Goal: Task Accomplishment & Management: Use online tool/utility

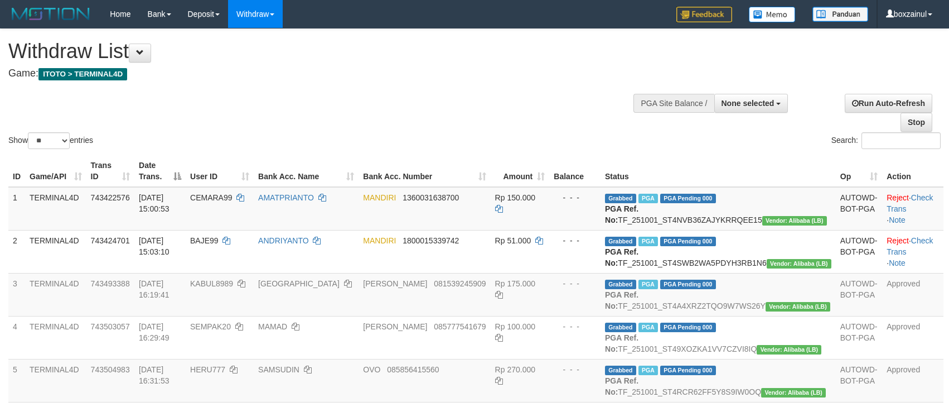
select select
select select "**"
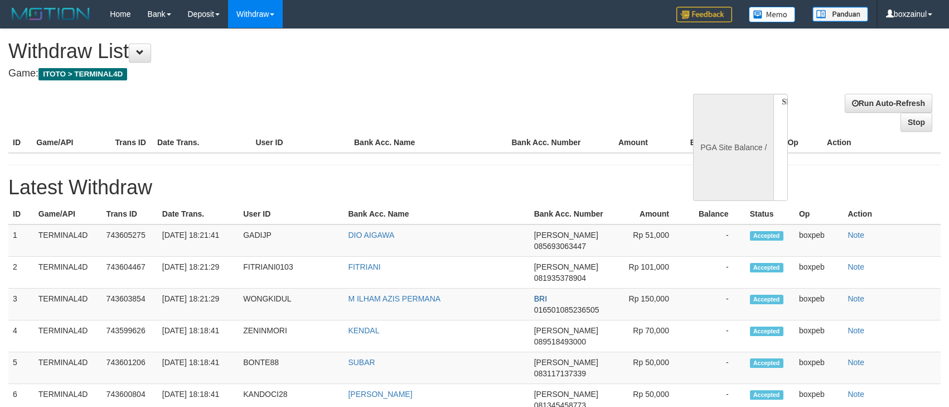
select select
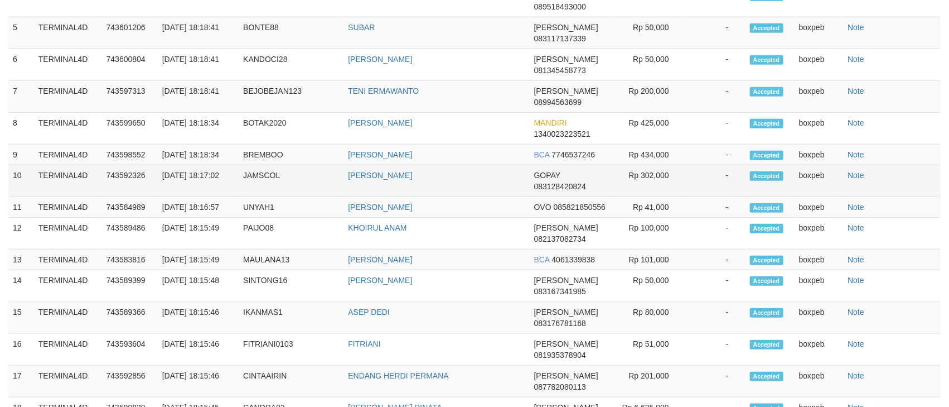
select select "**"
select select
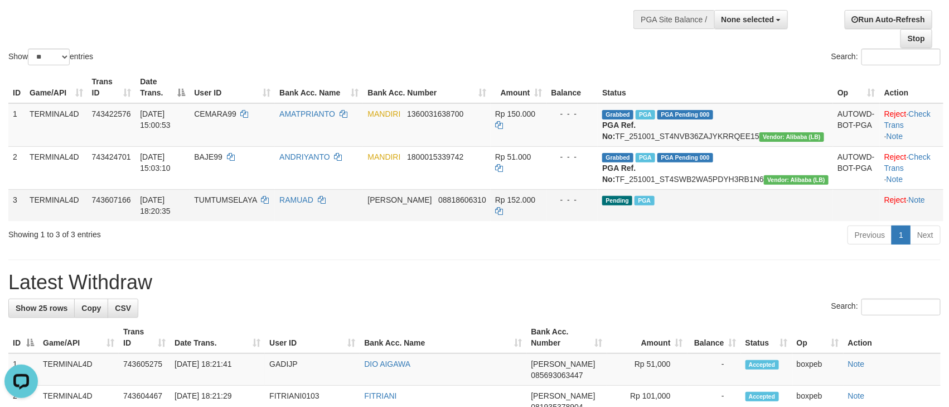
scroll to position [0, 0]
click at [535, 204] on span "Rp 152.000" at bounding box center [515, 199] width 40 height 9
click at [457, 248] on div "Previous 1 Next" at bounding box center [672, 236] width 537 height 24
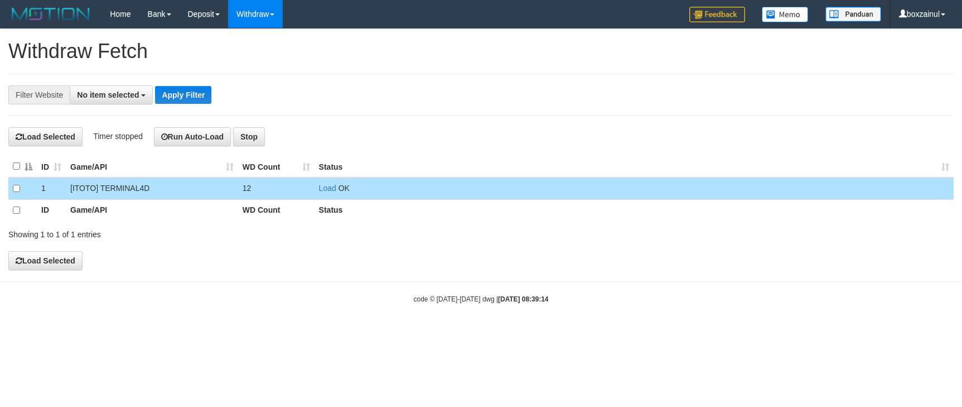
select select
click at [199, 138] on button "Run Auto-Load" at bounding box center [193, 136] width 78 height 19
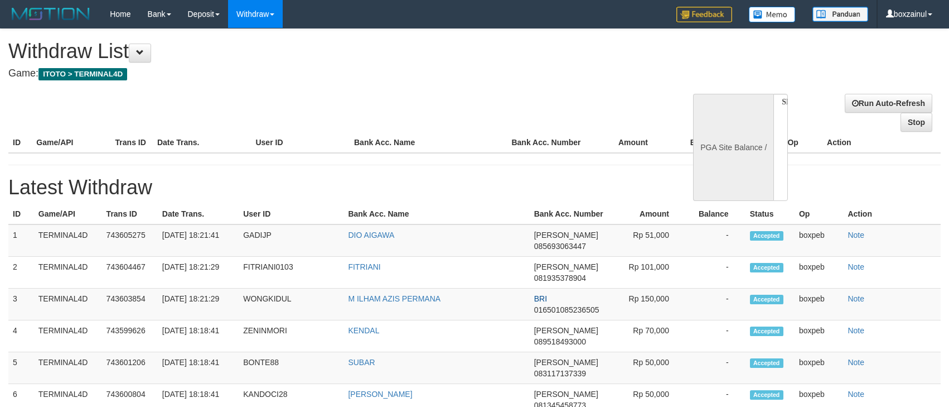
select select
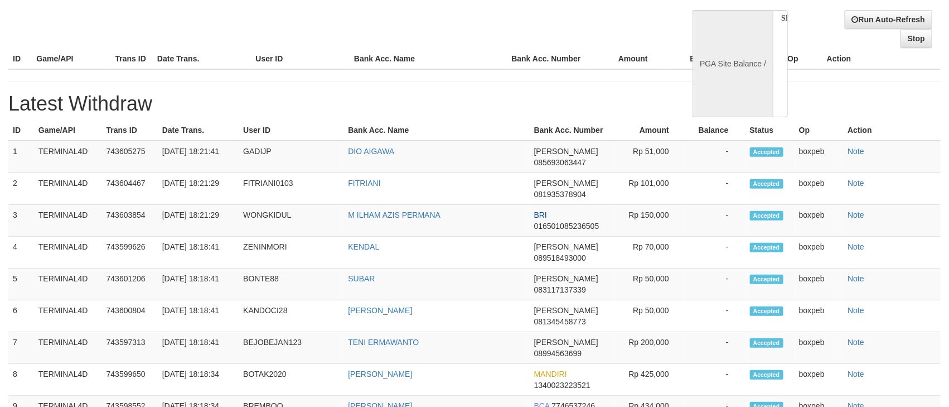
select select "**"
select select
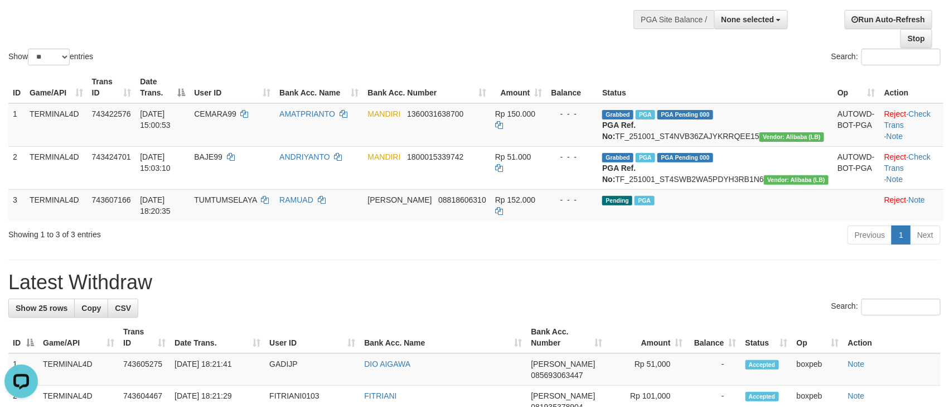
scroll to position [0, 0]
click at [590, 318] on div "Search:" at bounding box center [474, 308] width 933 height 20
click at [558, 293] on h1 "Latest Withdraw" at bounding box center [474, 282] width 933 height 22
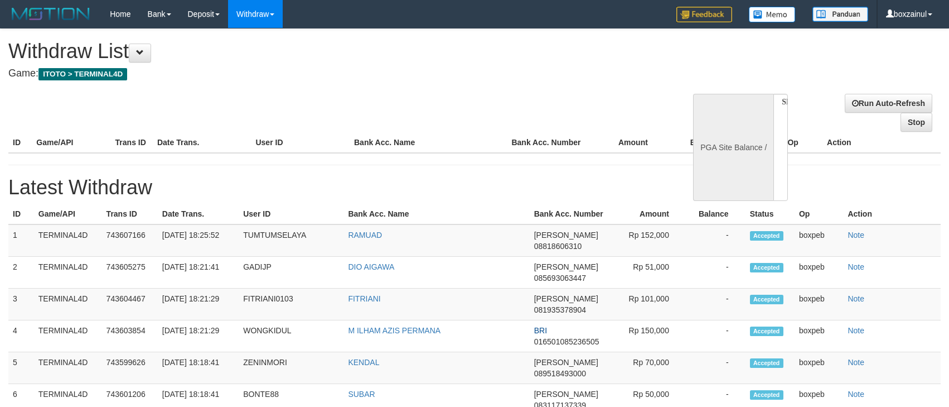
select select
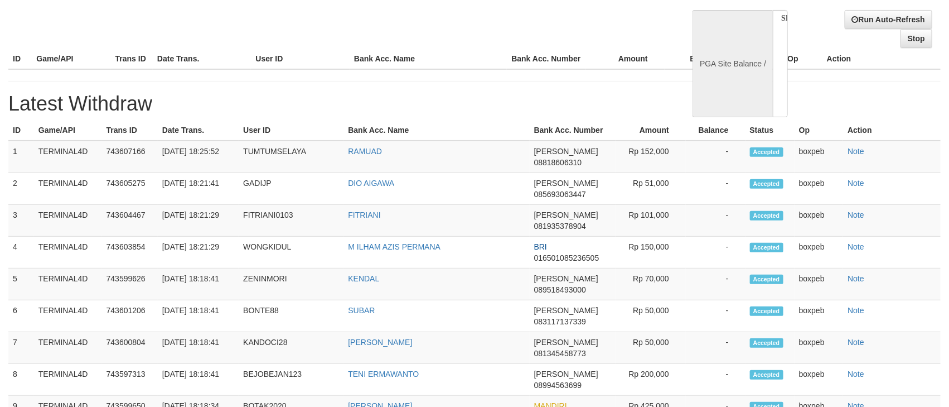
scroll to position [84, 0]
select select "**"
select select
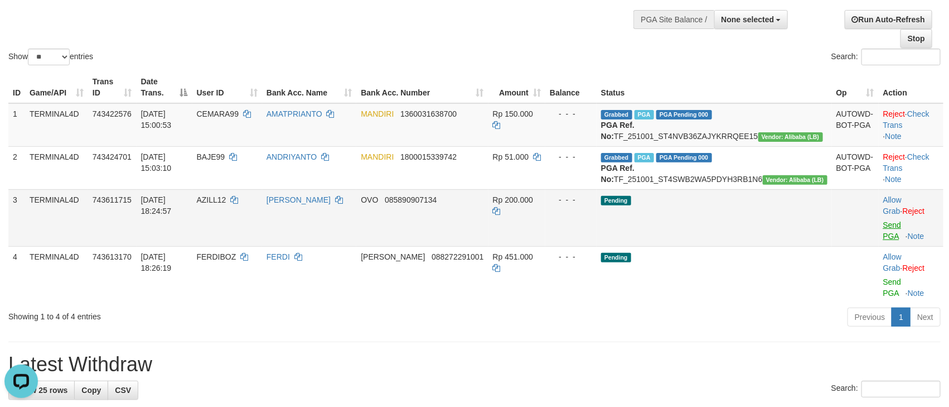
scroll to position [0, 0]
drag, startPoint x: 889, startPoint y: 236, endPoint x: 549, endPoint y: 231, distance: 340.3
click at [889, 236] on link "Send PGA" at bounding box center [893, 230] width 18 height 20
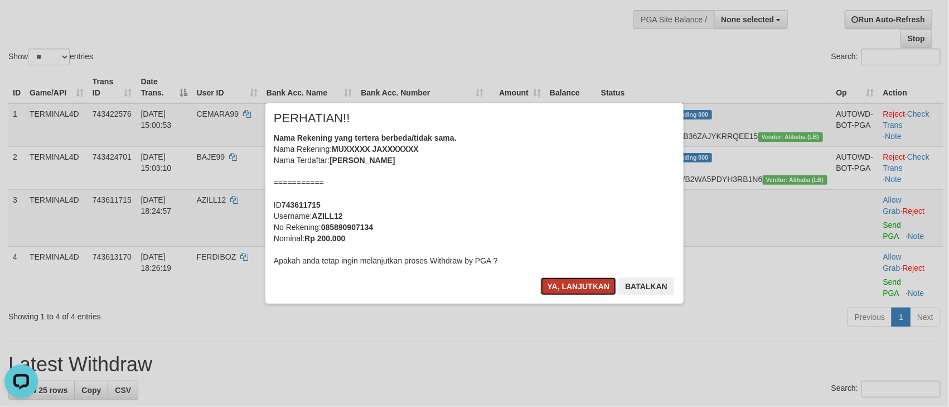
click at [582, 288] on button "Ya, lanjutkan" at bounding box center [579, 286] width 76 height 18
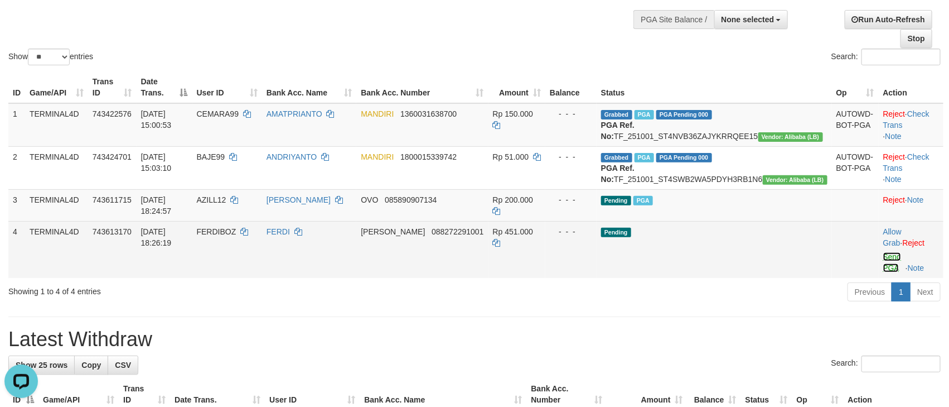
click at [884, 261] on link "Send PGA" at bounding box center [893, 262] width 18 height 20
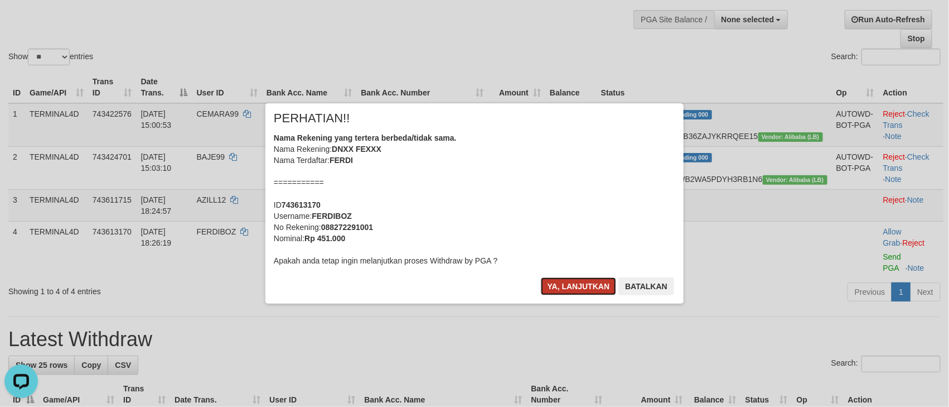
click at [558, 293] on button "Ya, lanjutkan" at bounding box center [579, 286] width 76 height 18
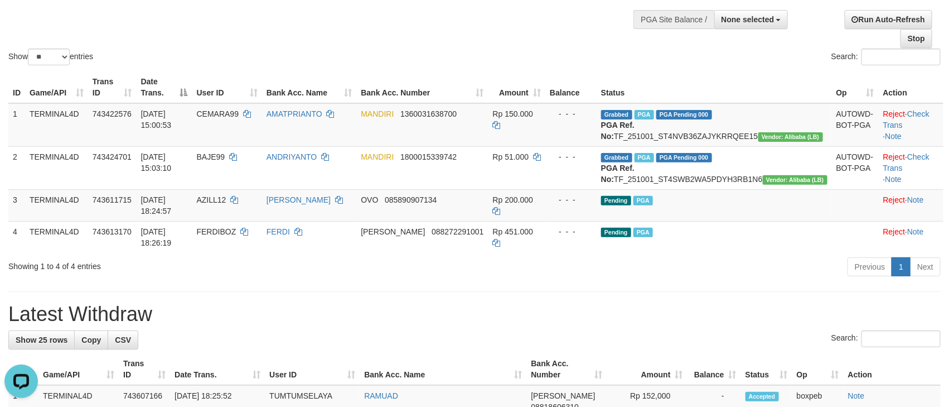
click at [511, 318] on h1 "Latest Withdraw" at bounding box center [474, 314] width 933 height 22
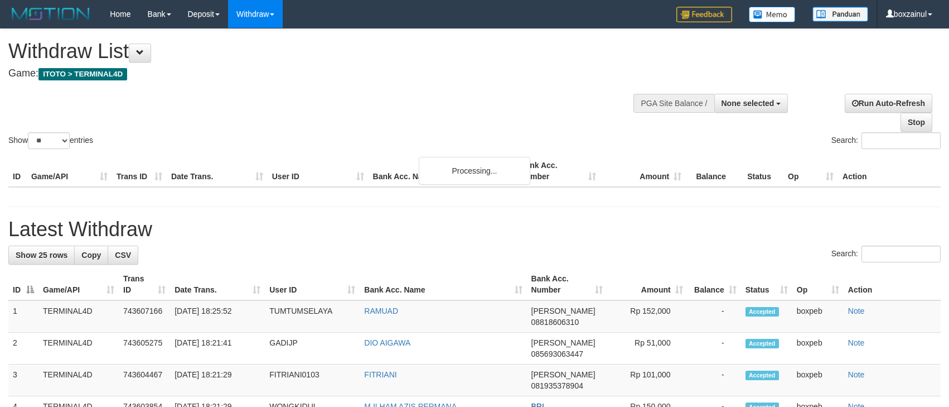
select select
select select "**"
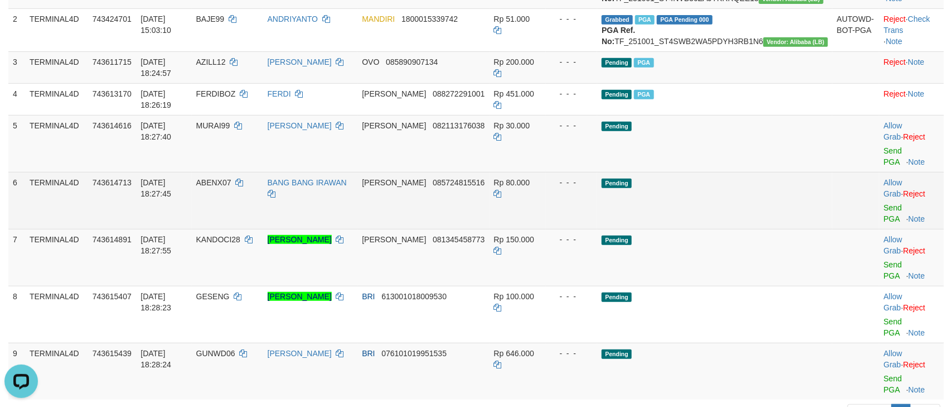
scroll to position [251, 0]
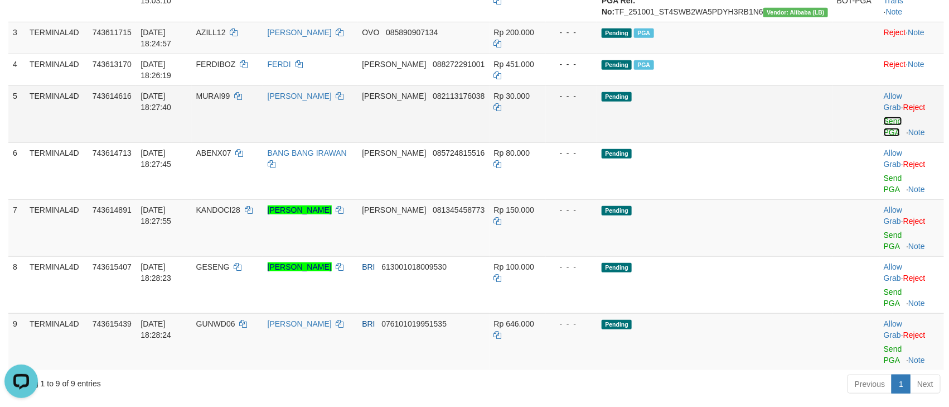
click at [884, 131] on link "Send PGA" at bounding box center [893, 127] width 18 height 20
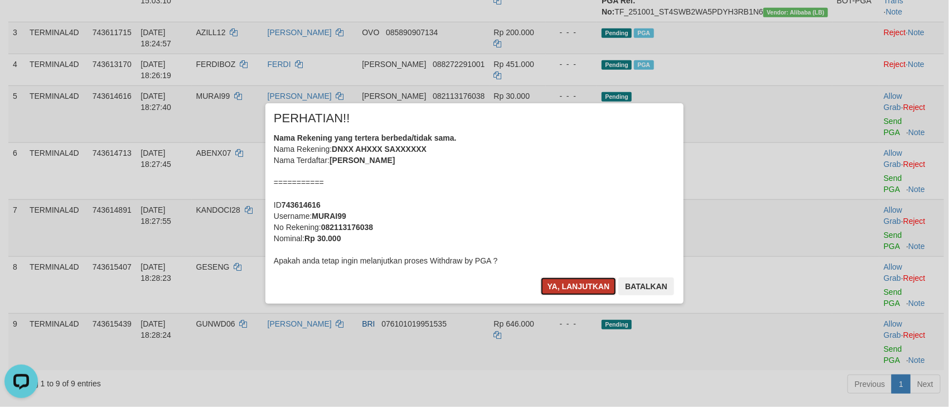
click at [576, 282] on button "Ya, lanjutkan" at bounding box center [579, 286] width 76 height 18
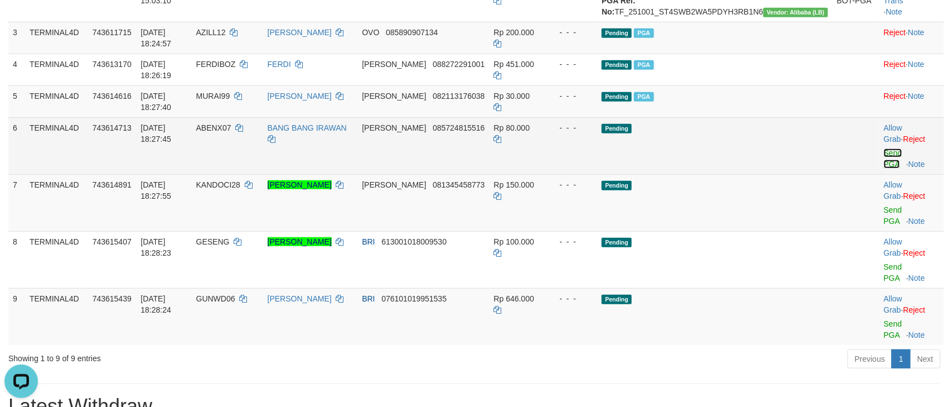
click at [890, 164] on link "Send PGA" at bounding box center [893, 158] width 18 height 20
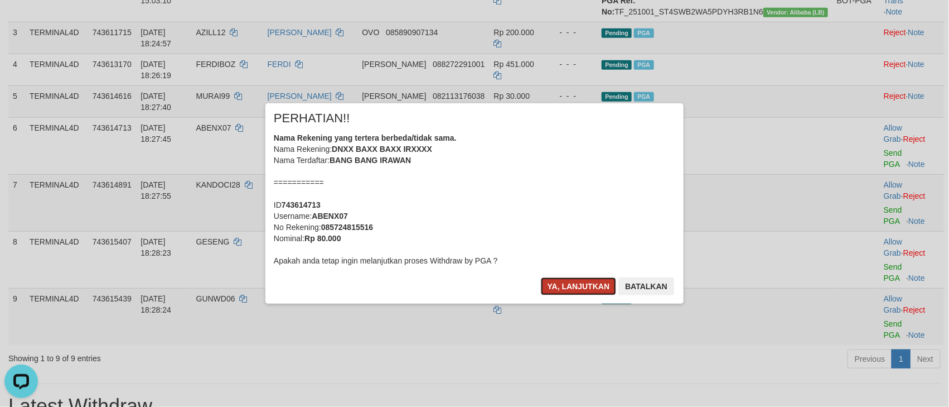
click at [590, 286] on button "Ya, lanjutkan" at bounding box center [579, 286] width 76 height 18
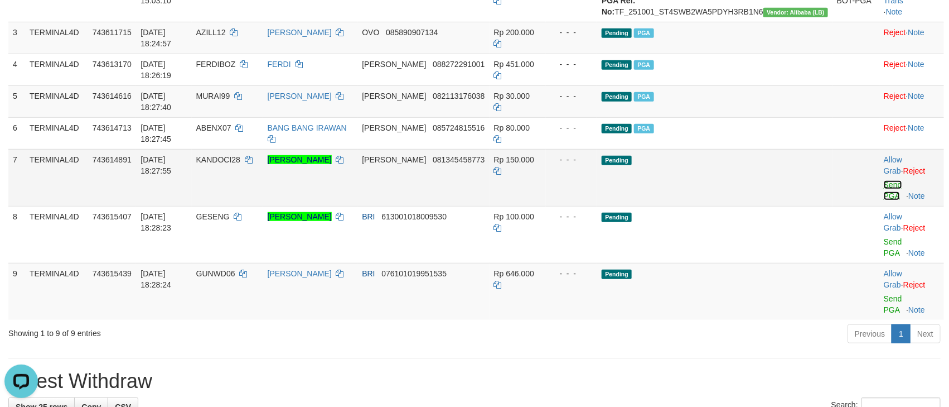
click at [884, 196] on link "Send PGA" at bounding box center [893, 190] width 18 height 20
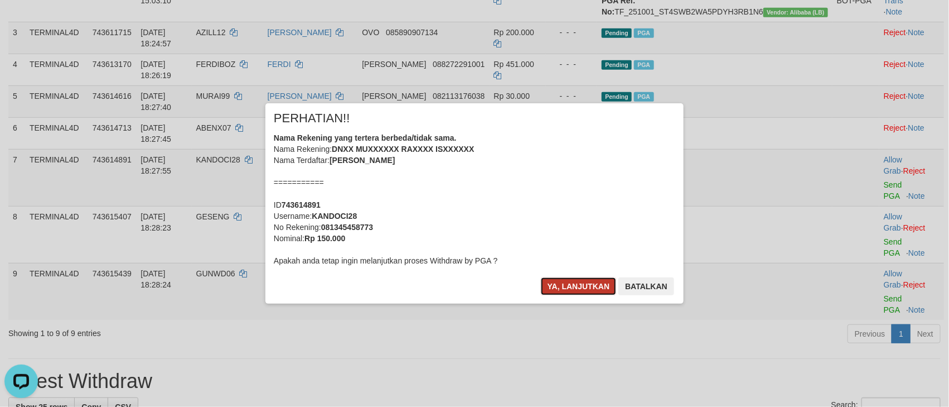
click at [576, 285] on button "Ya, lanjutkan" at bounding box center [579, 286] width 76 height 18
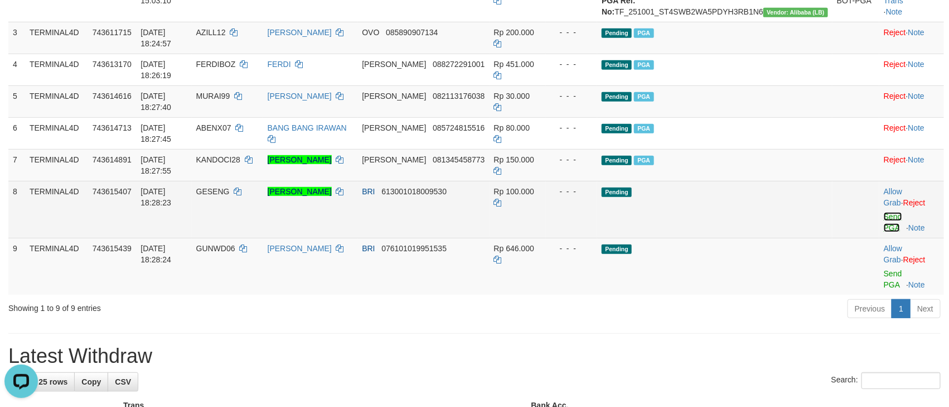
click at [884, 230] on link "Send PGA" at bounding box center [893, 222] width 18 height 20
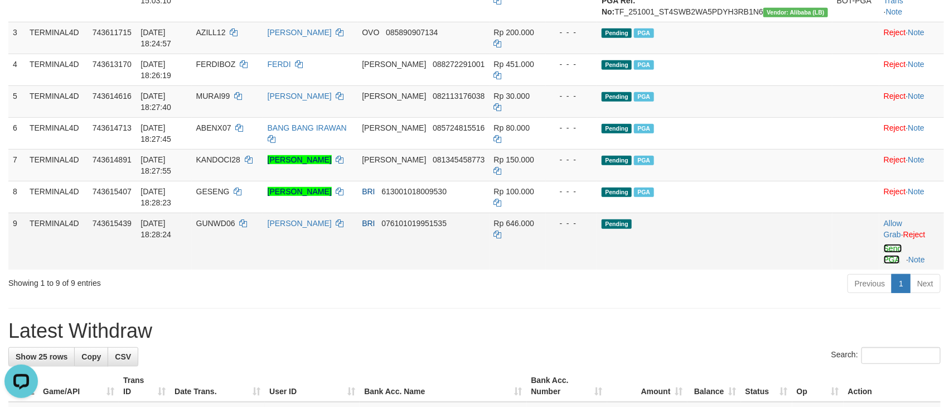
click at [884, 263] on link "Send PGA" at bounding box center [893, 254] width 18 height 20
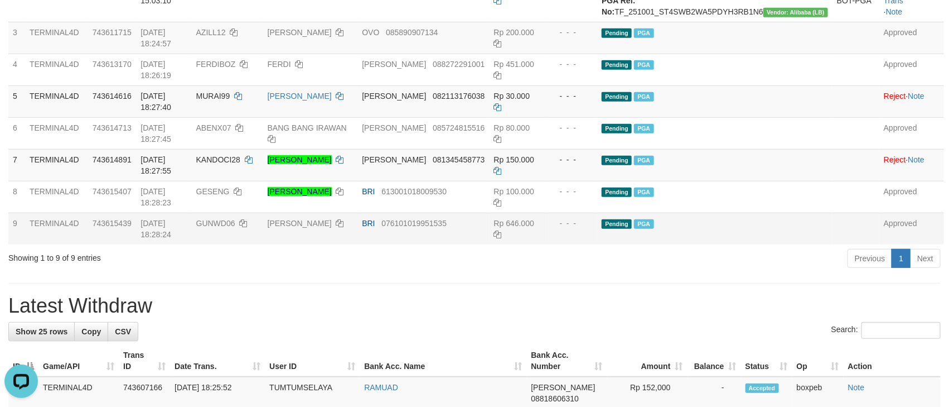
click at [441, 272] on div "Previous 1 Next" at bounding box center [672, 260] width 537 height 24
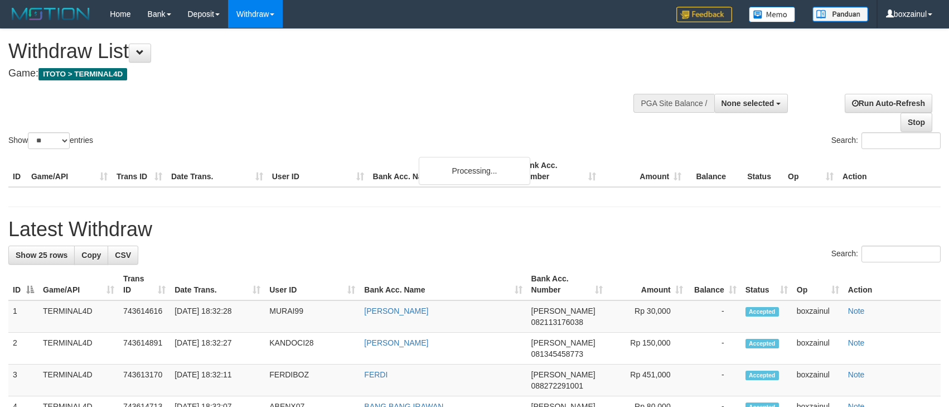
select select
select select "**"
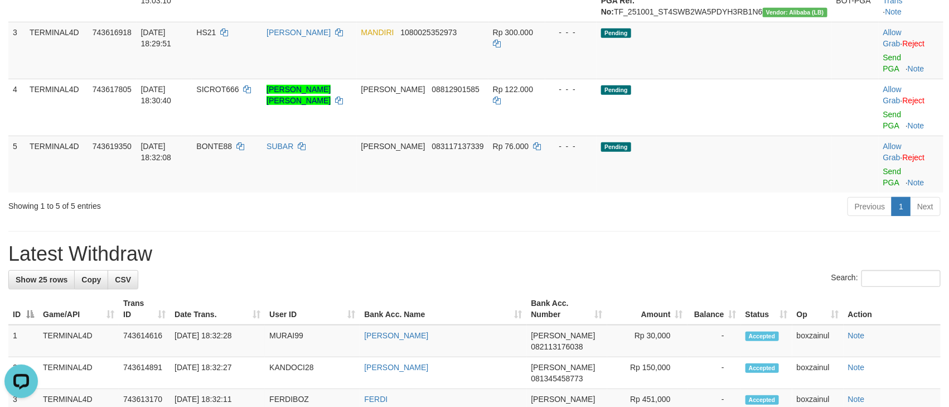
click at [549, 293] on th "Bank Acc. Number" at bounding box center [567, 309] width 80 height 32
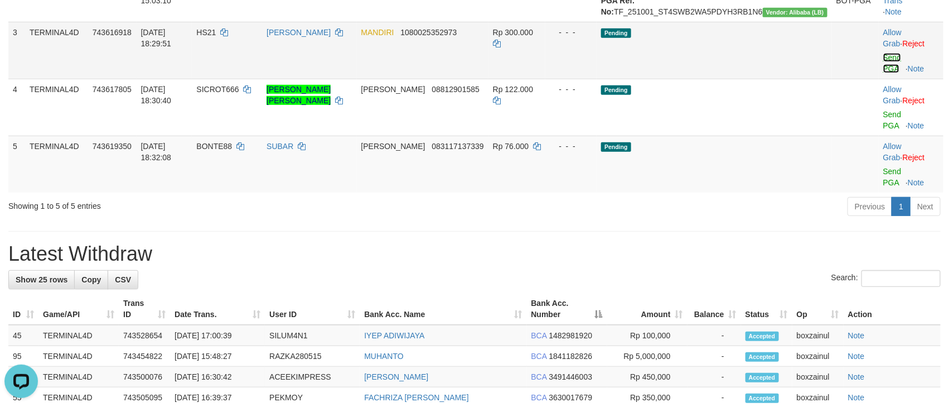
click at [884, 69] on link "Send PGA" at bounding box center [893, 63] width 18 height 20
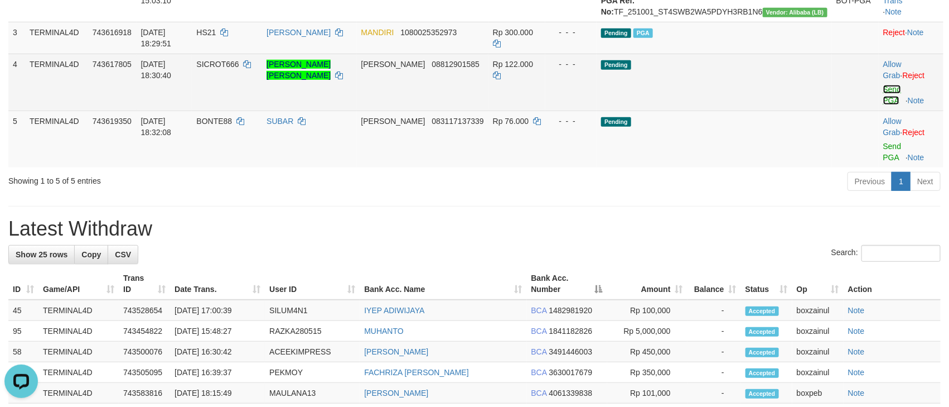
click at [884, 90] on link "Send PGA" at bounding box center [893, 95] width 18 height 20
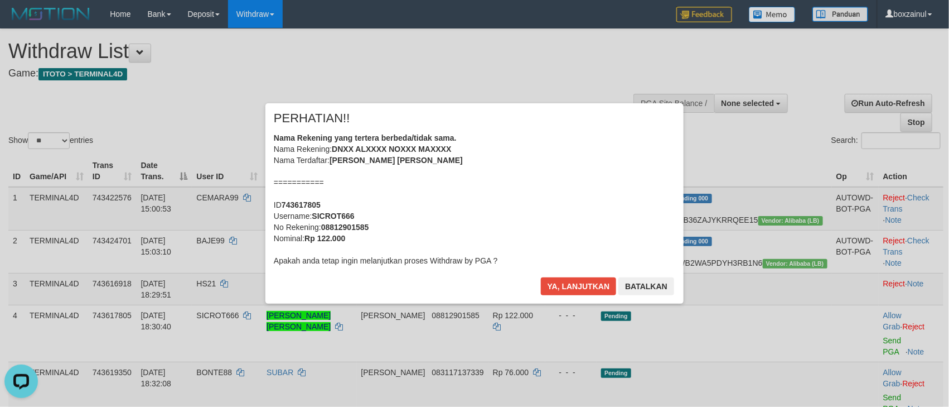
click at [573, 303] on div "Ya, lanjutkan Batalkan" at bounding box center [608, 290] width 136 height 26
click at [580, 288] on button "Ya, lanjutkan" at bounding box center [579, 286] width 76 height 18
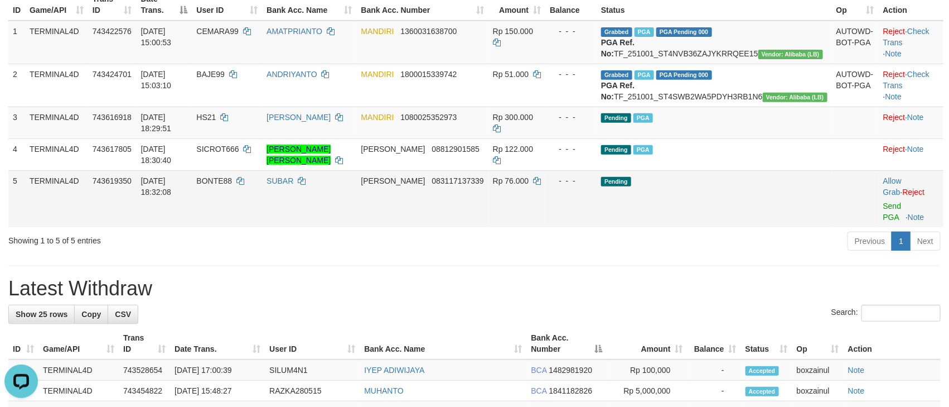
scroll to position [167, 0]
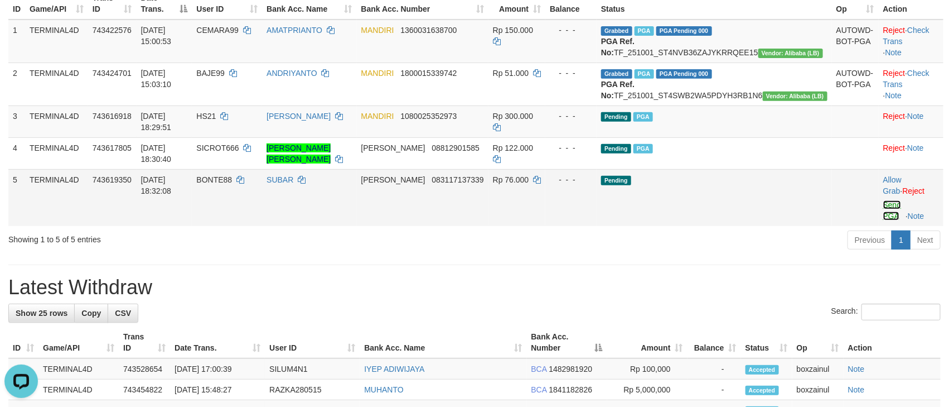
click at [884, 200] on link "Send PGA" at bounding box center [893, 210] width 18 height 20
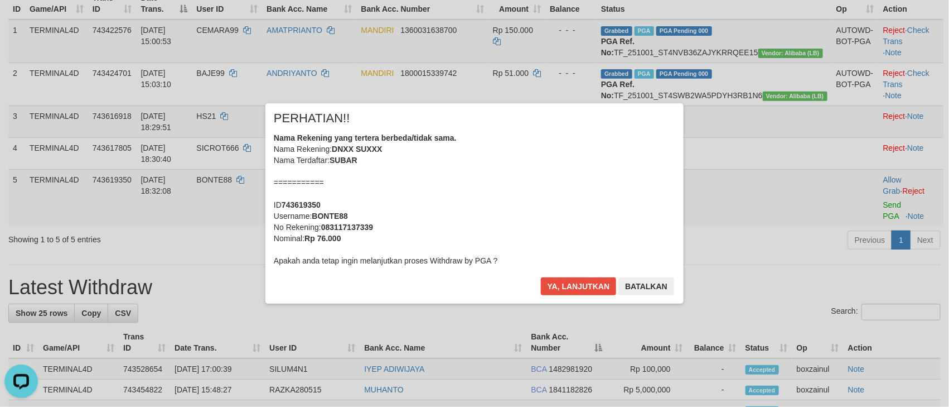
click at [574, 275] on div "× PERHATIAN!! Nama Rekening yang tertera berbeda/tidak sama. Nama Rekening: DNX…" at bounding box center [475, 203] width 418 height 200
click at [576, 278] on button "Ya, lanjutkan" at bounding box center [579, 286] width 76 height 18
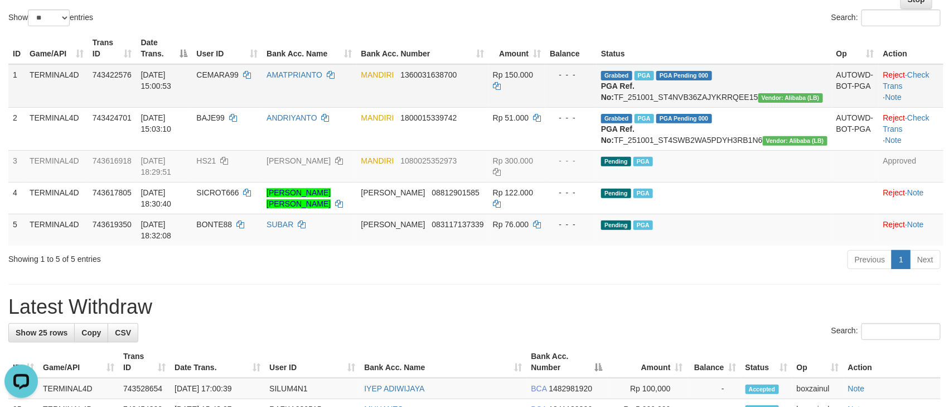
scroll to position [84, 0]
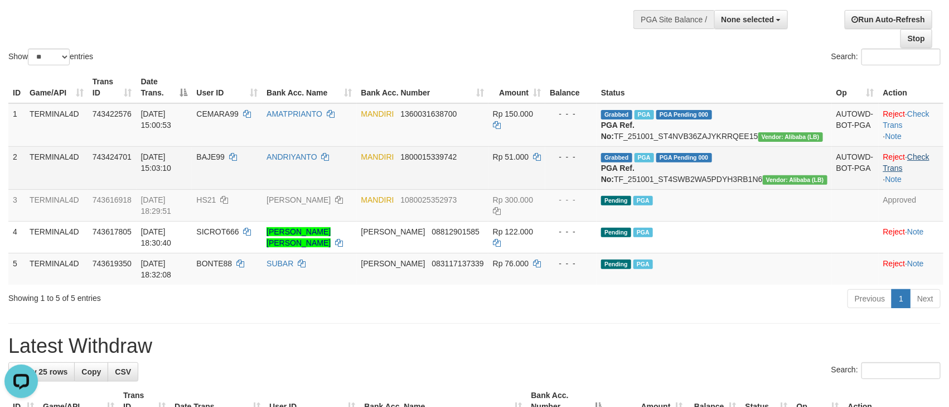
click at [920, 162] on td "Reject · Check Trans · Note" at bounding box center [911, 167] width 65 height 43
click at [923, 167] on link "Check Trans" at bounding box center [907, 162] width 46 height 20
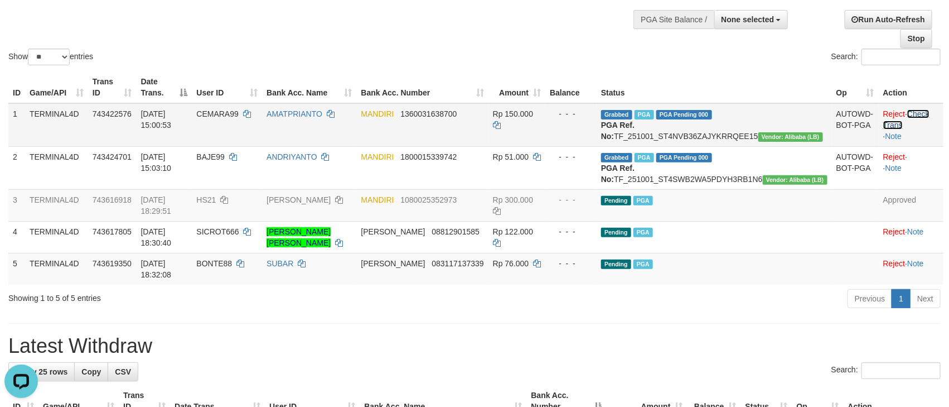
click at [924, 115] on link "Check Trans" at bounding box center [907, 119] width 46 height 20
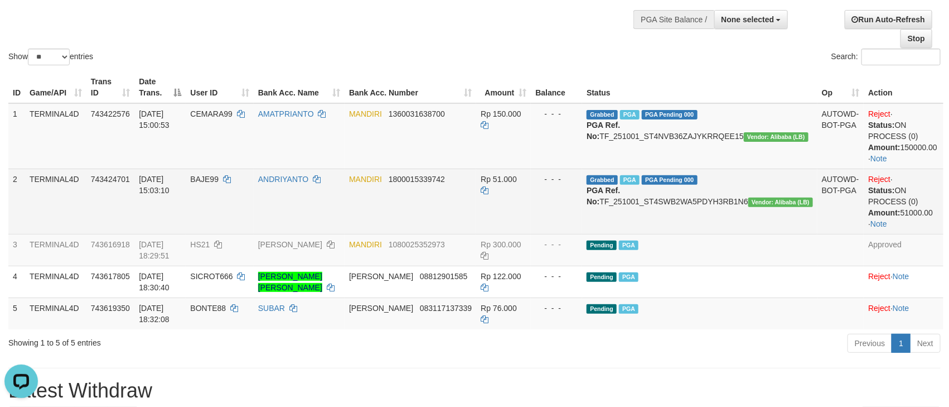
click at [757, 201] on td "Grabbed PGA PGA Pending 000 PGA Ref. No: TF_251001_ST4SWB2WA5PDYH3RB1N6 Vendor:…" at bounding box center [699, 200] width 235 height 65
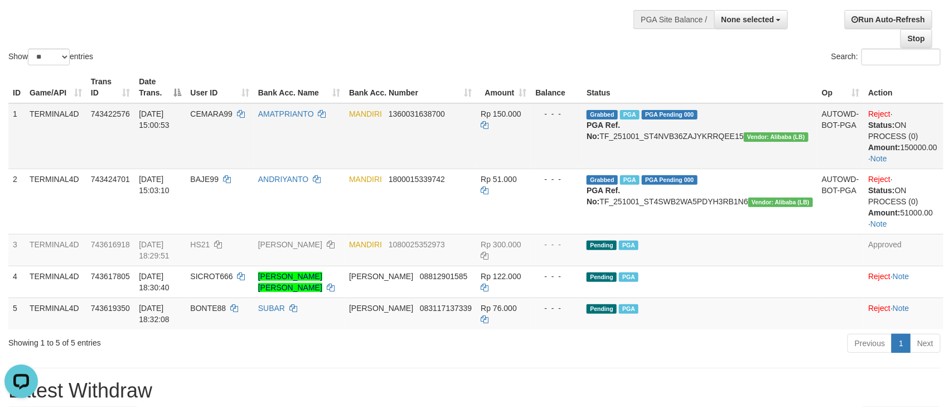
copy td "TF_251001_ST4SWB2WA5PDYH3RB1N6"
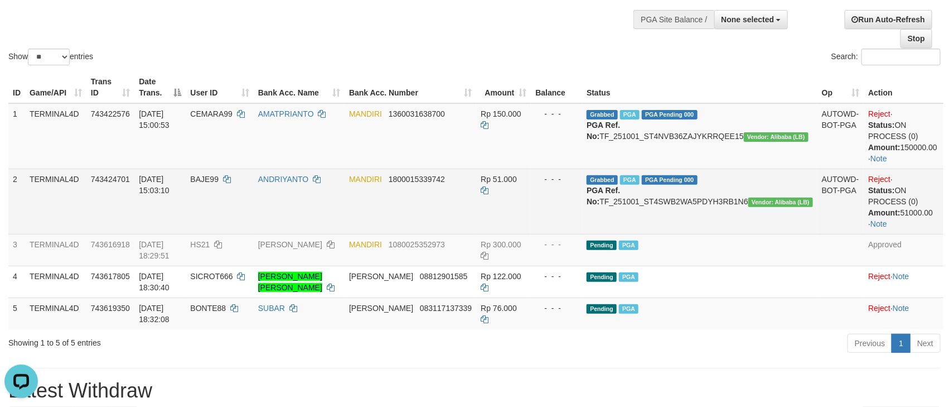
click at [531, 211] on td "Rp 51.000" at bounding box center [503, 200] width 55 height 65
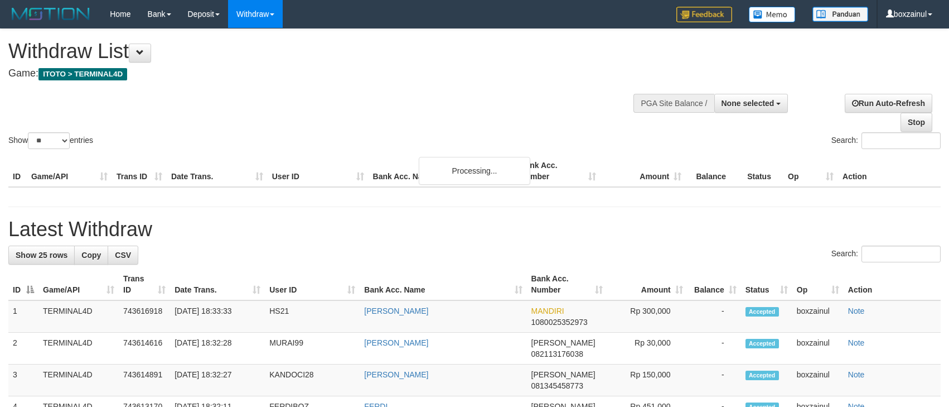
select select
select select "**"
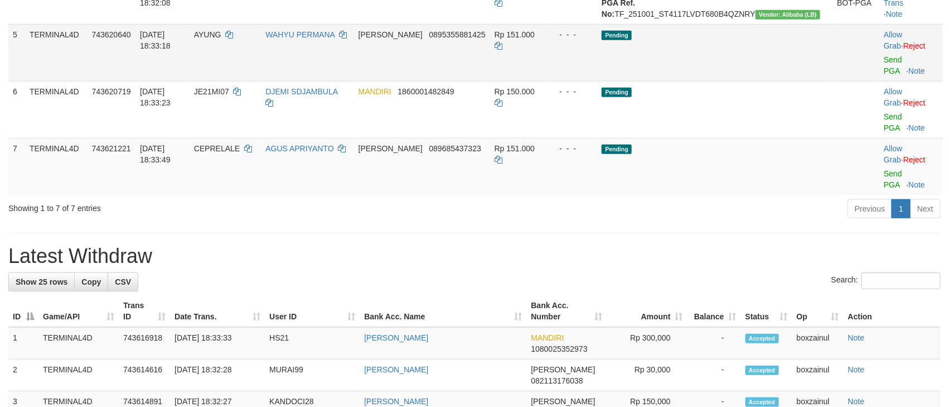
scroll to position [251, 0]
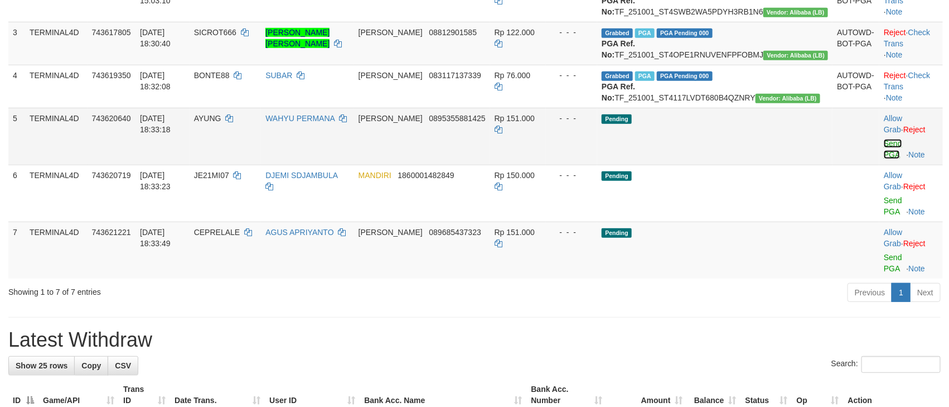
click at [889, 159] on link "Send PGA" at bounding box center [893, 149] width 18 height 20
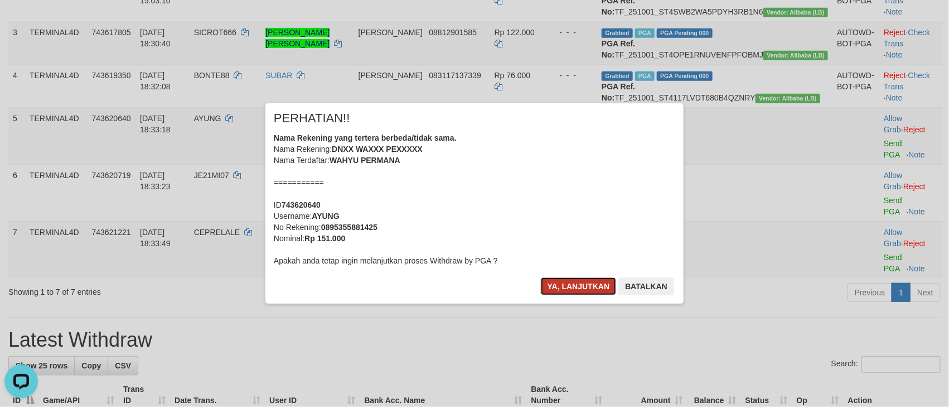
click at [571, 279] on button "Ya, lanjutkan" at bounding box center [579, 286] width 76 height 18
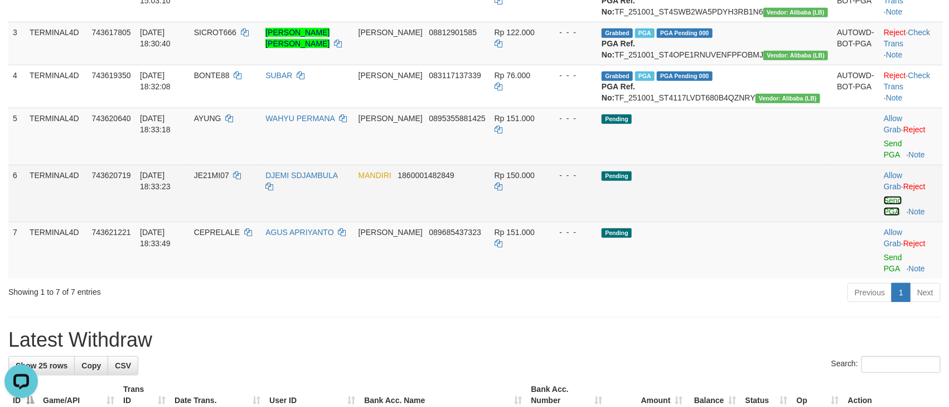
click at [884, 213] on link "Send PGA" at bounding box center [893, 206] width 18 height 20
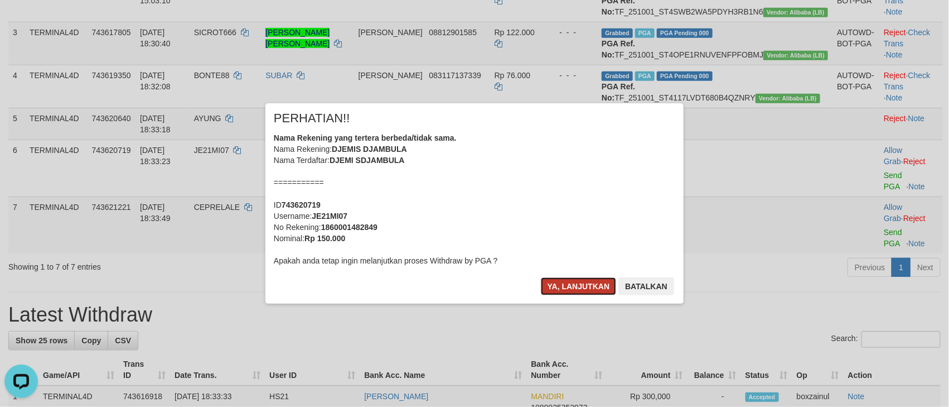
click at [580, 291] on button "Ya, lanjutkan" at bounding box center [579, 286] width 76 height 18
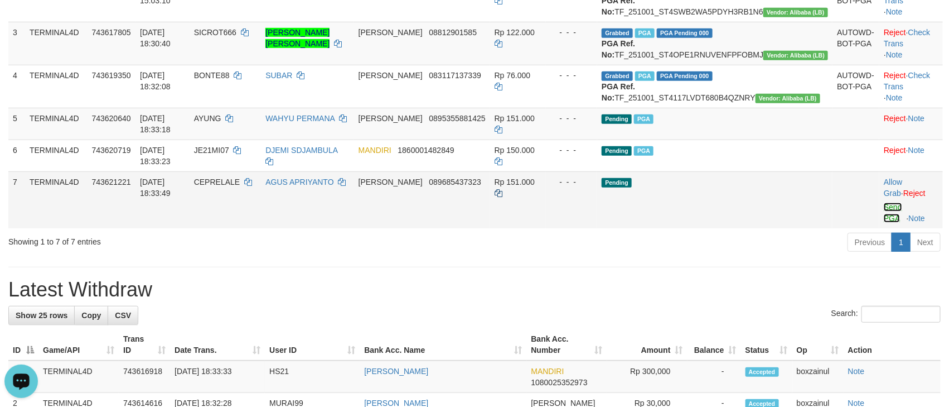
drag, startPoint x: 864, startPoint y: 242, endPoint x: 580, endPoint y: 231, distance: 284.7
click at [884, 223] on link "Send PGA" at bounding box center [893, 212] width 18 height 20
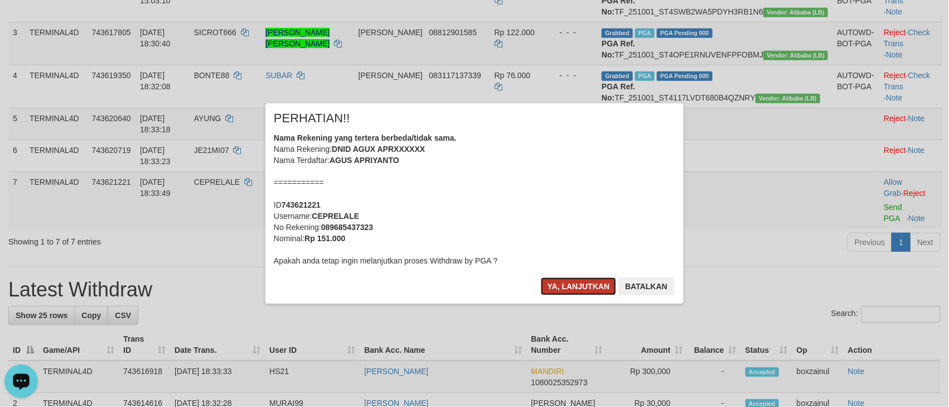
click at [586, 287] on button "Ya, lanjutkan" at bounding box center [579, 286] width 76 height 18
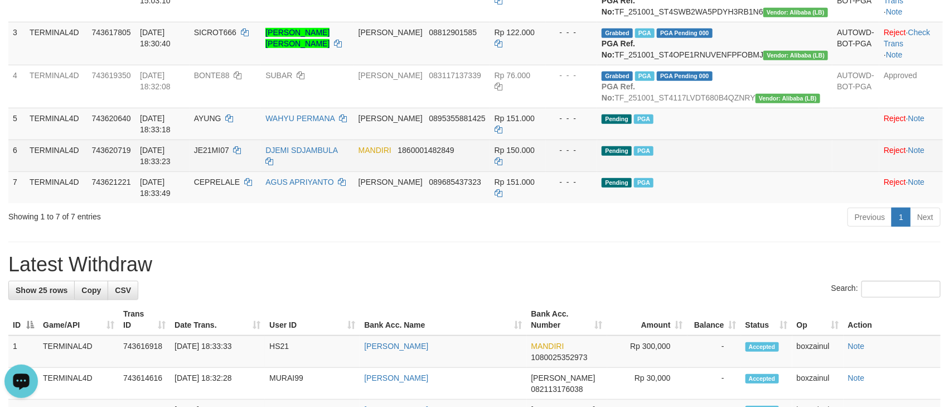
scroll to position [167, 0]
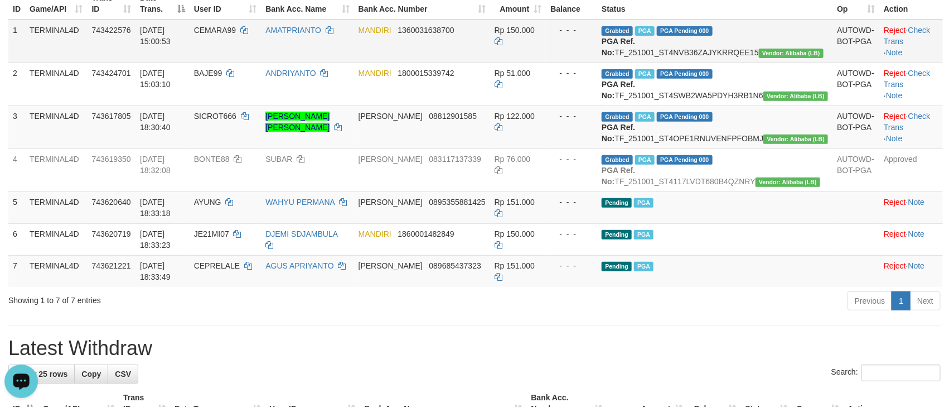
click at [745, 47] on td "Grabbed PGA PGA Pending 000 PGA Ref. No: TF_251001_ST4NVB36ZAJYKRRQEE15 Vendor:…" at bounding box center [714, 42] width 235 height 44
copy td "TF_251001_ST4NVB36ZAJYKRRQEE15"
click at [462, 148] on td "DANA 08812901585" at bounding box center [422, 126] width 136 height 43
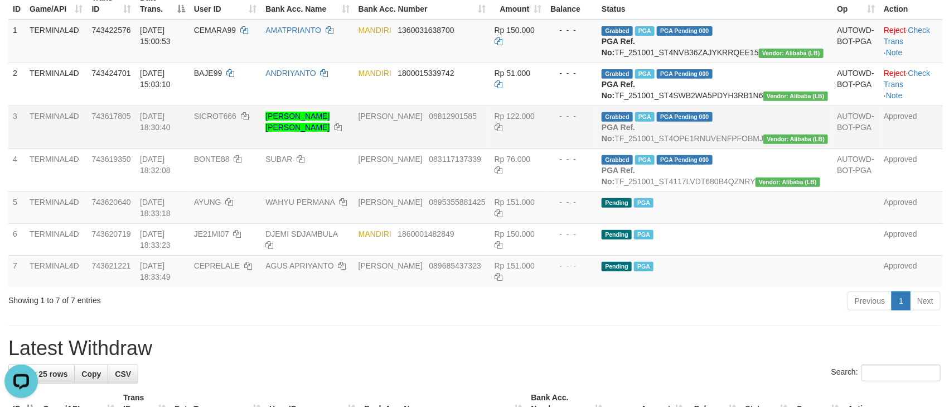
click at [490, 148] on td "DANA 08812901585" at bounding box center [422, 126] width 136 height 43
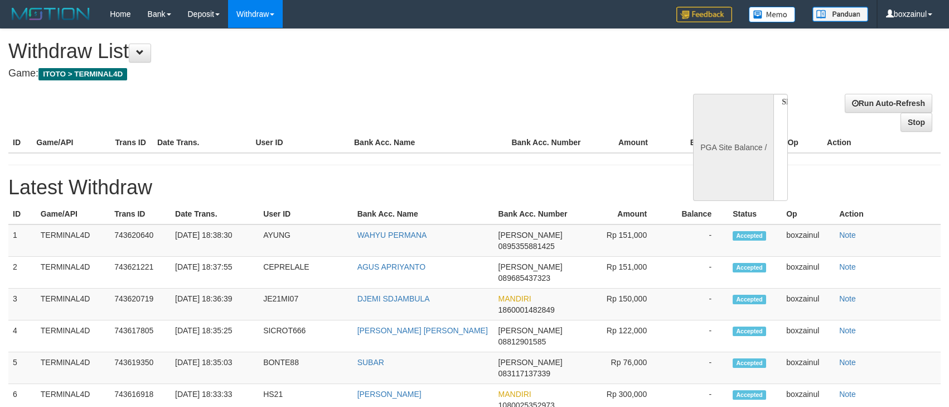
select select
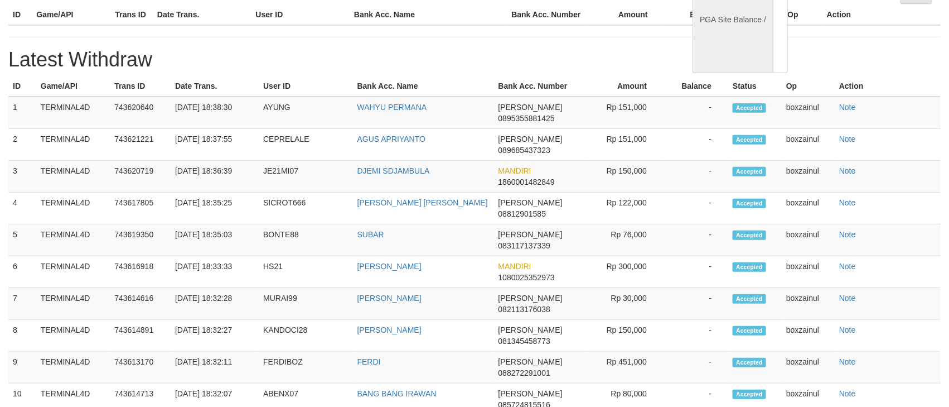
select select "**"
select select
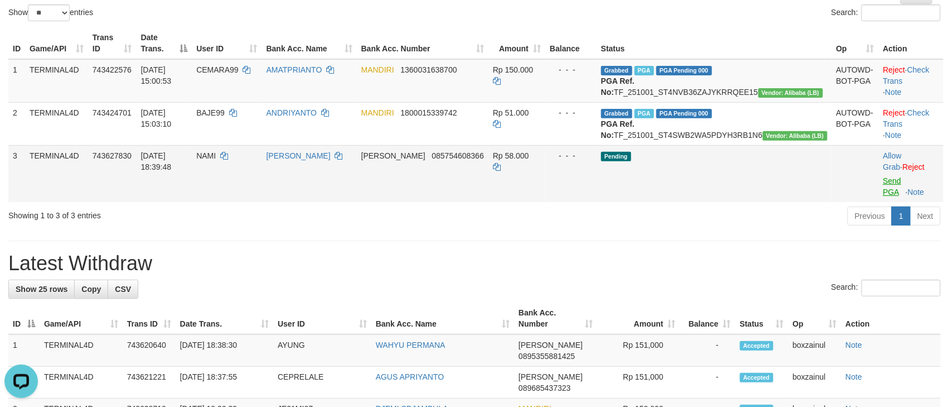
scroll to position [0, 0]
click at [884, 191] on link "Send PGA" at bounding box center [893, 186] width 18 height 20
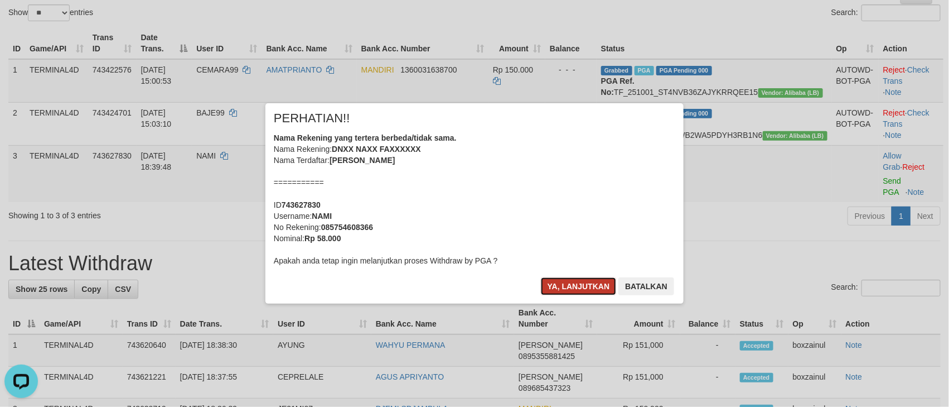
click at [576, 287] on button "Ya, lanjutkan" at bounding box center [579, 286] width 76 height 18
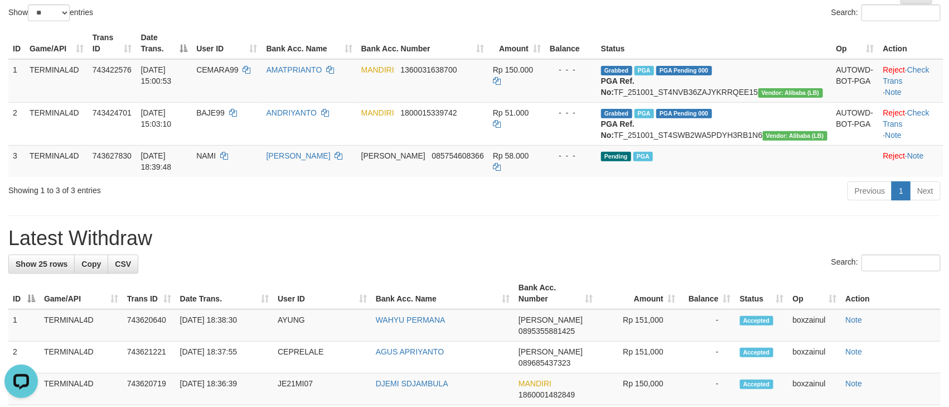
click at [702, 249] on h1 "Latest Withdraw" at bounding box center [474, 238] width 933 height 22
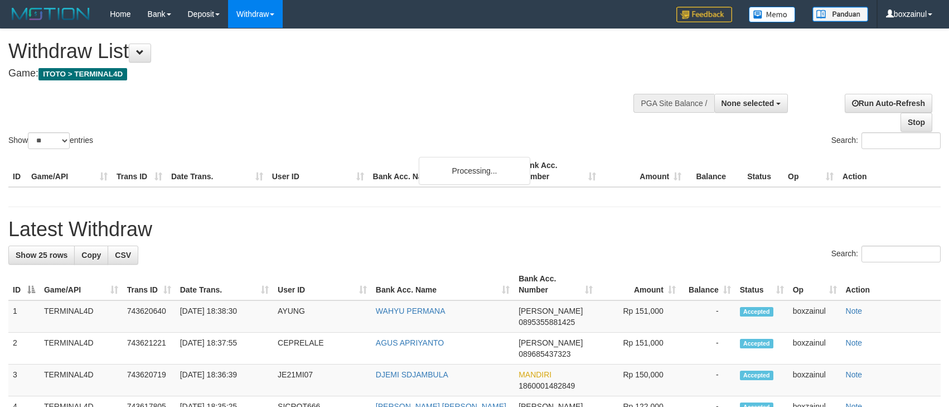
select select
select select "**"
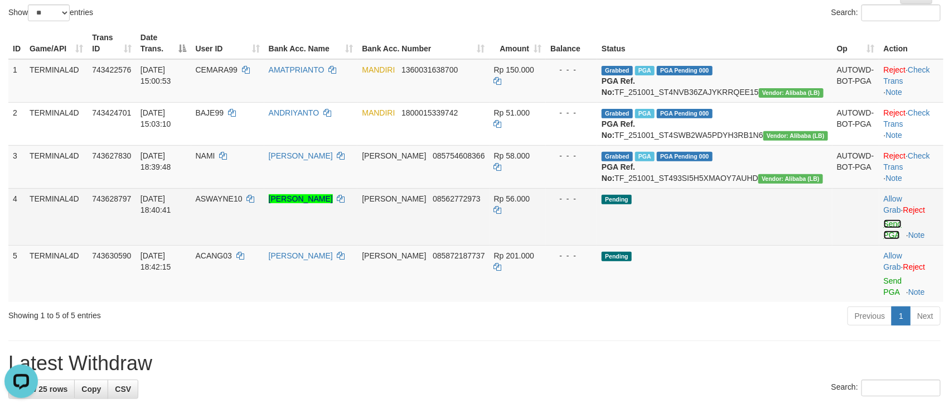
click at [884, 239] on link "Send PGA" at bounding box center [893, 229] width 18 height 20
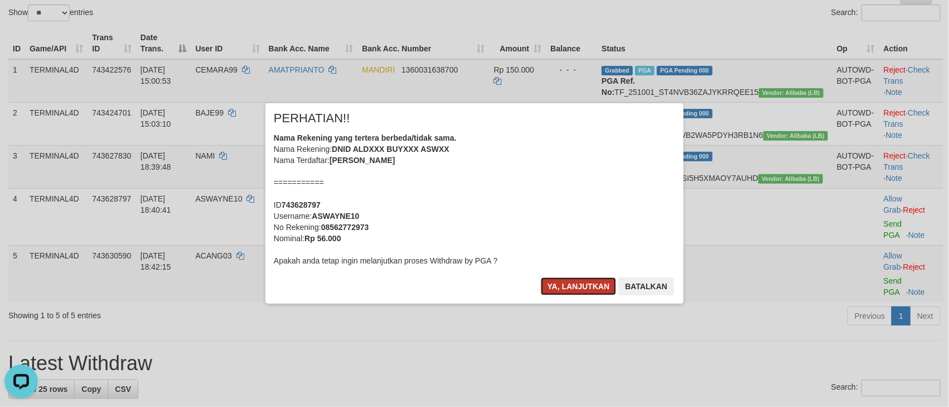
click at [580, 290] on button "Ya, lanjutkan" at bounding box center [579, 286] width 76 height 18
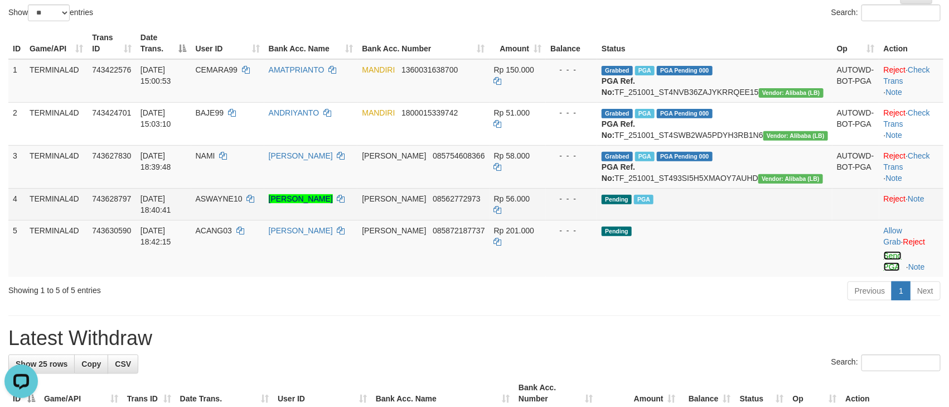
click at [884, 267] on link "Send PGA" at bounding box center [893, 261] width 18 height 20
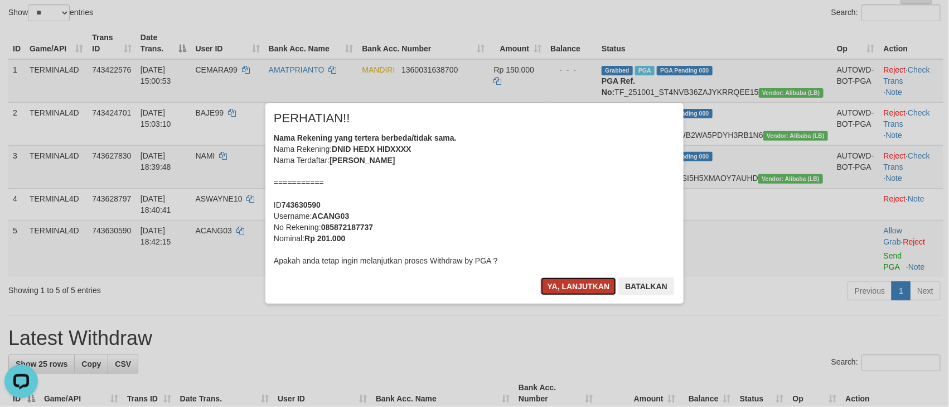
click at [593, 279] on button "Ya, lanjutkan" at bounding box center [579, 286] width 76 height 18
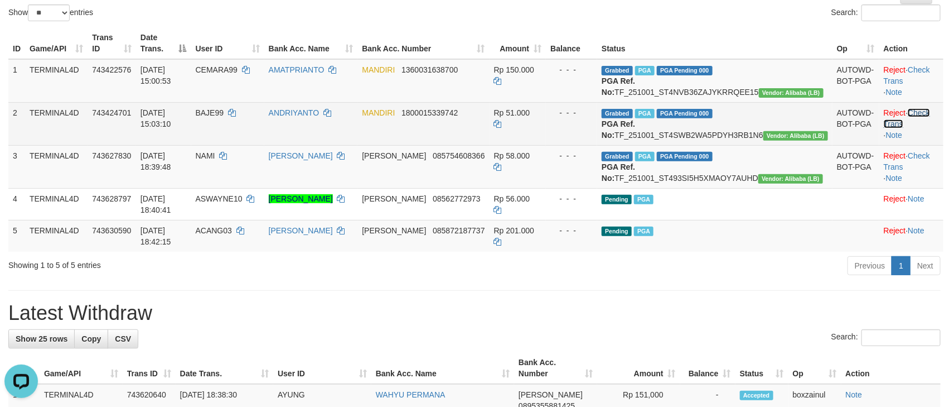
click at [922, 124] on link "Check Trans" at bounding box center [907, 118] width 46 height 20
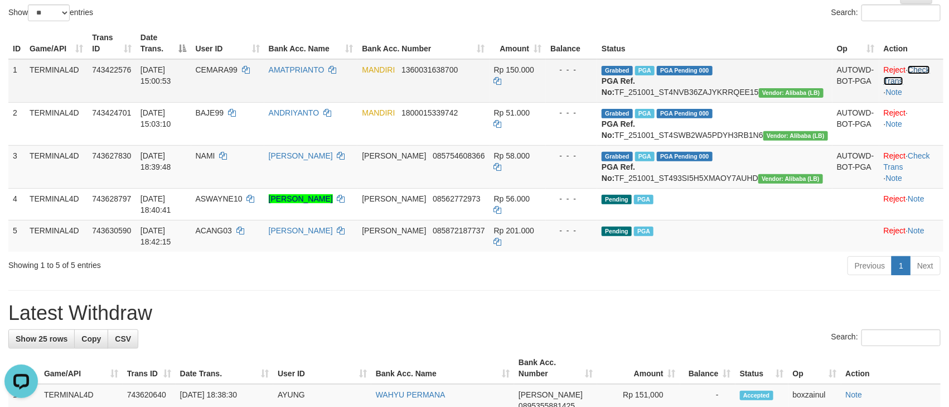
click at [928, 69] on link "Check Trans" at bounding box center [907, 75] width 46 height 20
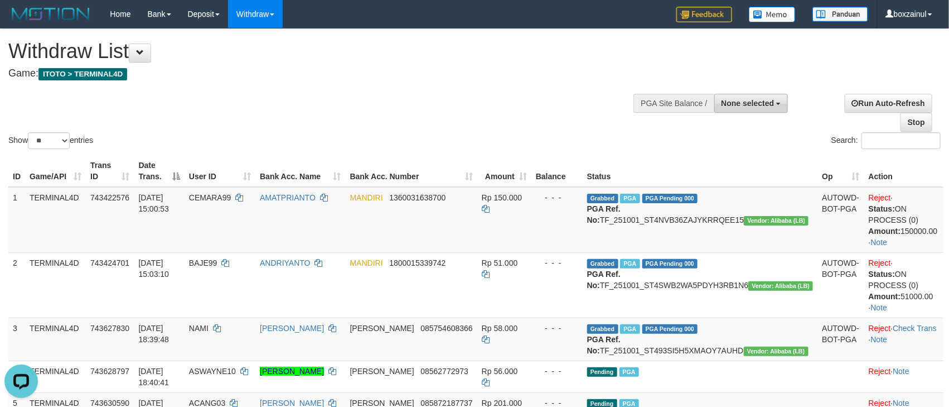
click at [770, 101] on span "None selected" at bounding box center [748, 103] width 53 height 9
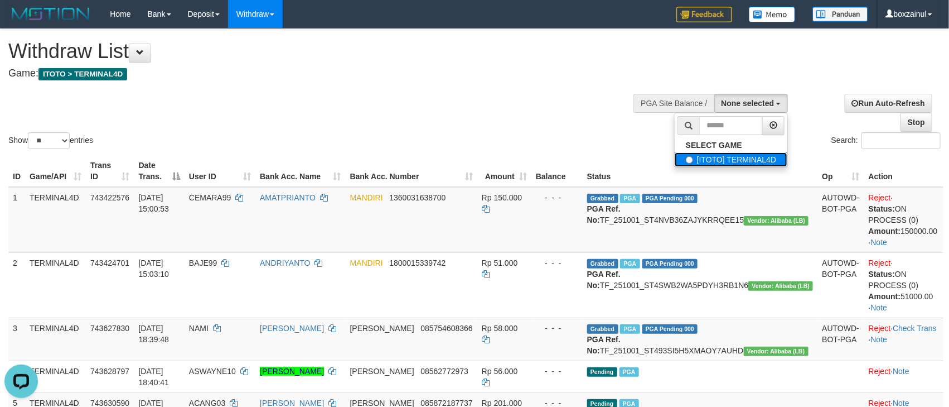
click at [723, 157] on label "[ITOTO] TERMINAL4D" at bounding box center [731, 159] width 113 height 15
select select "****"
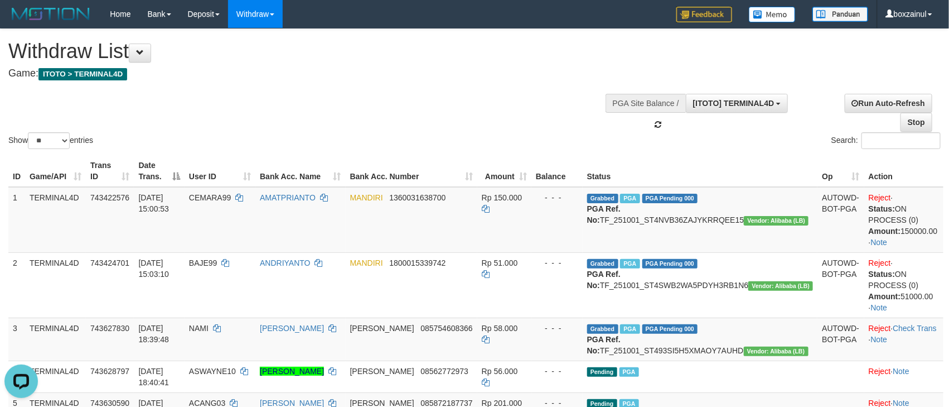
scroll to position [10, 0]
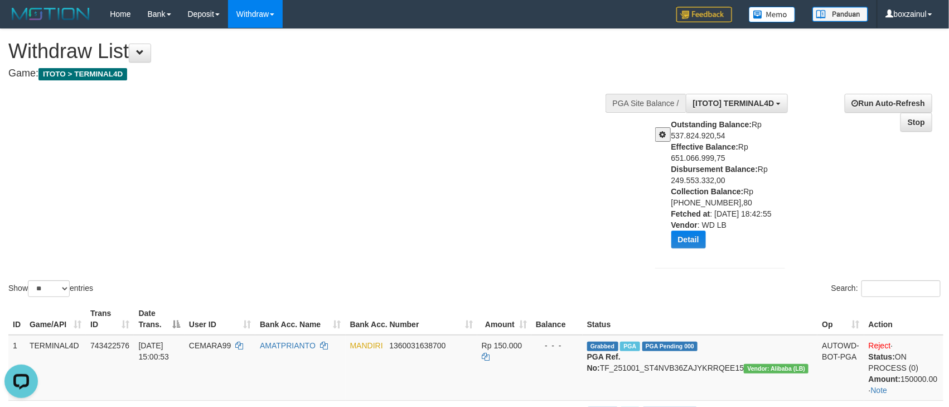
click at [664, 136] on span at bounding box center [663, 135] width 7 height 8
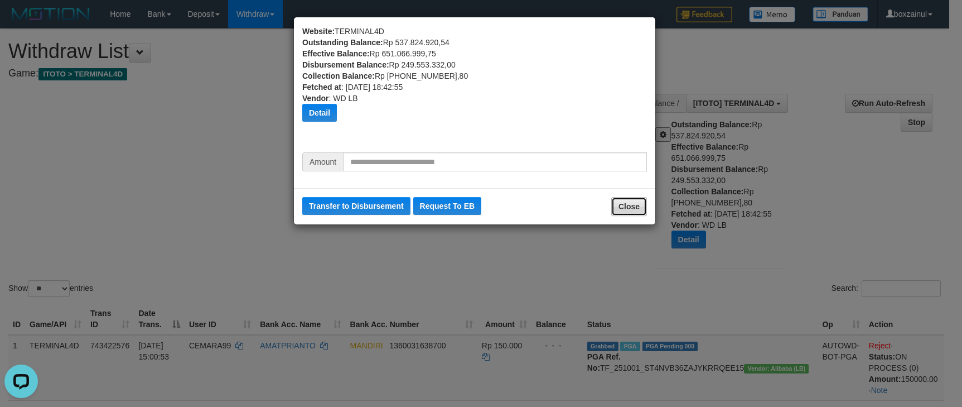
click at [638, 206] on button "Close" at bounding box center [629, 206] width 36 height 19
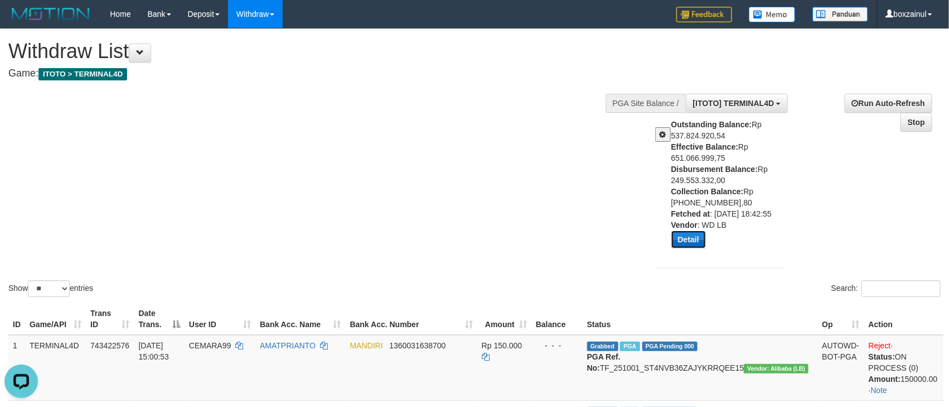
click at [693, 238] on button "Detail" at bounding box center [689, 239] width 35 height 18
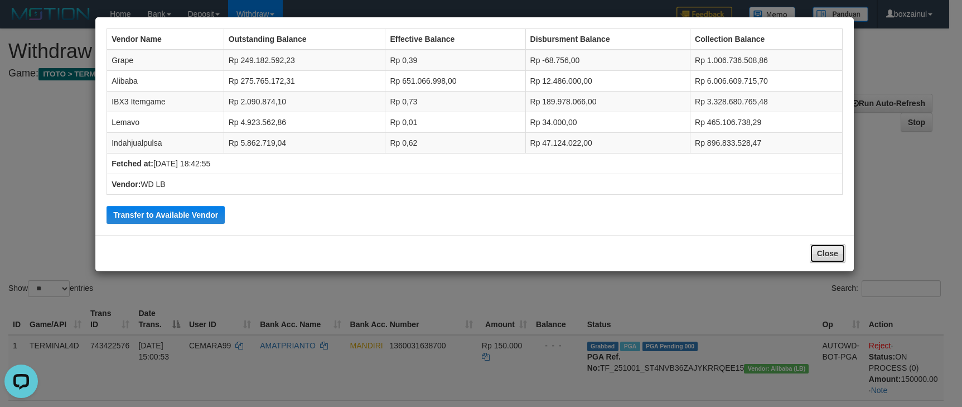
click at [813, 251] on button "Close" at bounding box center [828, 253] width 36 height 19
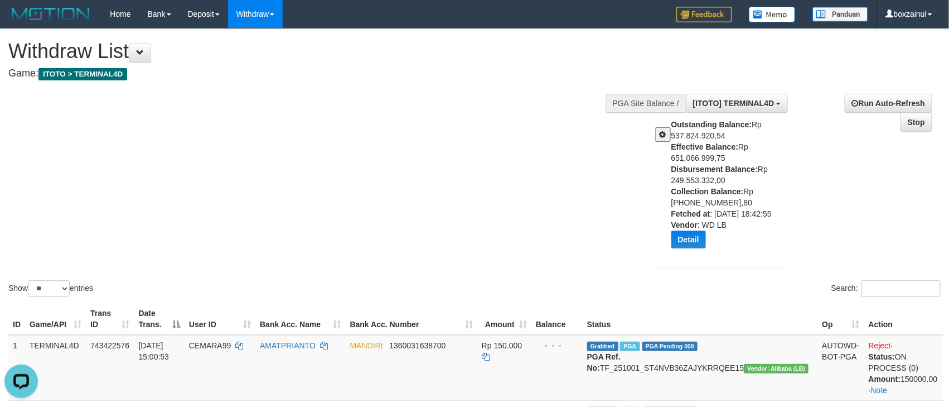
click at [663, 141] on div "Outstanding Balance: Rp 537.824.920,54 Effective Balance: Rp 651.066.999,75 Dis…" at bounding box center [720, 188] width 147 height 138
click at [660, 134] on span at bounding box center [663, 135] width 7 height 8
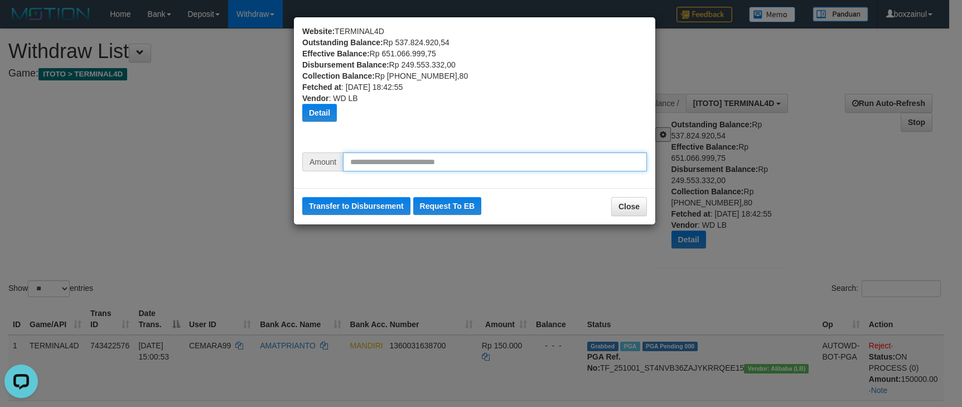
click at [530, 157] on input "text" at bounding box center [495, 161] width 304 height 19
type input "*******"
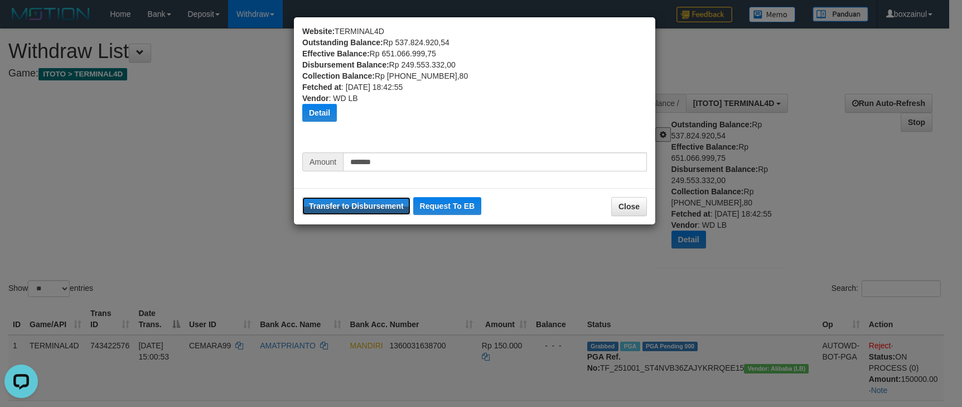
drag, startPoint x: 343, startPoint y: 208, endPoint x: 539, endPoint y: 92, distance: 227.6
click at [343, 208] on button "Transfer to Disbursement" at bounding box center [356, 206] width 108 height 18
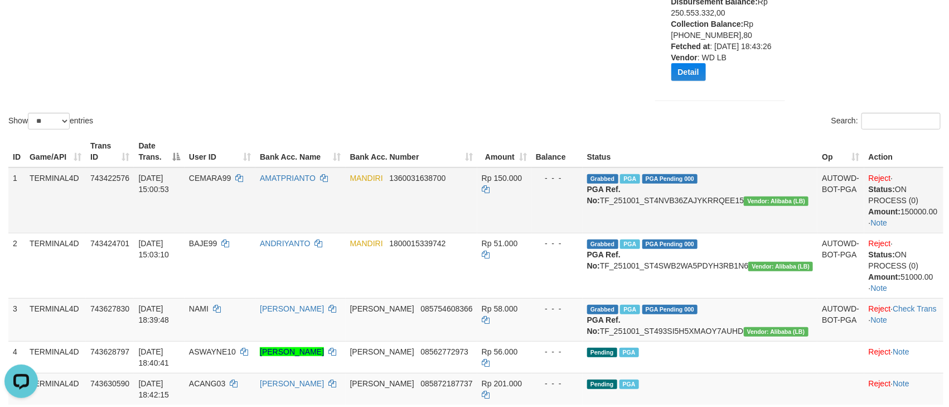
scroll to position [315, 0]
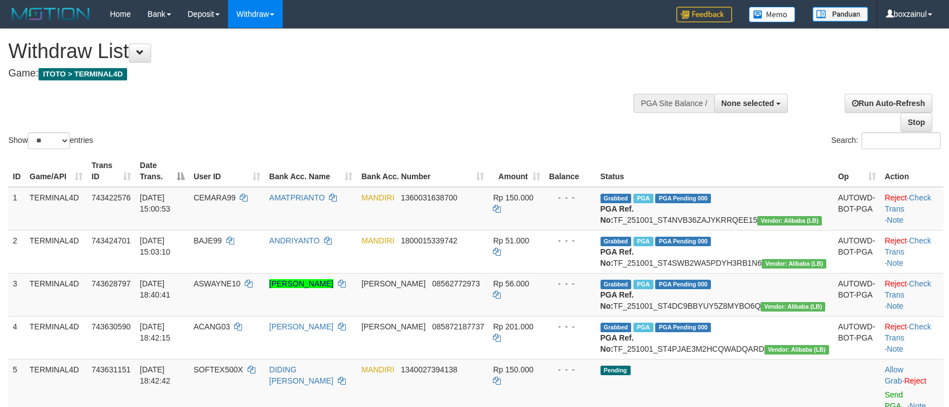
select select
select select "**"
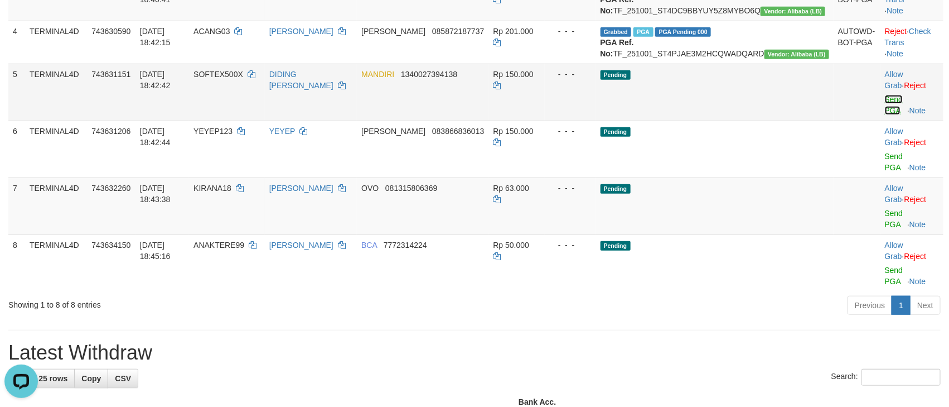
click at [885, 115] on link "Send PGA" at bounding box center [894, 105] width 18 height 20
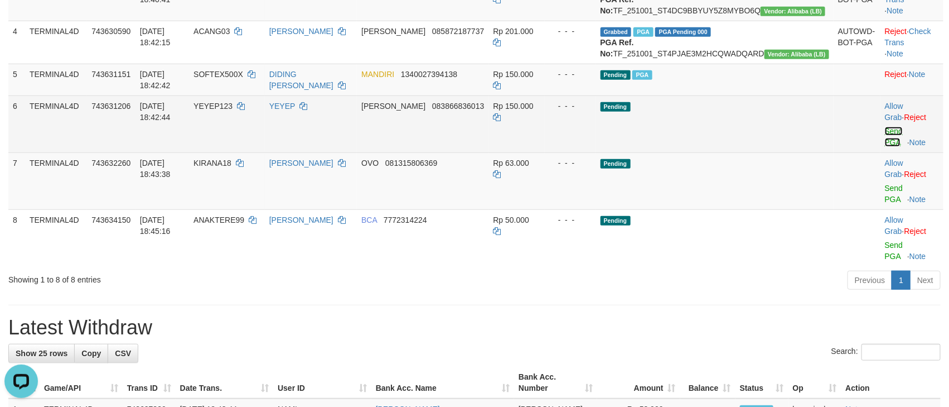
click at [885, 147] on link "Send PGA" at bounding box center [894, 137] width 18 height 20
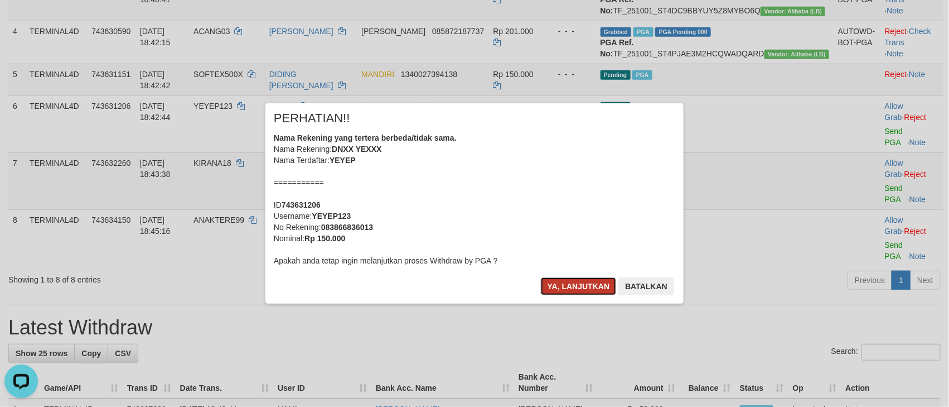
drag, startPoint x: 579, startPoint y: 283, endPoint x: 745, endPoint y: 273, distance: 166.6
click at [579, 283] on button "Ya, lanjutkan" at bounding box center [579, 286] width 76 height 18
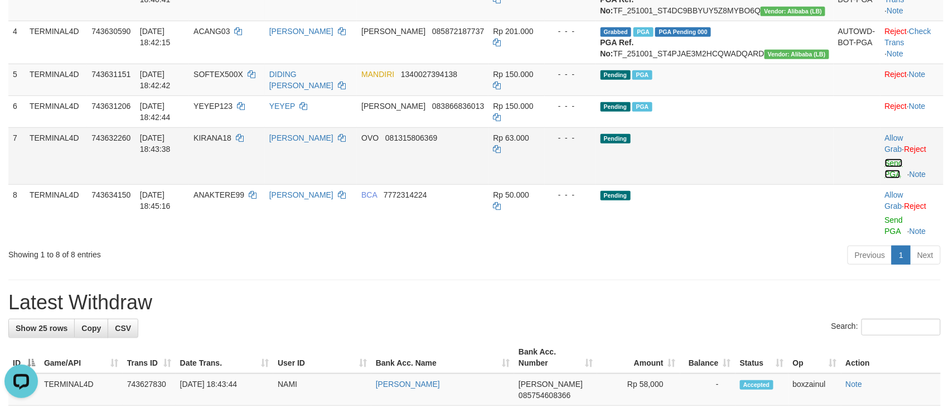
click at [885, 178] on link "Send PGA" at bounding box center [894, 168] width 18 height 20
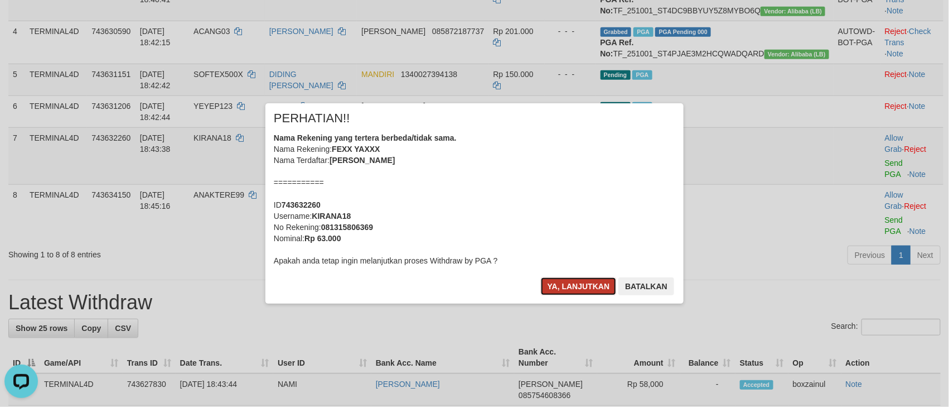
click at [571, 290] on button "Ya, lanjutkan" at bounding box center [579, 286] width 76 height 18
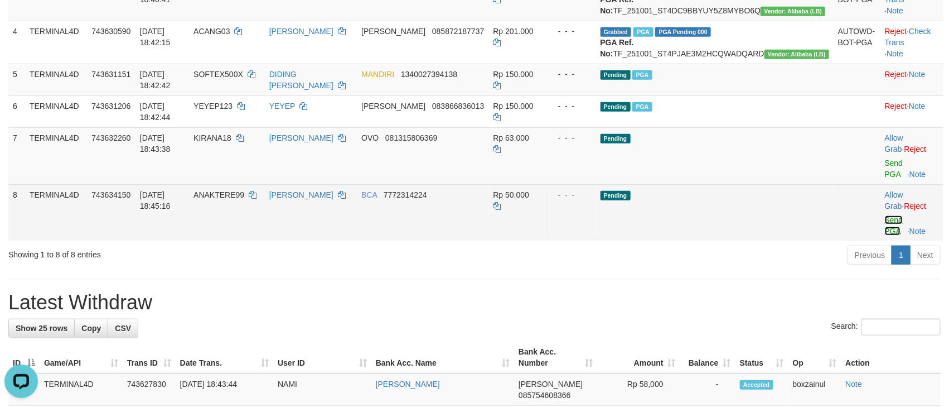
click at [885, 233] on link "Send PGA" at bounding box center [894, 225] width 18 height 20
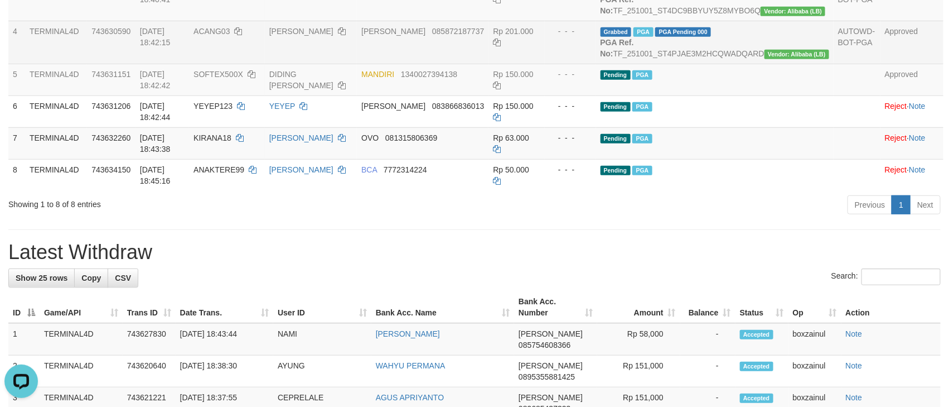
click at [148, 64] on td "[DATE] 18:42:15" at bounding box center [163, 42] width 54 height 43
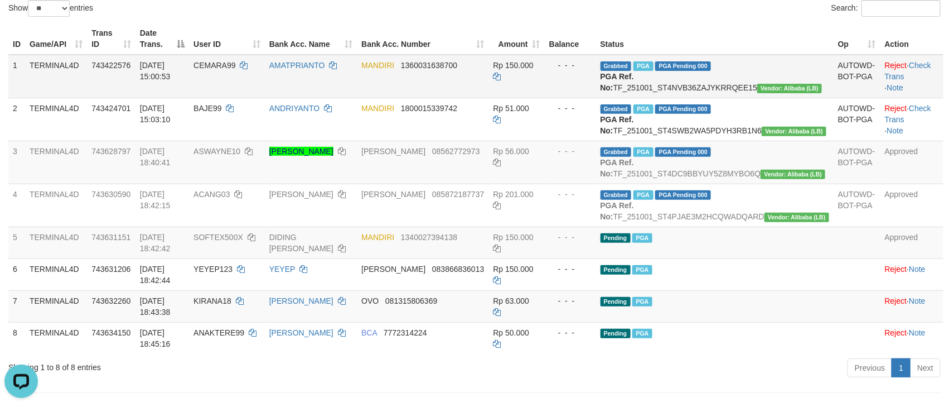
scroll to position [128, 0]
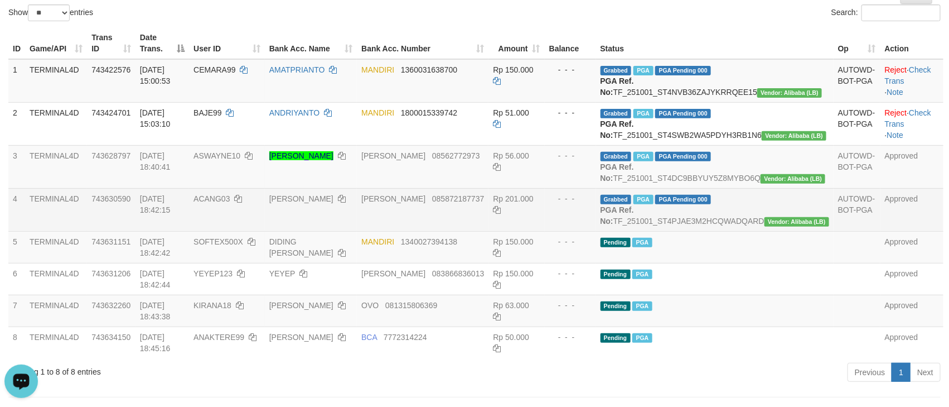
click at [533, 203] on span "Rp 201.000" at bounding box center [513, 198] width 40 height 9
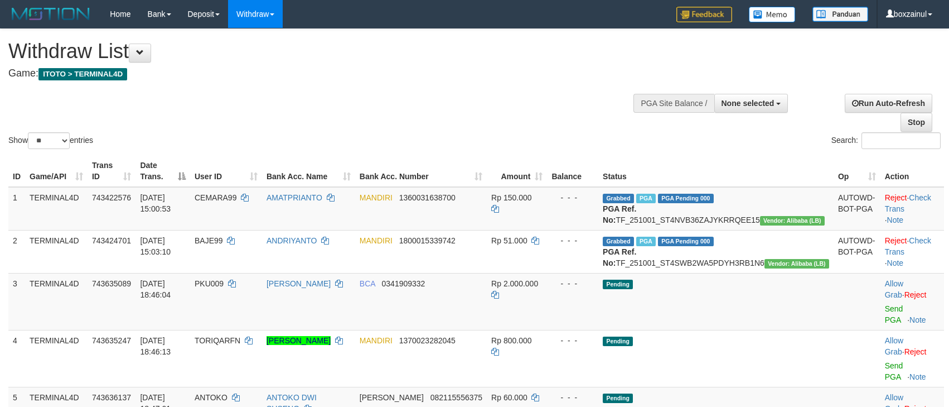
select select
select select "**"
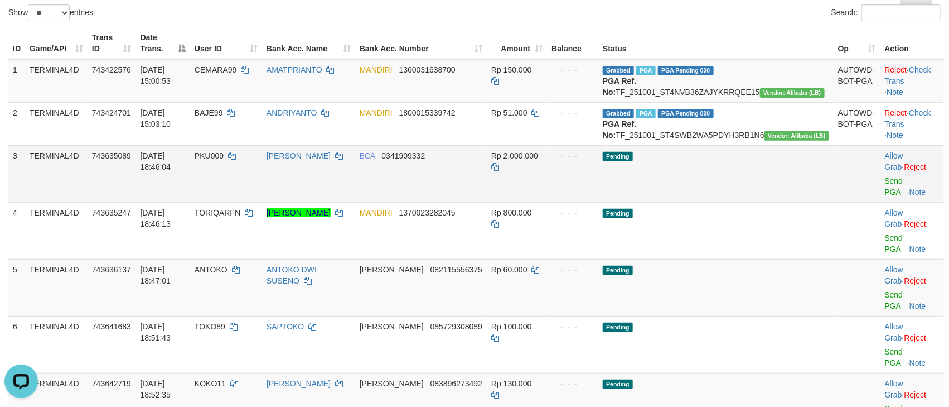
click at [224, 160] on span "PKU009" at bounding box center [209, 155] width 29 height 9
copy td "PKU009"
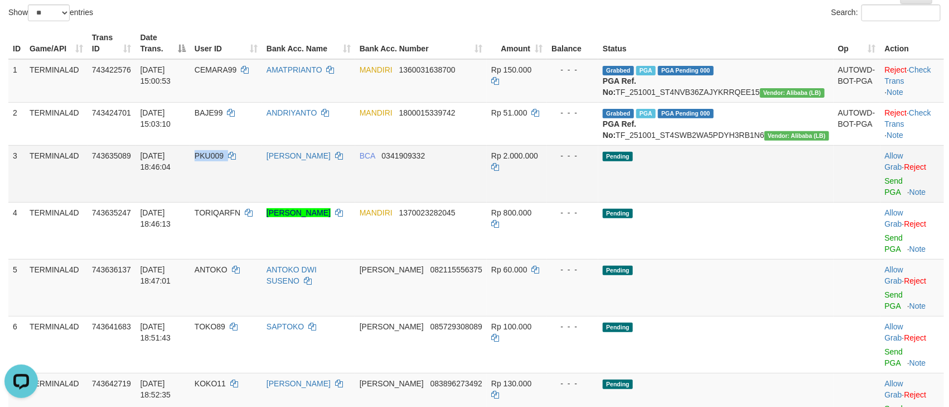
click at [881, 196] on td "Allow Grab · Reject Send PGA · Note" at bounding box center [913, 173] width 64 height 57
click at [885, 194] on link "Send PGA" at bounding box center [894, 186] width 18 height 20
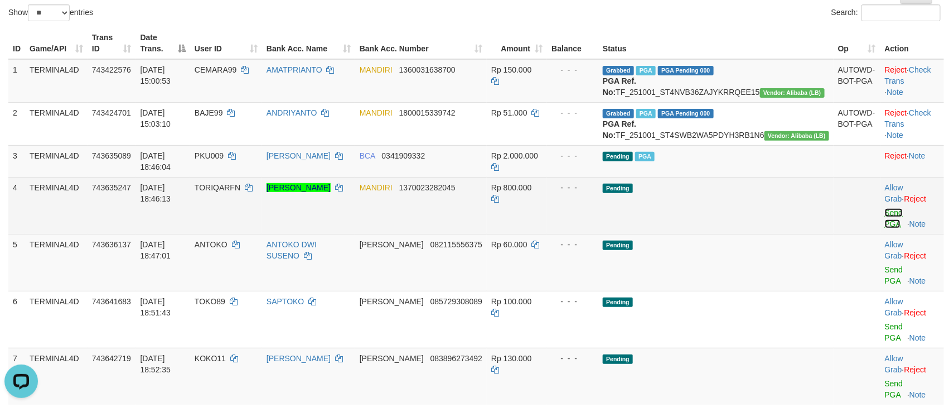
click at [885, 214] on link "Send PGA" at bounding box center [894, 218] width 18 height 20
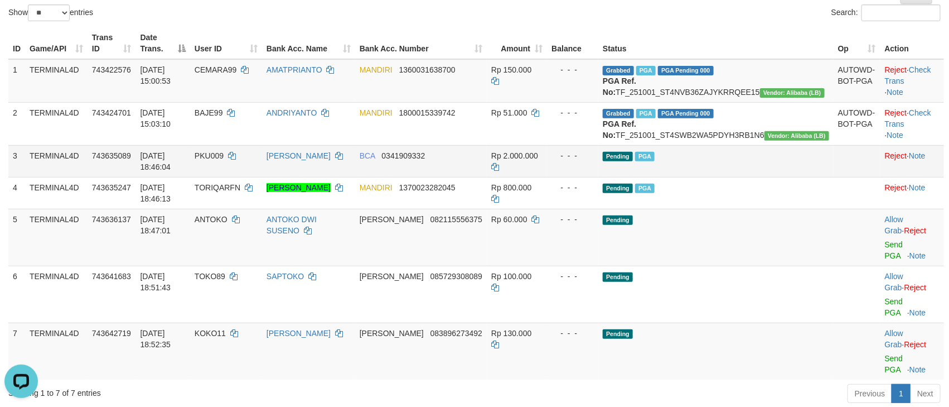
scroll to position [211, 0]
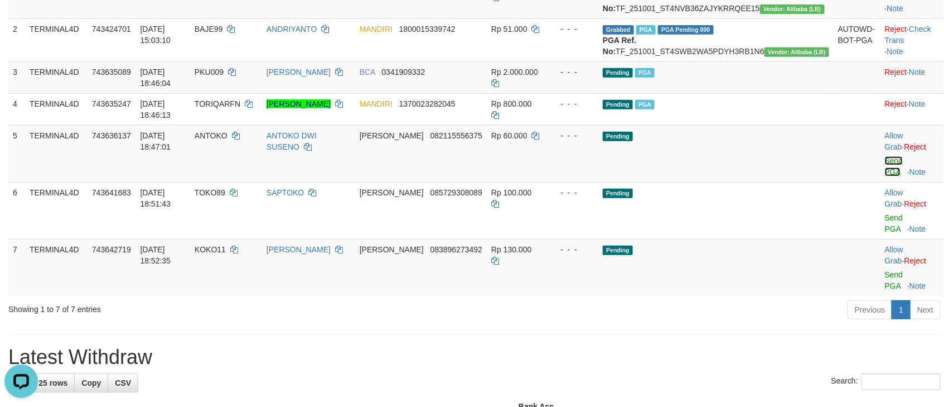
drag, startPoint x: 864, startPoint y: 161, endPoint x: 547, endPoint y: 242, distance: 327.0
click at [885, 160] on link "Send PGA" at bounding box center [894, 166] width 18 height 20
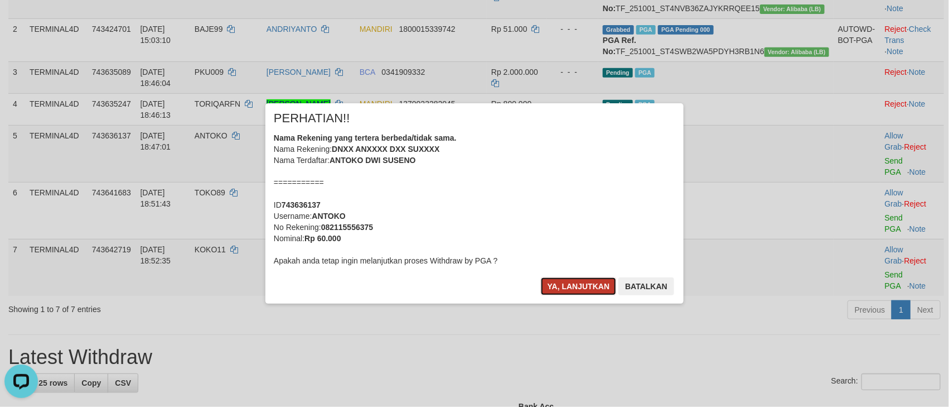
click at [556, 284] on button "Ya, lanjutkan" at bounding box center [579, 286] width 76 height 18
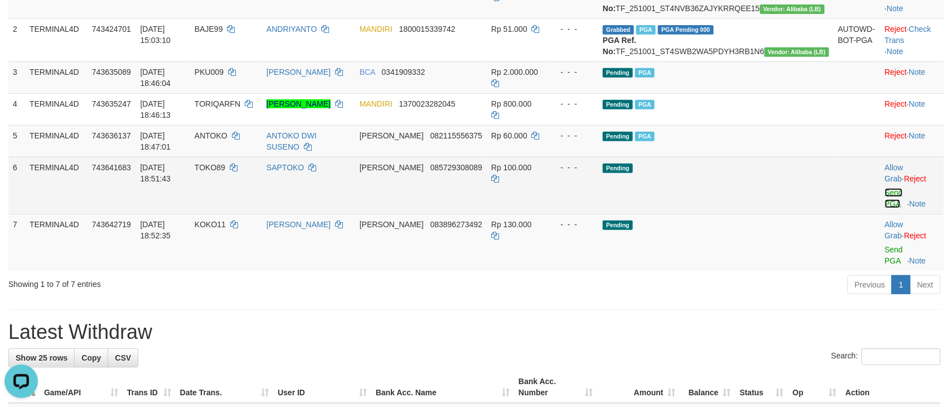
click at [885, 188] on link "Send PGA" at bounding box center [894, 198] width 18 height 20
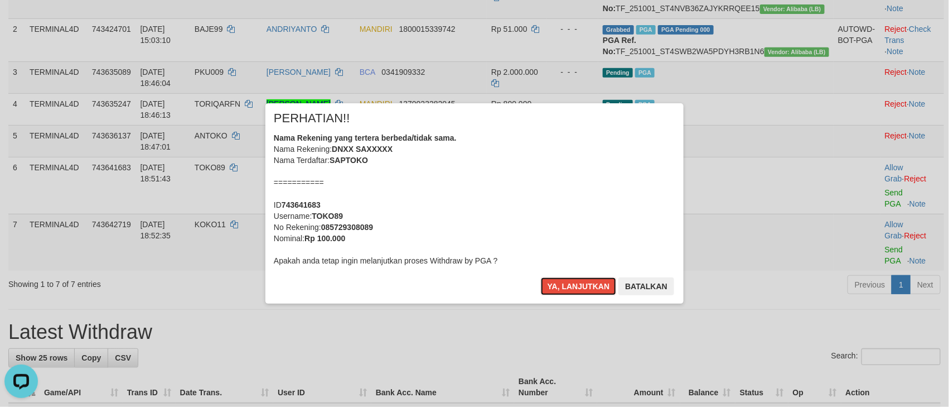
drag, startPoint x: 564, startPoint y: 283, endPoint x: 648, endPoint y: 272, distance: 85.0
click at [564, 283] on button "Ya, lanjutkan" at bounding box center [579, 286] width 76 height 18
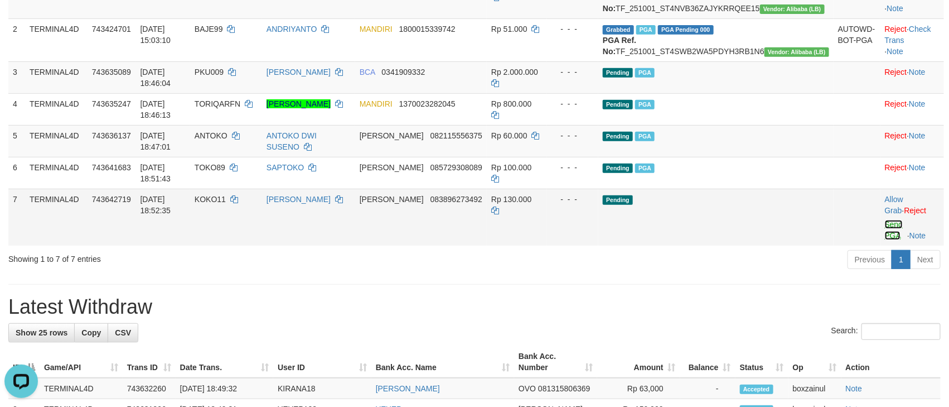
click at [891, 220] on link "Send PGA" at bounding box center [894, 230] width 18 height 20
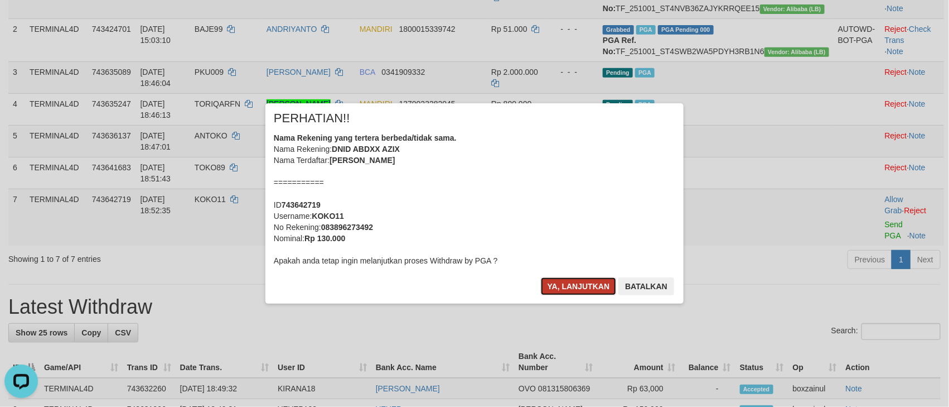
click at [567, 283] on button "Ya, lanjutkan" at bounding box center [579, 286] width 76 height 18
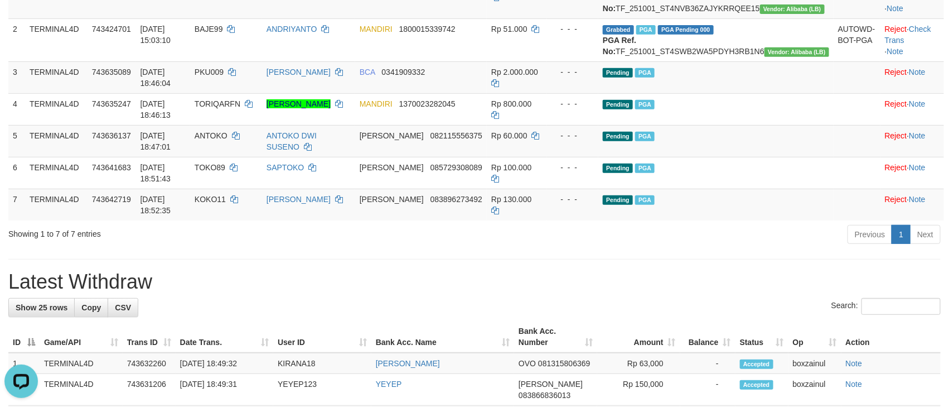
click at [668, 271] on h1 "Latest Withdraw" at bounding box center [474, 282] width 933 height 22
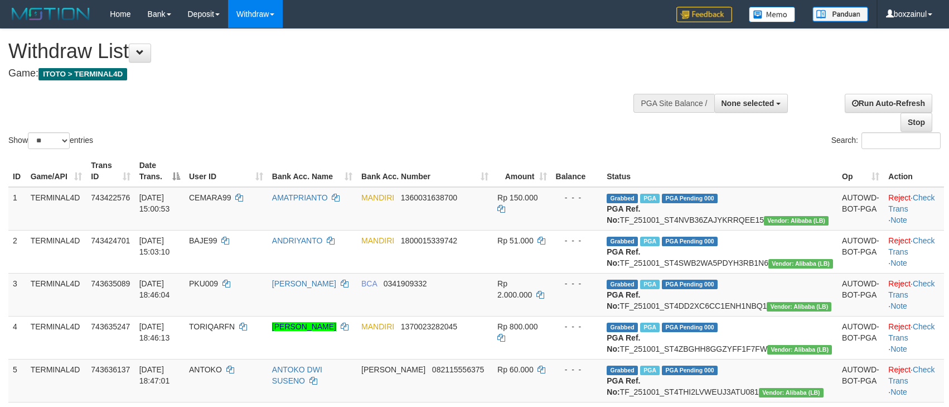
select select
select select "**"
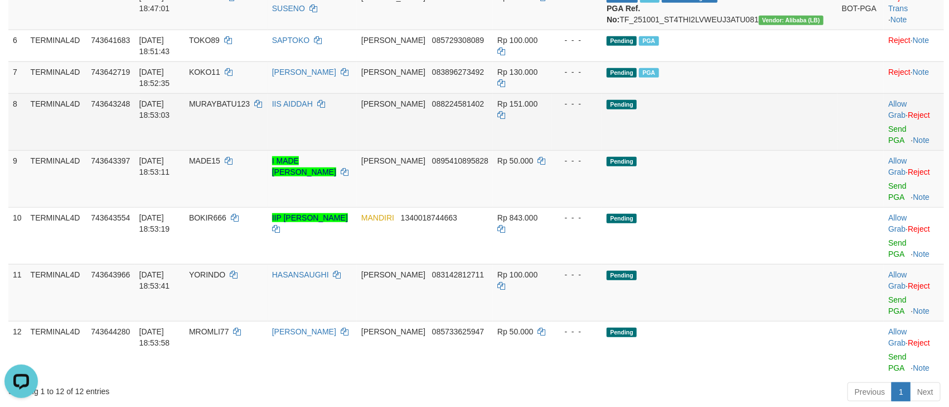
scroll to position [379, 0]
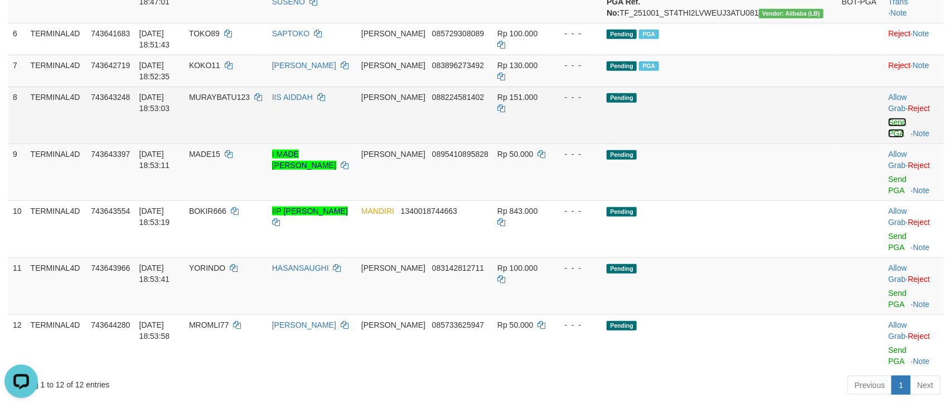
click at [889, 138] on link "Send PGA" at bounding box center [898, 128] width 18 height 20
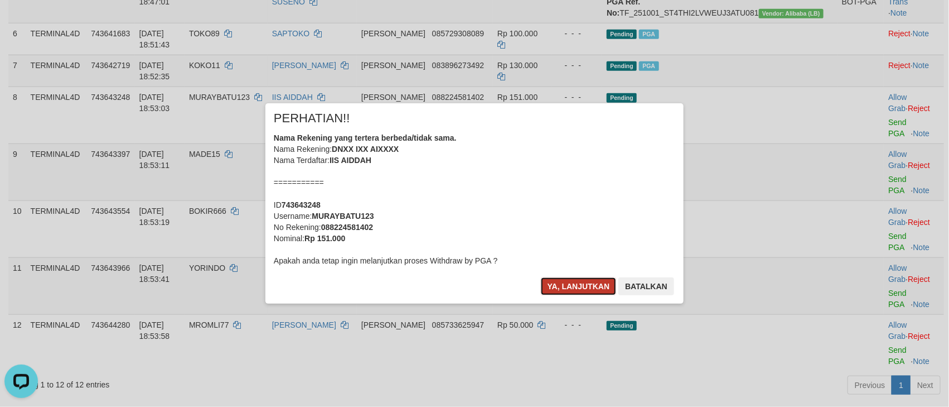
click at [575, 282] on button "Ya, lanjutkan" at bounding box center [579, 286] width 76 height 18
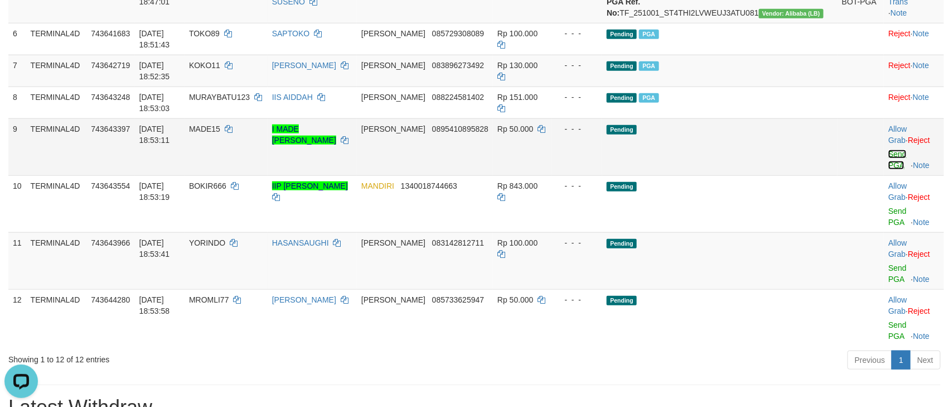
click at [889, 170] on link "Send PGA" at bounding box center [898, 159] width 18 height 20
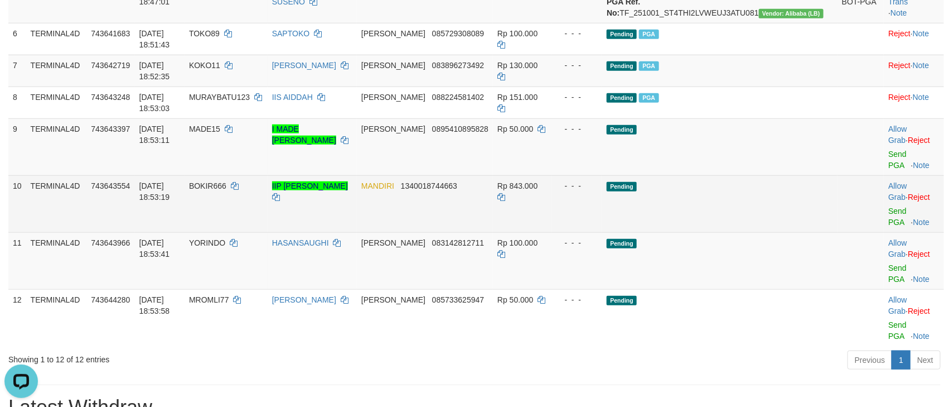
click at [226, 190] on span "BOKIR666" at bounding box center [207, 185] width 37 height 9
copy td "BOKIR666"
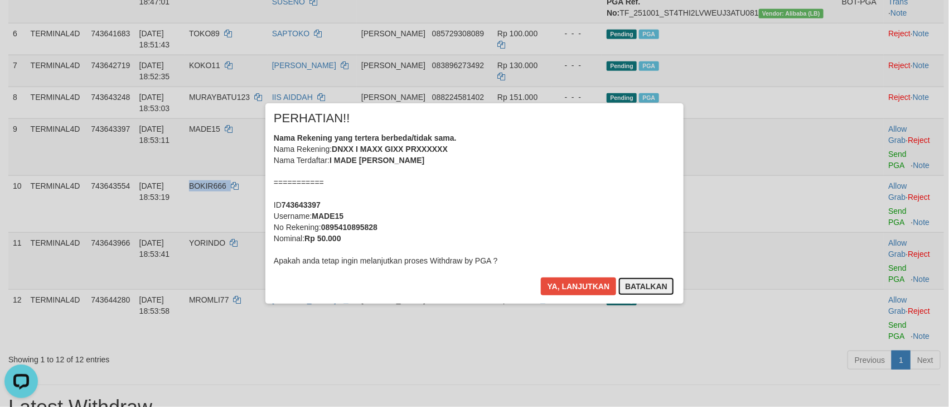
click at [648, 281] on button "Batalkan" at bounding box center [647, 286] width 56 height 18
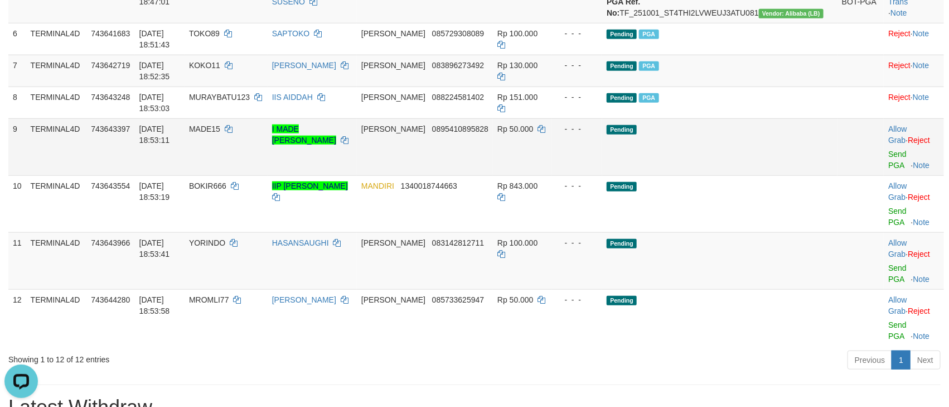
click at [484, 175] on td "DANA 0895410895828" at bounding box center [425, 146] width 136 height 57
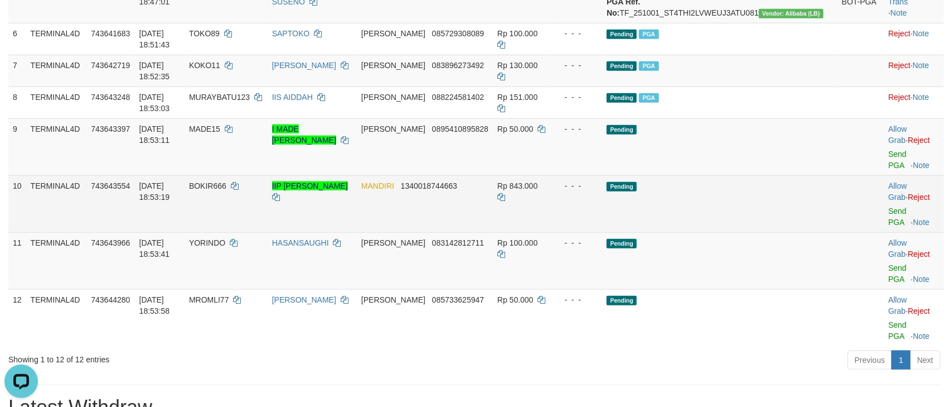
click at [235, 214] on td "BOKIR666" at bounding box center [226, 203] width 83 height 57
copy td "BOKIR666"
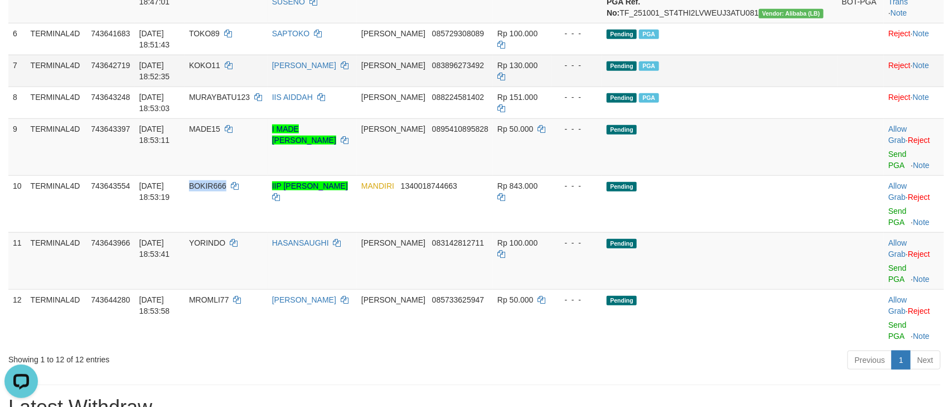
copy span "BOKIR666"
click at [889, 170] on link "Send PGA" at bounding box center [898, 159] width 18 height 20
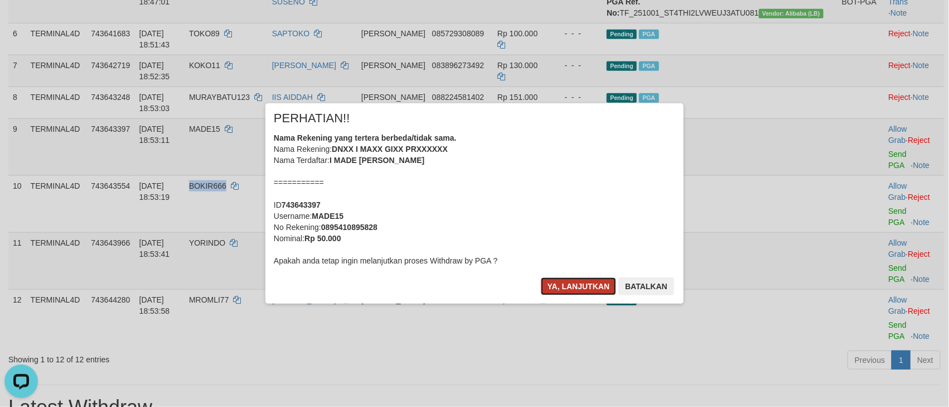
click at [561, 283] on button "Ya, lanjutkan" at bounding box center [579, 286] width 76 height 18
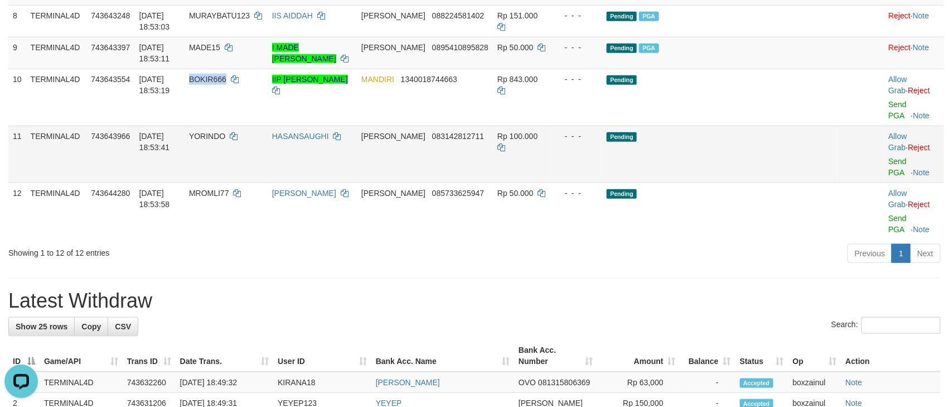
scroll to position [462, 0]
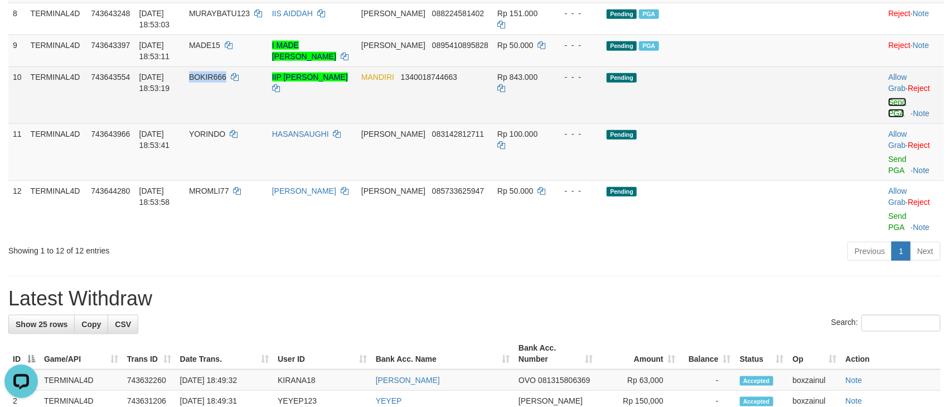
click at [889, 118] on link "Send PGA" at bounding box center [898, 108] width 18 height 20
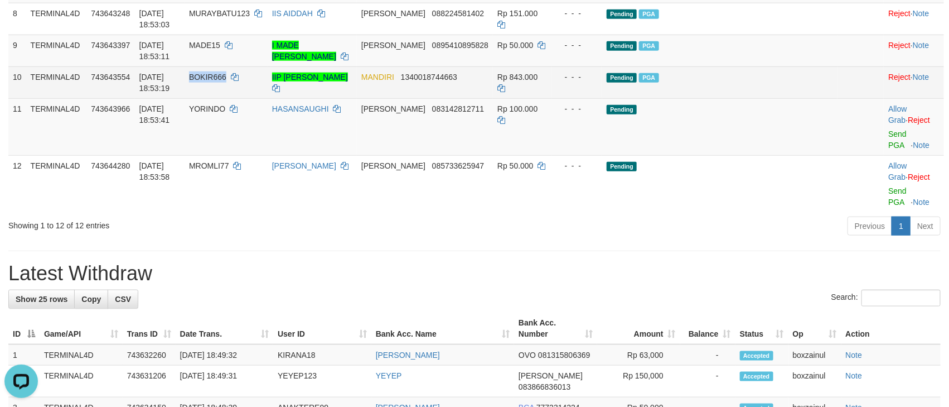
click at [226, 81] on span "BOKIR666" at bounding box center [207, 77] width 37 height 9
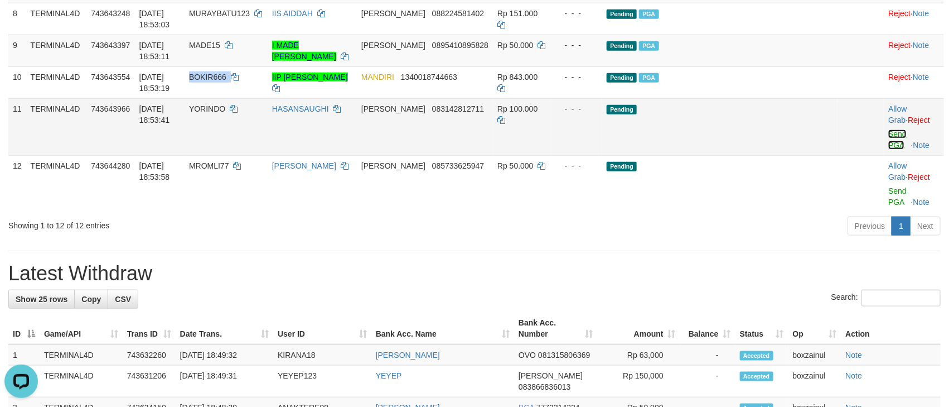
click at [889, 149] on link "Send PGA" at bounding box center [898, 139] width 18 height 20
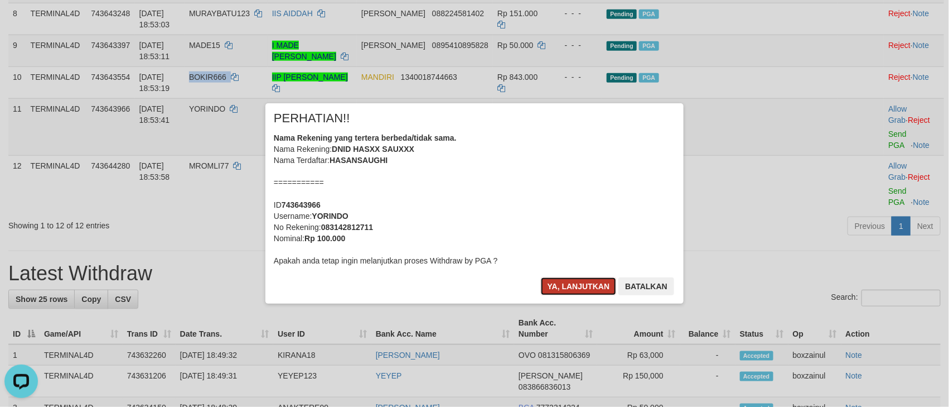
click at [568, 295] on button "Ya, lanjutkan" at bounding box center [579, 286] width 76 height 18
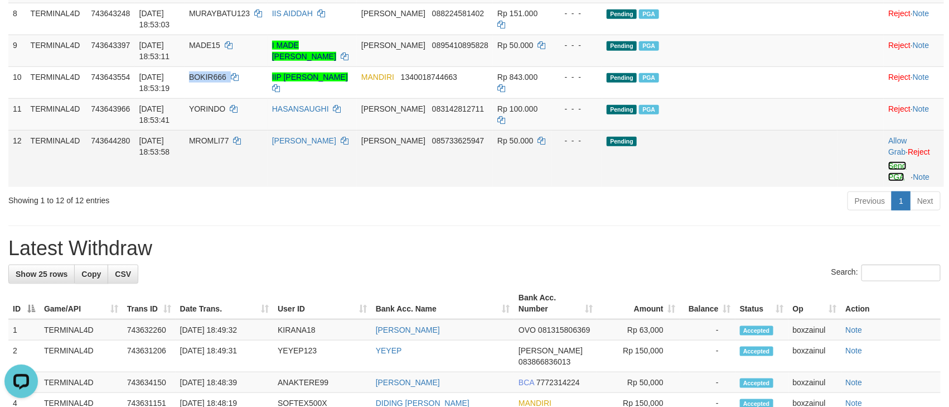
click at [889, 181] on link "Send PGA" at bounding box center [898, 171] width 18 height 20
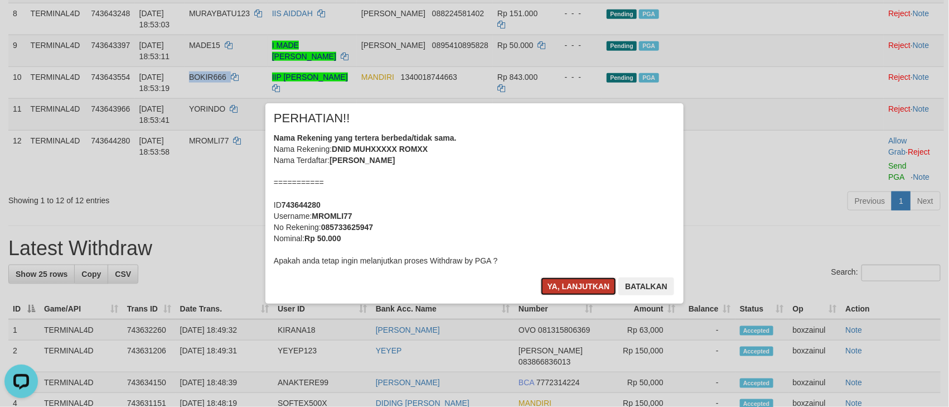
click at [579, 287] on button "Ya, lanjutkan" at bounding box center [579, 286] width 76 height 18
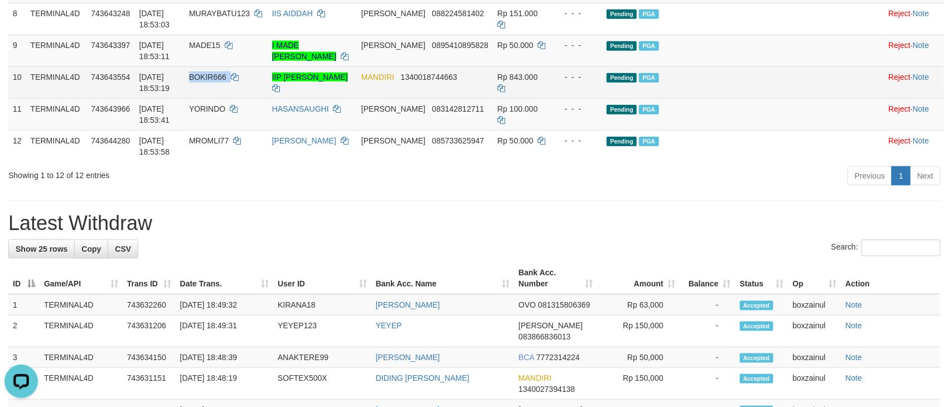
click at [238, 98] on td "BOKIR666" at bounding box center [226, 82] width 83 height 32
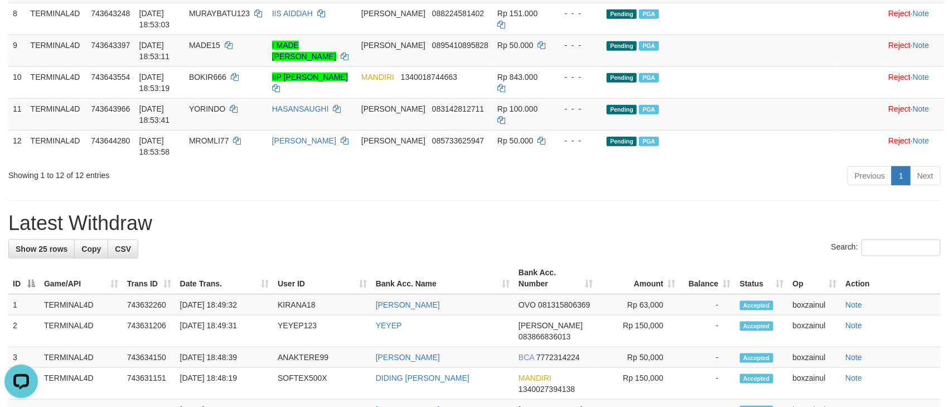
click at [477, 271] on div "**********" at bounding box center [474, 343] width 949 height 1552
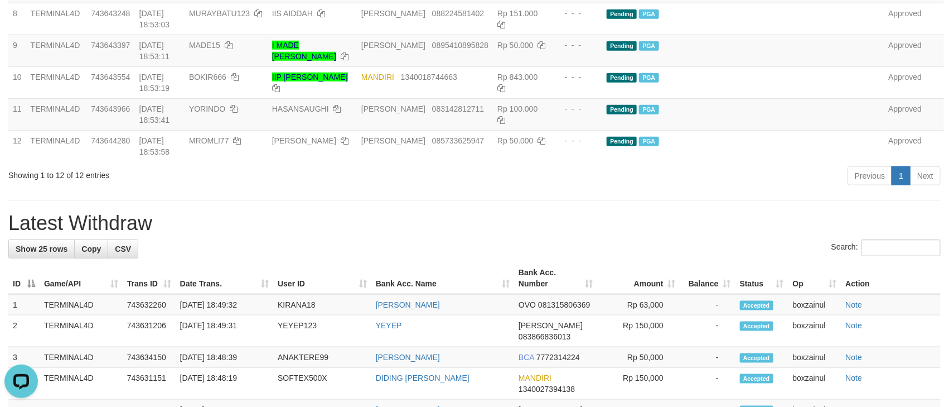
click at [564, 234] on h1 "Latest Withdraw" at bounding box center [474, 223] width 933 height 22
drag, startPoint x: 564, startPoint y: 274, endPoint x: 571, endPoint y: 273, distance: 6.8
click at [571, 234] on h1 "Latest Withdraw" at bounding box center [474, 223] width 933 height 22
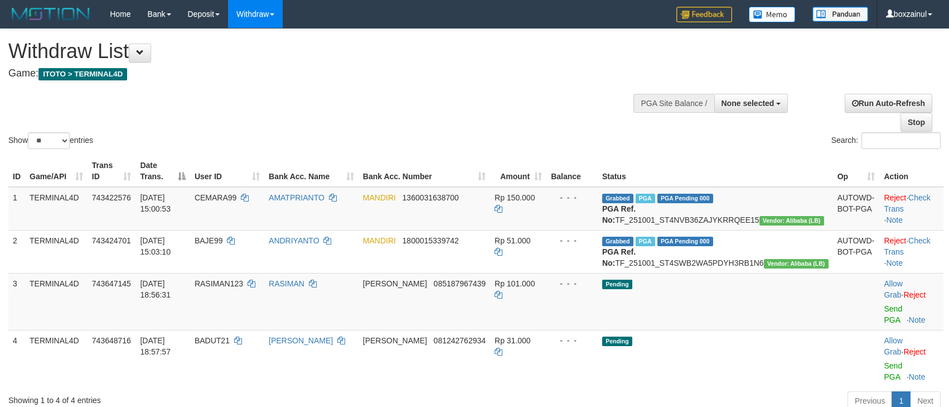
select select
select select "**"
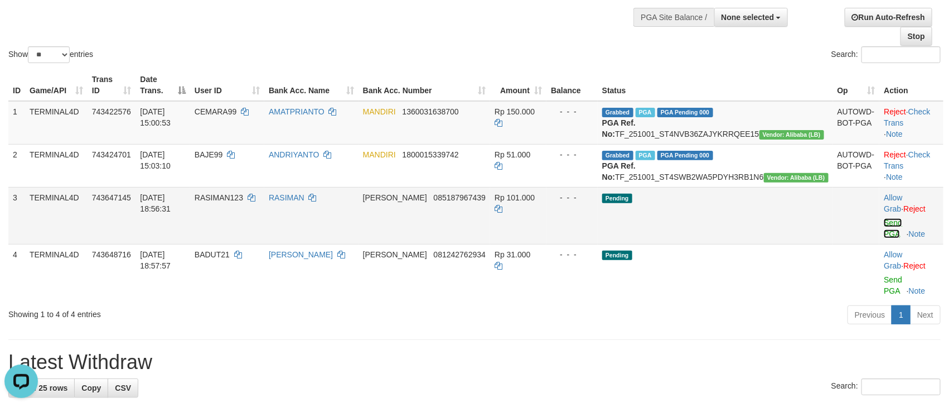
click at [884, 233] on link "Send PGA" at bounding box center [893, 228] width 18 height 20
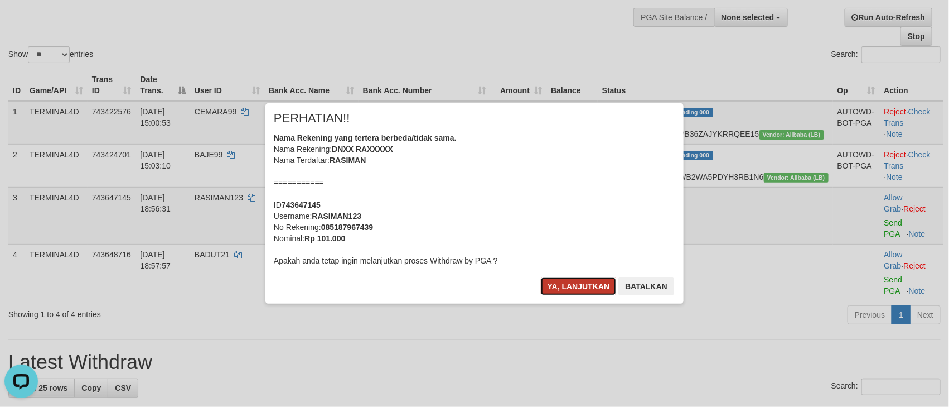
click at [569, 288] on button "Ya, lanjutkan" at bounding box center [579, 286] width 76 height 18
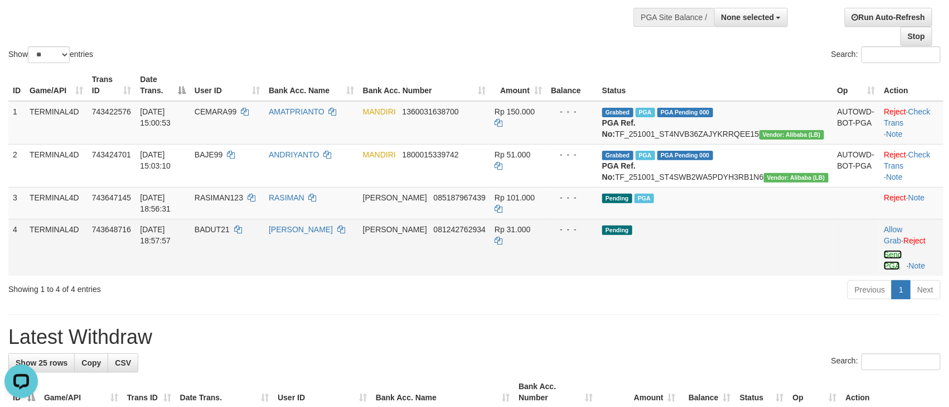
click at [884, 265] on link "Send PGA" at bounding box center [893, 260] width 18 height 20
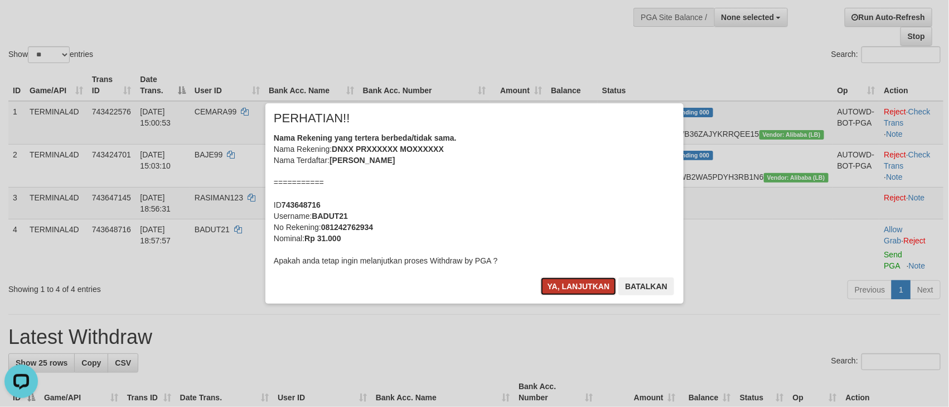
click at [557, 287] on button "Ya, lanjutkan" at bounding box center [579, 286] width 76 height 18
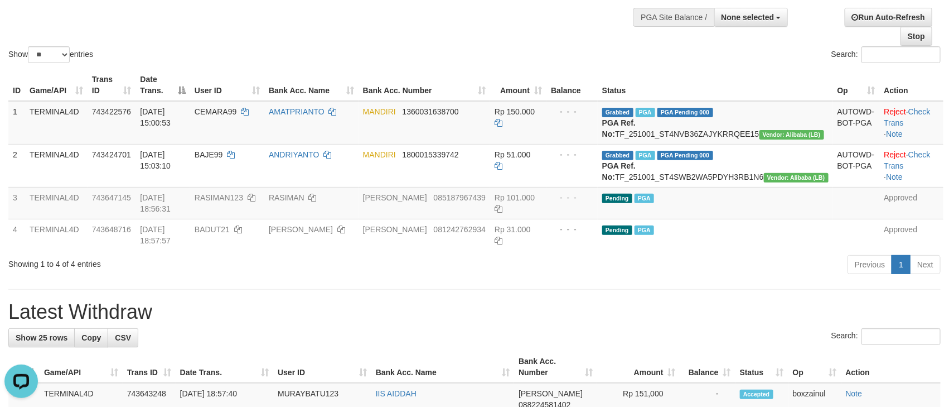
click at [578, 380] on th "Bank Acc. Number" at bounding box center [555, 367] width 83 height 32
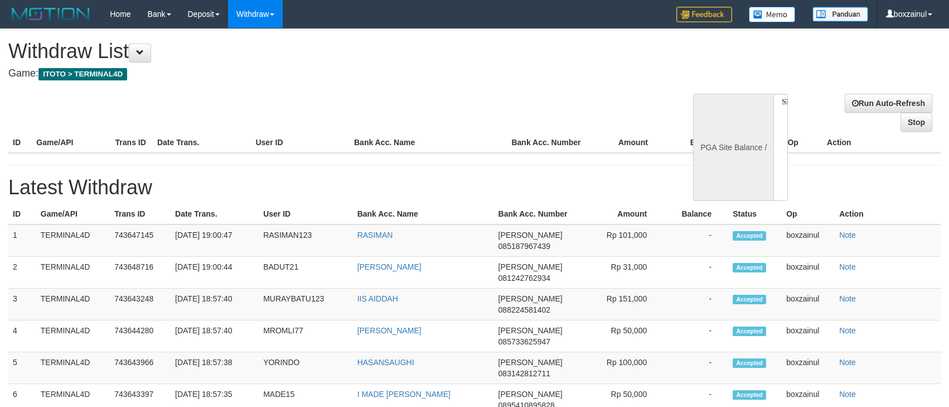
select select
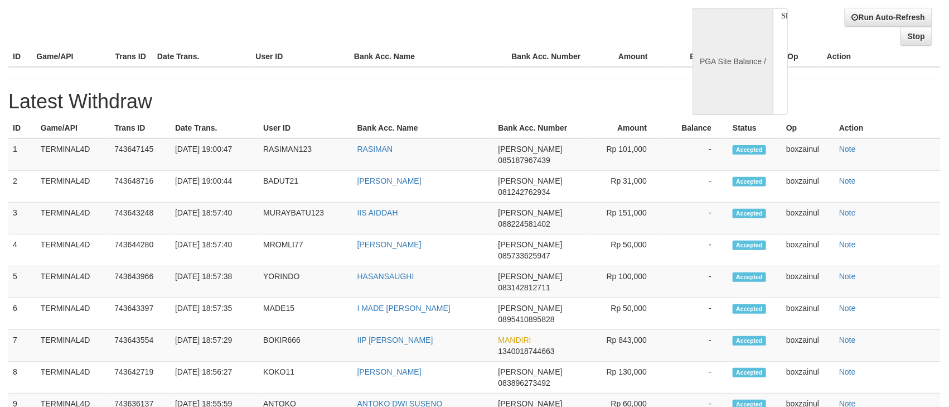
select select "**"
select select
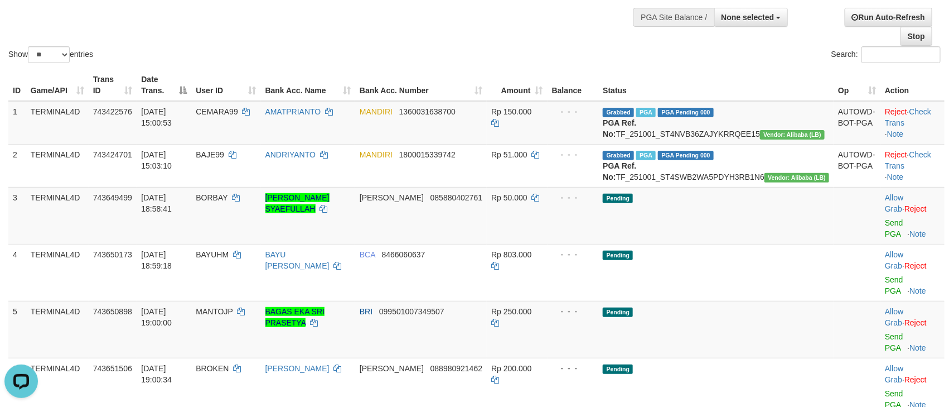
scroll to position [0, 0]
click at [260, 144] on td "CEMARA99" at bounding box center [225, 123] width 69 height 44
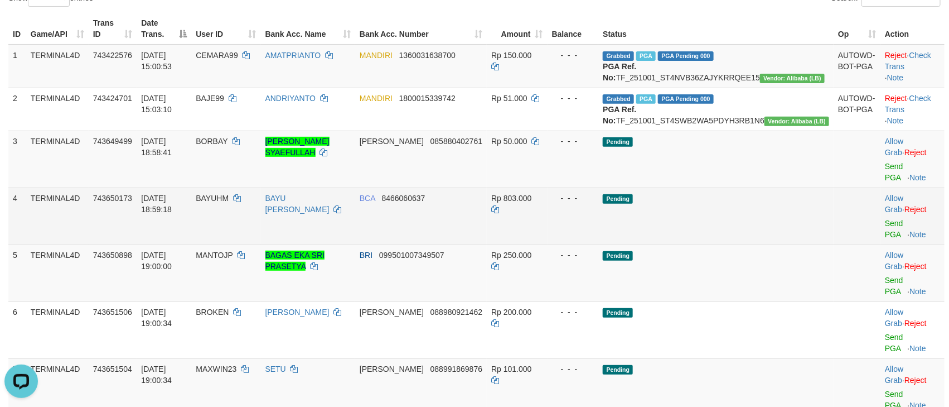
scroll to position [170, 0]
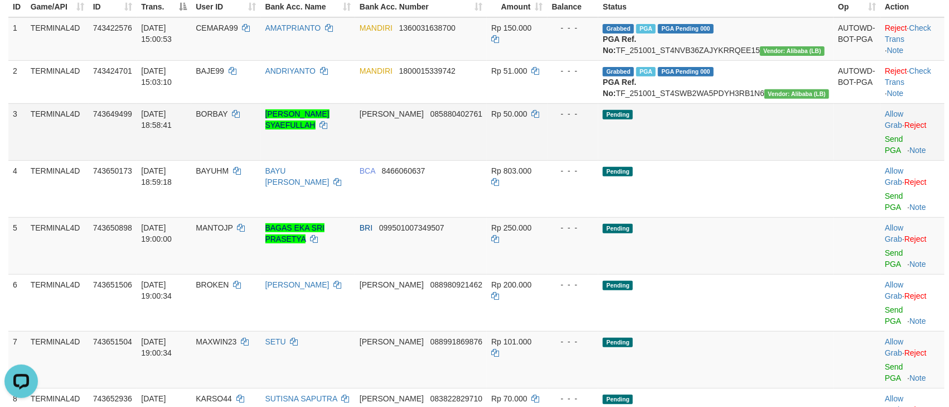
click at [881, 155] on td "Allow Grab · Reject Send PGA · Note" at bounding box center [913, 131] width 64 height 57
click at [885, 148] on link "Send PGA" at bounding box center [894, 144] width 18 height 20
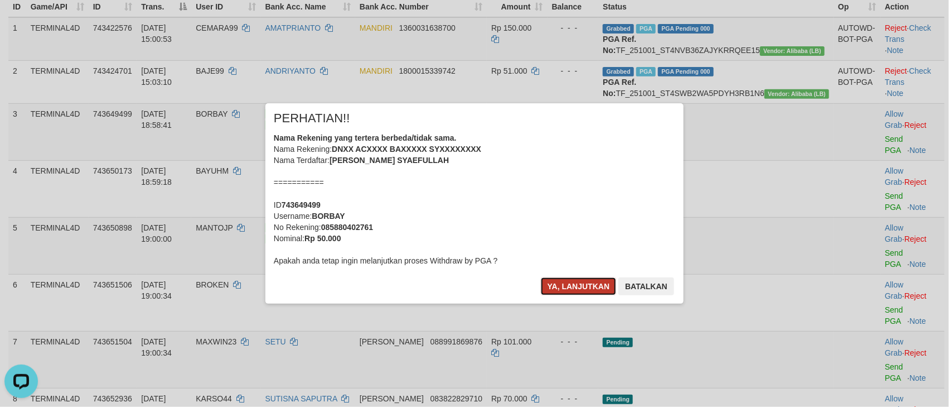
click at [566, 288] on button "Ya, lanjutkan" at bounding box center [579, 286] width 76 height 18
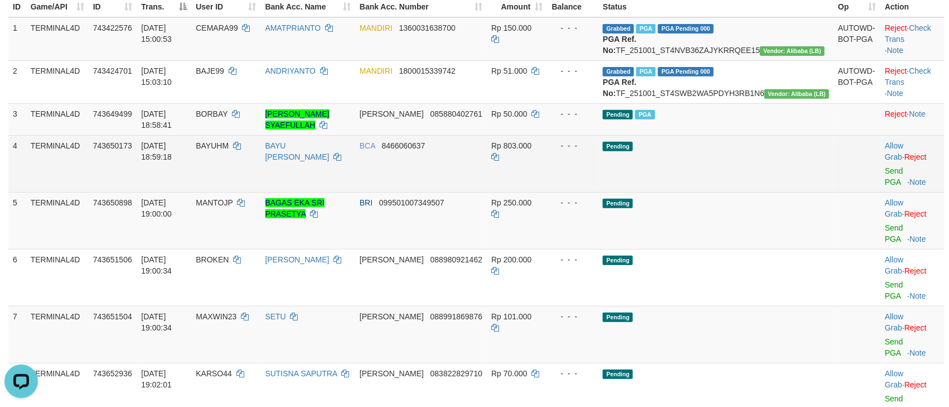
click at [229, 150] on span "BAYUHM" at bounding box center [212, 145] width 33 height 9
copy td "BAYUHM"
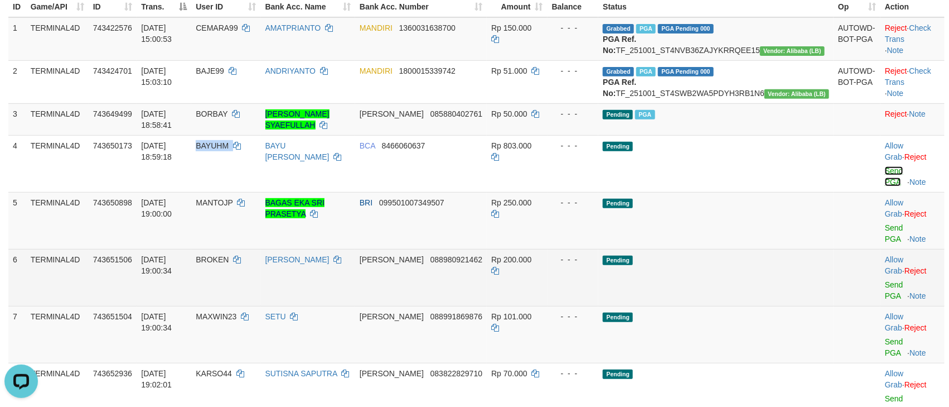
drag, startPoint x: 892, startPoint y: 185, endPoint x: 566, endPoint y: 238, distance: 330.6
click at [892, 185] on link "Send PGA" at bounding box center [894, 176] width 18 height 20
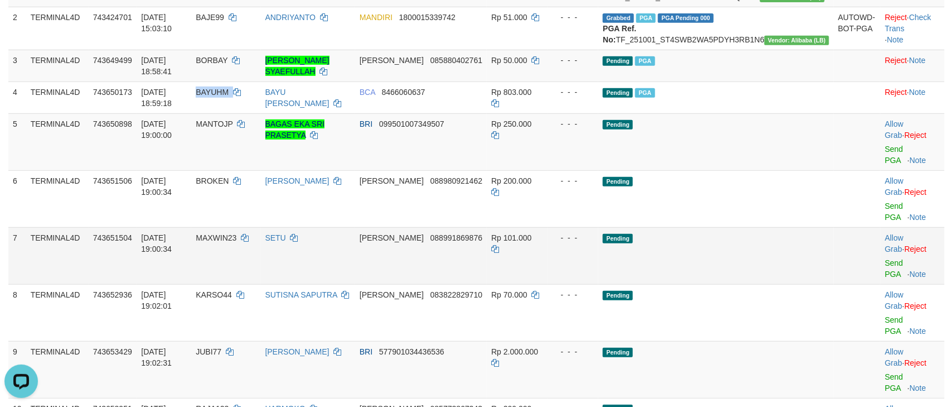
scroll to position [253, 0]
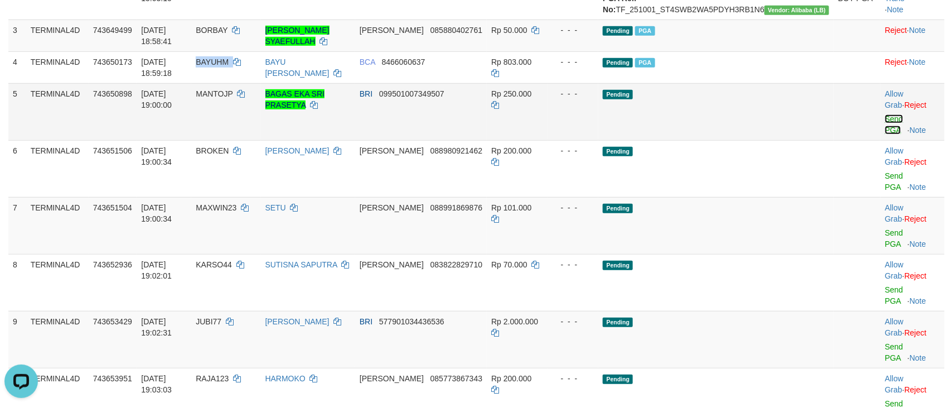
click at [885, 131] on link "Send PGA" at bounding box center [894, 124] width 18 height 20
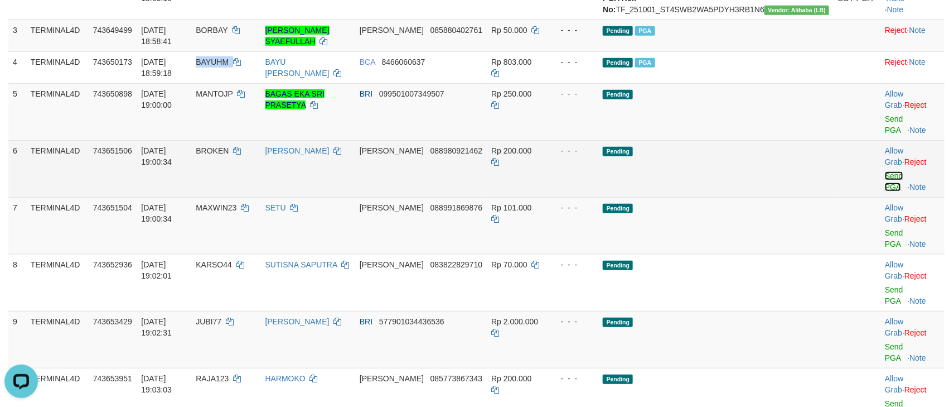
click at [885, 171] on link "Send PGA" at bounding box center [894, 181] width 18 height 20
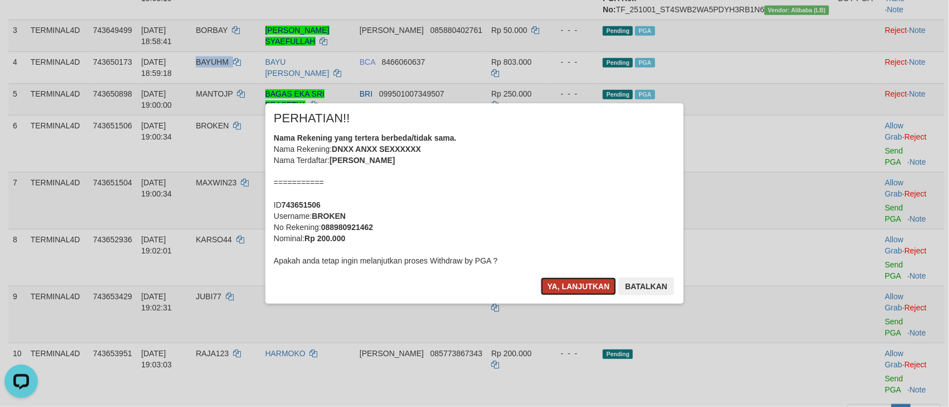
click at [572, 283] on button "Ya, lanjutkan" at bounding box center [579, 286] width 76 height 18
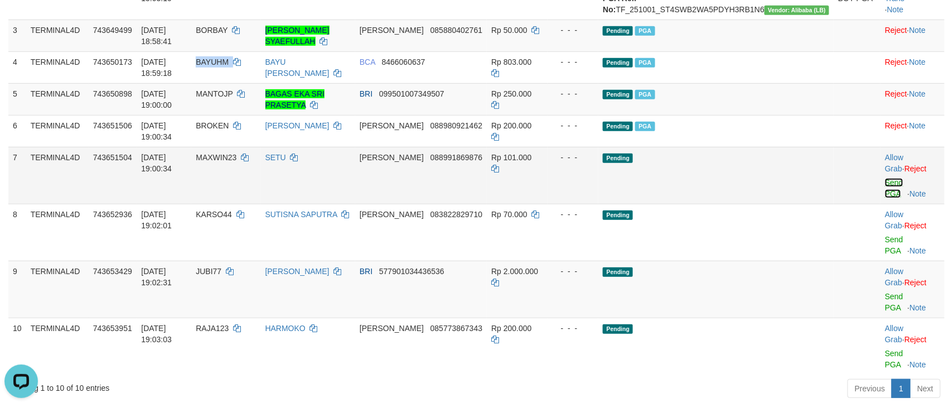
click at [885, 193] on link "Send PGA" at bounding box center [894, 188] width 18 height 20
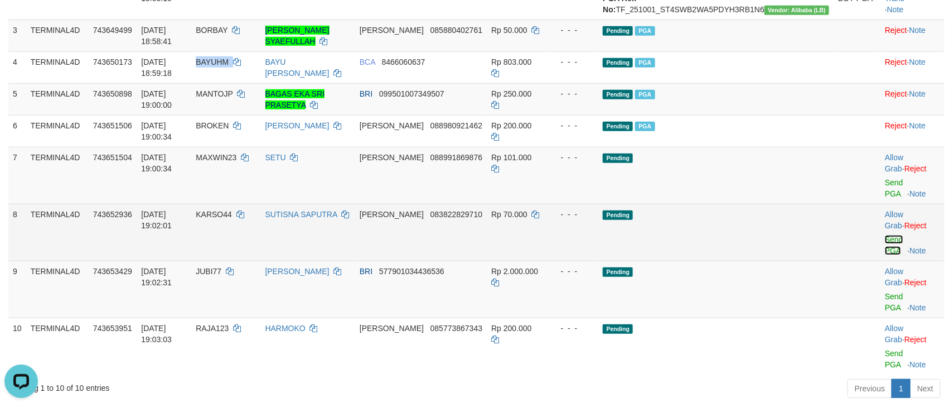
click at [885, 235] on link "Send PGA" at bounding box center [894, 245] width 18 height 20
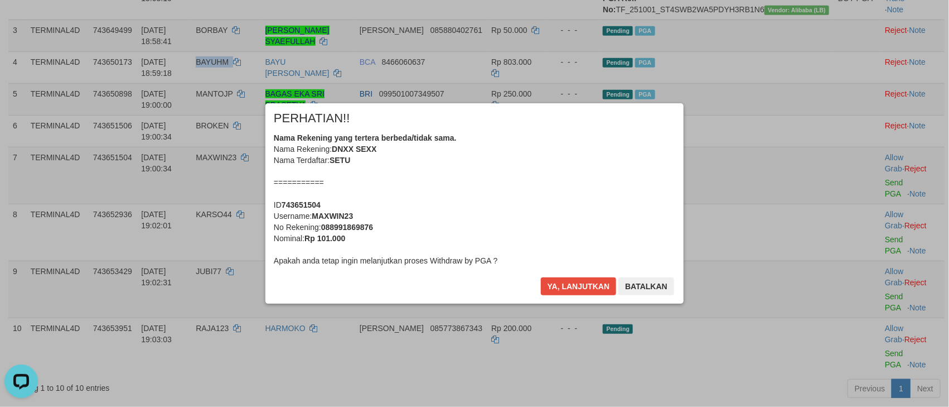
click at [584, 286] on button "Ya, lanjutkan" at bounding box center [579, 286] width 76 height 18
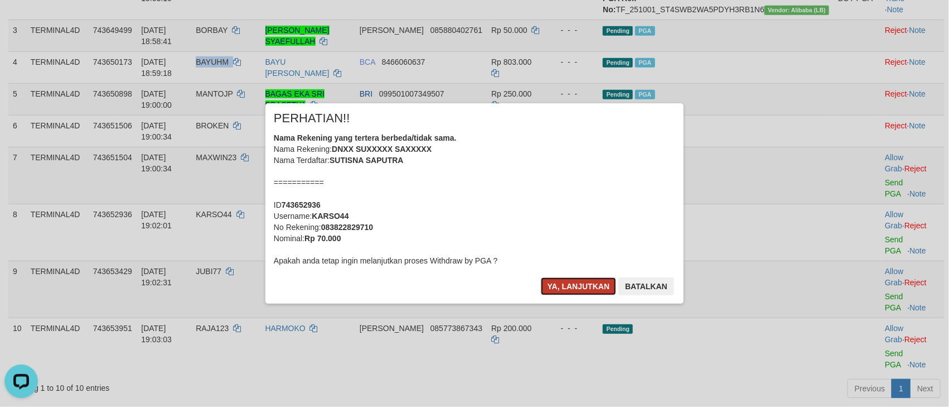
click at [586, 283] on button "Ya, lanjutkan" at bounding box center [579, 286] width 76 height 18
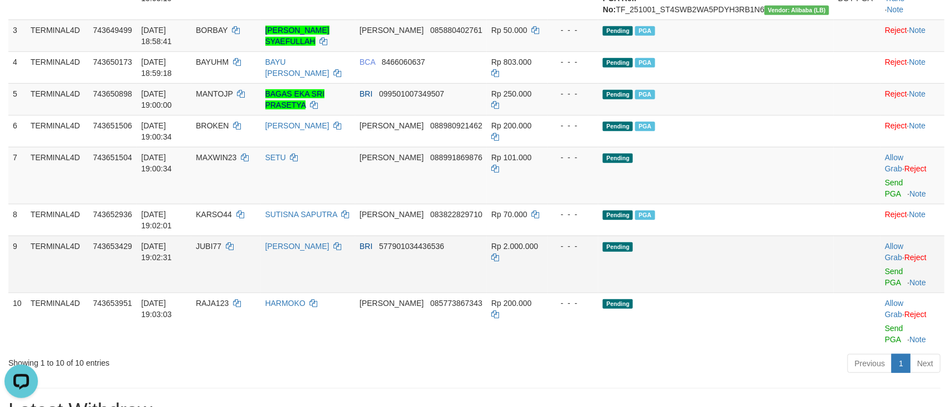
click at [221, 250] on span "JUBI77" at bounding box center [209, 246] width 26 height 9
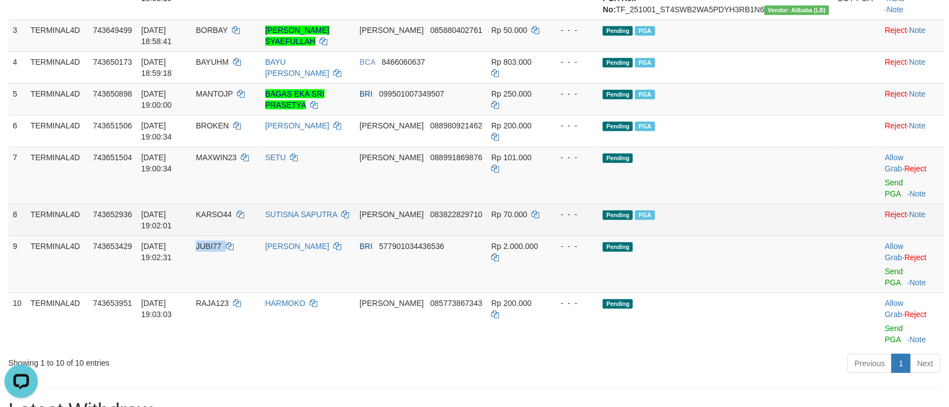
copy td "JUBI77"
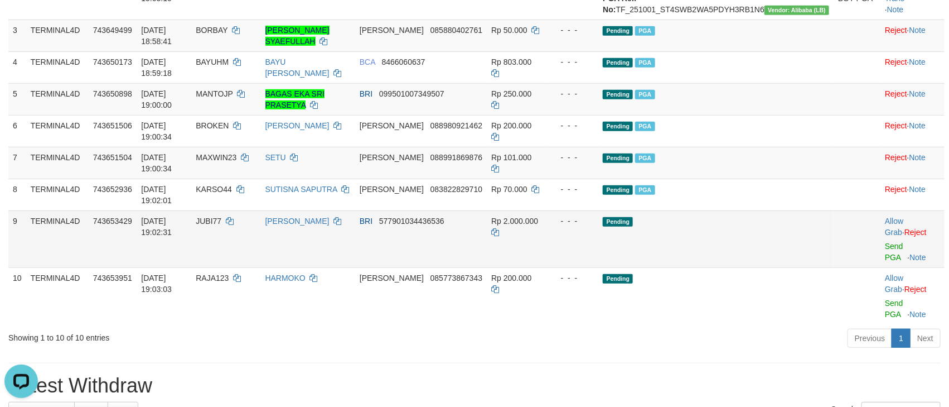
click at [896, 253] on td "Allow Grab · Reject Send PGA · Note" at bounding box center [913, 238] width 64 height 57
click at [887, 258] on link "Send PGA" at bounding box center [894, 252] width 18 height 20
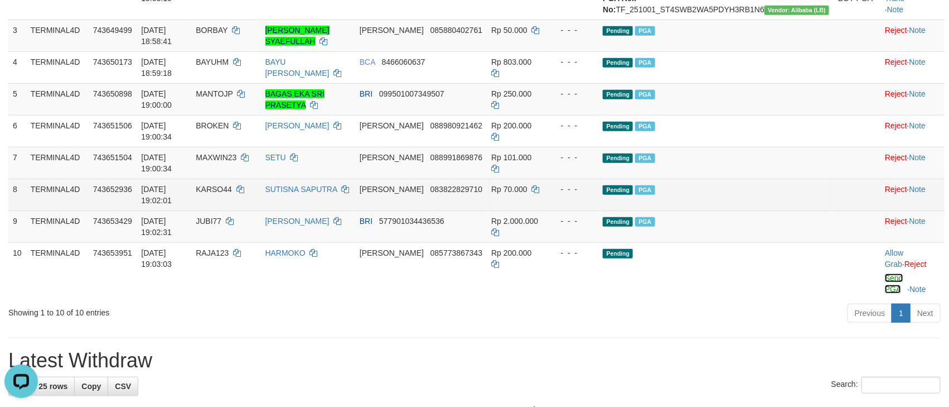
drag, startPoint x: 877, startPoint y: 291, endPoint x: 556, endPoint y: 229, distance: 327.7
click at [885, 290] on link "Send PGA" at bounding box center [894, 283] width 18 height 20
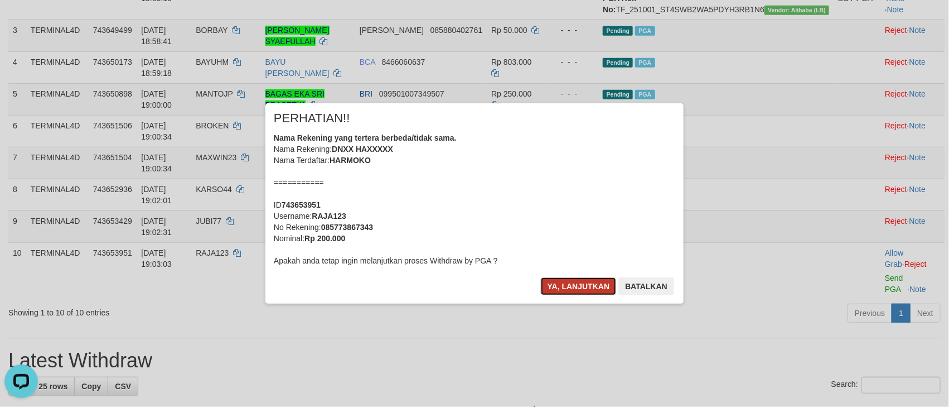
click at [578, 281] on button "Ya, lanjutkan" at bounding box center [579, 286] width 76 height 18
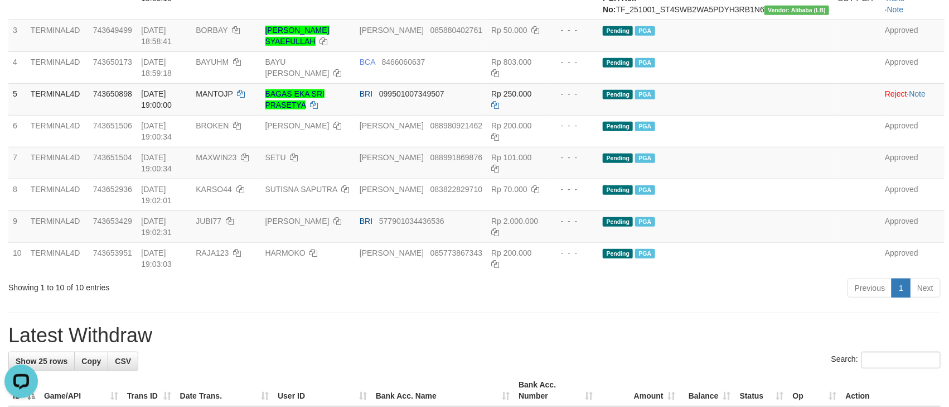
click at [537, 346] on h1 "Latest Withdraw" at bounding box center [474, 335] width 933 height 22
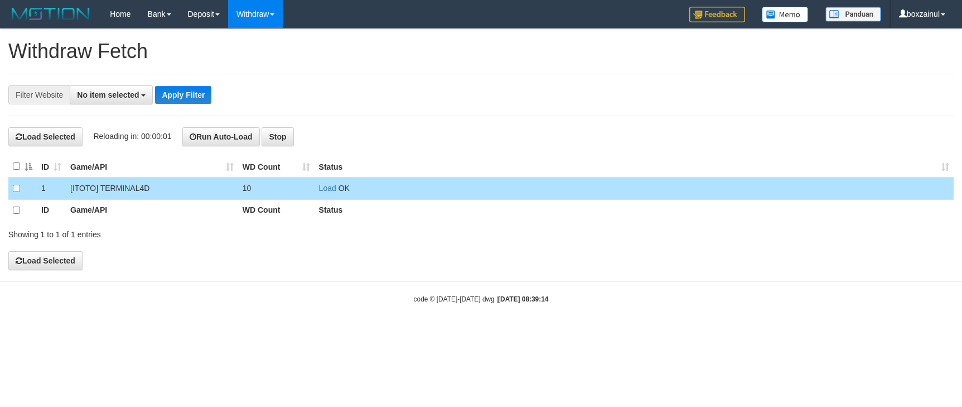
select select
click at [18, 387] on button "Open LiveChat chat widget" at bounding box center [20, 380] width 33 height 33
click at [462, 105] on div "**********" at bounding box center [481, 149] width 962 height 240
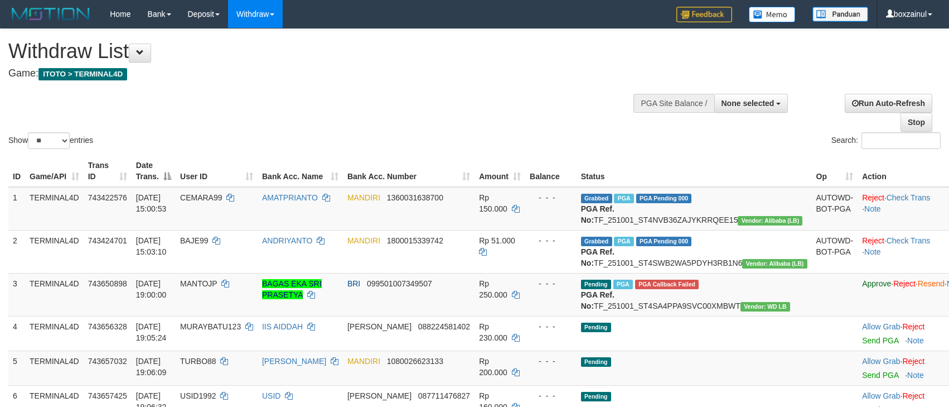
select select
select select "**"
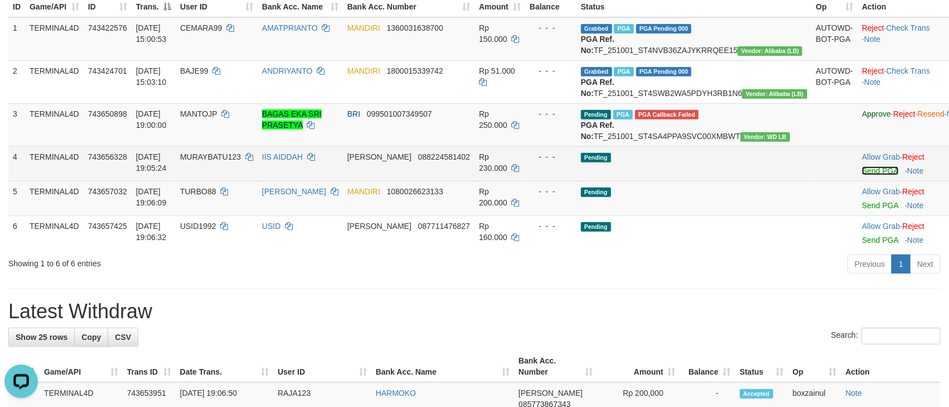
click at [862, 175] on link "Send PGA" at bounding box center [880, 170] width 36 height 9
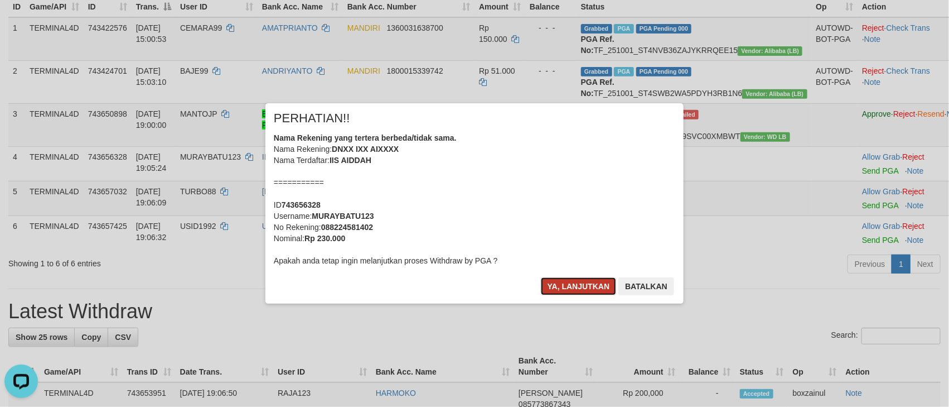
click at [577, 279] on button "Ya, lanjutkan" at bounding box center [579, 286] width 76 height 18
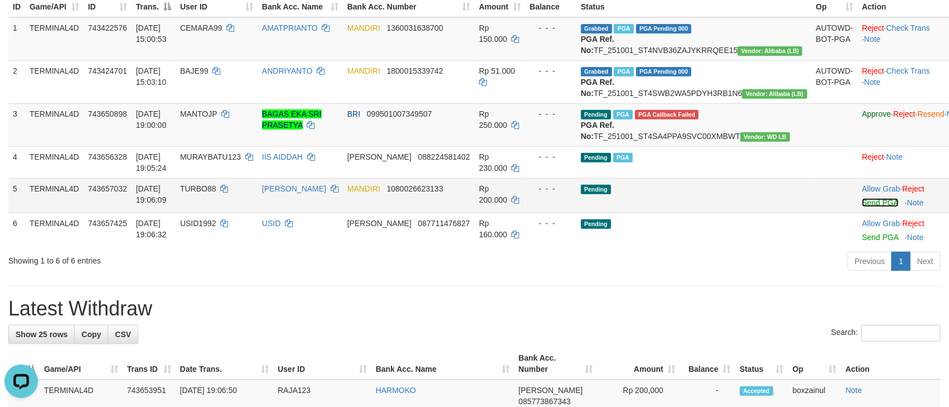
click at [862, 207] on link "Send PGA" at bounding box center [880, 202] width 36 height 9
click at [211, 118] on span "MANTOJP" at bounding box center [198, 113] width 37 height 9
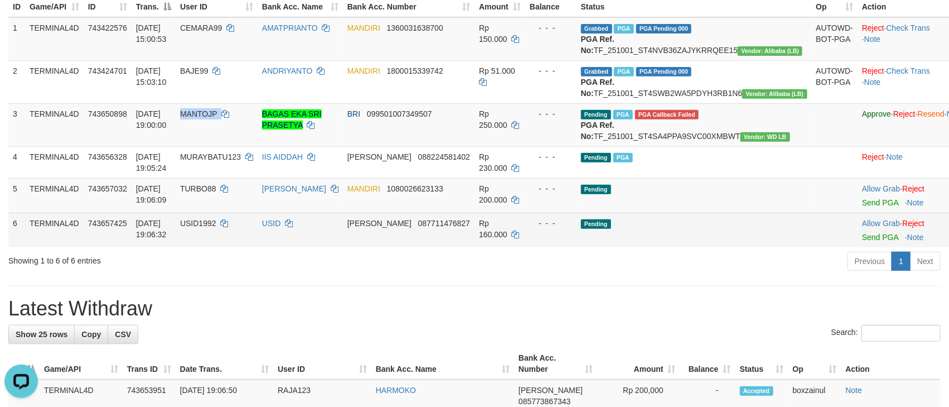
copy td "MANTOJP"
click at [862, 242] on link "Send PGA" at bounding box center [880, 237] width 36 height 9
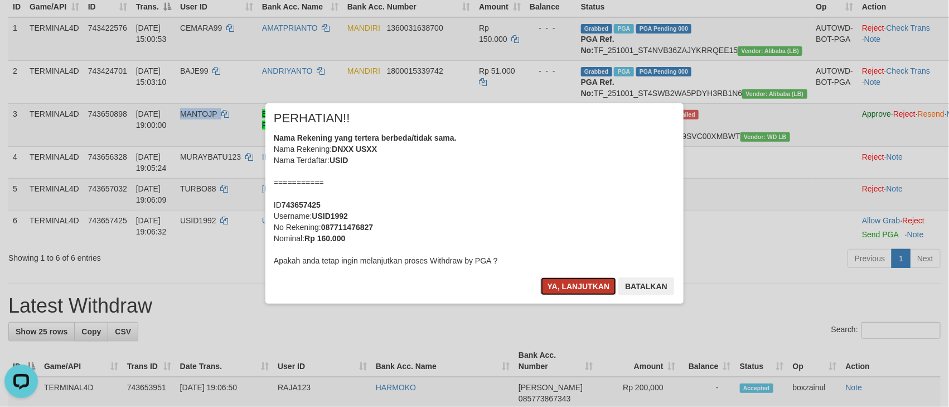
click at [586, 284] on button "Ya, lanjutkan" at bounding box center [579, 286] width 76 height 18
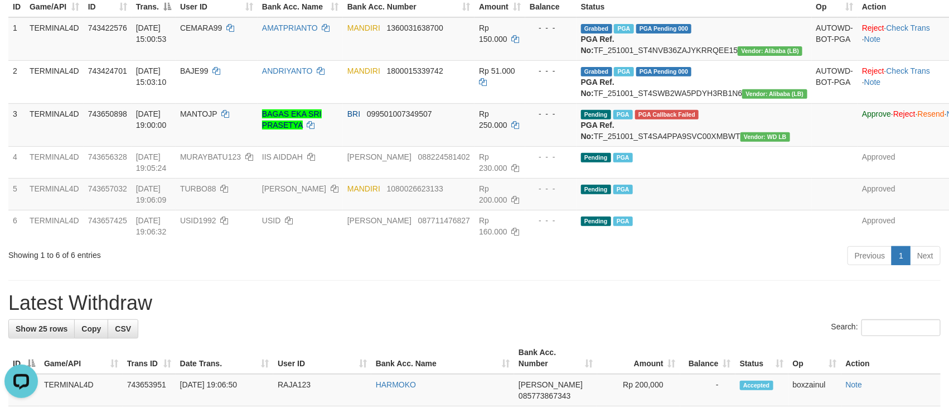
click at [708, 314] on h1 "Latest Withdraw" at bounding box center [474, 303] width 933 height 22
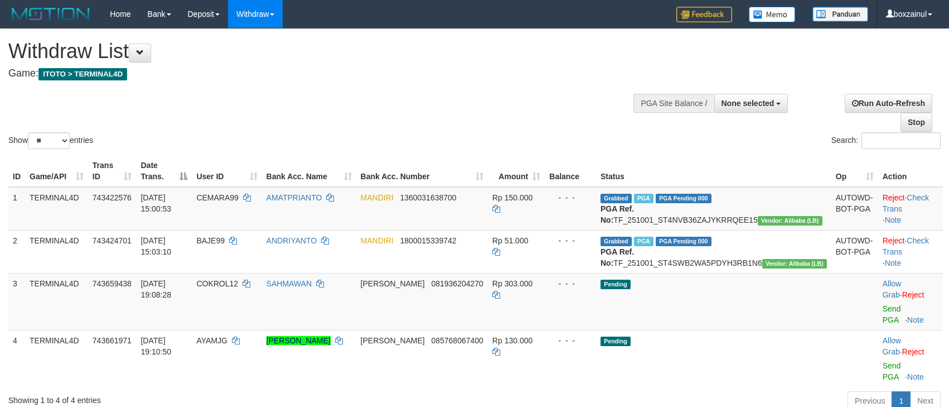
select select
select select "**"
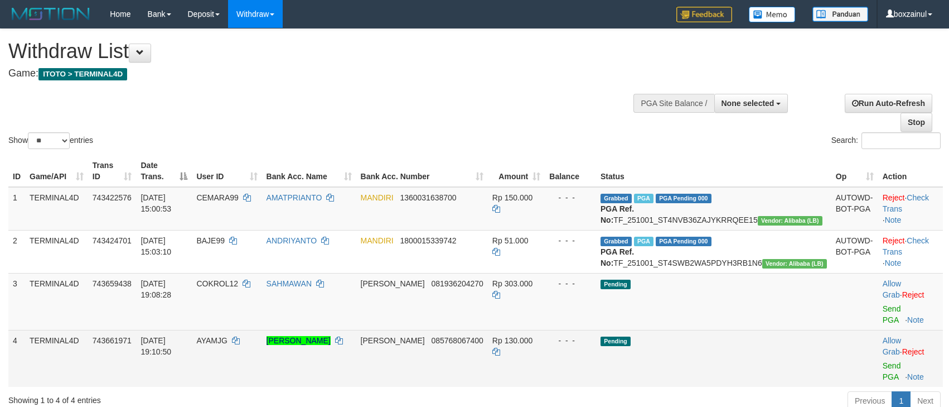
scroll to position [131, 0]
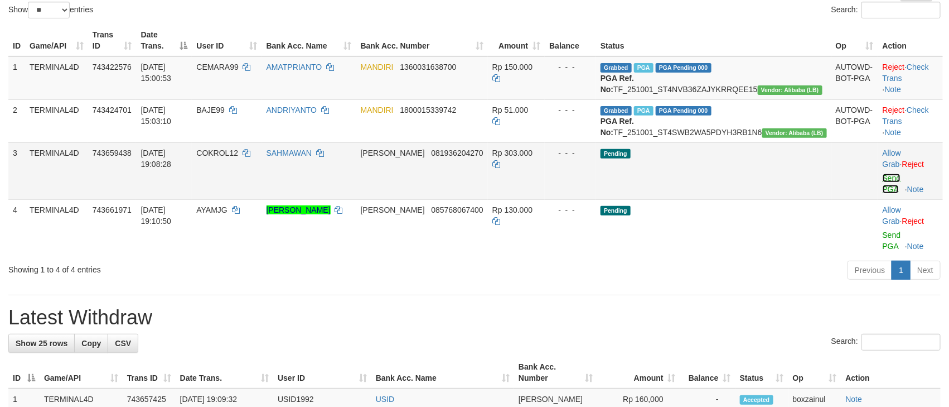
click at [883, 187] on link "Send PGA" at bounding box center [892, 183] width 18 height 20
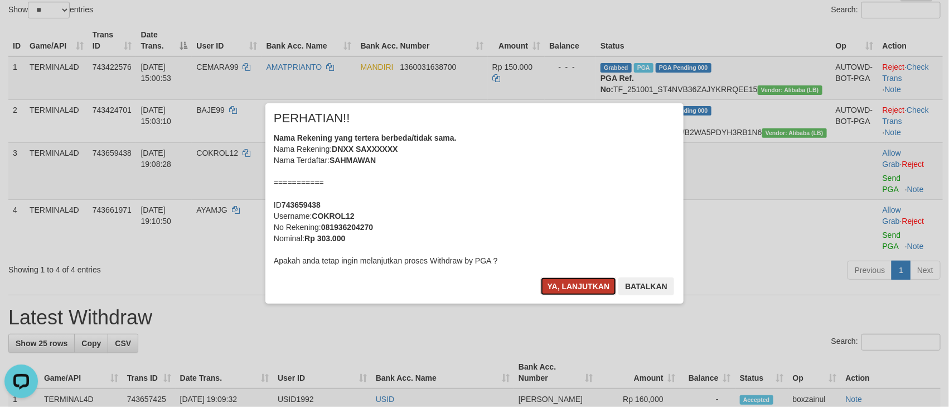
click at [567, 278] on button "Ya, lanjutkan" at bounding box center [579, 286] width 76 height 18
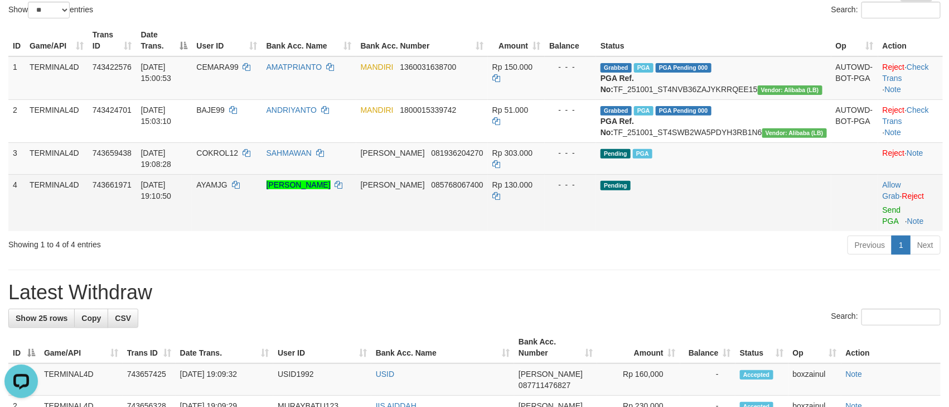
click at [885, 216] on td "Allow Grab · Reject Send PGA · Note" at bounding box center [910, 202] width 65 height 57
click at [883, 209] on link "Send PGA" at bounding box center [892, 215] width 18 height 20
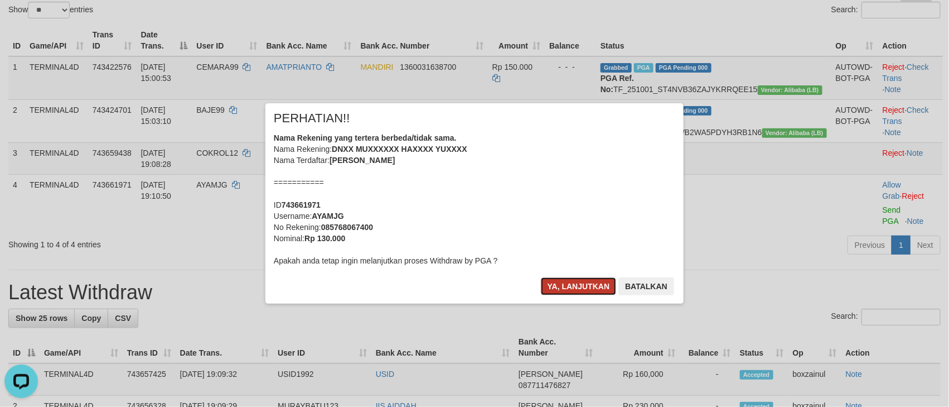
click at [610, 288] on button "Ya, lanjutkan" at bounding box center [579, 286] width 76 height 18
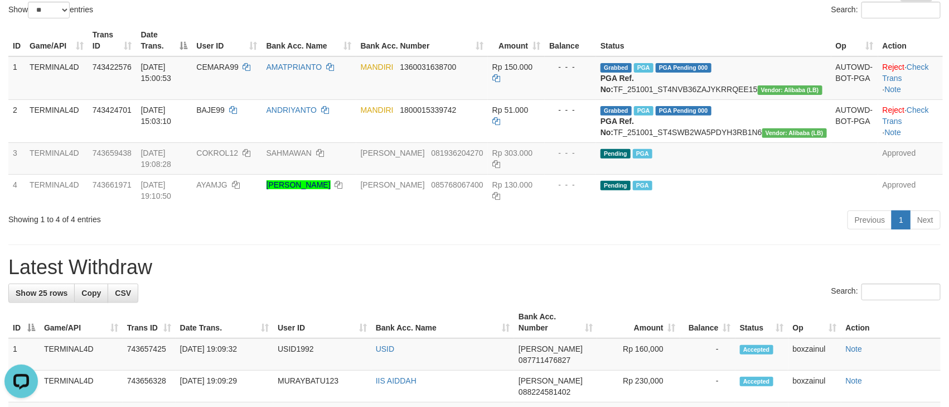
click at [591, 209] on div "ID Game/API Trans ID Date Trans. User ID Bank Acc. Name Bank Acc. Number Amount…" at bounding box center [474, 115] width 949 height 188
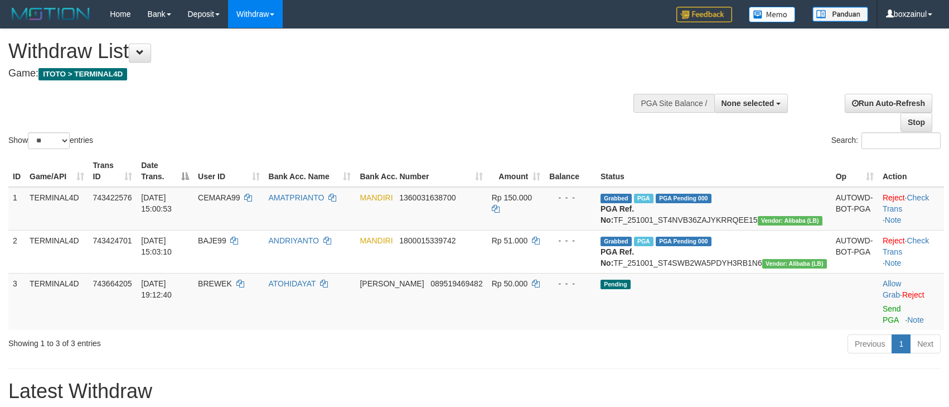
select select
select select "**"
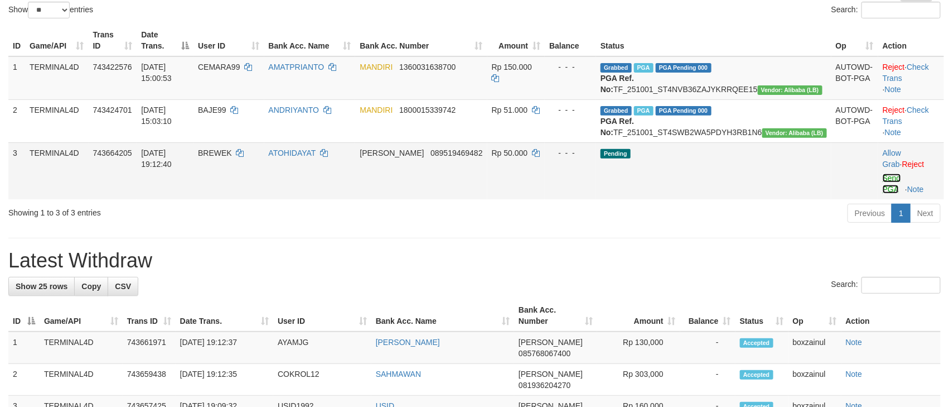
click at [883, 189] on link "Send PGA" at bounding box center [892, 183] width 18 height 20
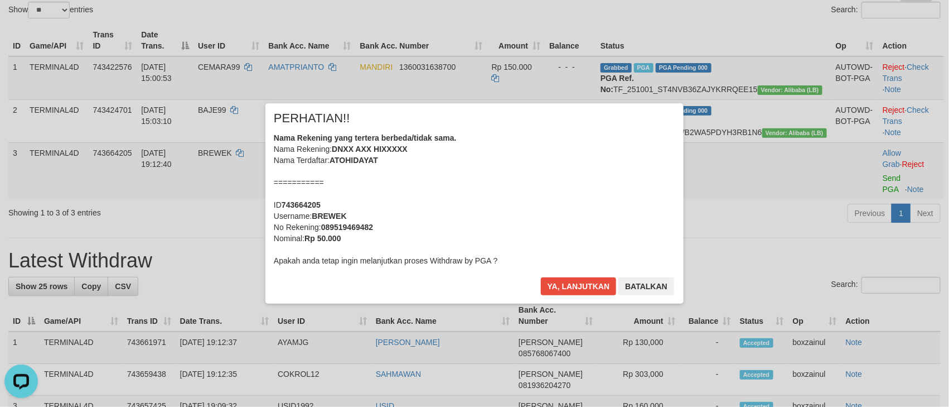
click at [574, 273] on div "× PERHATIAN!! Nama Rekening yang tertera berbeda/tidak sama. Nama Rekening: DNX…" at bounding box center [475, 203] width 418 height 200
click at [556, 278] on button "Ya, lanjutkan" at bounding box center [579, 286] width 76 height 18
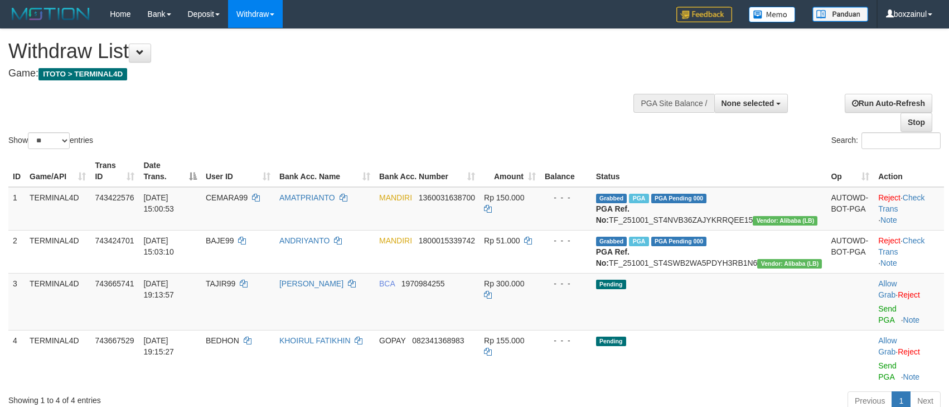
select select
select select "**"
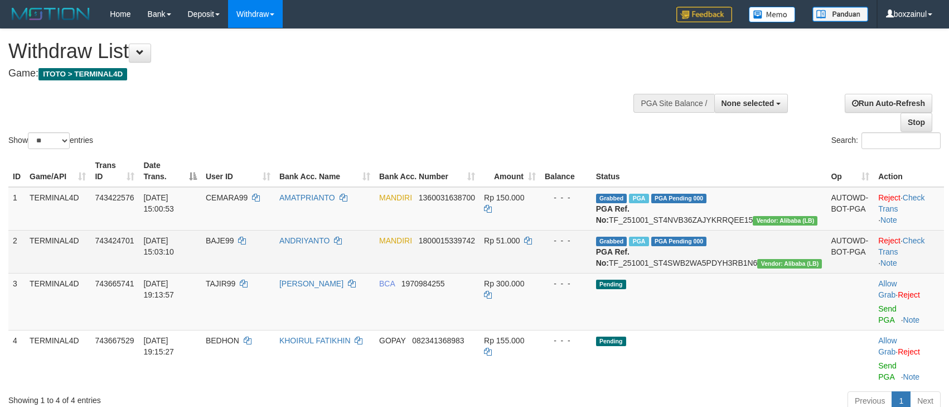
scroll to position [131, 0]
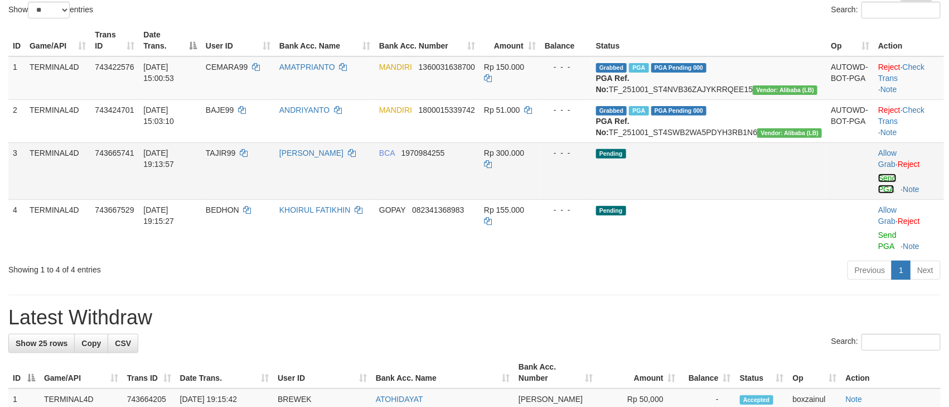
click at [878, 188] on link "Send PGA" at bounding box center [887, 183] width 18 height 20
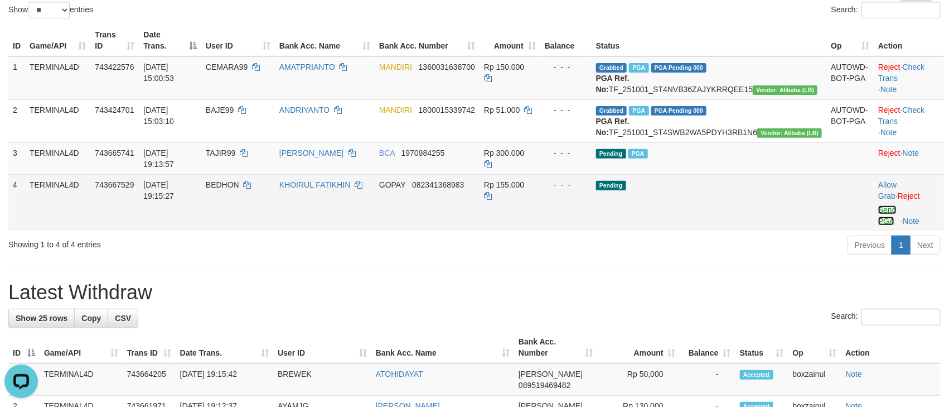
click at [881, 213] on link "Send PGA" at bounding box center [887, 215] width 18 height 20
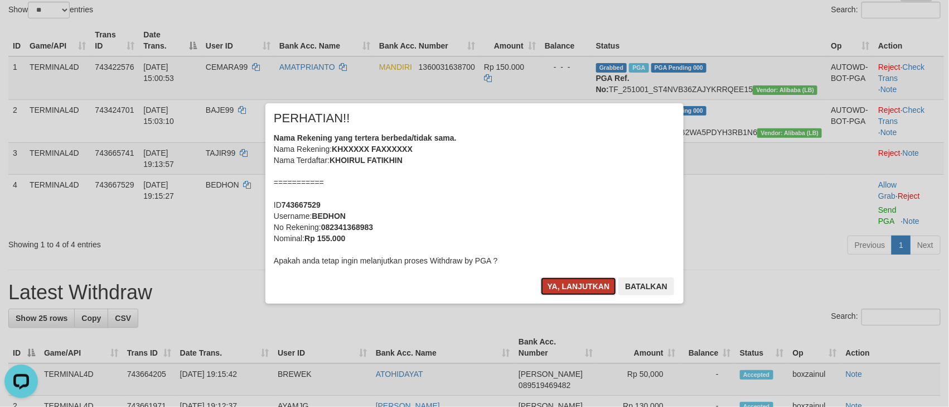
click at [563, 293] on button "Ya, lanjutkan" at bounding box center [579, 286] width 76 height 18
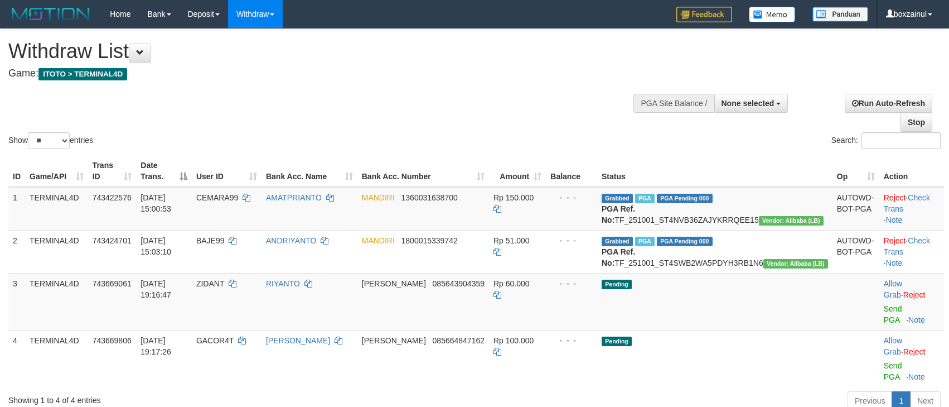
select select
select select "**"
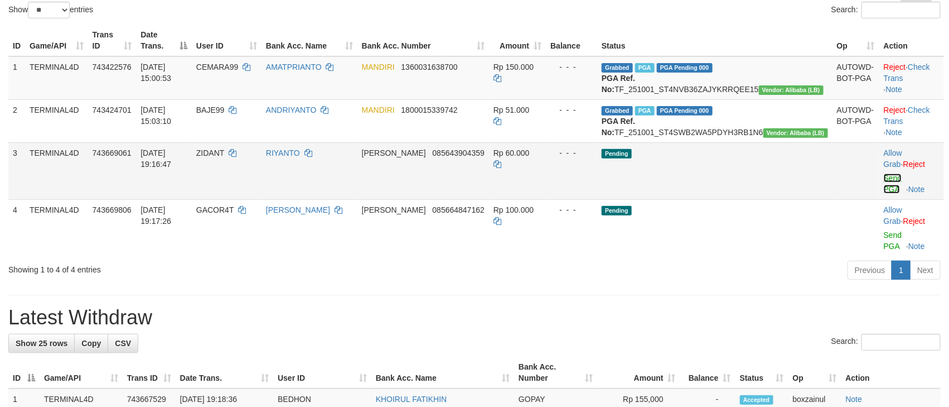
click at [884, 186] on link "Send PGA" at bounding box center [893, 183] width 18 height 20
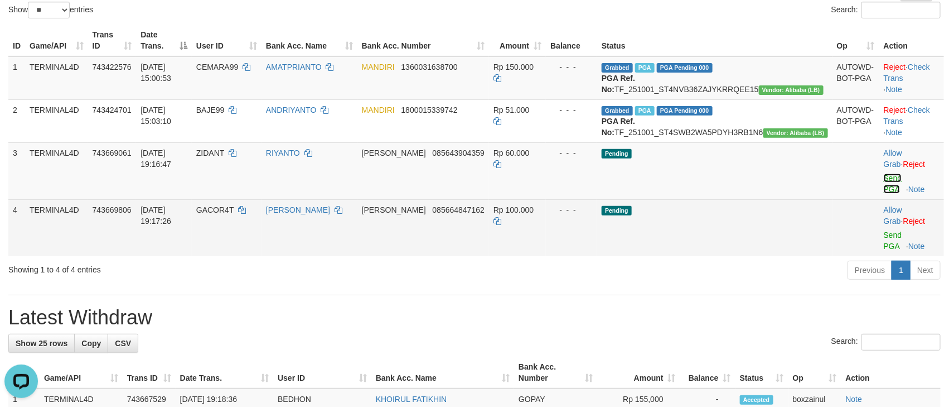
scroll to position [0, 0]
drag, startPoint x: 889, startPoint y: 223, endPoint x: 549, endPoint y: 231, distance: 339.2
click at [889, 230] on link "Send PGA" at bounding box center [893, 240] width 18 height 20
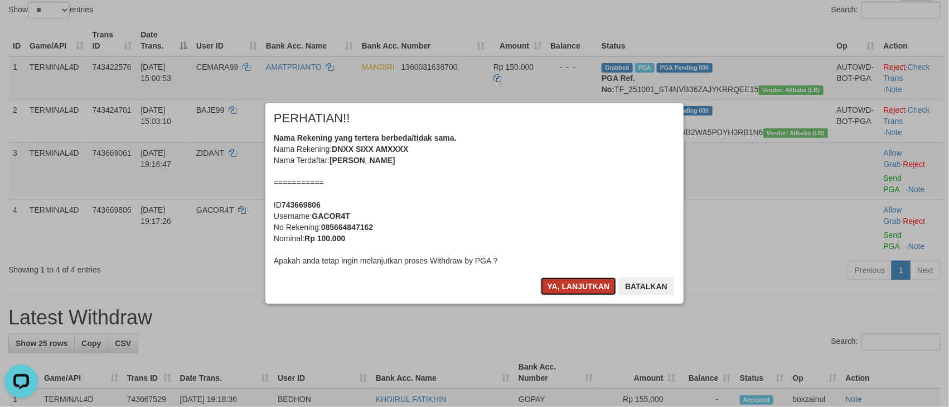
click at [576, 286] on button "Ya, lanjutkan" at bounding box center [579, 286] width 76 height 18
click at [576, 286] on div "× PERHATIAN!! Nama Rekening yang tertera berbeda/tidak sama. Nama Rekening: DNX…" at bounding box center [474, 203] width 435 height 200
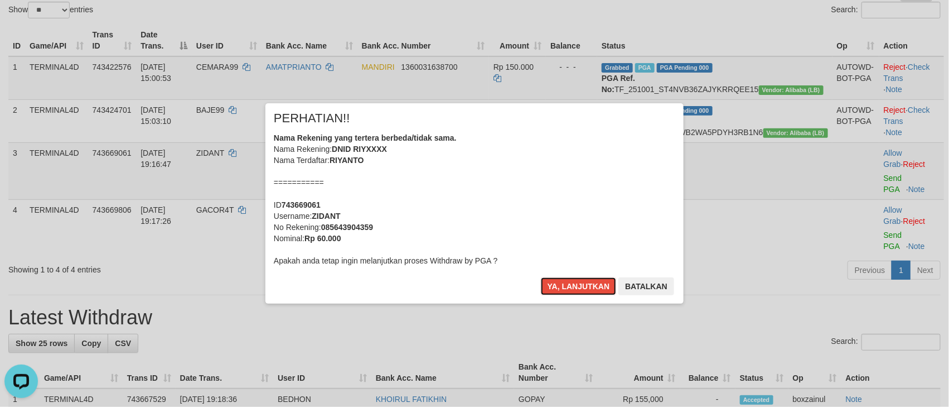
click at [576, 286] on button "Ya, lanjutkan" at bounding box center [579, 286] width 76 height 18
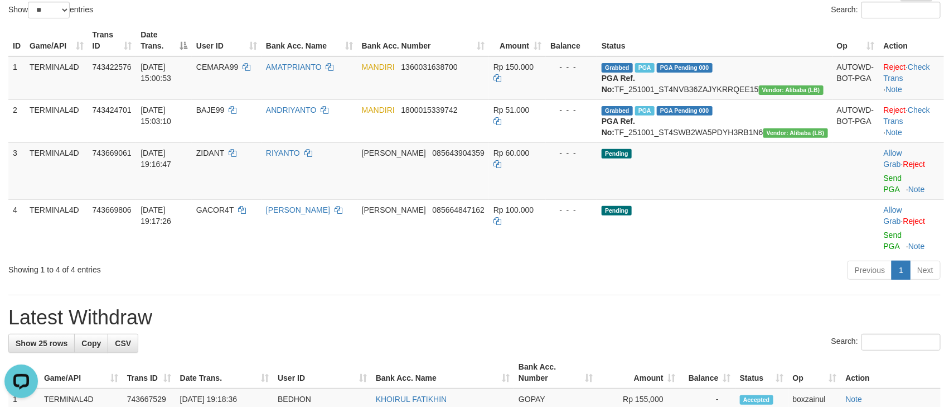
click at [546, 249] on button "Ya, lanjutkan" at bounding box center [527, 244] width 38 height 9
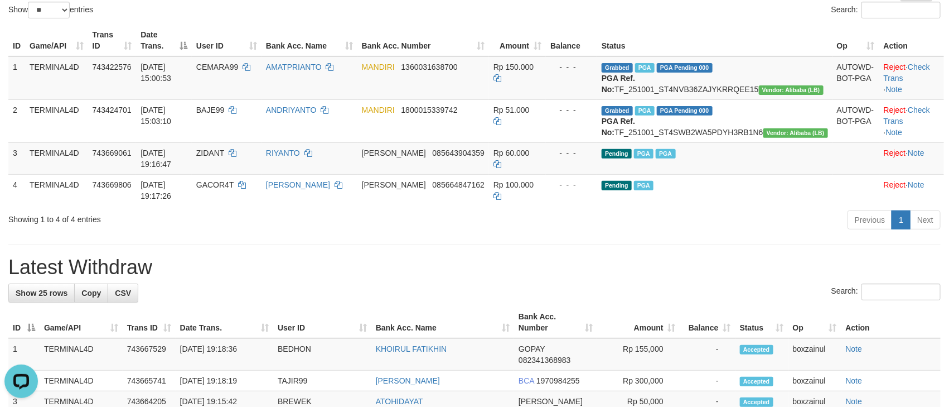
click at [415, 278] on h1 "Latest Withdraw" at bounding box center [474, 267] width 933 height 22
click at [586, 233] on div "Previous 1 Next" at bounding box center [672, 221] width 537 height 24
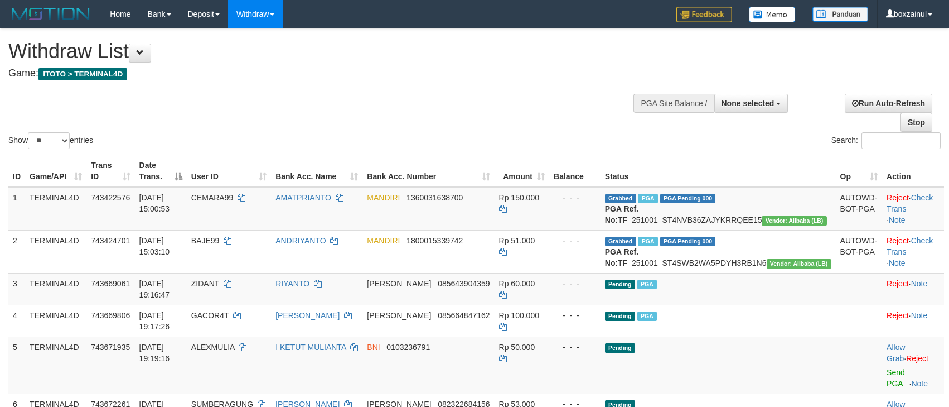
select select
select select "**"
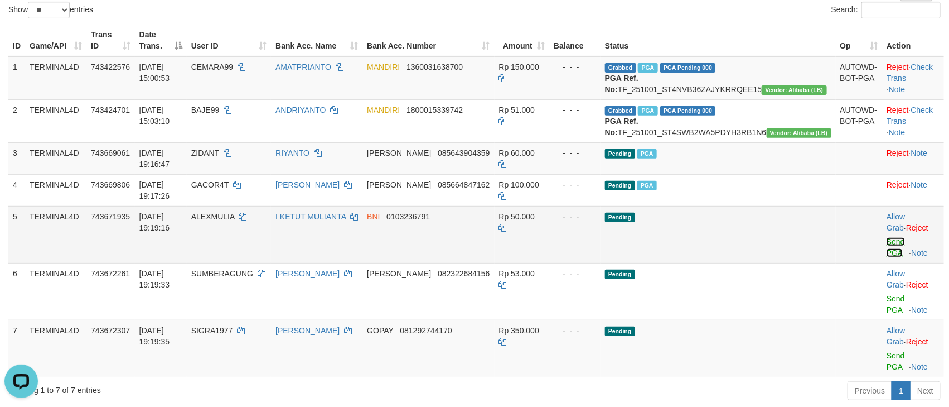
click at [889, 253] on link "Send PGA" at bounding box center [896, 247] width 18 height 20
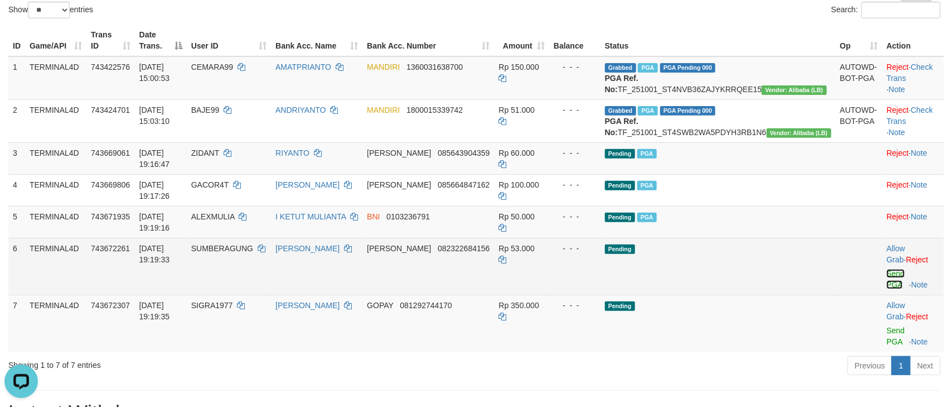
click at [894, 284] on link "Send PGA" at bounding box center [896, 279] width 18 height 20
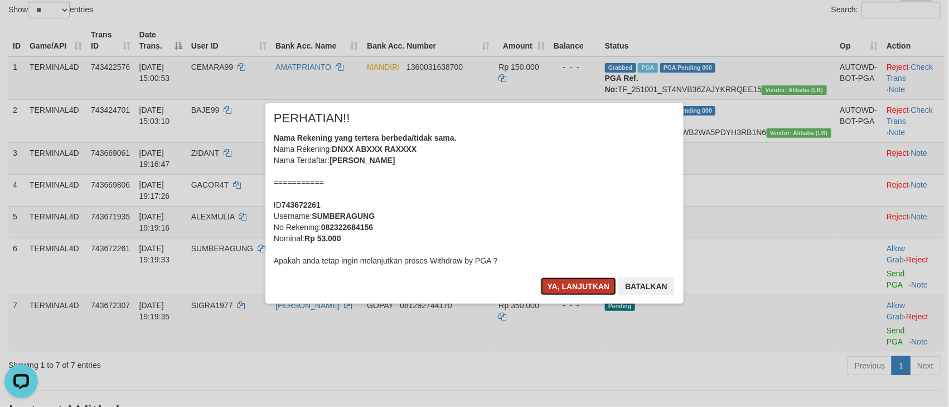
click at [573, 281] on button "Ya, lanjutkan" at bounding box center [579, 286] width 76 height 18
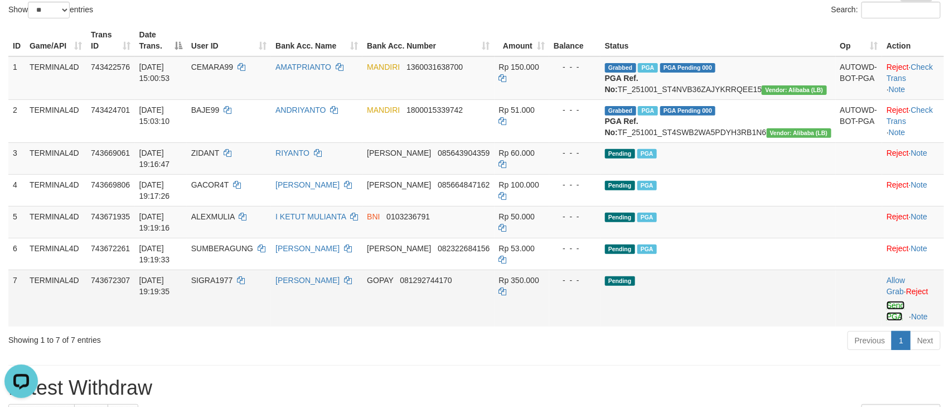
click at [887, 315] on link "Send PGA" at bounding box center [896, 311] width 18 height 20
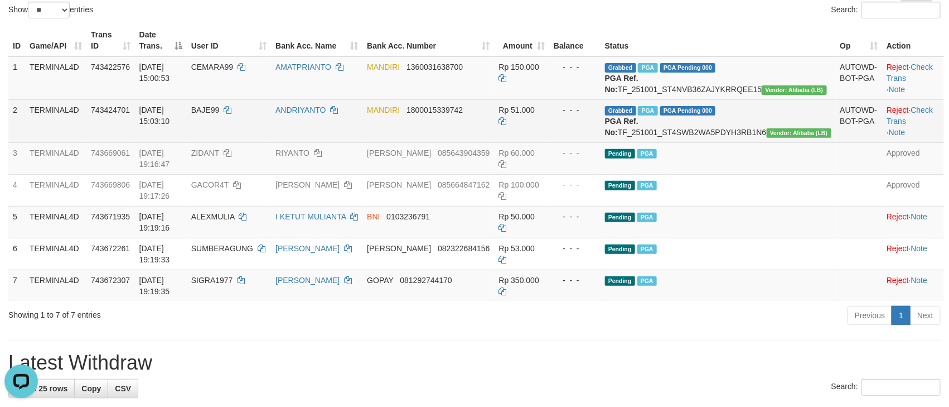
drag, startPoint x: 452, startPoint y: 170, endPoint x: 464, endPoint y: 156, distance: 17.4
click at [452, 169] on td "DANA 085643904359" at bounding box center [429, 158] width 132 height 32
click at [484, 138] on td "MANDIRI 1800015339742" at bounding box center [429, 120] width 132 height 43
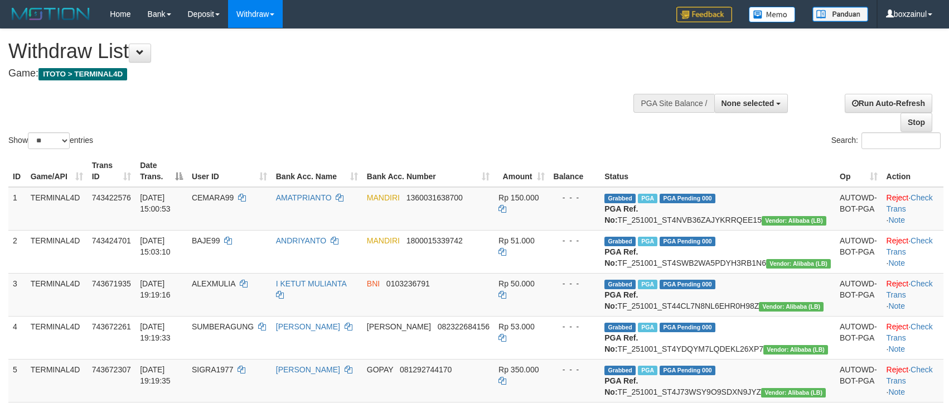
select select
select select "**"
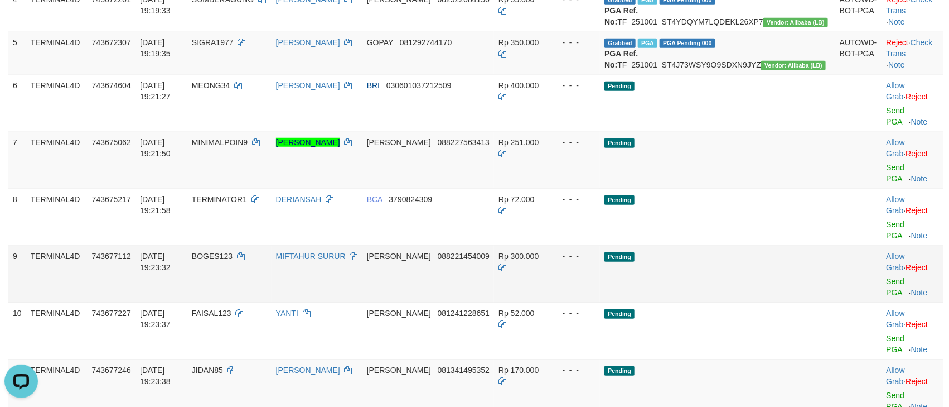
scroll to position [298, 0]
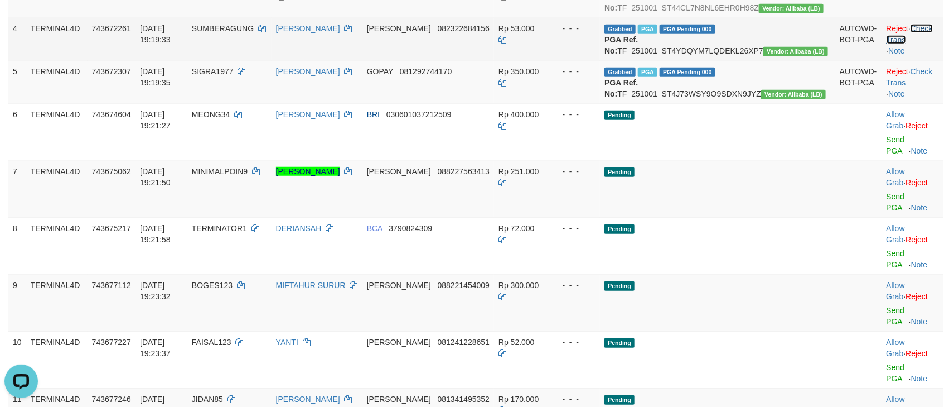
click at [909, 44] on link "Check Trans" at bounding box center [910, 34] width 46 height 20
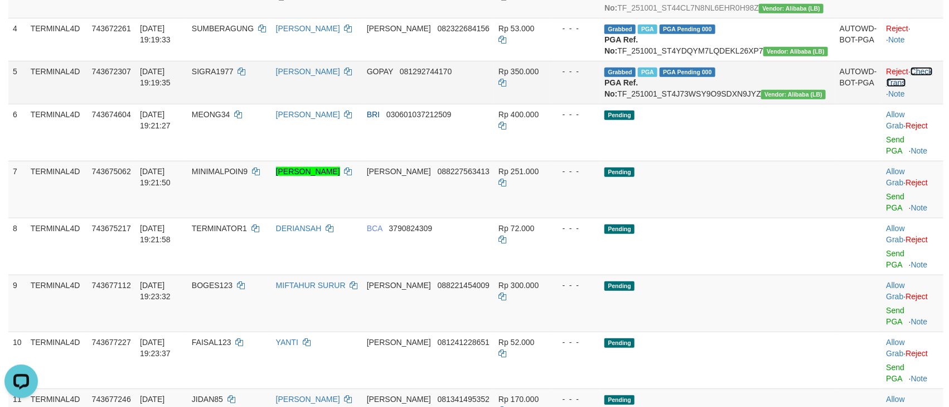
click at [923, 87] on link "Check Trans" at bounding box center [910, 77] width 46 height 20
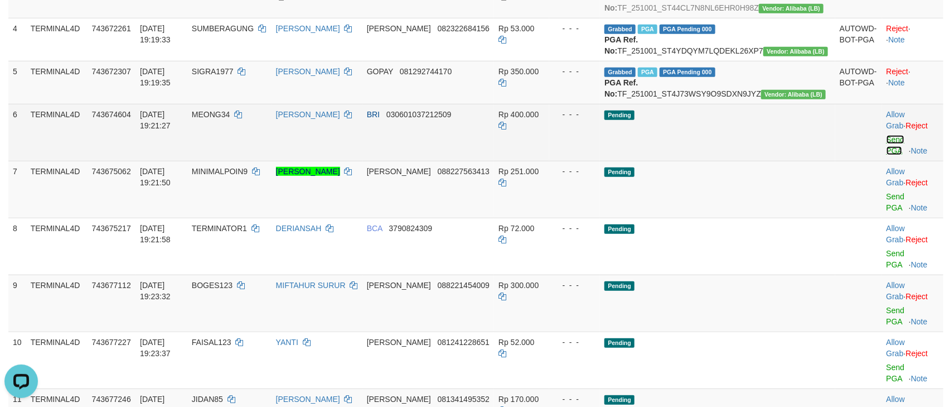
click at [887, 155] on link "Send PGA" at bounding box center [896, 145] width 18 height 20
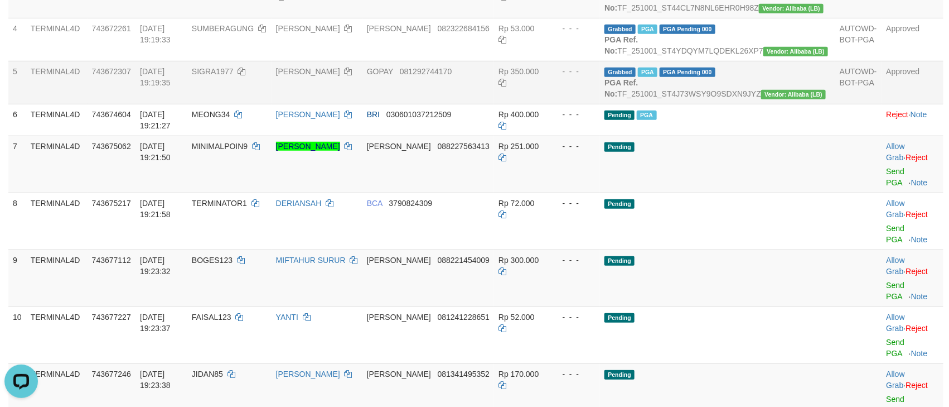
scroll to position [382, 0]
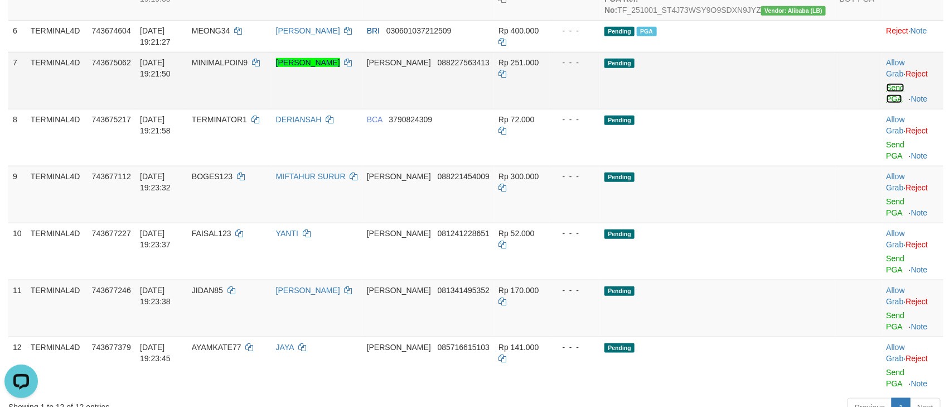
click at [887, 103] on link "Send PGA" at bounding box center [896, 93] width 18 height 20
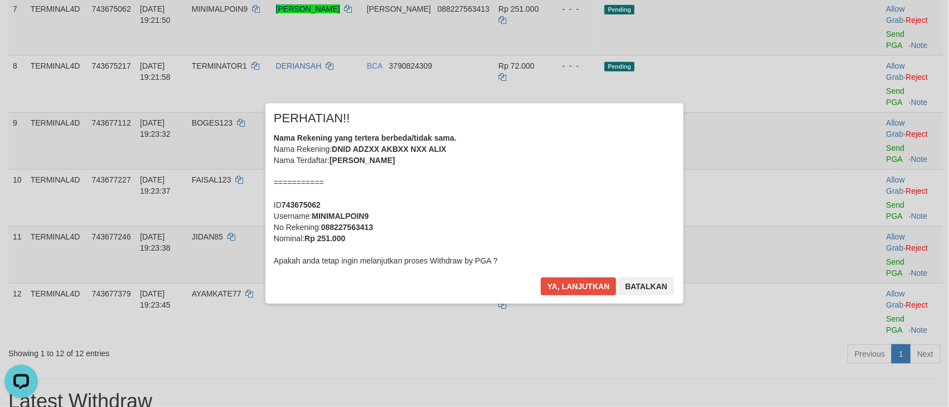
scroll to position [465, 0]
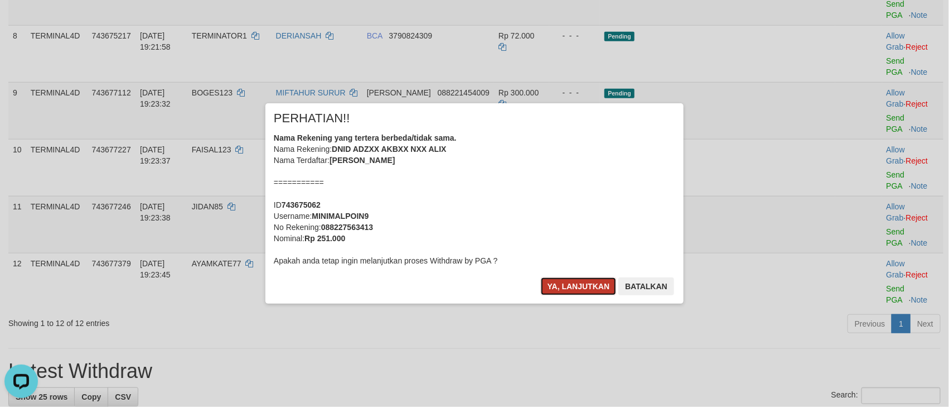
click at [596, 293] on button "Ya, lanjutkan" at bounding box center [579, 286] width 76 height 18
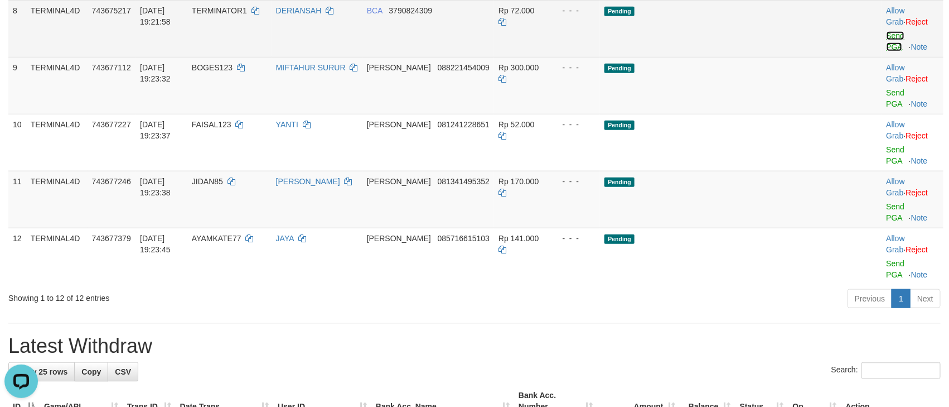
click at [887, 51] on link "Send PGA" at bounding box center [896, 41] width 18 height 20
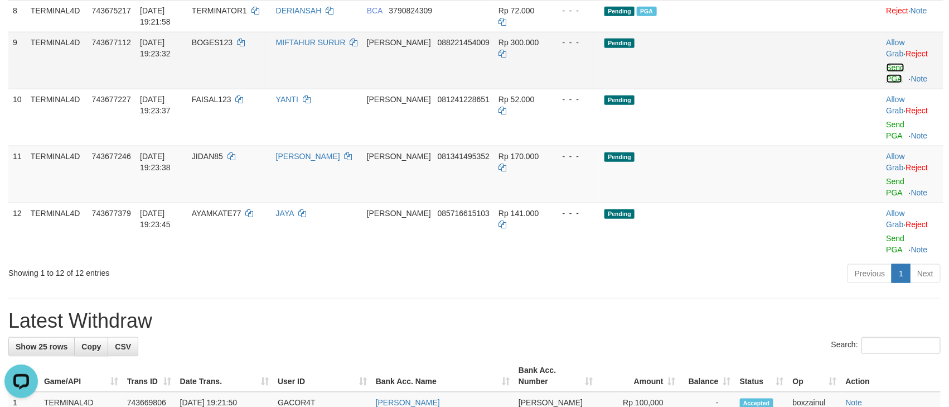
click at [887, 83] on link "Send PGA" at bounding box center [896, 73] width 18 height 20
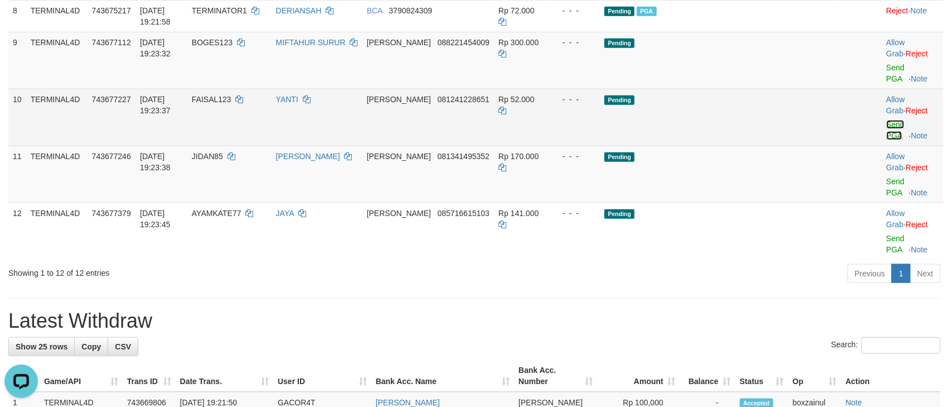
click at [887, 140] on link "Send PGA" at bounding box center [896, 130] width 18 height 20
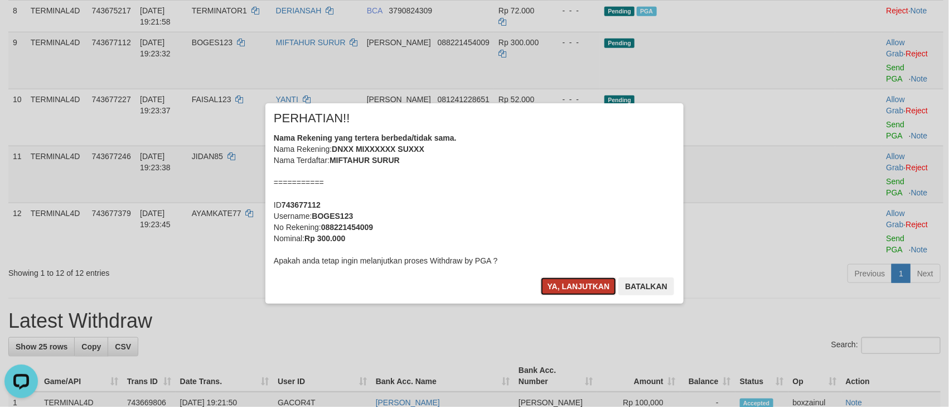
click at [594, 288] on button "Ya, lanjutkan" at bounding box center [579, 286] width 76 height 18
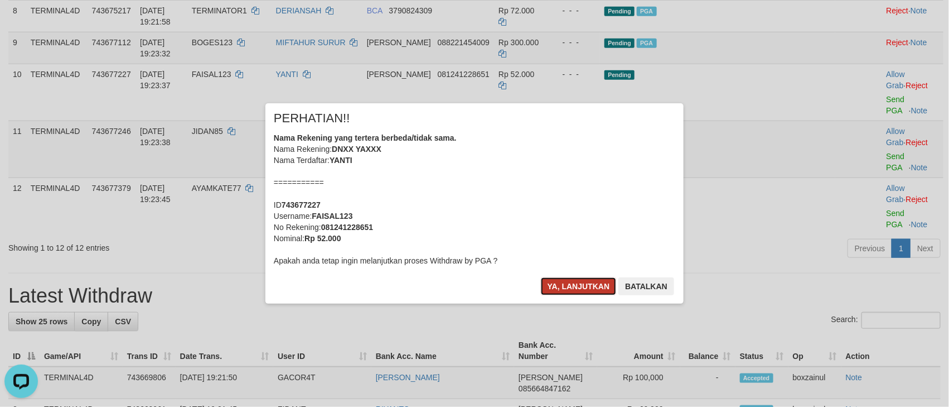
click at [576, 288] on button "Ya, lanjutkan" at bounding box center [579, 286] width 76 height 18
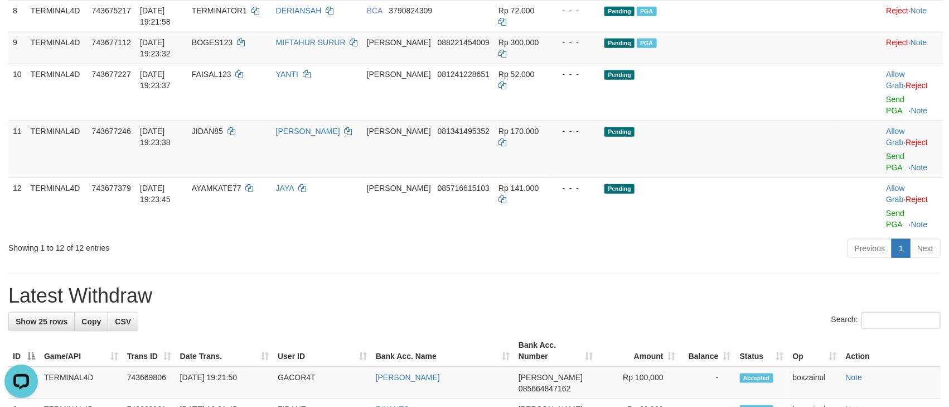
click at [580, 288] on h1 "Latest Withdraw" at bounding box center [474, 295] width 933 height 22
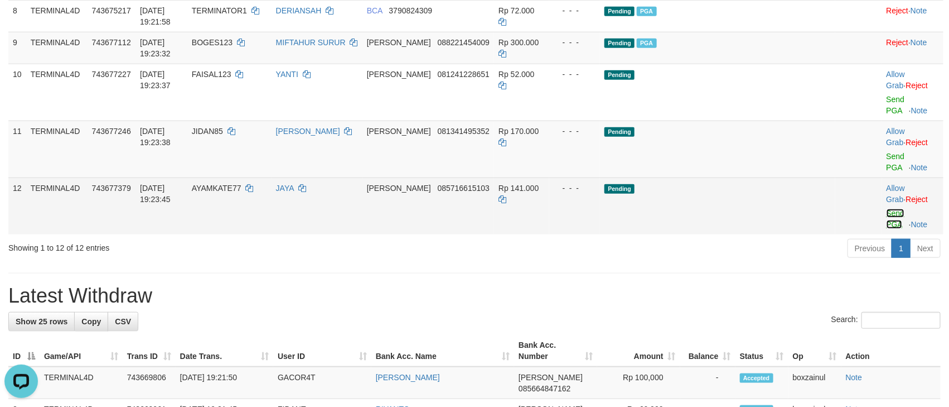
click at [887, 214] on link "Send PGA" at bounding box center [896, 219] width 18 height 20
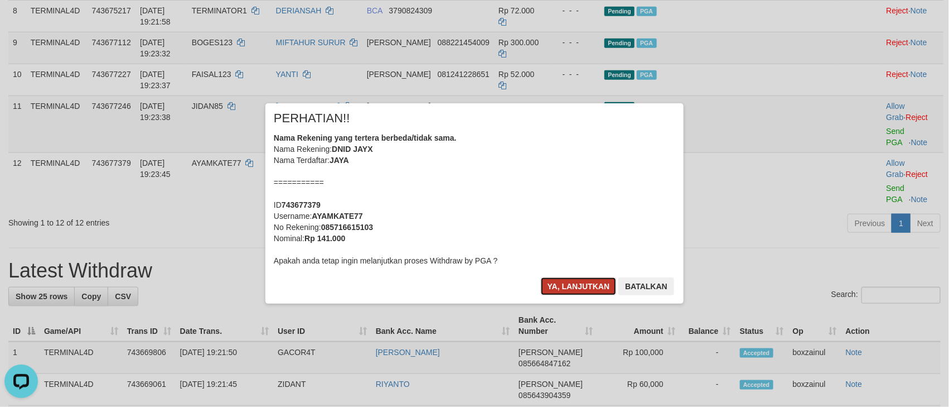
click at [573, 288] on button "Ya, lanjutkan" at bounding box center [579, 286] width 76 height 18
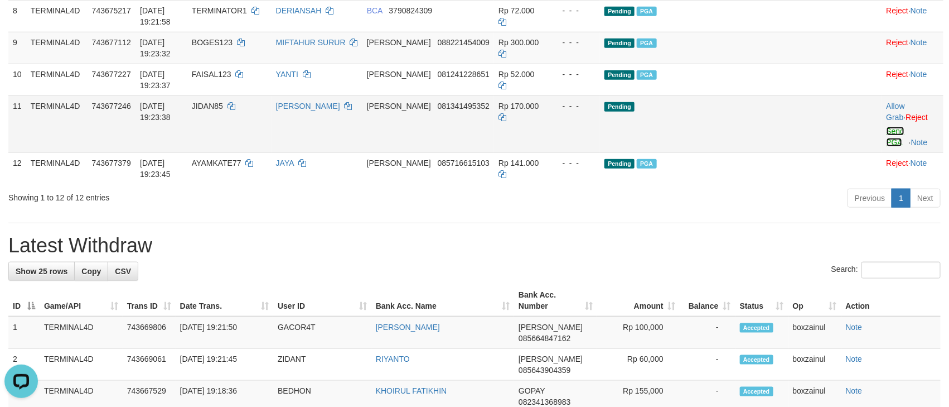
click at [887, 147] on link "Send PGA" at bounding box center [896, 137] width 18 height 20
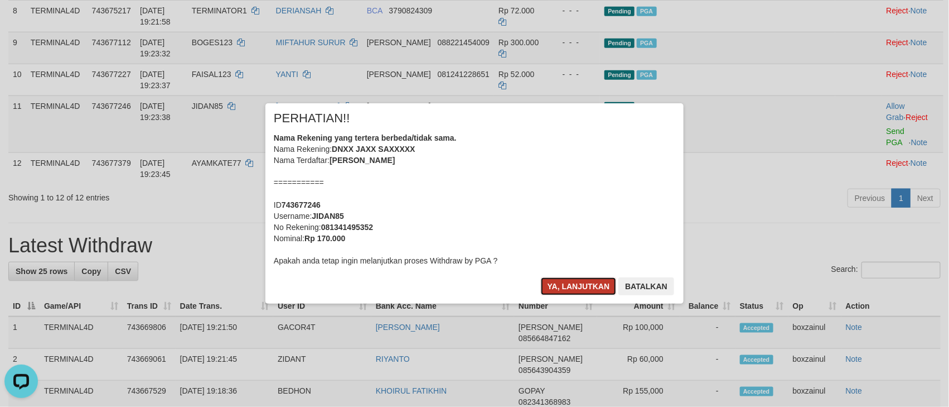
click at [577, 279] on button "Ya, lanjutkan" at bounding box center [579, 286] width 76 height 18
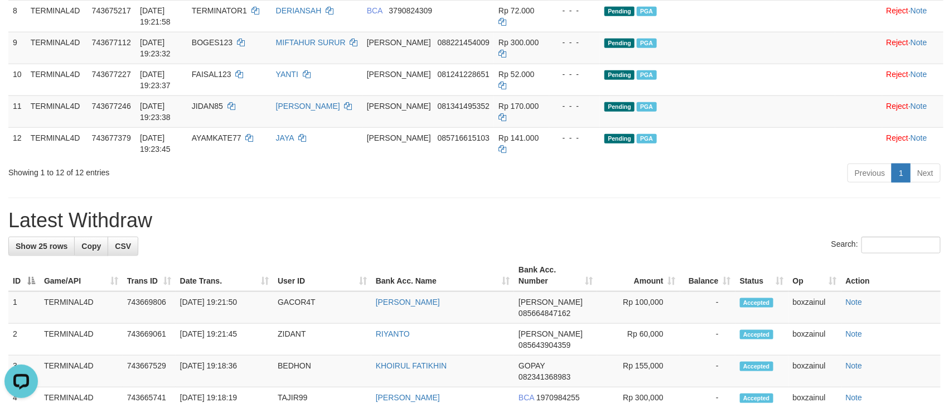
click at [751, 253] on div "**********" at bounding box center [474, 345] width 949 height 1563
click at [749, 231] on h1 "Latest Withdraw" at bounding box center [474, 220] width 933 height 22
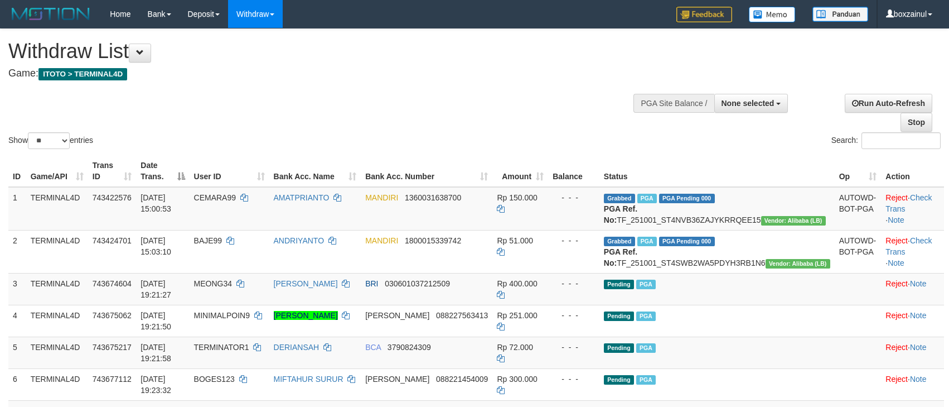
select select
select select "**"
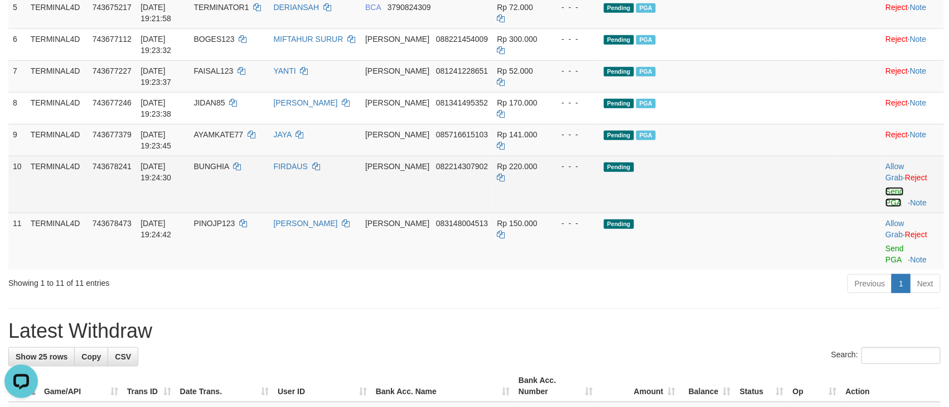
click at [886, 206] on link "Send PGA" at bounding box center [895, 197] width 18 height 20
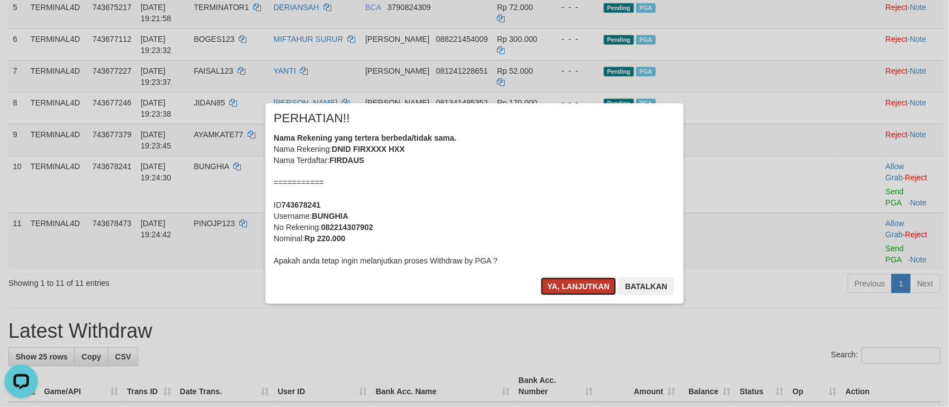
click at [596, 290] on button "Ya, lanjutkan" at bounding box center [579, 286] width 76 height 18
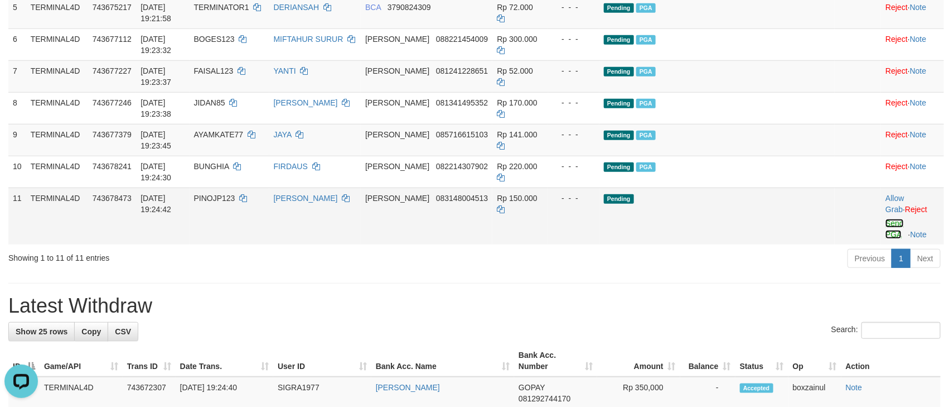
click at [886, 238] on link "Send PGA" at bounding box center [895, 229] width 18 height 20
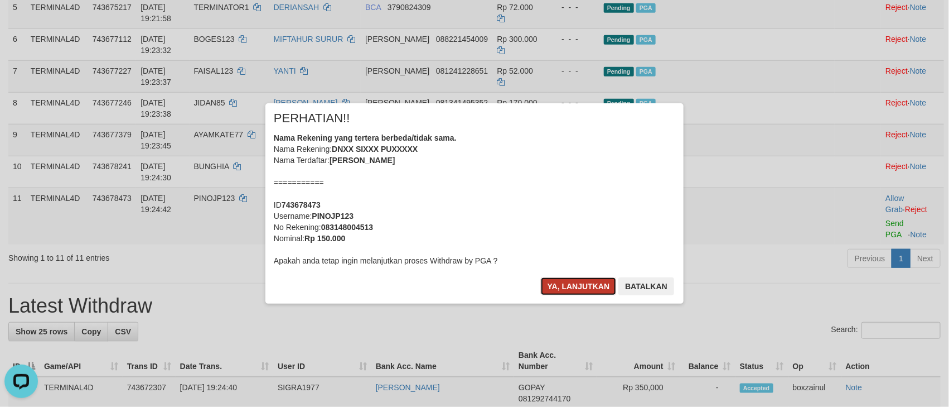
click at [572, 292] on button "Ya, lanjutkan" at bounding box center [579, 286] width 76 height 18
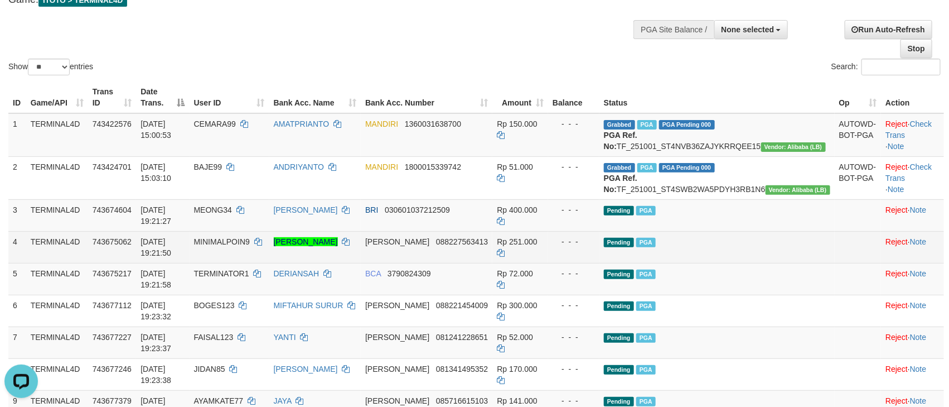
scroll to position [167, 0]
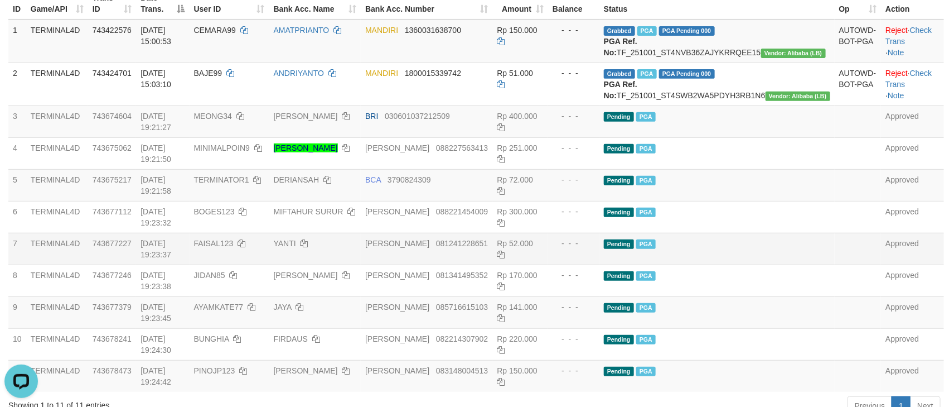
click at [788, 264] on td "Pending PGA" at bounding box center [717, 249] width 235 height 32
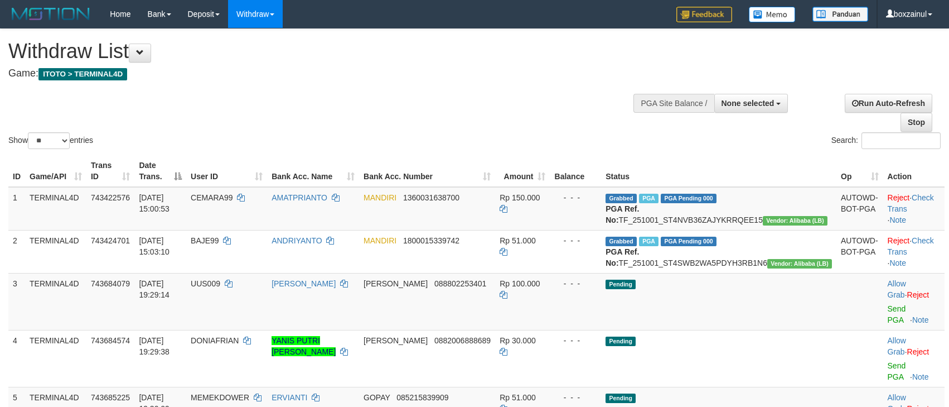
select select
select select "**"
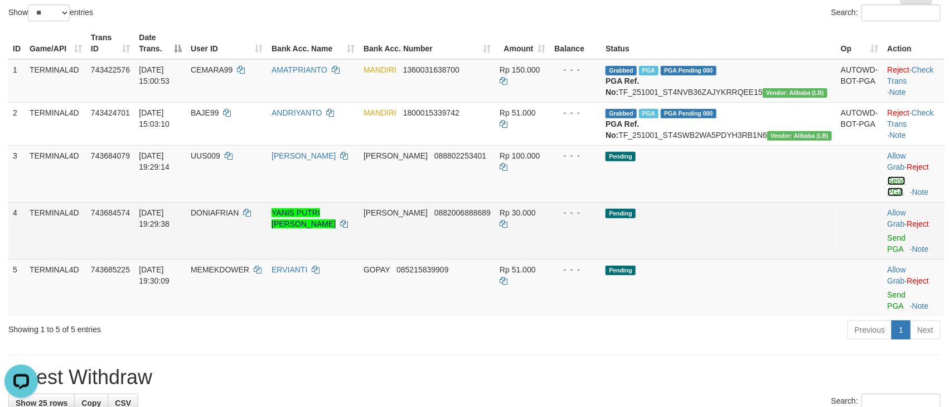
drag, startPoint x: 876, startPoint y: 190, endPoint x: 534, endPoint y: 228, distance: 344.1
click at [888, 190] on link "Send PGA" at bounding box center [897, 186] width 18 height 20
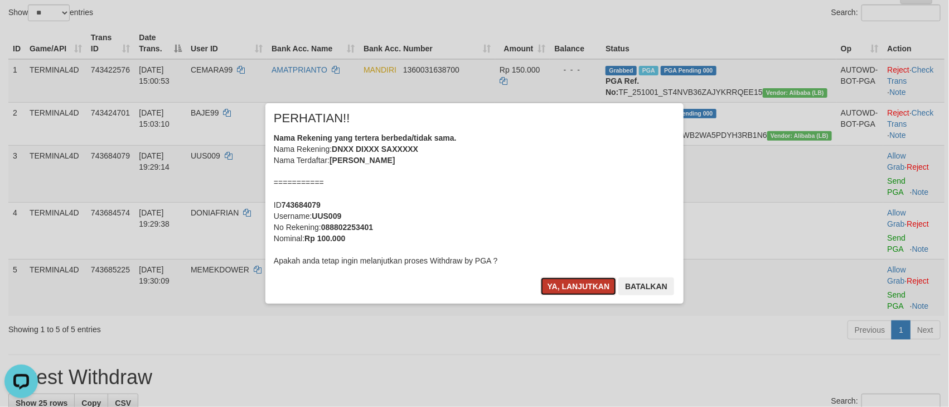
click at [589, 288] on button "Ya, lanjutkan" at bounding box center [579, 286] width 76 height 18
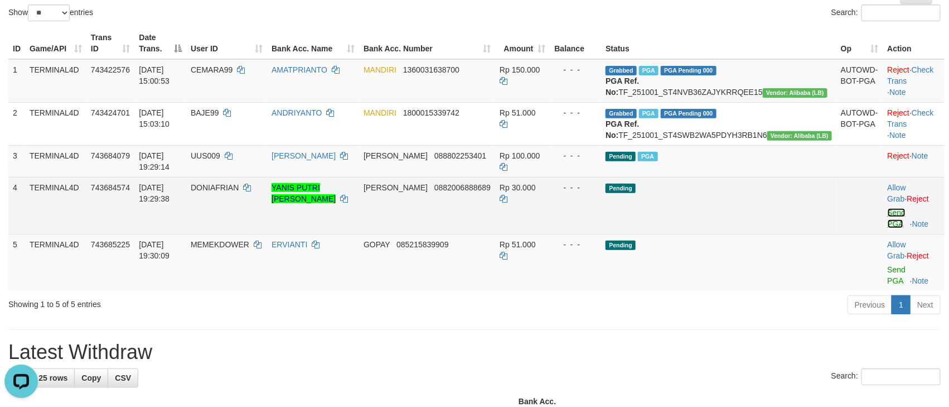
drag, startPoint x: 875, startPoint y: 224, endPoint x: 542, endPoint y: 228, distance: 333.0
click at [888, 224] on link "Send PGA" at bounding box center [897, 218] width 18 height 20
drag, startPoint x: 896, startPoint y: 259, endPoint x: 564, endPoint y: 228, distance: 333.3
click at [896, 265] on link "Send PGA" at bounding box center [897, 275] width 18 height 20
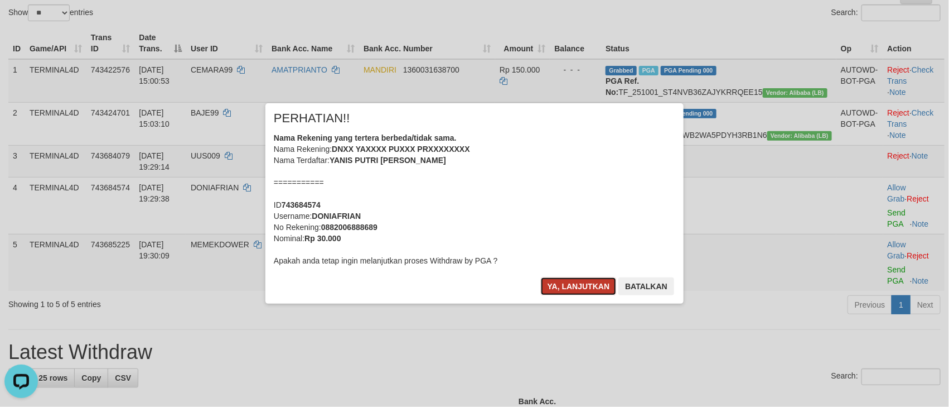
click at [587, 287] on button "Ya, lanjutkan" at bounding box center [579, 286] width 76 height 18
click at [576, 288] on button "Ya, lanjutkan" at bounding box center [579, 286] width 76 height 18
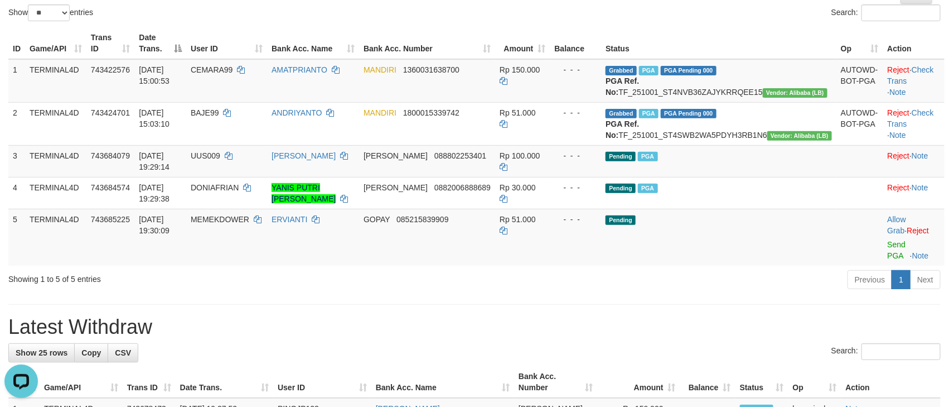
click at [712, 287] on div "Previous 1 Next" at bounding box center [672, 281] width 537 height 24
click at [888, 257] on link "Send PGA" at bounding box center [897, 250] width 18 height 20
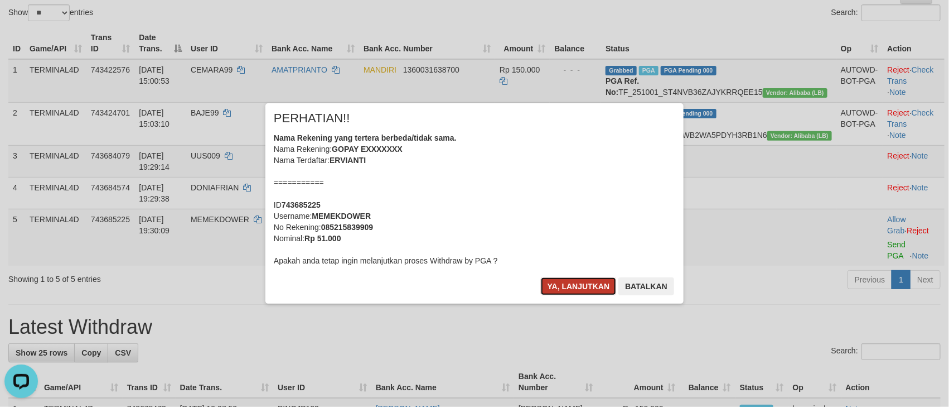
click at [576, 280] on button "Ya, lanjutkan" at bounding box center [579, 286] width 76 height 18
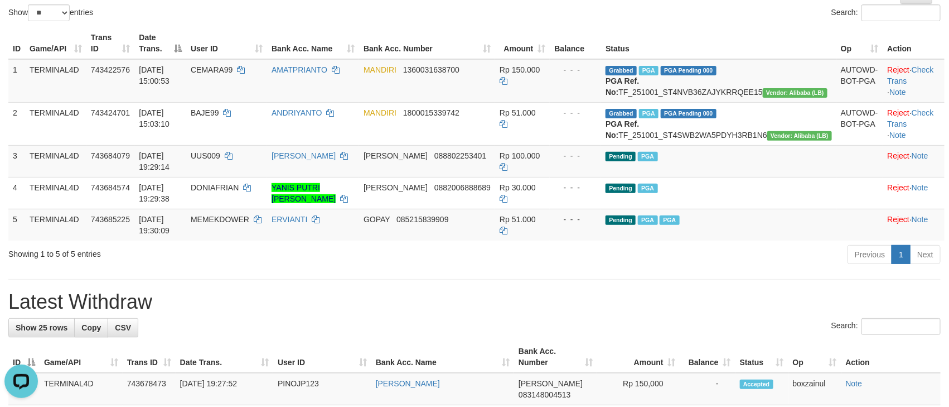
click at [420, 268] on div "Previous 1 Next" at bounding box center [672, 256] width 537 height 24
click at [417, 268] on div "Previous 1 Next" at bounding box center [672, 256] width 537 height 24
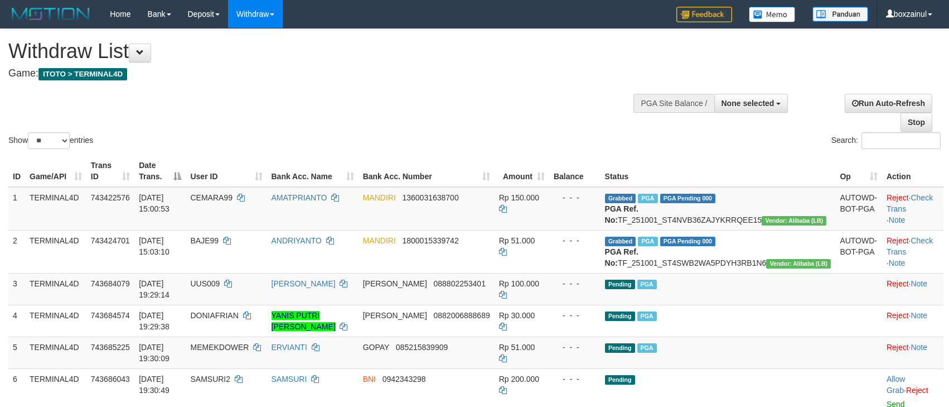
select select
select select "**"
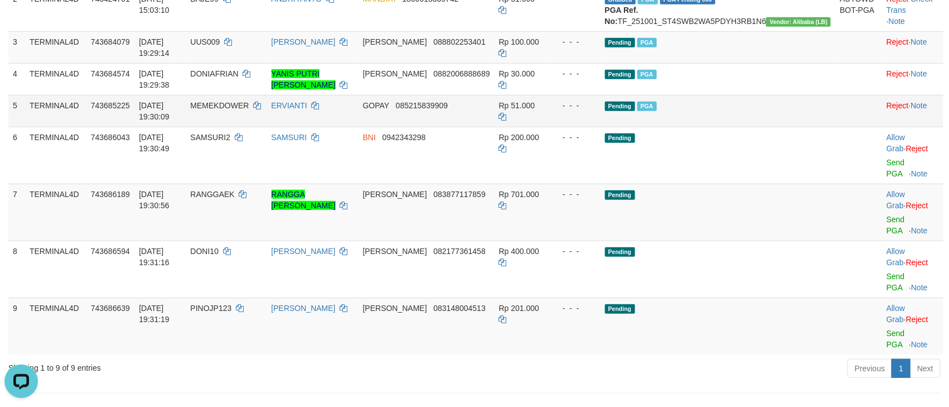
scroll to position [211, 0]
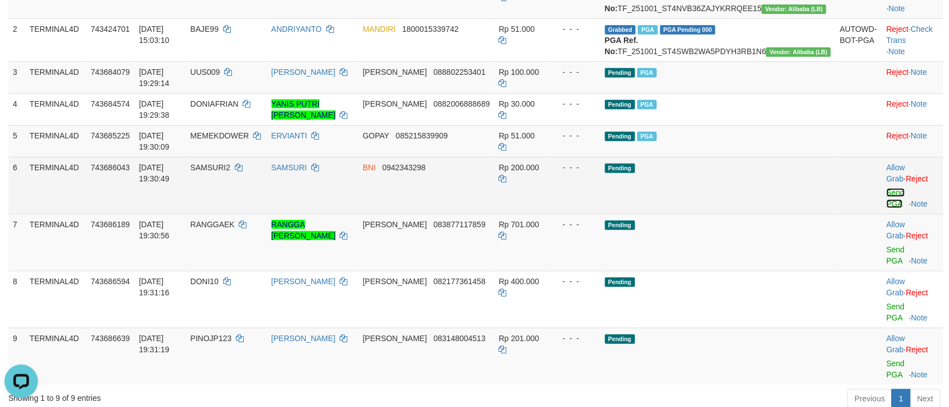
click at [887, 205] on link "Send PGA" at bounding box center [896, 198] width 18 height 20
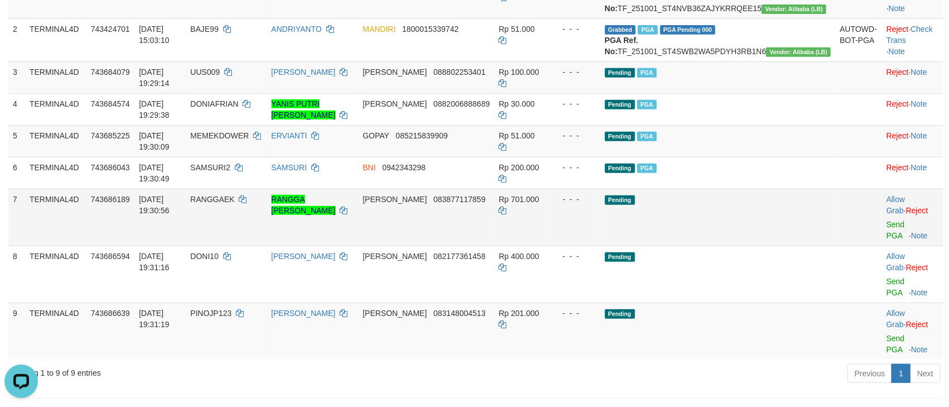
click at [887, 219] on div at bounding box center [913, 217] width 52 height 3
click at [887, 234] on link "Send PGA" at bounding box center [896, 230] width 18 height 20
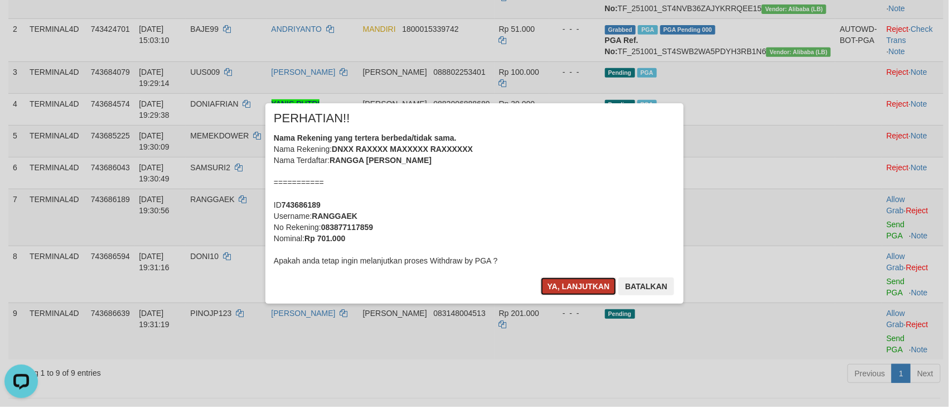
click at [569, 287] on button "Ya, lanjutkan" at bounding box center [579, 286] width 76 height 18
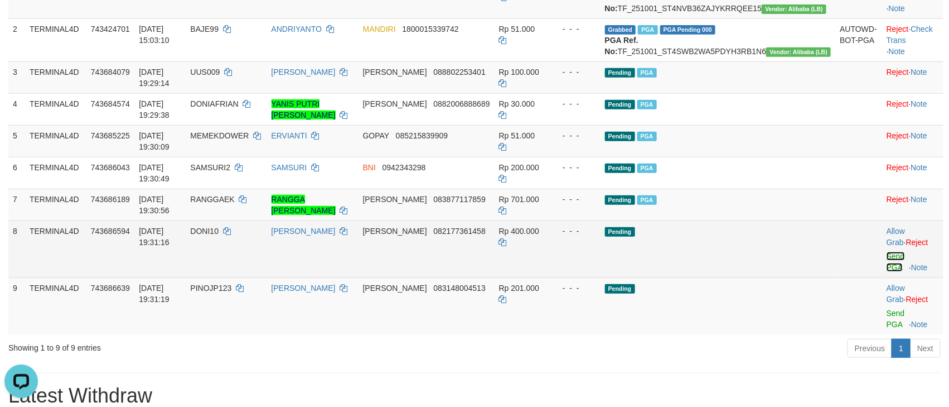
click at [887, 272] on link "Send PGA" at bounding box center [896, 262] width 18 height 20
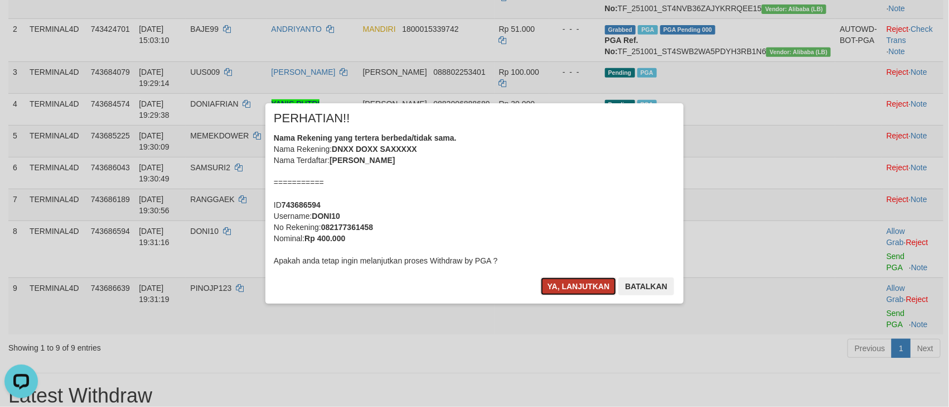
click at [571, 279] on button "Ya, lanjutkan" at bounding box center [579, 286] width 76 height 18
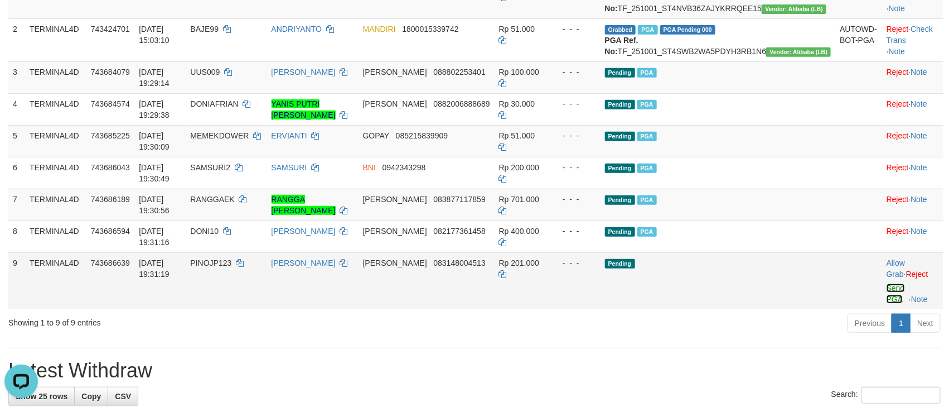
click at [887, 302] on link "Send PGA" at bounding box center [896, 293] width 18 height 20
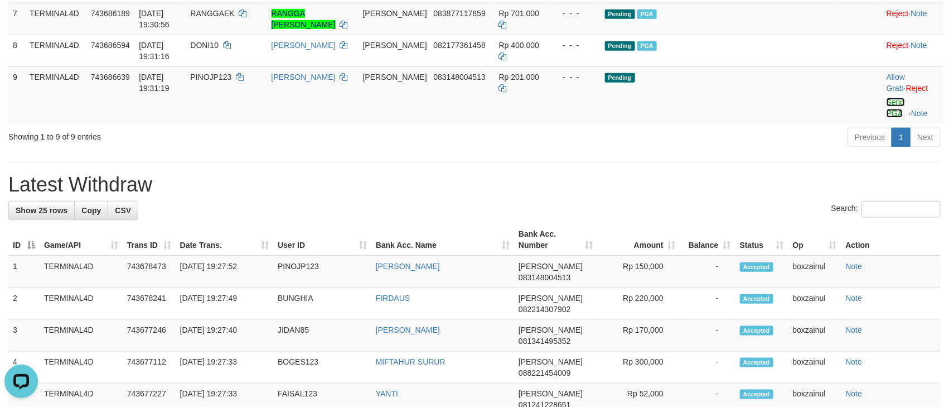
scroll to position [295, 0]
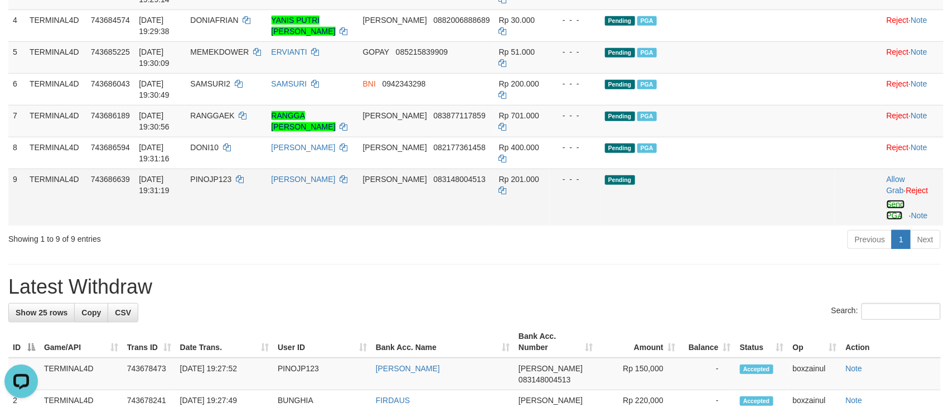
click at [887, 219] on link "Send PGA" at bounding box center [896, 210] width 18 height 20
click at [583, 293] on h1 "Latest Withdraw" at bounding box center [474, 287] width 933 height 22
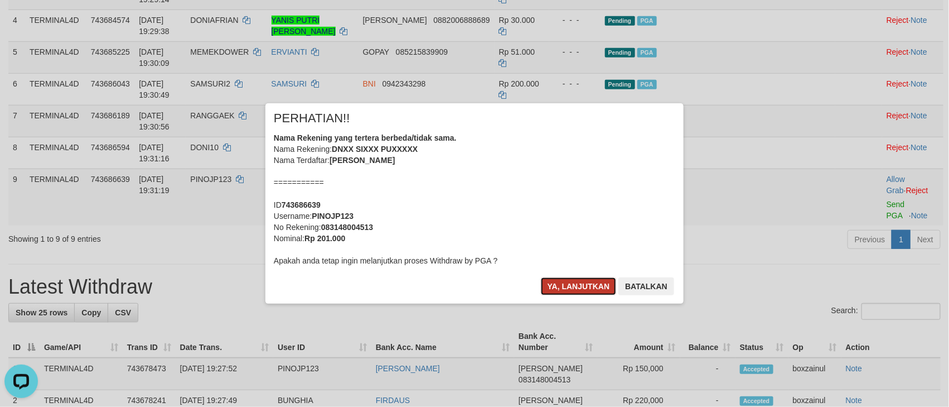
click at [566, 283] on button "Ya, lanjutkan" at bounding box center [579, 286] width 76 height 18
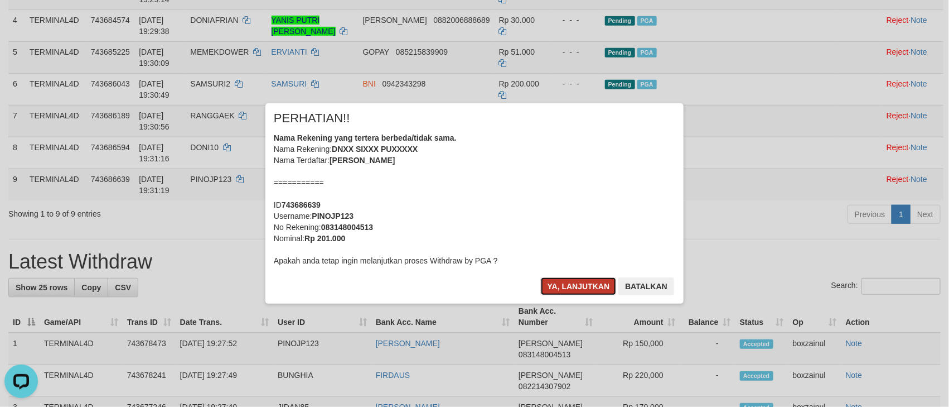
click at [563, 289] on button "Ya, lanjutkan" at bounding box center [579, 286] width 76 height 18
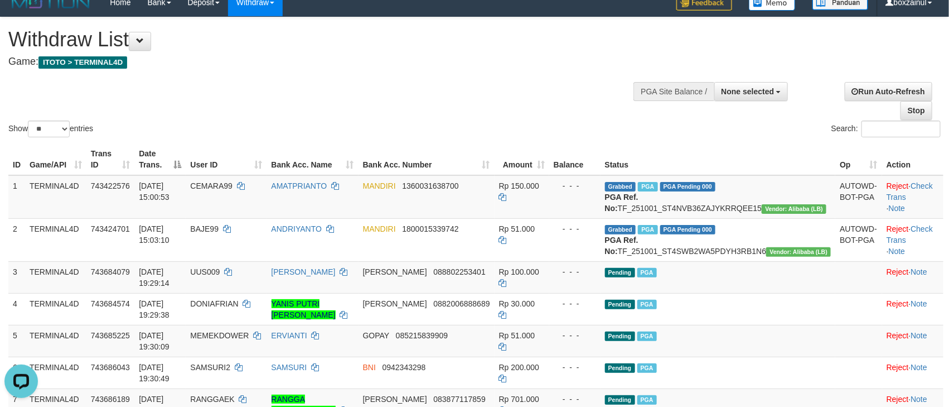
scroll to position [0, 0]
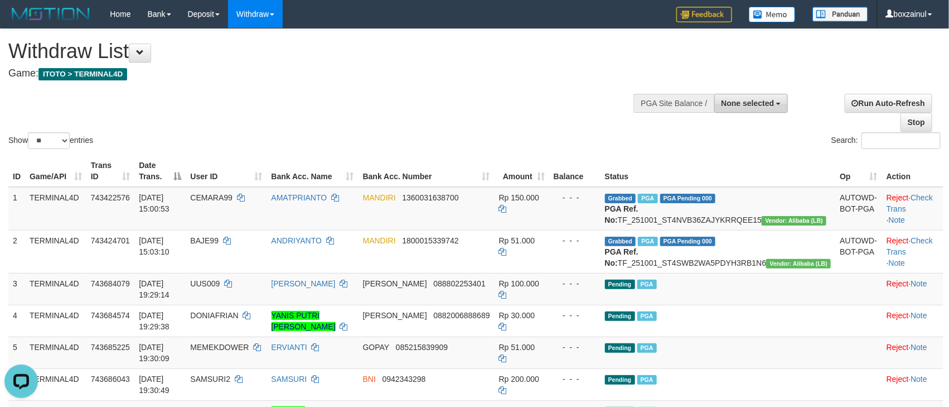
click at [774, 107] on span "None selected" at bounding box center [748, 103] width 53 height 9
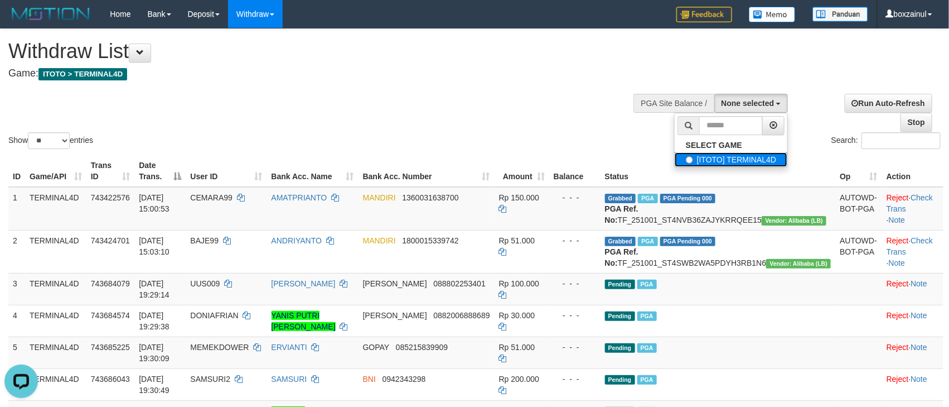
click at [720, 154] on label "[ITOTO] TERMINAL4D" at bounding box center [731, 159] width 113 height 15
select select "****"
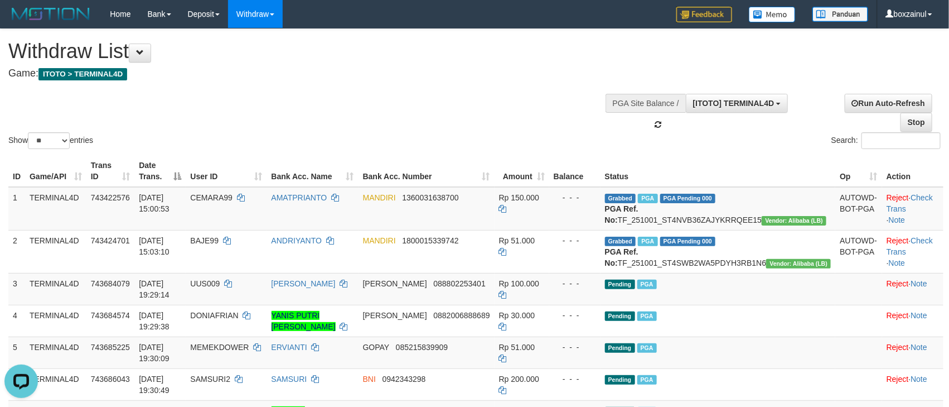
scroll to position [10, 0]
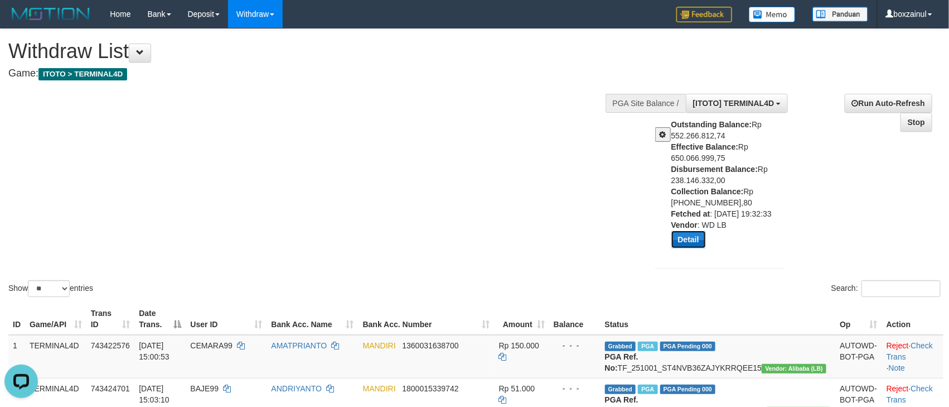
click at [694, 239] on button "Detail" at bounding box center [689, 239] width 35 height 18
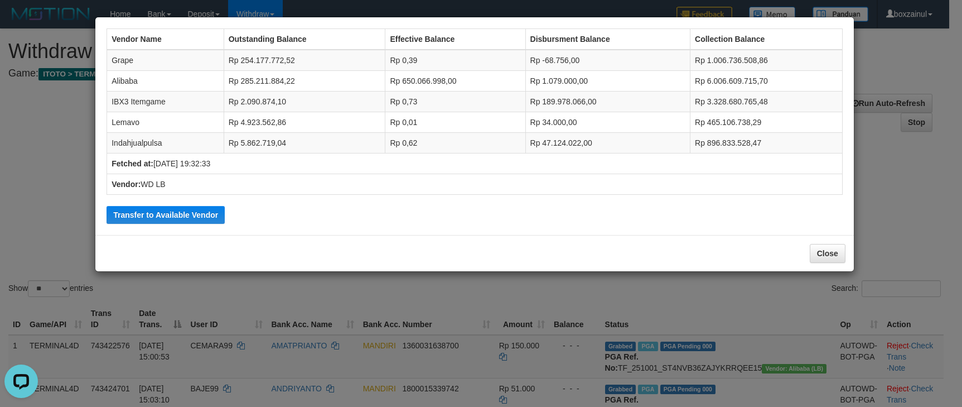
click at [549, 54] on td "Rp -68.756,00" at bounding box center [607, 60] width 165 height 21
click at [537, 76] on td "Rp 1.079.000,00" at bounding box center [607, 81] width 165 height 21
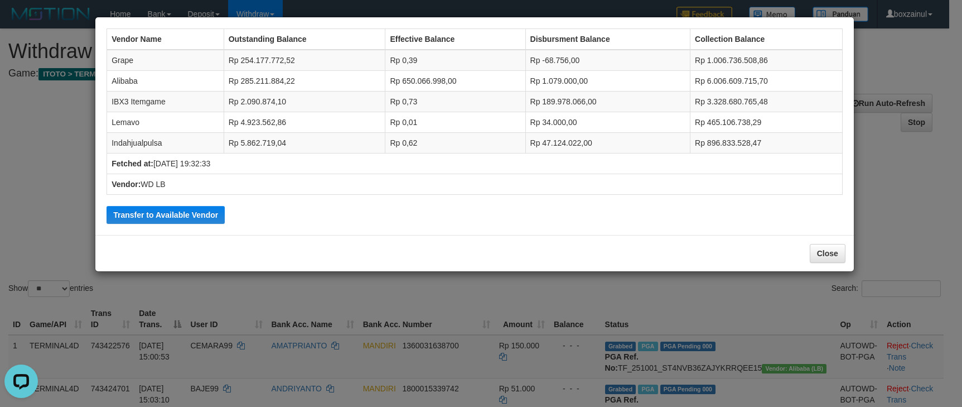
click at [539, 141] on td "Rp 47.124.022,00" at bounding box center [607, 143] width 165 height 21
click at [554, 105] on td "Rp 189.978.066,00" at bounding box center [607, 101] width 165 height 21
click at [556, 101] on td "Rp 189.978.066,00" at bounding box center [607, 101] width 165 height 21
click at [576, 96] on td "Rp 189.978.066,00" at bounding box center [607, 101] width 165 height 21
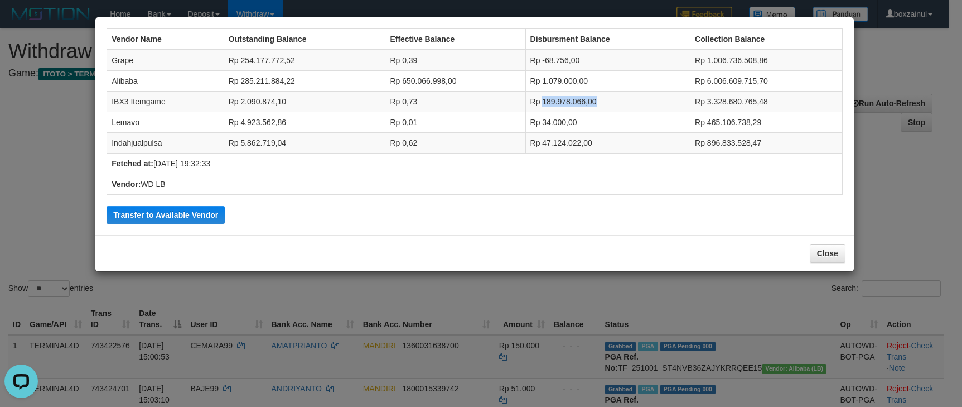
click at [576, 96] on td "Rp 189.978.066,00" at bounding box center [607, 101] width 165 height 21
click at [576, 97] on td "Rp 189.978.066,00" at bounding box center [607, 101] width 165 height 21
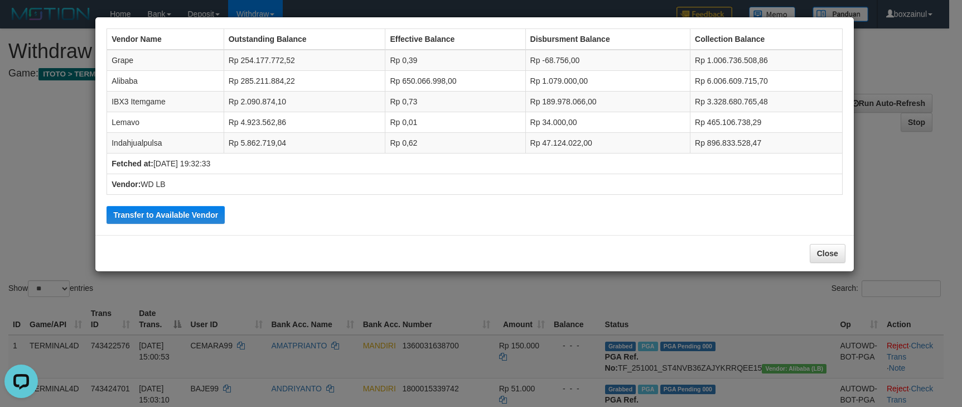
click at [890, 62] on div "Vendor Name Outstanding Balance Effective Balance Disbursment Balance Collectio…" at bounding box center [481, 203] width 962 height 407
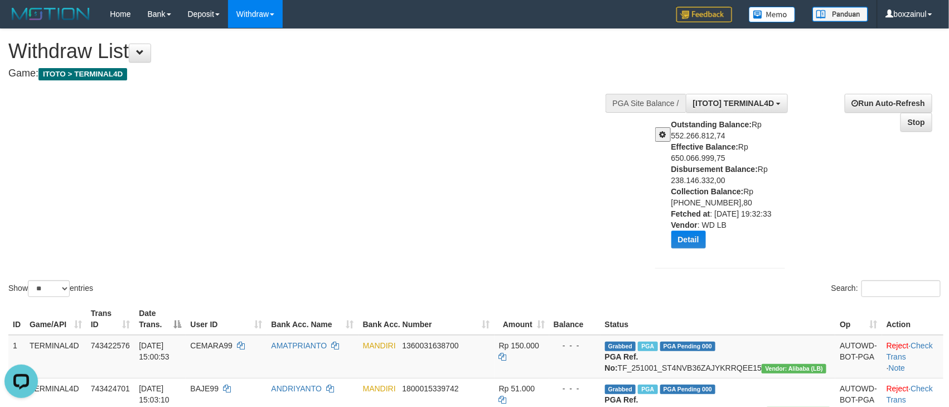
click at [660, 133] on span at bounding box center [663, 135] width 7 height 8
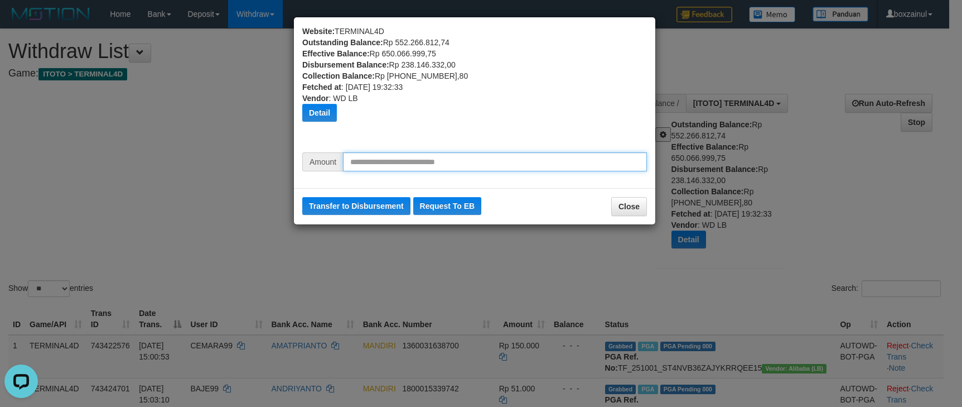
click at [432, 154] on input "text" at bounding box center [495, 161] width 304 height 19
type input "*******"
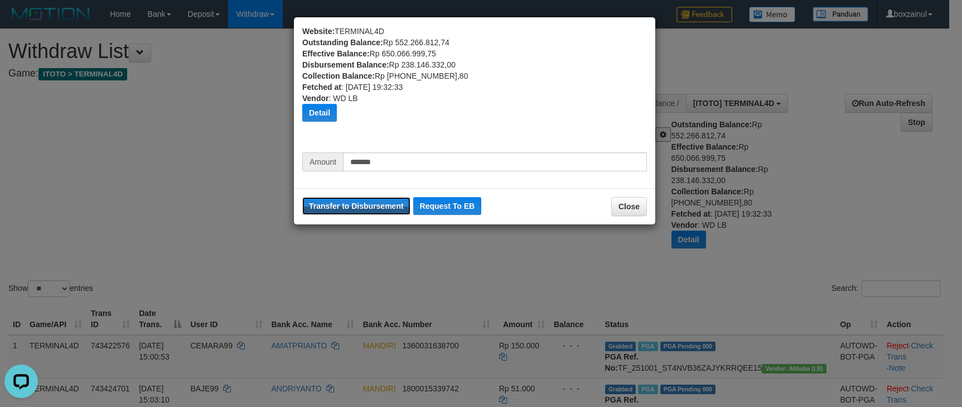
drag, startPoint x: 352, startPoint y: 209, endPoint x: 546, endPoint y: 98, distance: 223.9
click at [352, 209] on button "Transfer to Disbursement" at bounding box center [356, 206] width 108 height 18
click at [346, 204] on button "Transfer to Disbursement" at bounding box center [356, 206] width 108 height 18
click at [640, 203] on button "Close" at bounding box center [629, 206] width 36 height 19
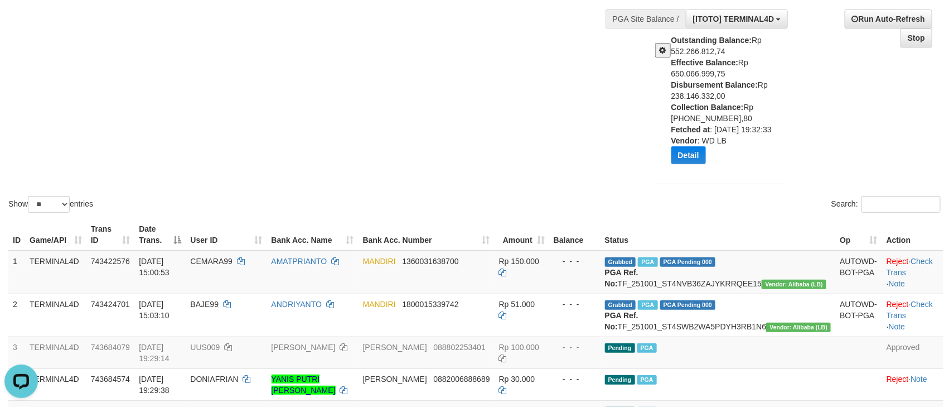
scroll to position [84, 0]
click at [699, 152] on button "Detail" at bounding box center [689, 156] width 35 height 18
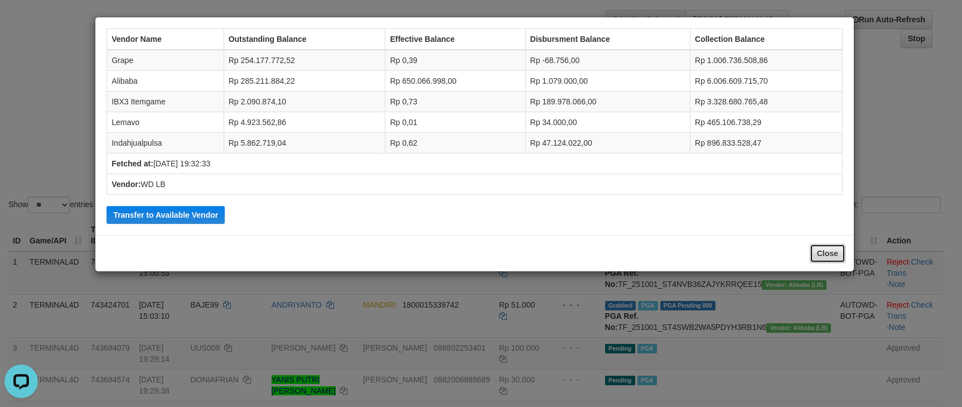
click at [817, 249] on button "Close" at bounding box center [828, 253] width 36 height 19
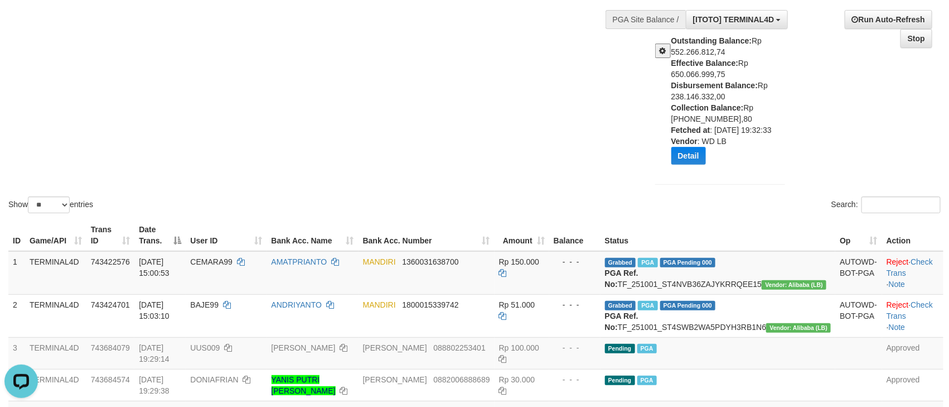
click at [733, 196] on div "Search:" at bounding box center [712, 206] width 458 height 20
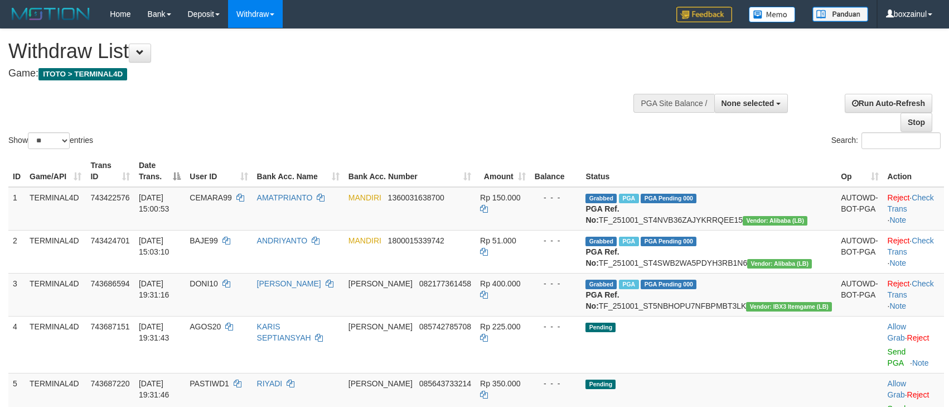
select select
select select "**"
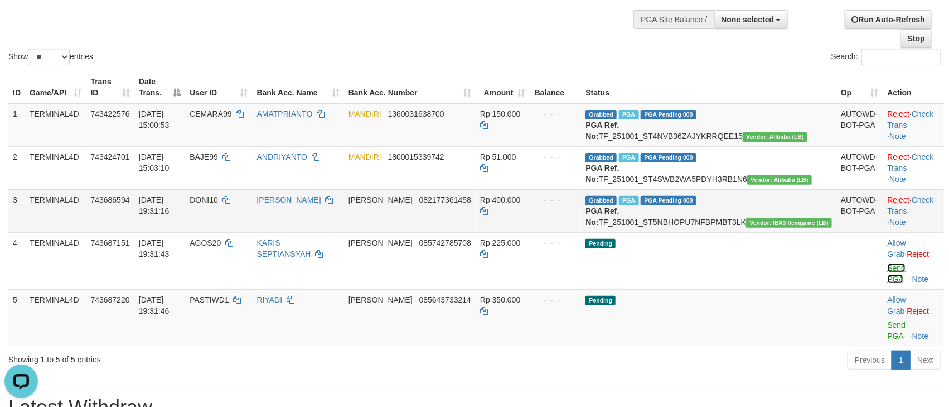
click at [888, 283] on link "Send PGA" at bounding box center [897, 273] width 18 height 20
click at [888, 325] on link "Send PGA" at bounding box center [897, 330] width 18 height 20
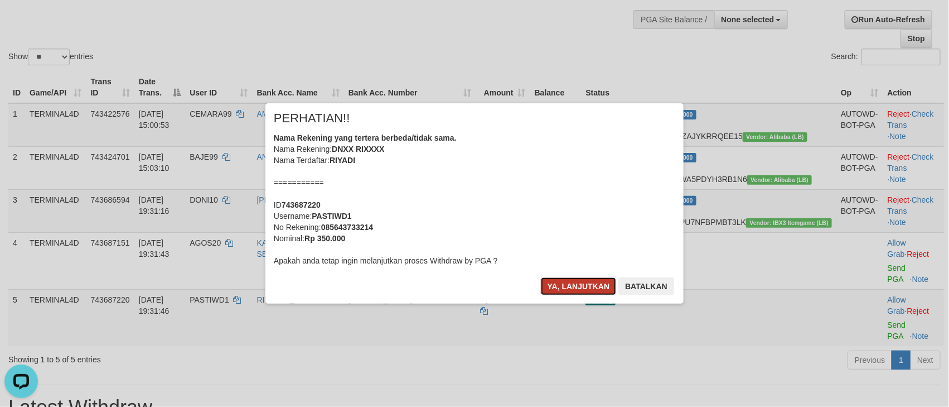
click at [571, 288] on button "Ya, lanjutkan" at bounding box center [579, 286] width 76 height 18
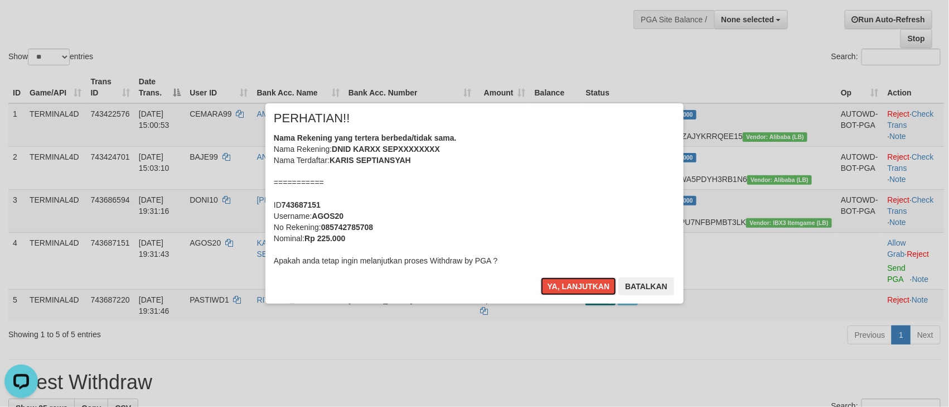
click at [571, 288] on button "Ya, lanjutkan" at bounding box center [579, 286] width 76 height 18
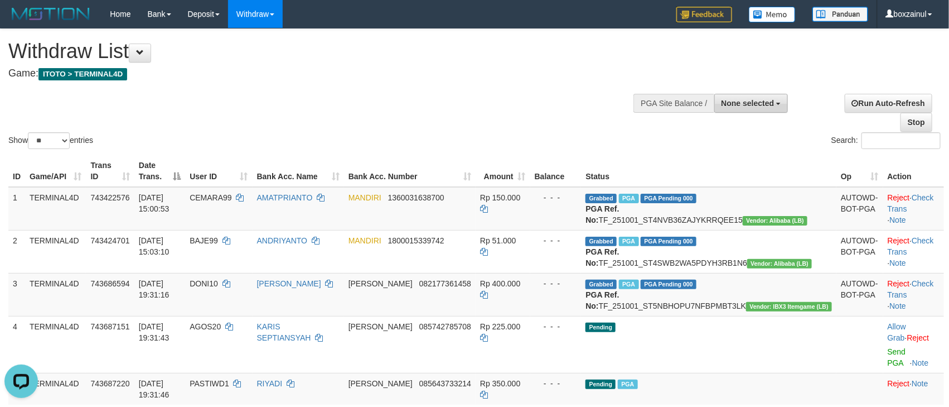
click at [730, 109] on button "None selected" at bounding box center [752, 103] width 74 height 19
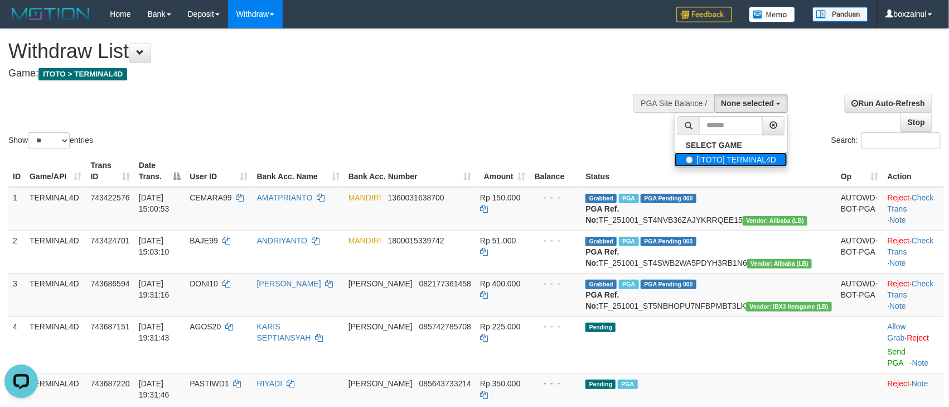
click at [694, 159] on label "[ITOTO] TERMINAL4D" at bounding box center [731, 159] width 113 height 15
select select "****"
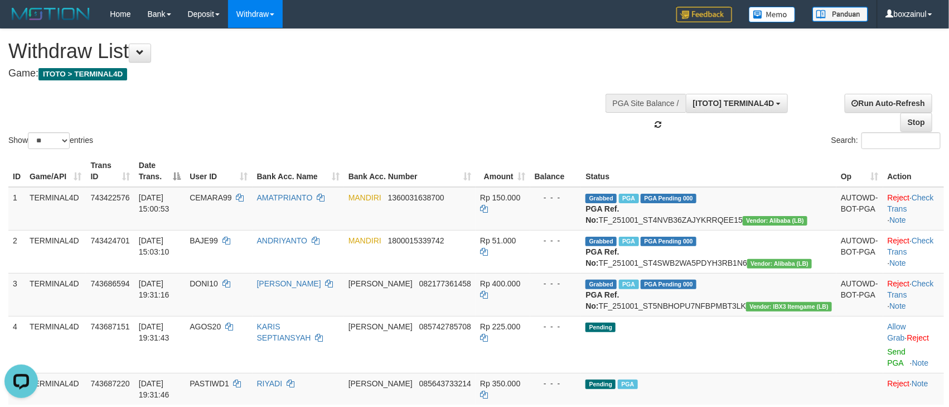
scroll to position [10, 0]
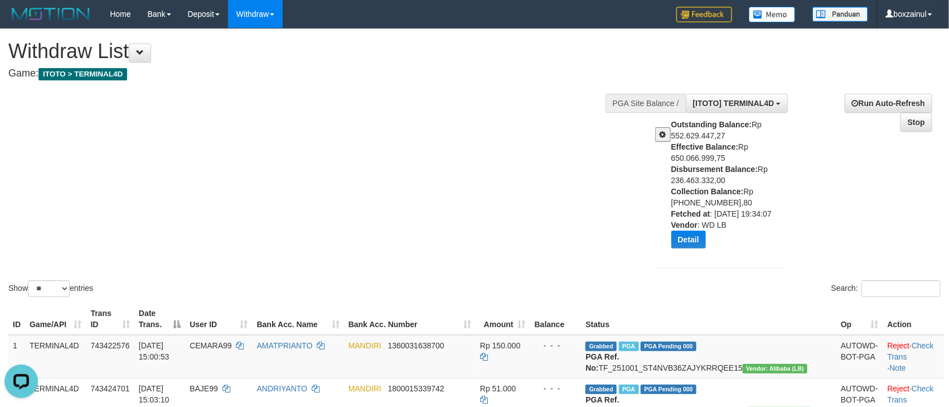
click at [660, 131] on span at bounding box center [663, 135] width 7 height 8
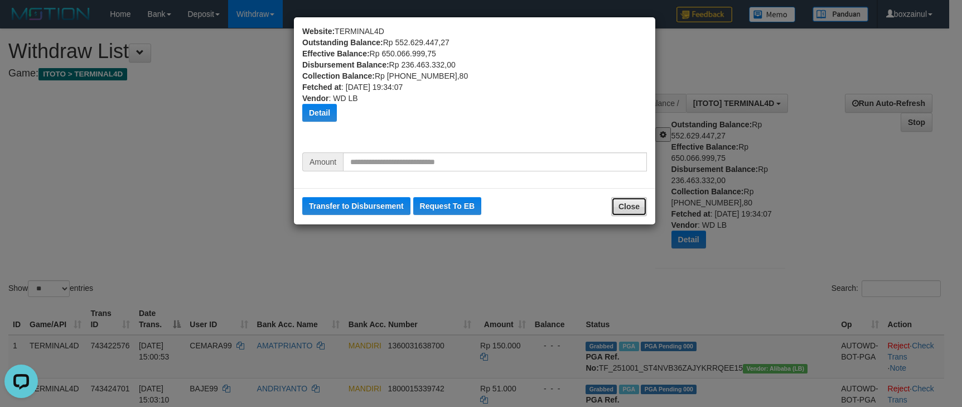
click at [628, 208] on button "Close" at bounding box center [629, 206] width 36 height 19
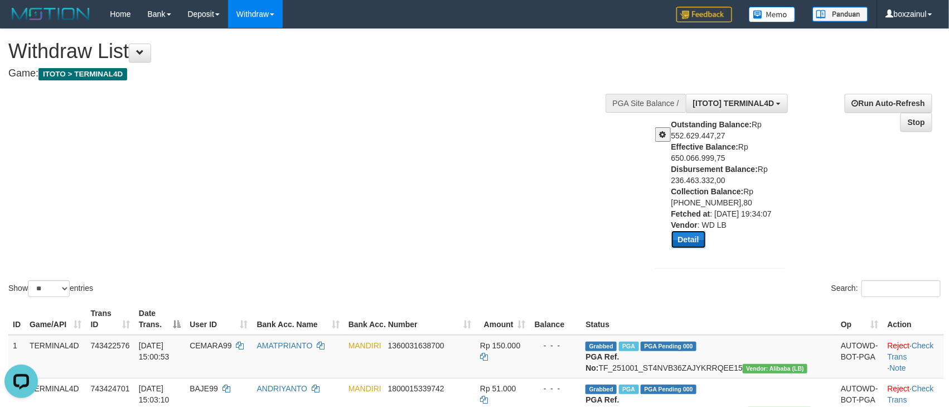
click at [688, 236] on button "Detail" at bounding box center [689, 239] width 35 height 18
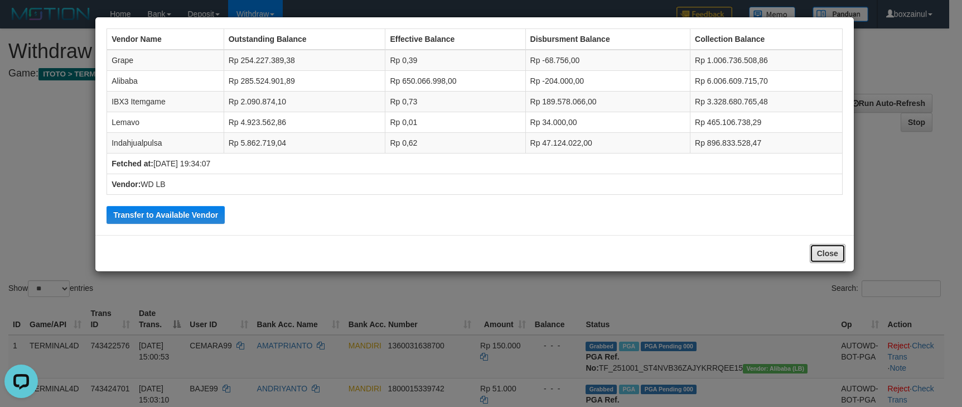
drag, startPoint x: 837, startPoint y: 248, endPoint x: 827, endPoint y: 246, distance: 10.2
click at [836, 249] on button "Close" at bounding box center [828, 253] width 36 height 19
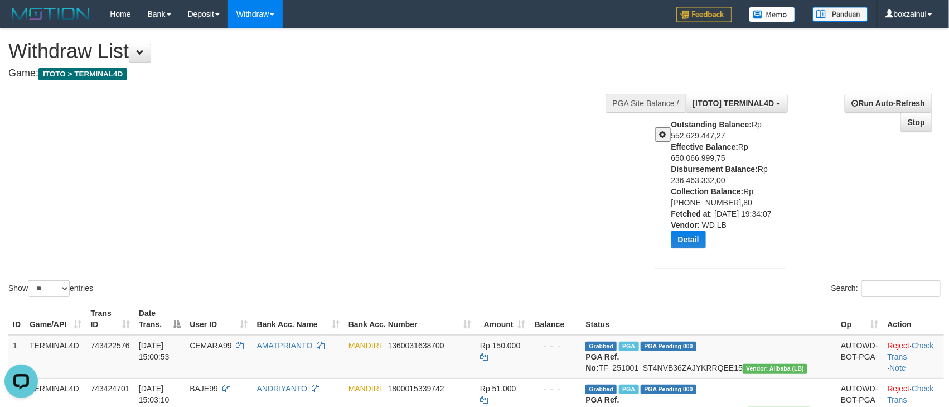
click at [664, 127] on button at bounding box center [663, 134] width 16 height 15
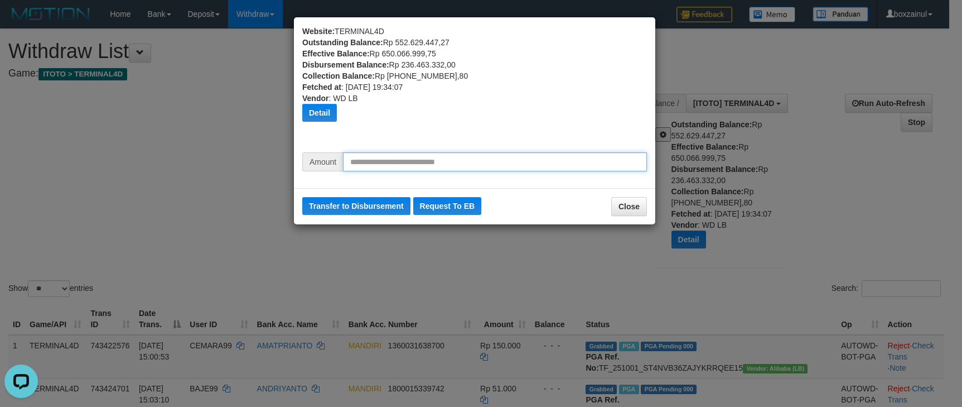
click at [385, 157] on input "text" at bounding box center [495, 161] width 304 height 19
type input "********"
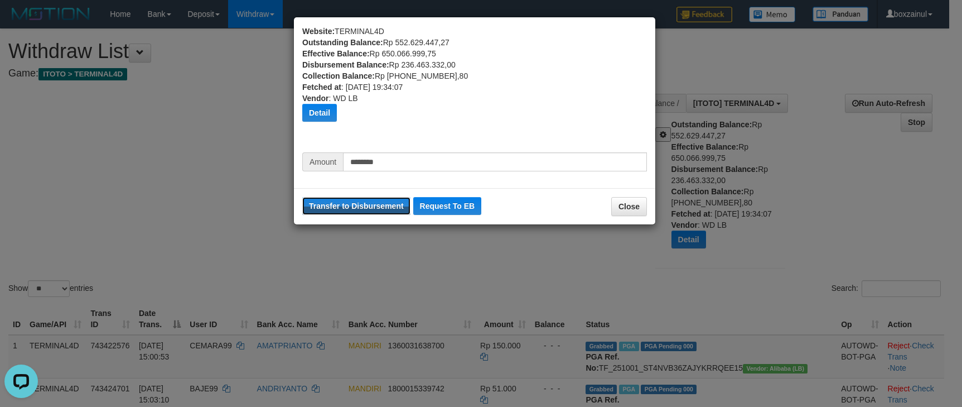
drag, startPoint x: 400, startPoint y: 206, endPoint x: 562, endPoint y: 99, distance: 194.5
click at [400, 206] on button "Transfer to Disbursement" at bounding box center [356, 206] width 108 height 18
click at [638, 210] on button "Close" at bounding box center [629, 206] width 36 height 19
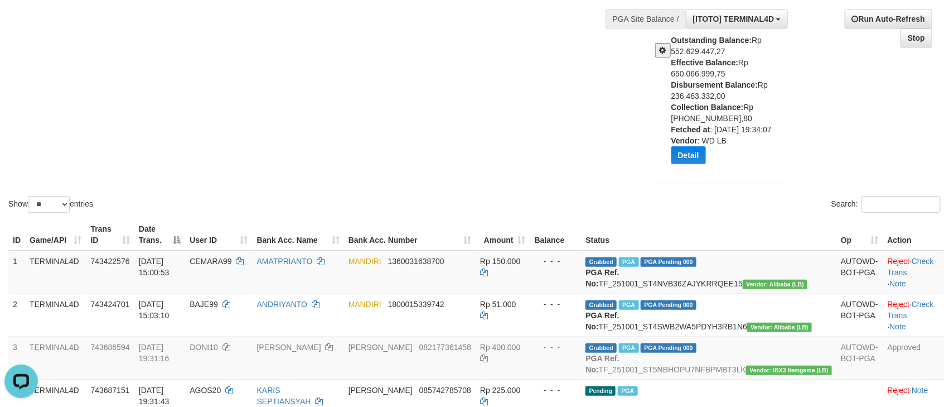
scroll to position [84, 0]
click at [693, 152] on button "Detail" at bounding box center [689, 156] width 35 height 18
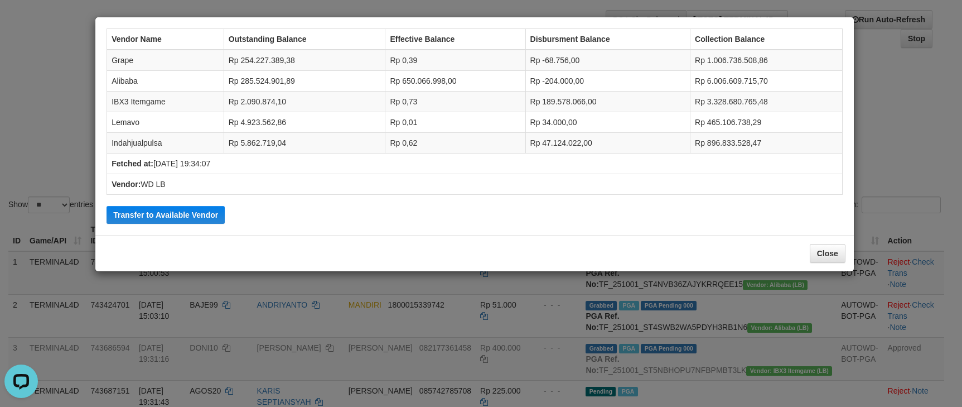
click at [835, 243] on div "Close" at bounding box center [474, 253] width 759 height 36
drag, startPoint x: 823, startPoint y: 248, endPoint x: 757, endPoint y: 240, distance: 66.9
click at [824, 249] on button "Close" at bounding box center [828, 253] width 36 height 19
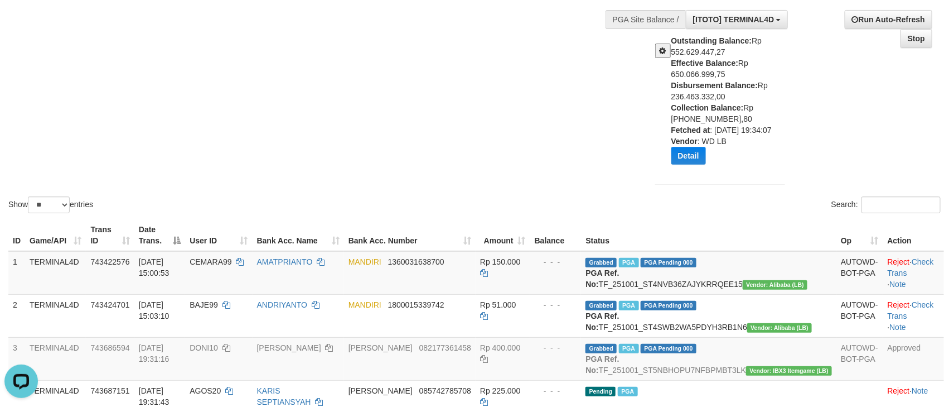
click at [679, 216] on div "ID Game/API Trans ID Date Trans. User ID Bank Acc. Name Bank Acc. Number Amount…" at bounding box center [474, 331] width 949 height 231
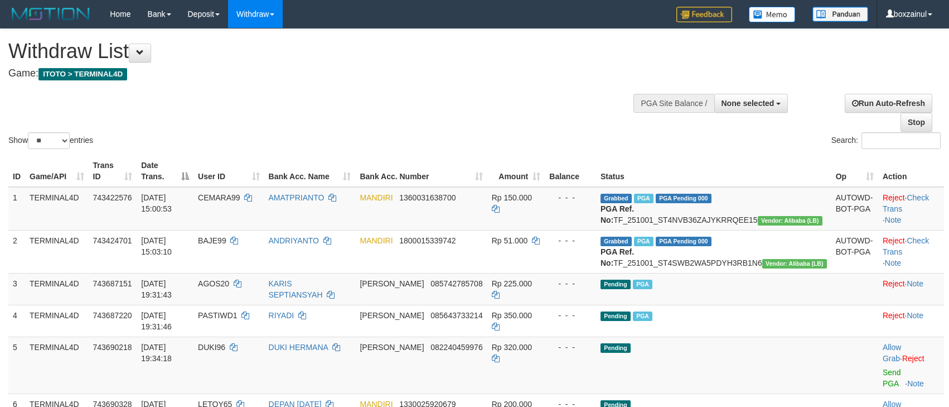
select select
select select "**"
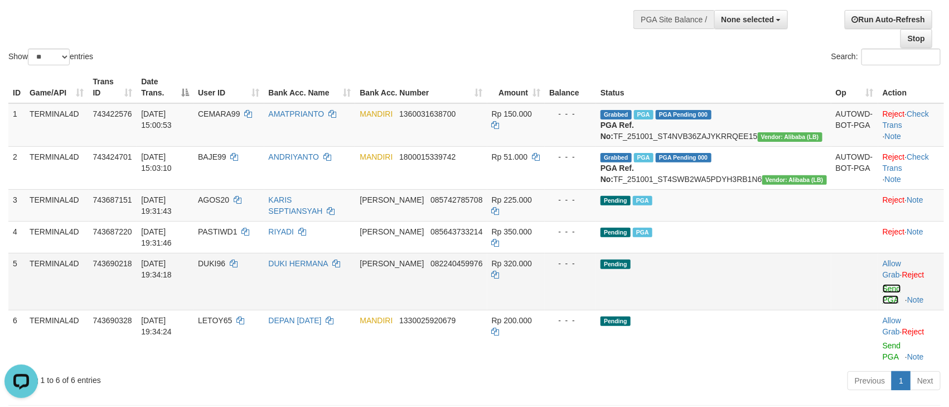
click at [883, 297] on link "Send PGA" at bounding box center [892, 294] width 18 height 20
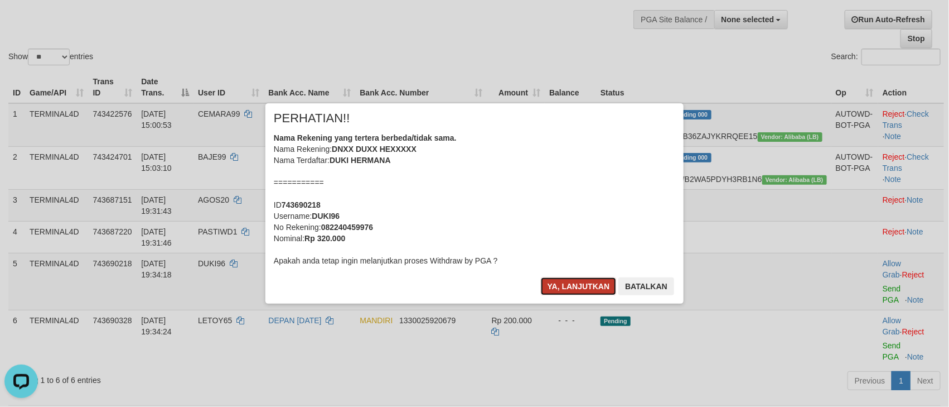
click at [568, 284] on button "Ya, lanjutkan" at bounding box center [579, 286] width 76 height 18
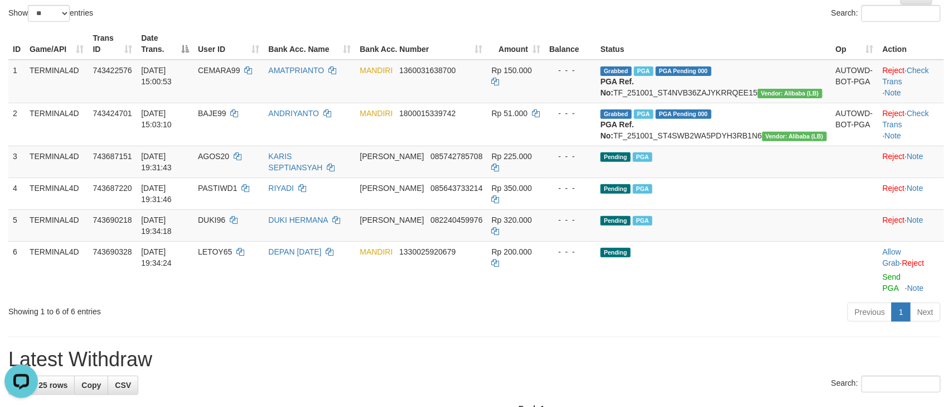
scroll to position [167, 0]
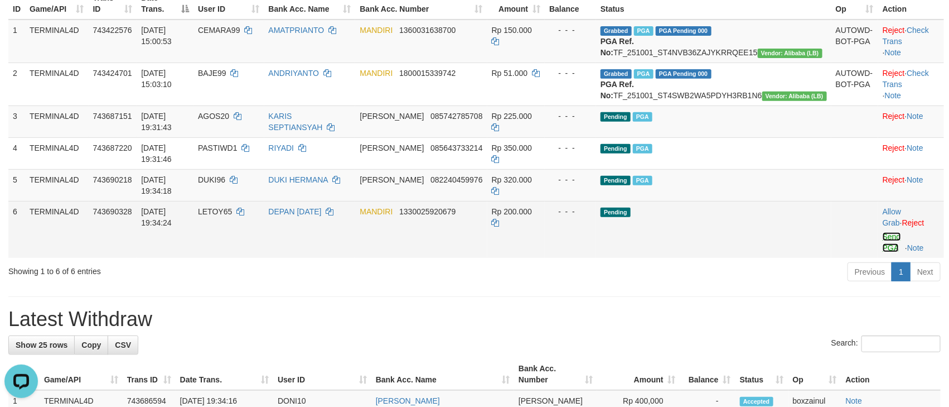
click at [883, 250] on link "Send PGA" at bounding box center [892, 242] width 18 height 20
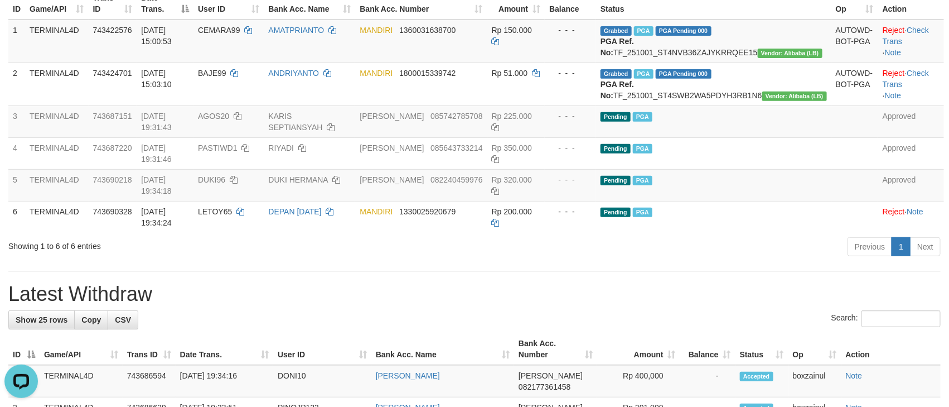
click at [715, 305] on h1 "Latest Withdraw" at bounding box center [474, 294] width 933 height 22
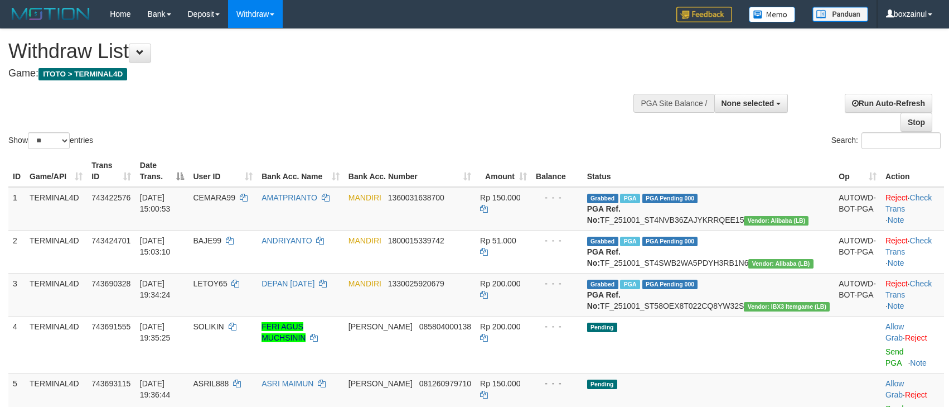
select select
select select "**"
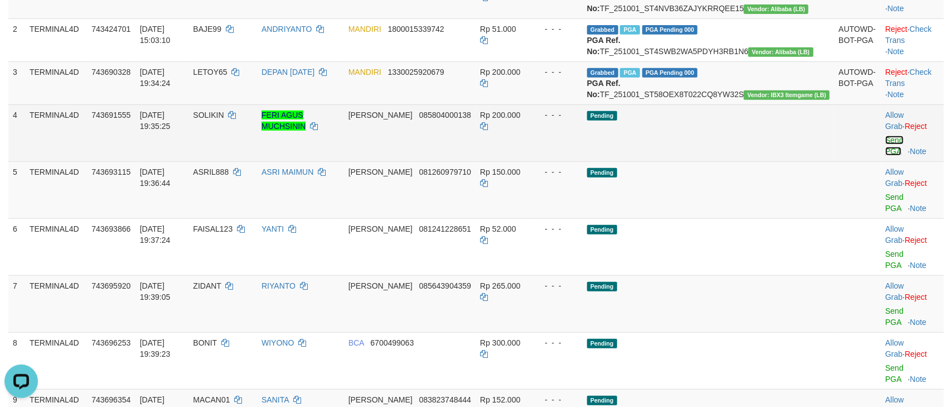
click at [886, 156] on link "Send PGA" at bounding box center [895, 146] width 18 height 20
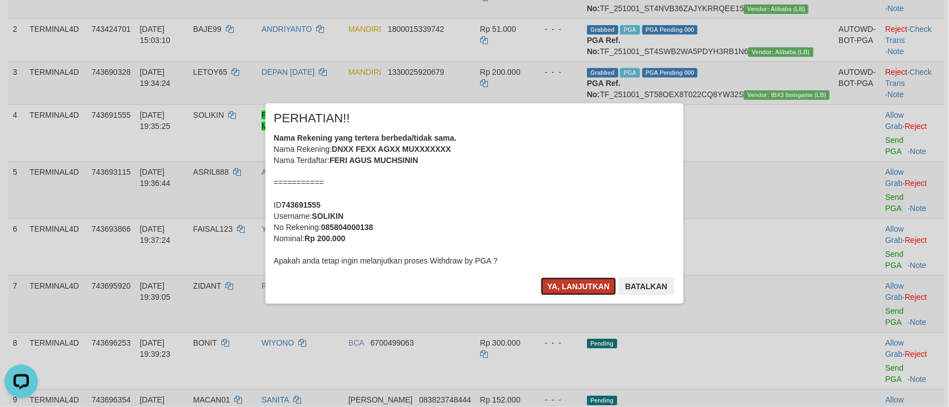
click at [579, 295] on button "Ya, lanjutkan" at bounding box center [579, 286] width 76 height 18
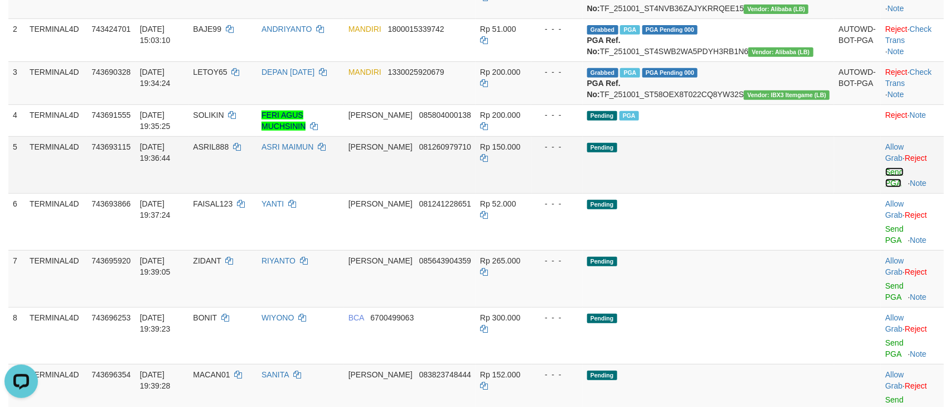
click at [889, 187] on link "Send PGA" at bounding box center [895, 177] width 18 height 20
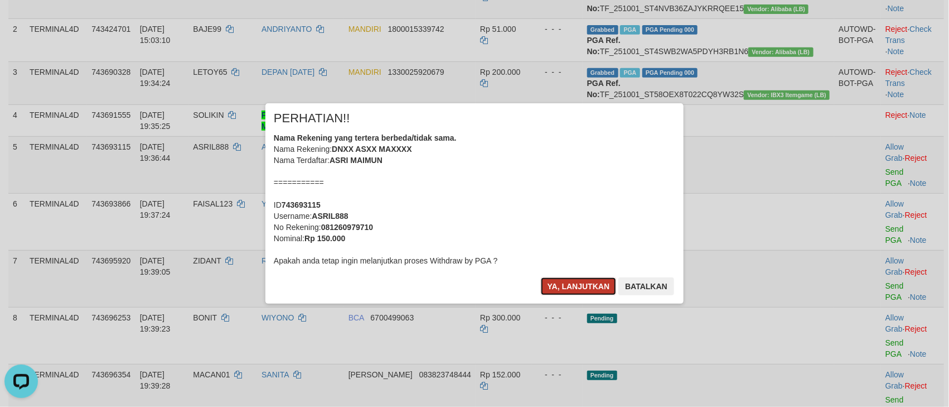
click at [559, 285] on button "Ya, lanjutkan" at bounding box center [579, 286] width 76 height 18
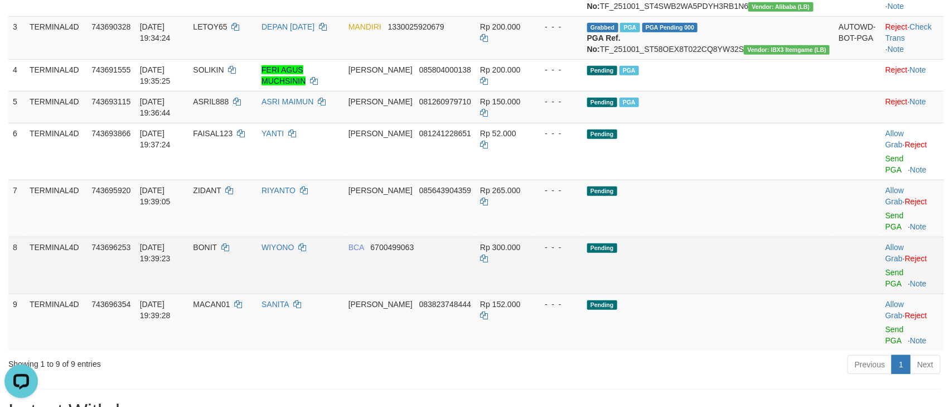
scroll to position [295, 0]
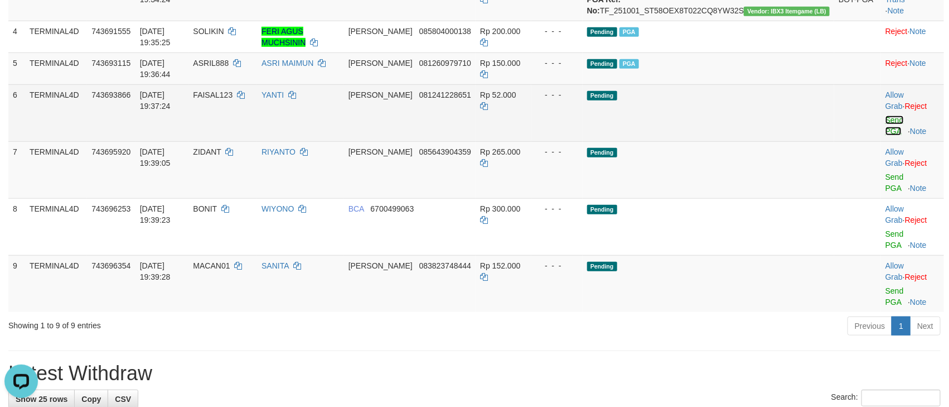
click at [886, 136] on link "Send PGA" at bounding box center [895, 125] width 18 height 20
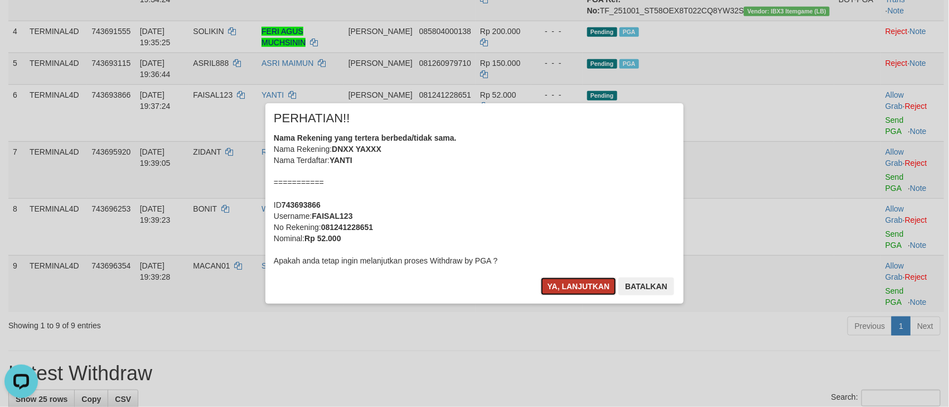
click at [578, 288] on button "Ya, lanjutkan" at bounding box center [579, 286] width 76 height 18
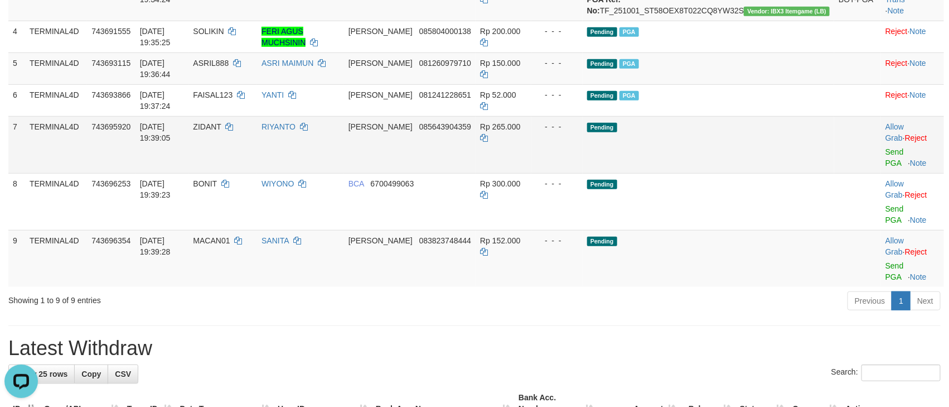
click at [882, 173] on td "Allow Grab · Reject Send PGA · Note" at bounding box center [912, 144] width 63 height 57
click at [886, 167] on link "Send PGA" at bounding box center [895, 157] width 18 height 20
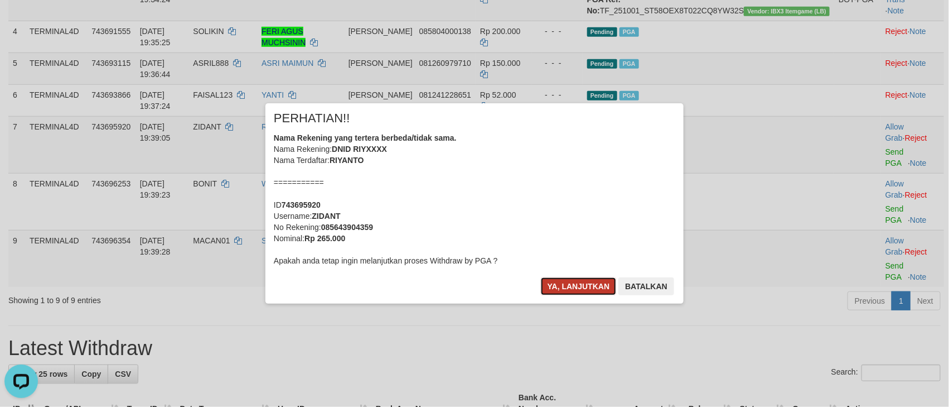
click at [563, 292] on button "Ya, lanjutkan" at bounding box center [579, 286] width 76 height 18
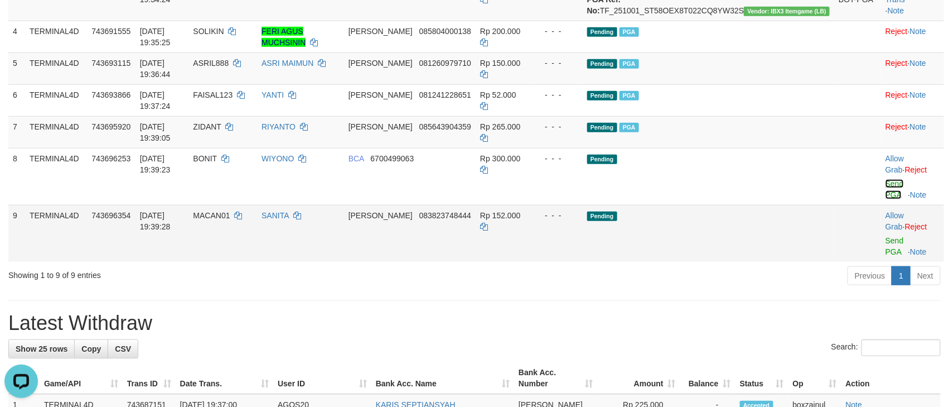
click at [886, 199] on link "Send PGA" at bounding box center [895, 189] width 18 height 20
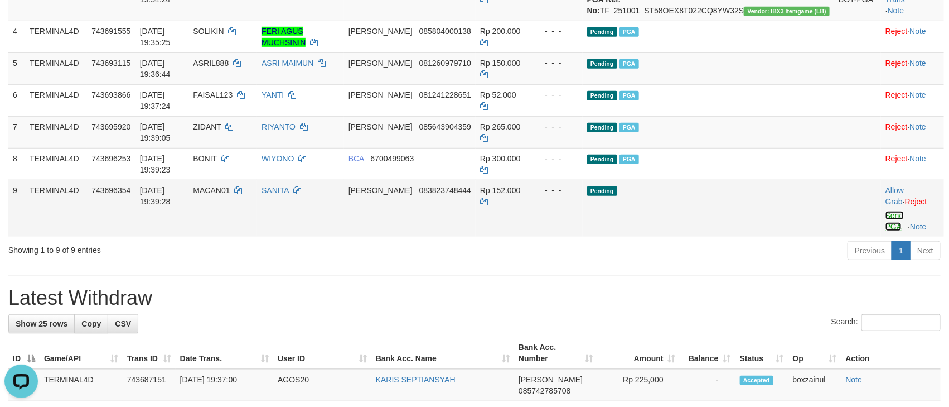
click at [886, 231] on link "Send PGA" at bounding box center [895, 221] width 18 height 20
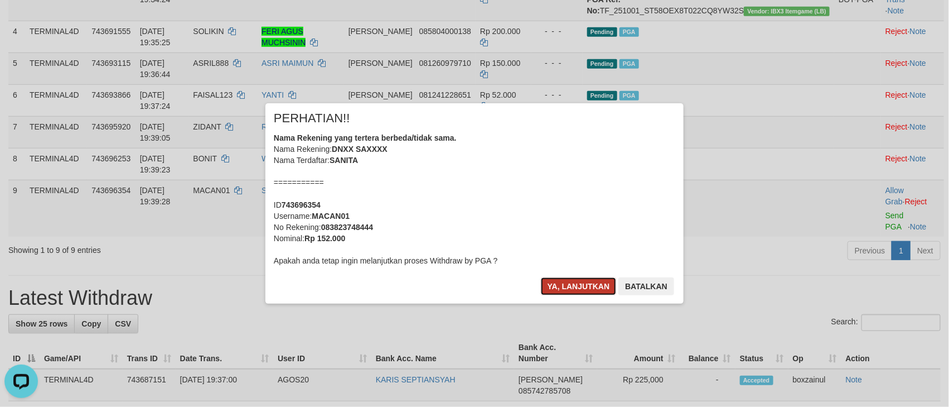
click at [561, 278] on button "Ya, lanjutkan" at bounding box center [579, 286] width 76 height 18
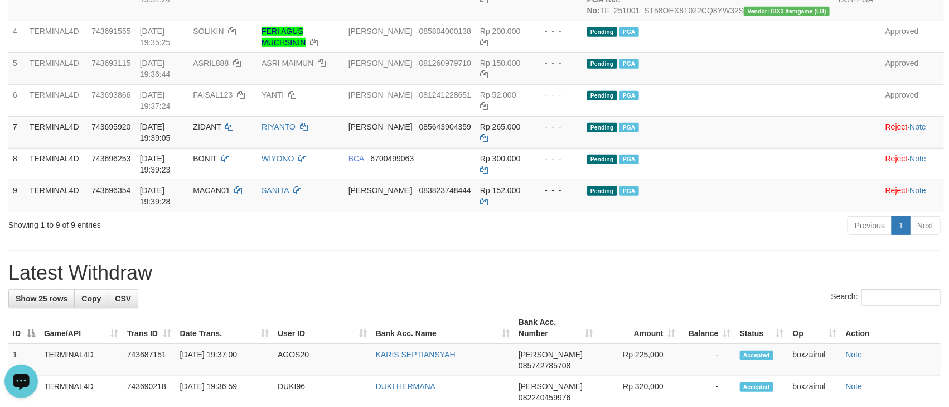
click at [680, 284] on h1 "Latest Withdraw" at bounding box center [474, 273] width 933 height 22
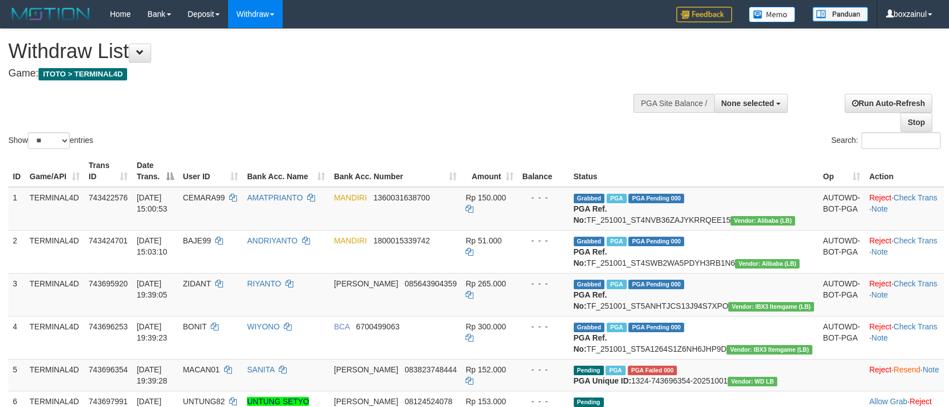
select select
select select "**"
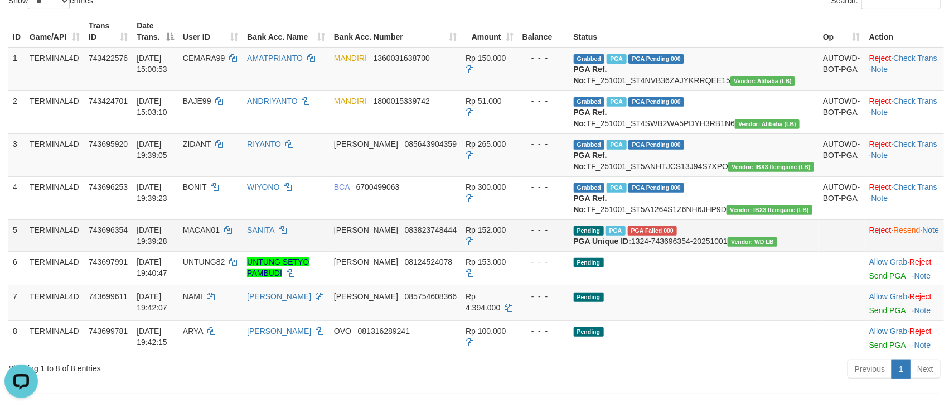
scroll to position [128, 0]
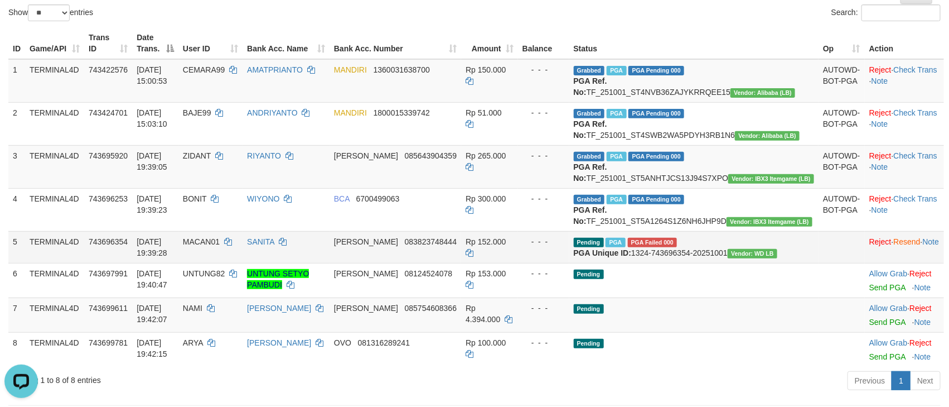
click at [220, 246] on span "MACAN01" at bounding box center [201, 241] width 37 height 9
copy td "MACAN01"
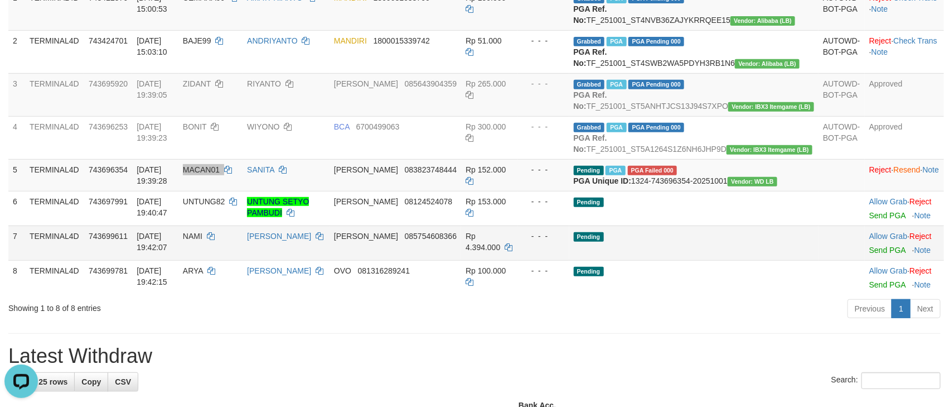
scroll to position [295, 0]
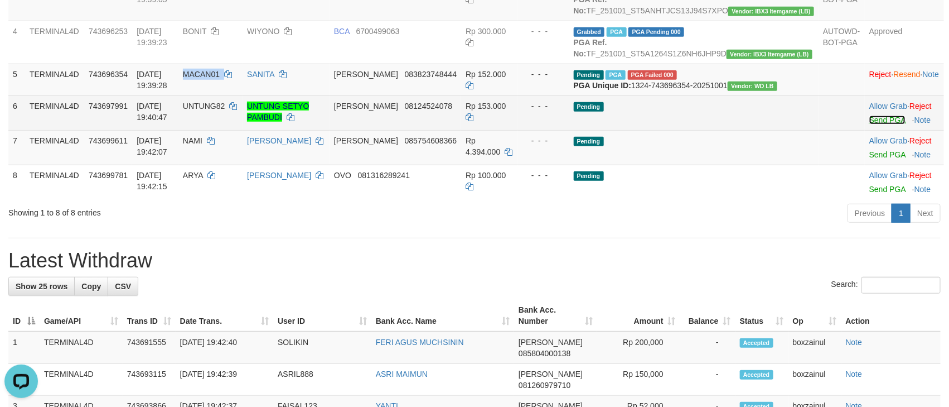
click at [870, 124] on link "Send PGA" at bounding box center [888, 119] width 36 height 9
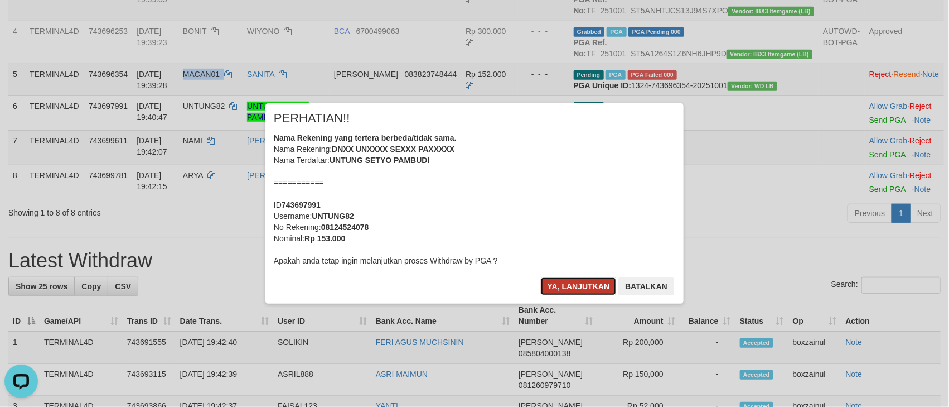
click at [591, 278] on button "Ya, lanjutkan" at bounding box center [579, 286] width 76 height 18
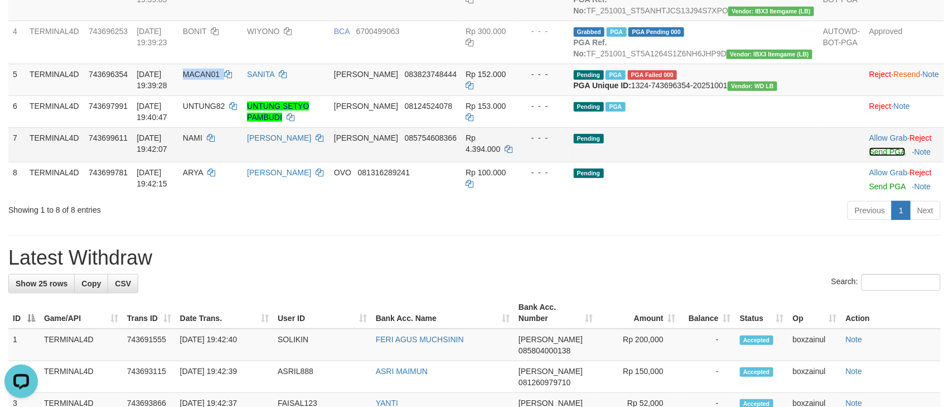
click at [870, 156] on link "Send PGA" at bounding box center [888, 151] width 36 height 9
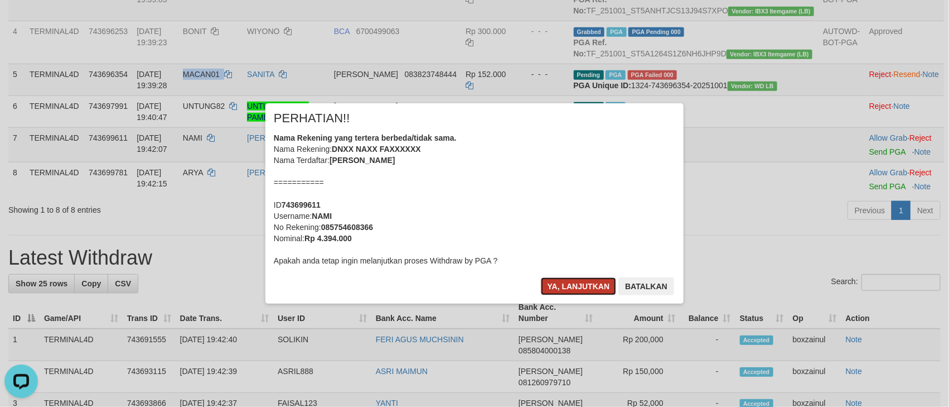
click at [566, 287] on button "Ya, lanjutkan" at bounding box center [579, 286] width 76 height 18
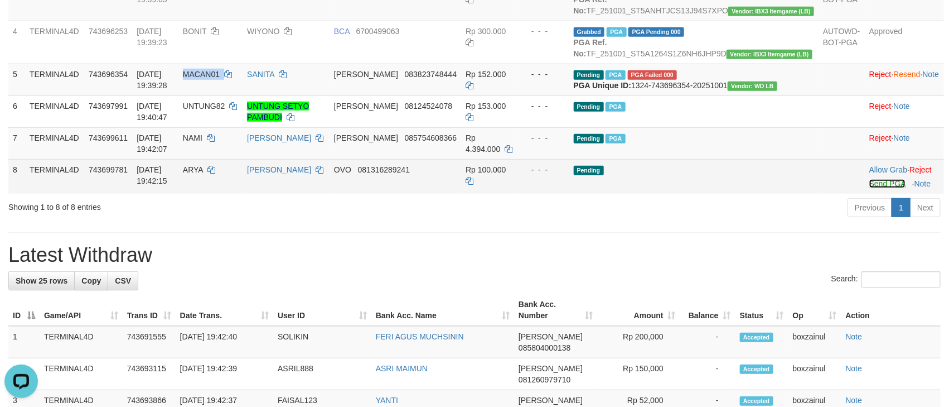
click at [870, 188] on link "Send PGA" at bounding box center [888, 183] width 36 height 9
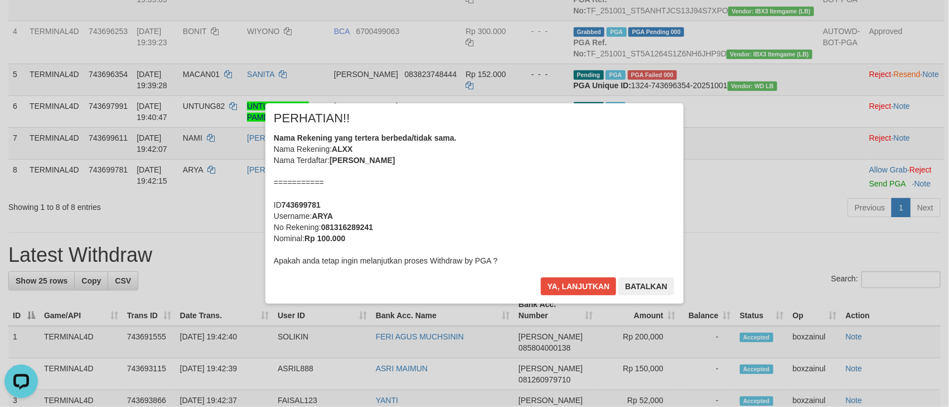
click at [554, 272] on div "× PERHATIAN!! Nama Rekening yang tertera berbeda/tidak sama. Nama Rekening: ALX…" at bounding box center [475, 203] width 418 height 200
click at [559, 291] on button "Ya, lanjutkan" at bounding box center [579, 286] width 76 height 18
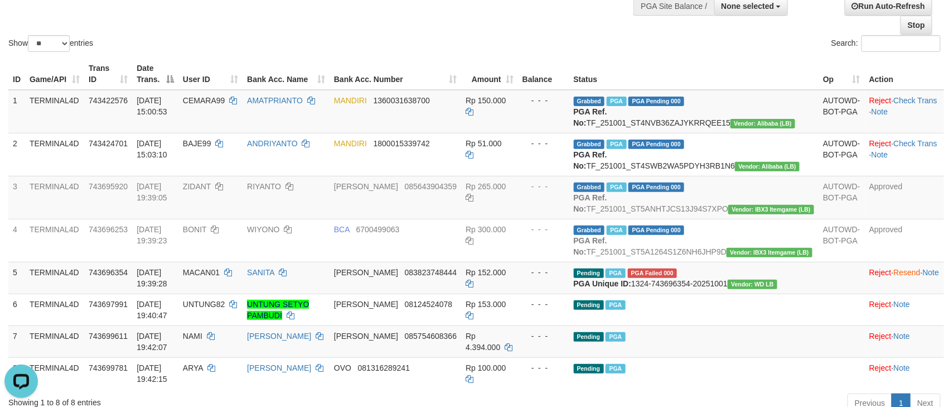
scroll to position [0, 0]
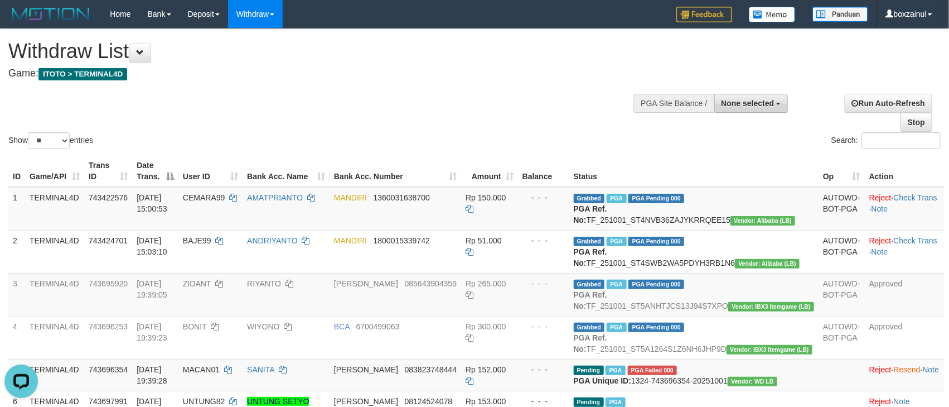
drag, startPoint x: 755, startPoint y: 102, endPoint x: 755, endPoint y: 114, distance: 11.7
click at [755, 101] on span "None selected" at bounding box center [748, 103] width 53 height 9
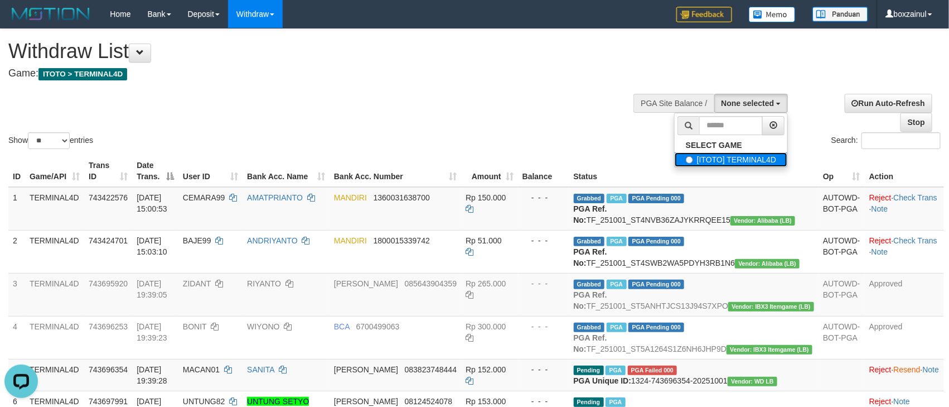
click at [740, 165] on label "[ITOTO] TERMINAL4D" at bounding box center [731, 159] width 113 height 15
select select "****"
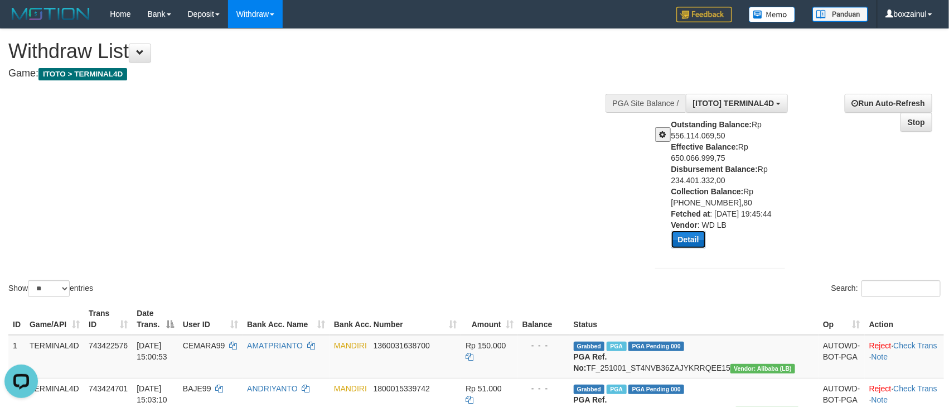
click at [689, 244] on button "Detail" at bounding box center [689, 239] width 35 height 18
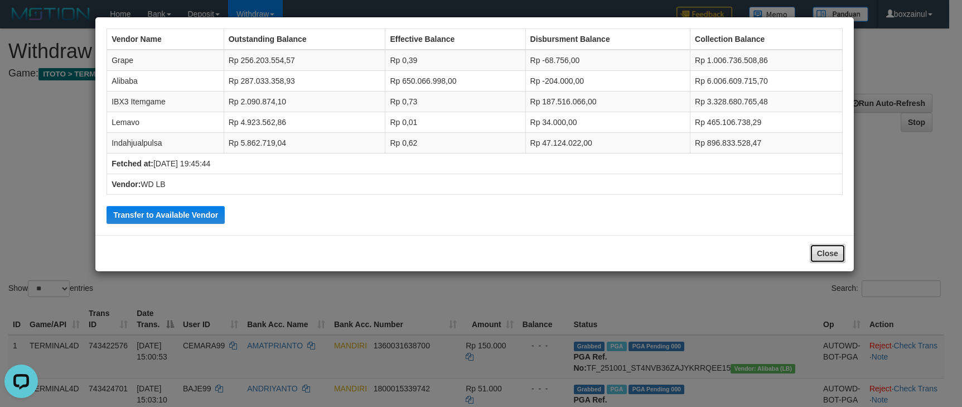
click at [830, 262] on button "Close" at bounding box center [828, 253] width 36 height 19
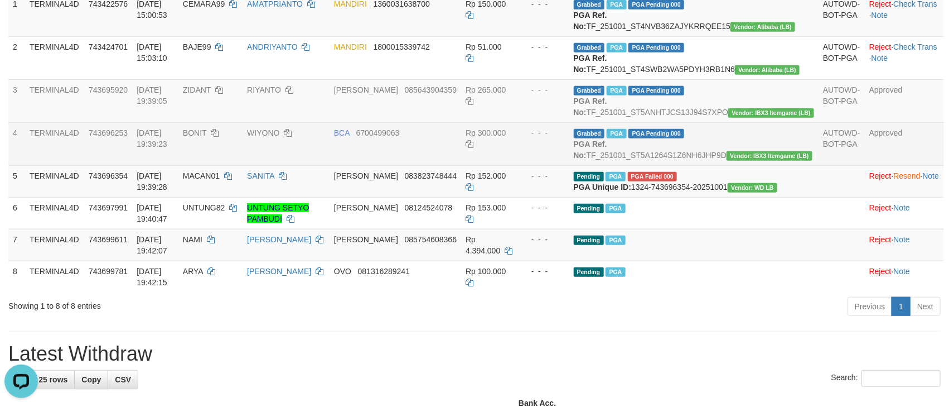
scroll to position [335, 0]
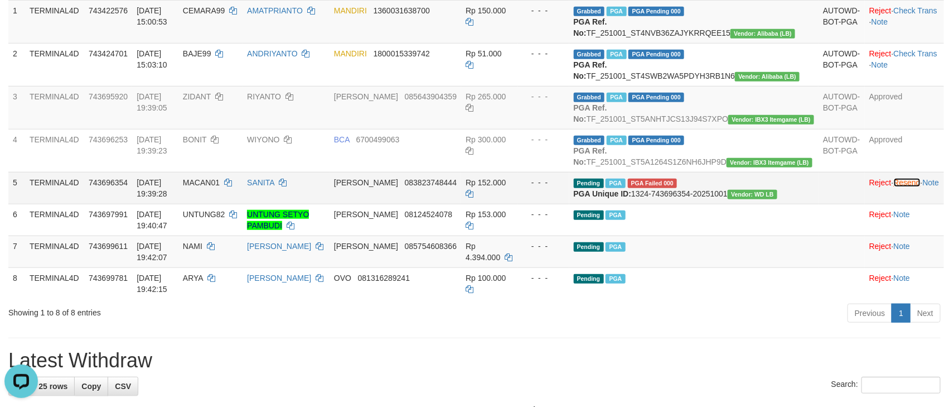
click at [899, 187] on link "Resend" at bounding box center [907, 182] width 27 height 9
click at [274, 187] on link "SANITA" at bounding box center [260, 182] width 27 height 9
click at [220, 187] on span "MACAN01" at bounding box center [201, 182] width 37 height 9
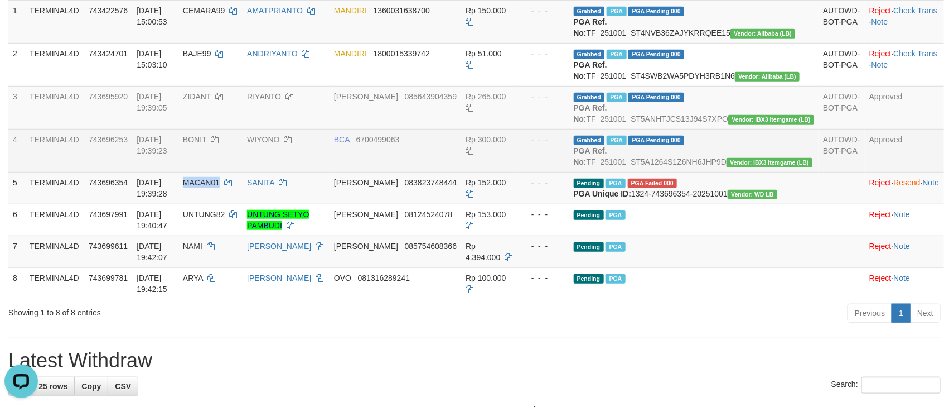
copy span "MACAN01"
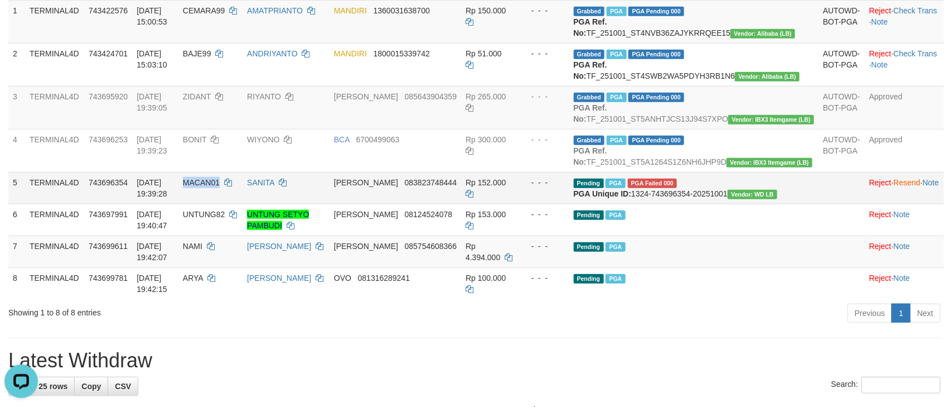
click at [220, 187] on span "MACAN01" at bounding box center [201, 182] width 37 height 9
click at [322, 129] on td "RIYANTO" at bounding box center [286, 107] width 87 height 43
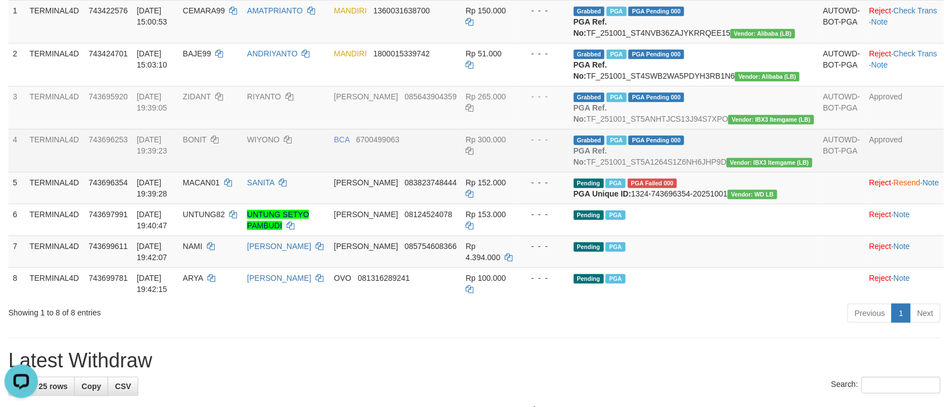
click at [461, 172] on td "BCA 6700499063" at bounding box center [396, 150] width 132 height 43
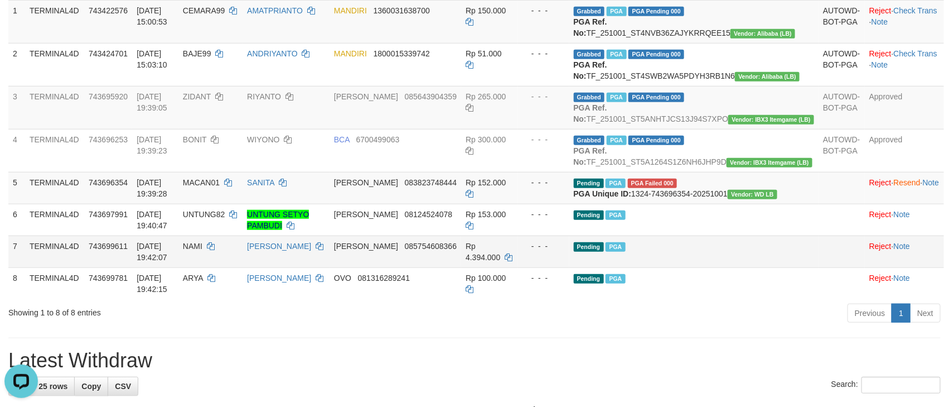
click at [224, 267] on td "NAMI" at bounding box center [210, 251] width 64 height 32
copy td "NAMI"
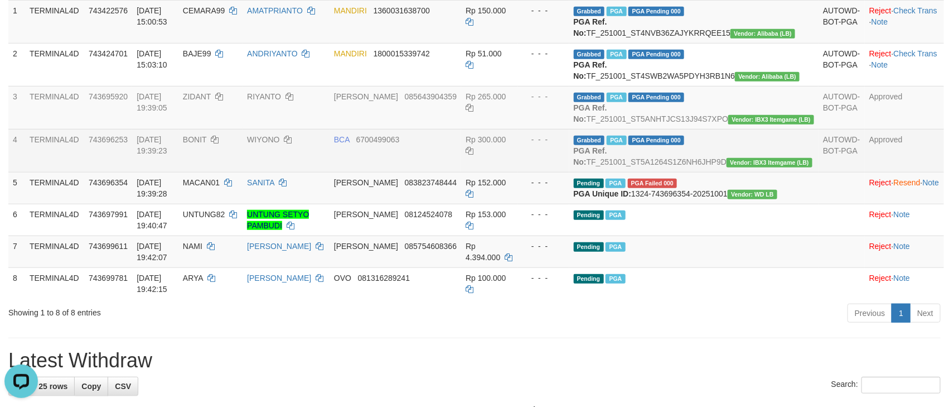
click at [518, 172] on td "Rp 300.000" at bounding box center [489, 150] width 57 height 43
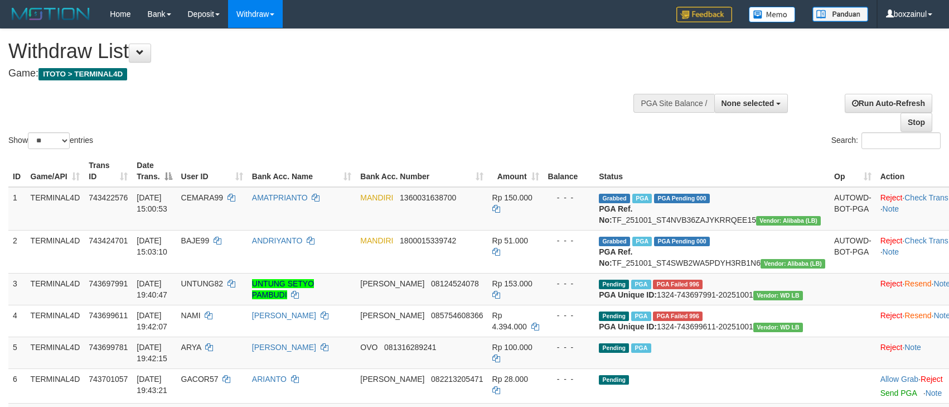
select select
select select "**"
click at [727, 101] on span "None selected" at bounding box center [748, 103] width 53 height 9
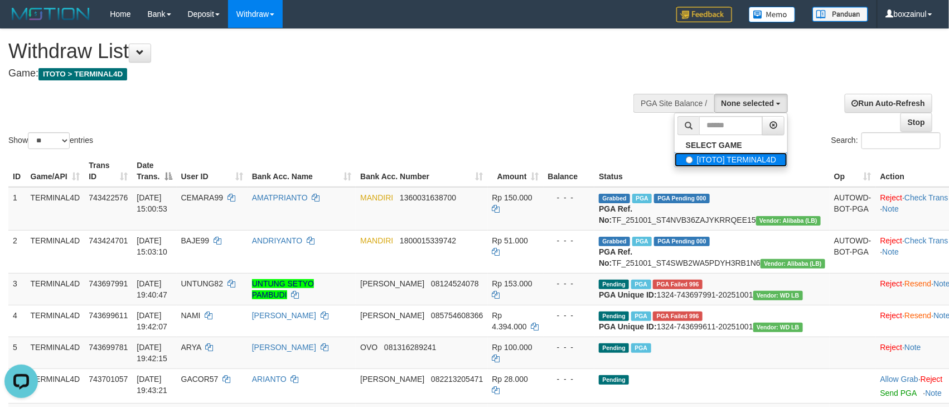
click at [694, 166] on label "[ITOTO] TERMINAL4D" at bounding box center [731, 159] width 113 height 15
select select "****"
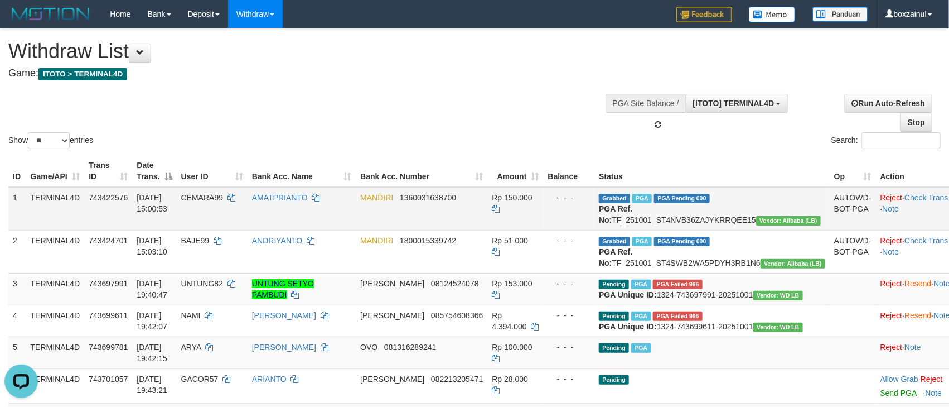
scroll to position [10, 0]
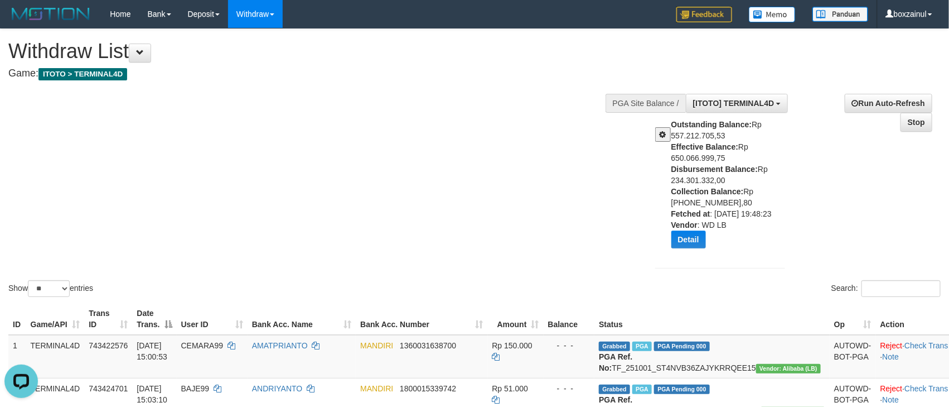
click at [664, 132] on span at bounding box center [663, 135] width 7 height 8
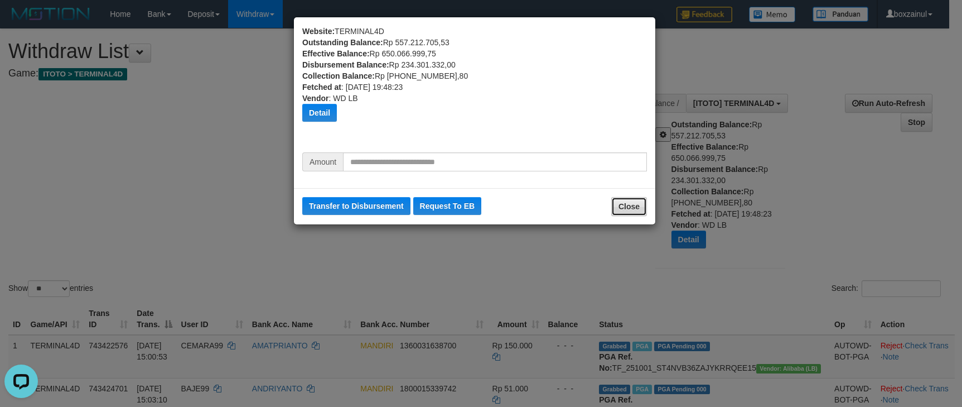
click at [631, 216] on button "Close" at bounding box center [629, 206] width 36 height 19
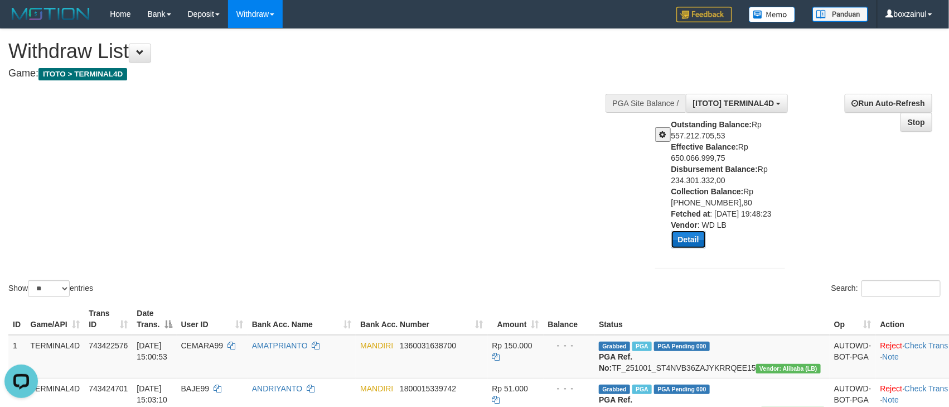
click at [693, 238] on button "Detail" at bounding box center [689, 239] width 35 height 18
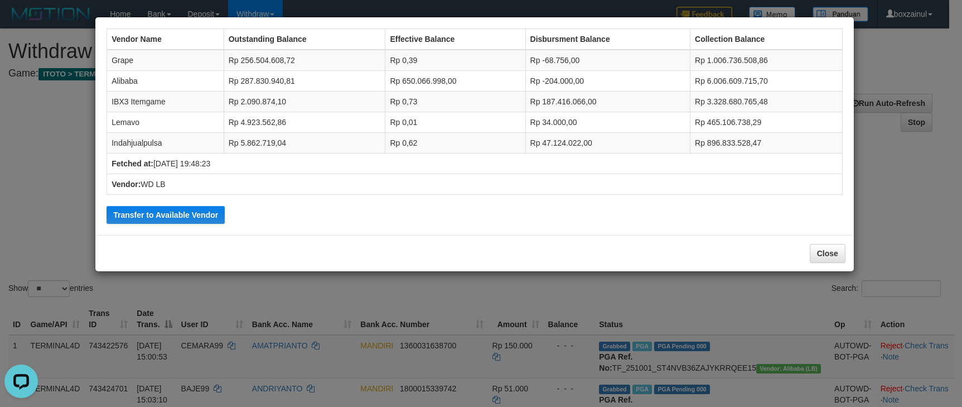
drag, startPoint x: 606, startPoint y: 57, endPoint x: 611, endPoint y: 70, distance: 13.8
click at [609, 61] on td "Rp -68.756,00" at bounding box center [607, 60] width 165 height 21
drag, startPoint x: 589, startPoint y: 76, endPoint x: 664, endPoint y: 118, distance: 86.1
click at [590, 74] on td "Rp -204.000,00" at bounding box center [607, 81] width 165 height 21
drag, startPoint x: 819, startPoint y: 253, endPoint x: 800, endPoint y: 249, distance: 18.8
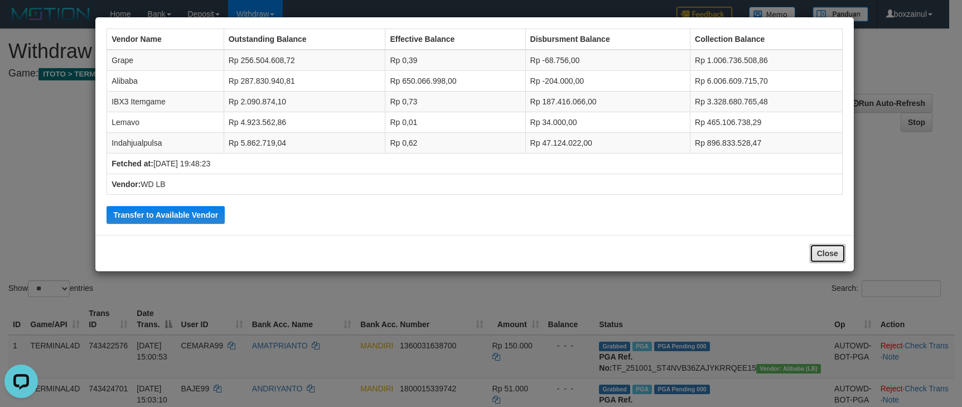
click at [819, 254] on button "Close" at bounding box center [828, 253] width 36 height 19
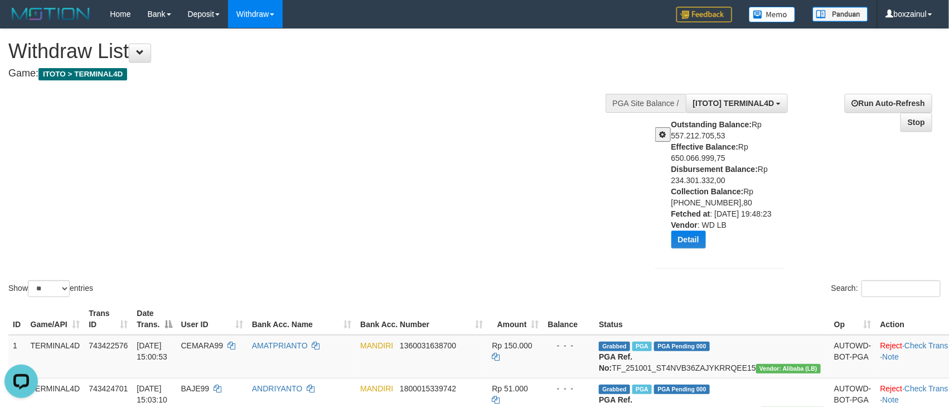
click at [658, 134] on button at bounding box center [663, 134] width 16 height 15
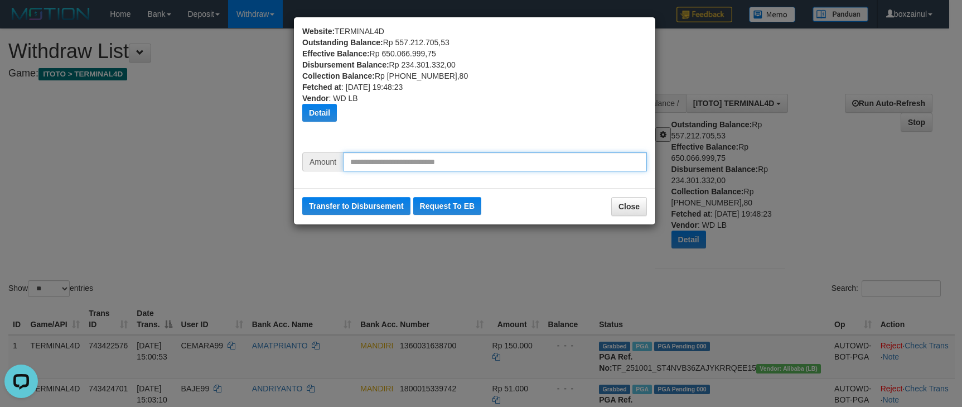
click at [423, 163] on input "text" at bounding box center [495, 161] width 304 height 19
type input "*******"
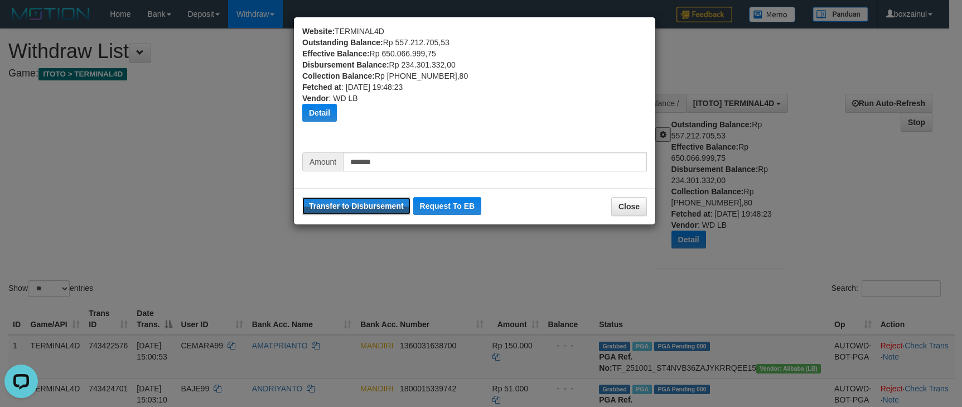
click at [362, 206] on button "Transfer to Disbursement" at bounding box center [356, 206] width 108 height 18
click at [623, 213] on button "Close" at bounding box center [629, 206] width 36 height 19
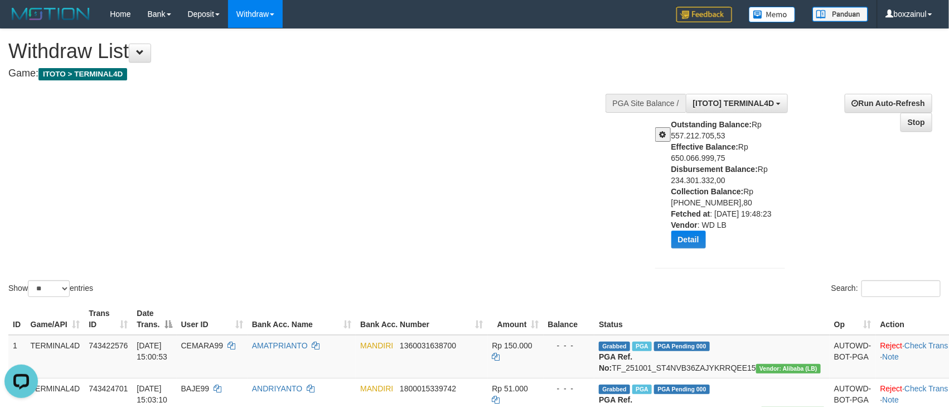
click at [524, 187] on div "Show ** ** ** *** entries Search:" at bounding box center [474, 164] width 949 height 270
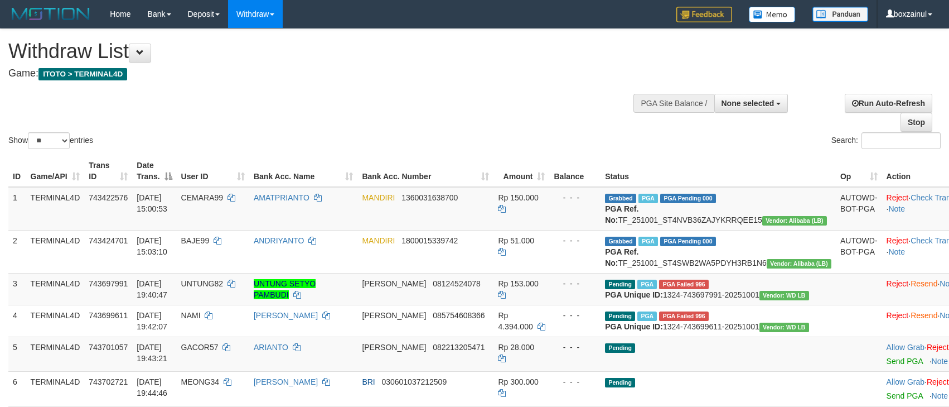
select select
select select "**"
click at [747, 103] on span "None selected" at bounding box center [748, 103] width 53 height 9
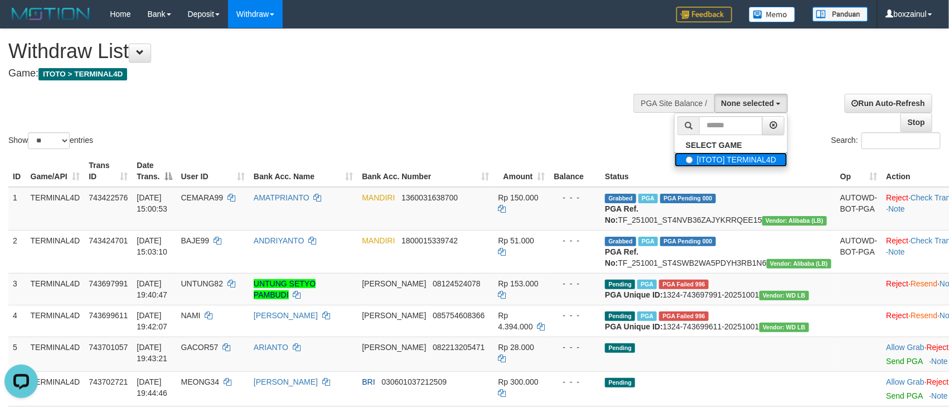
click at [741, 162] on label "[ITOTO] TERMINAL4D" at bounding box center [731, 159] width 113 height 15
select select "****"
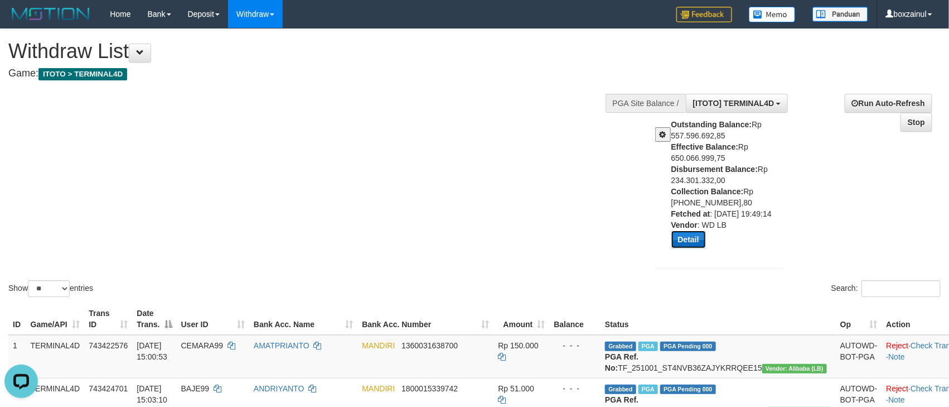
click at [688, 235] on button "Detail" at bounding box center [689, 239] width 35 height 18
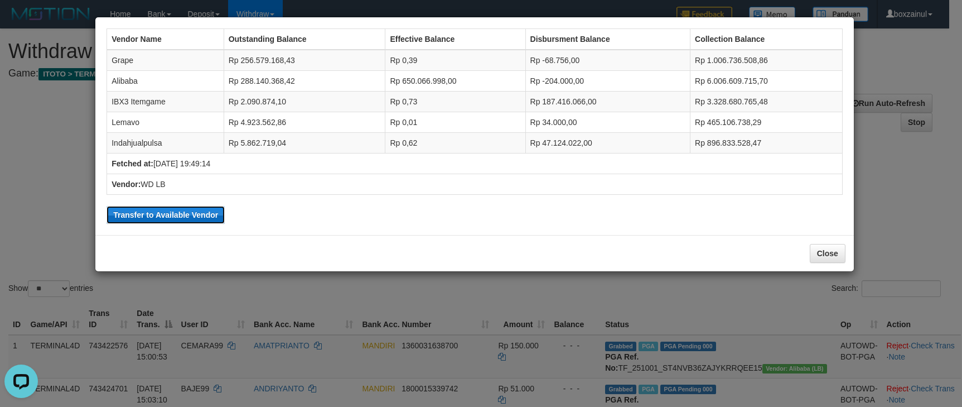
click at [180, 214] on button "Transfer to Available Vendor" at bounding box center [166, 215] width 118 height 18
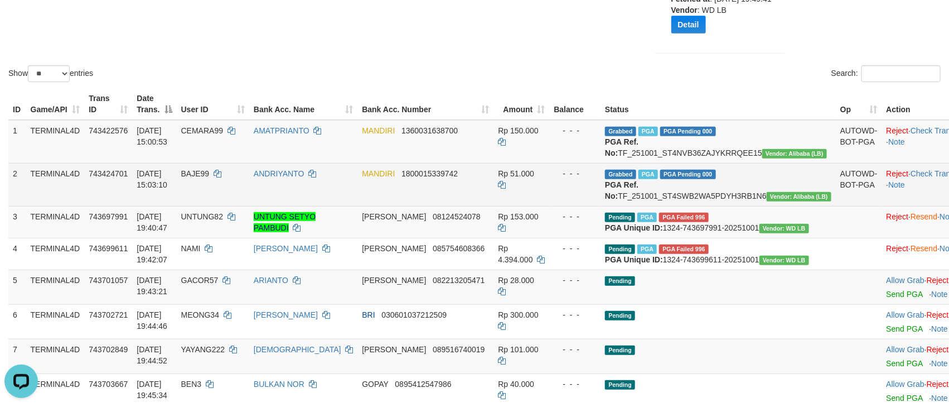
scroll to position [0, 0]
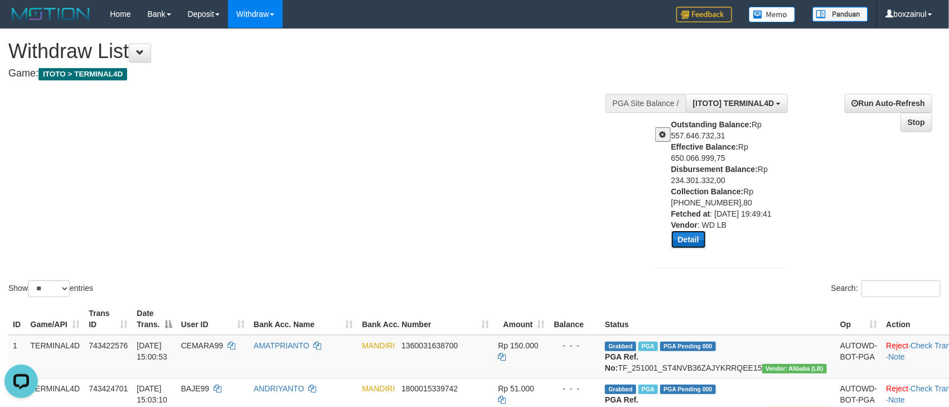
click at [688, 241] on button "Detail" at bounding box center [689, 239] width 35 height 18
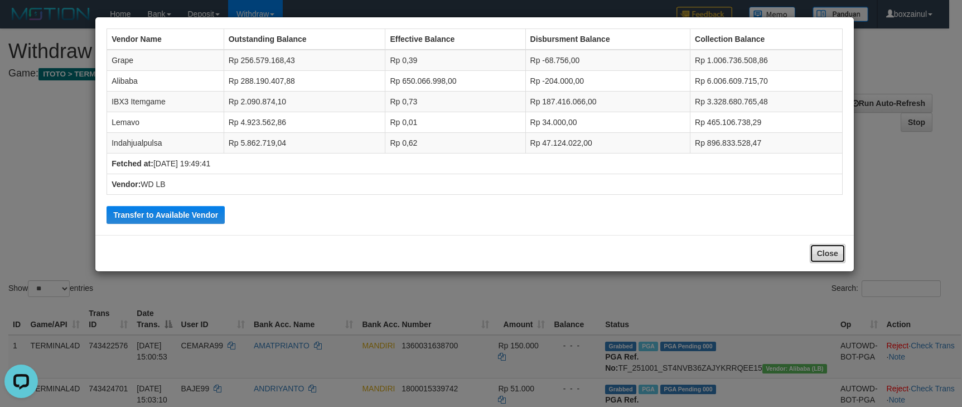
drag, startPoint x: 817, startPoint y: 256, endPoint x: 708, endPoint y: 206, distance: 119.8
click at [818, 256] on button "Close" at bounding box center [828, 253] width 36 height 19
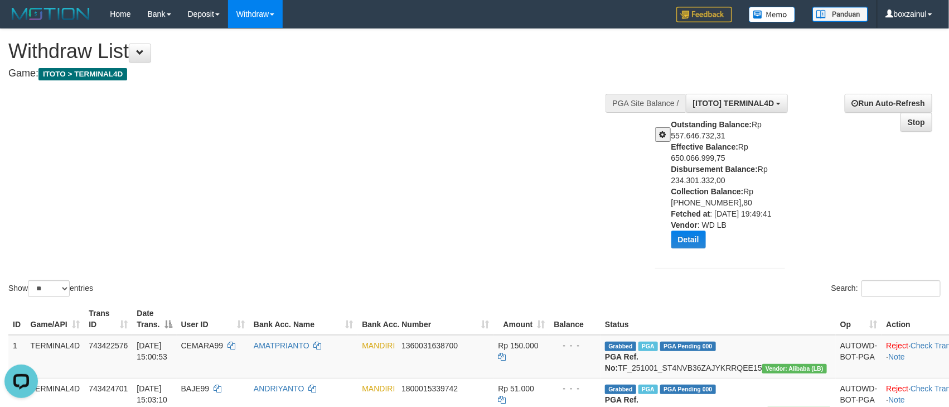
click at [653, 127] on div at bounding box center [659, 130] width 25 height 23
click at [658, 139] on button at bounding box center [663, 134] width 16 height 15
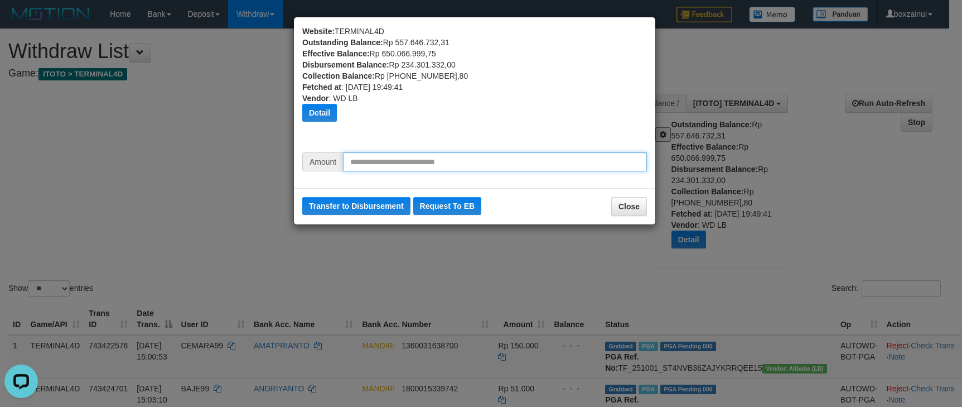
click at [492, 153] on input "text" at bounding box center [495, 161] width 304 height 19
type input "*******"
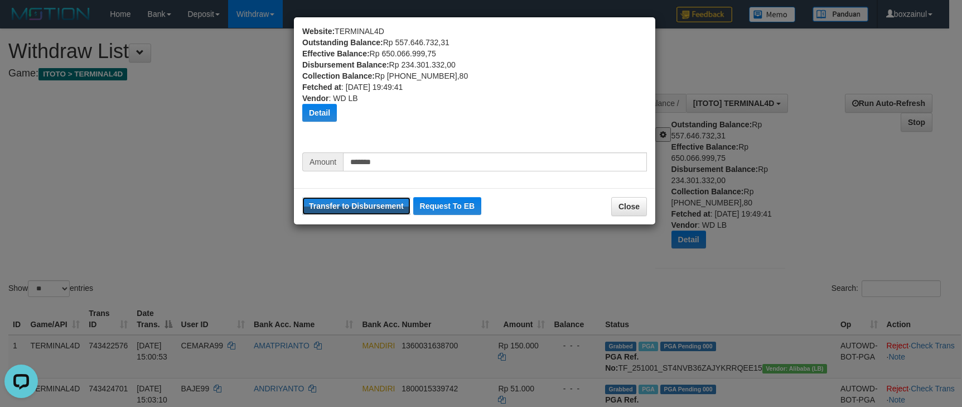
drag, startPoint x: 365, startPoint y: 211, endPoint x: 530, endPoint y: 108, distance: 195.2
click at [365, 211] on button "Transfer to Disbursement" at bounding box center [356, 206] width 108 height 18
click at [631, 210] on button "Close" at bounding box center [629, 206] width 36 height 19
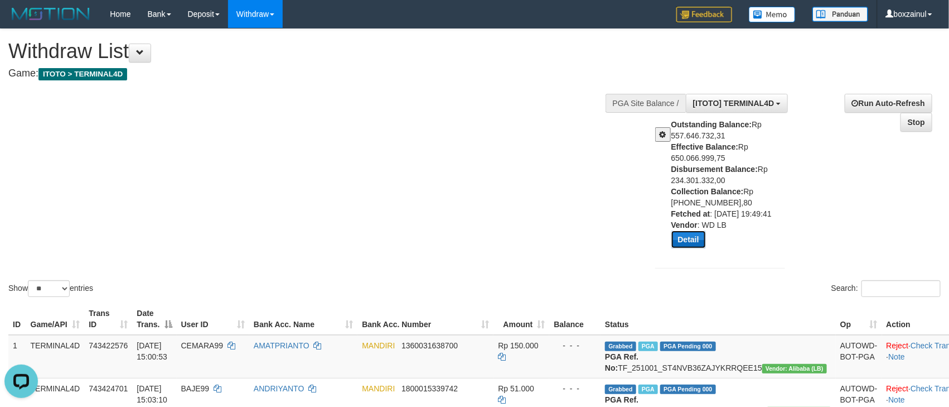
click at [684, 242] on button "Detail" at bounding box center [689, 239] width 35 height 18
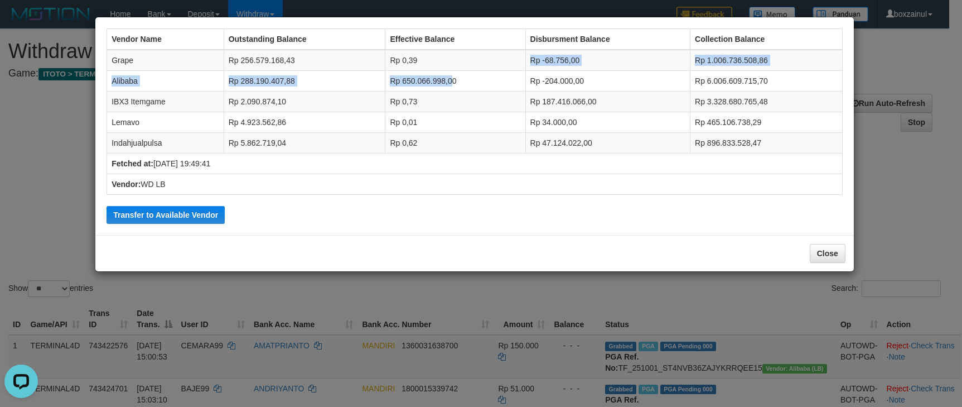
drag, startPoint x: 446, startPoint y: 57, endPoint x: 453, endPoint y: 84, distance: 27.9
click at [452, 84] on tbody "Grape Rp 256.579.168,43 Rp 0,39 Rp -68.756,00 Rp 1.006.736.508,86 Alibaba Rp 28…" at bounding box center [475, 102] width 736 height 104
click at [453, 84] on td "Rp 650.066.998,00" at bounding box center [455, 81] width 140 height 21
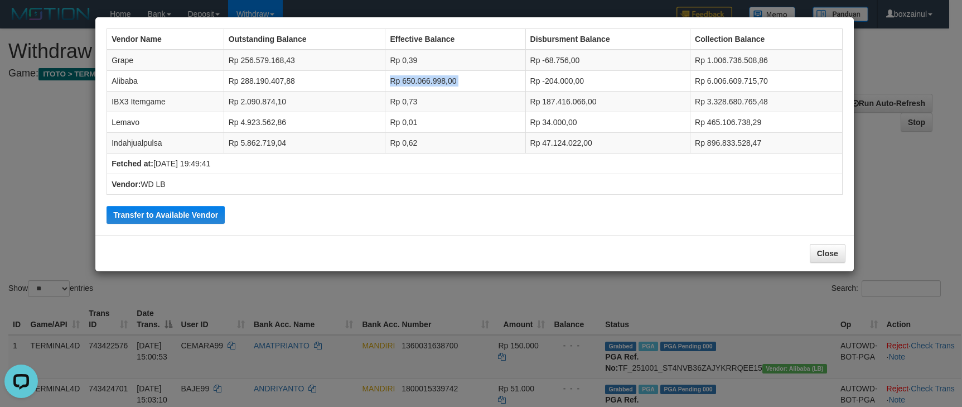
click at [453, 84] on td "Rp 650.066.998,00" at bounding box center [455, 81] width 140 height 21
click at [454, 83] on td "Rp 650.066.998,00" at bounding box center [455, 81] width 140 height 21
click at [455, 83] on td "Rp 650.066.998,00" at bounding box center [455, 81] width 140 height 21
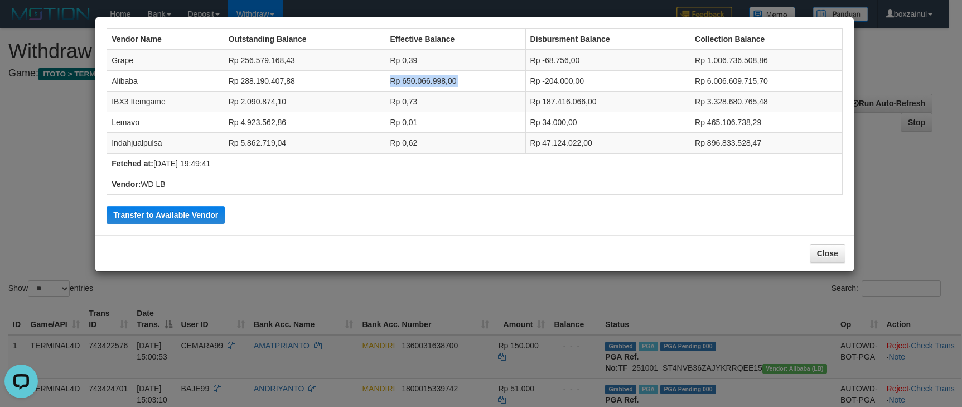
click at [455, 83] on td "Rp 650.066.998,00" at bounding box center [455, 81] width 140 height 21
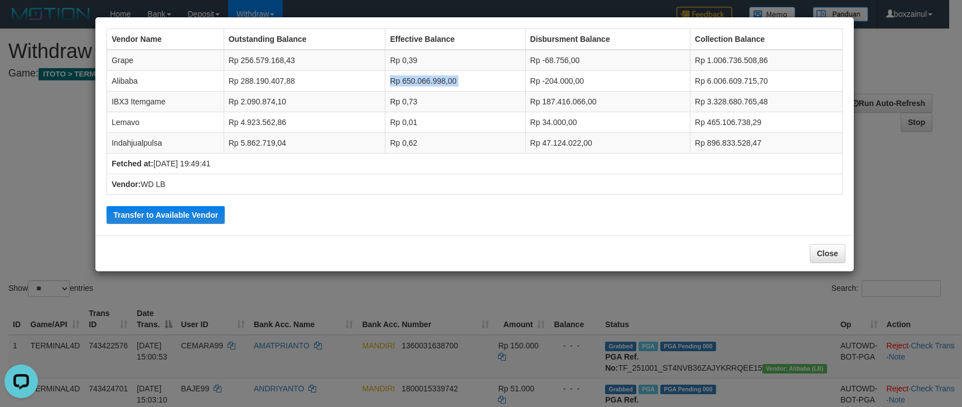
click at [455, 83] on td "Rp 650.066.998,00" at bounding box center [455, 81] width 140 height 21
click at [456, 83] on td "Rp 650.066.998,00" at bounding box center [455, 81] width 140 height 21
click at [843, 250] on button "Close" at bounding box center [828, 253] width 36 height 19
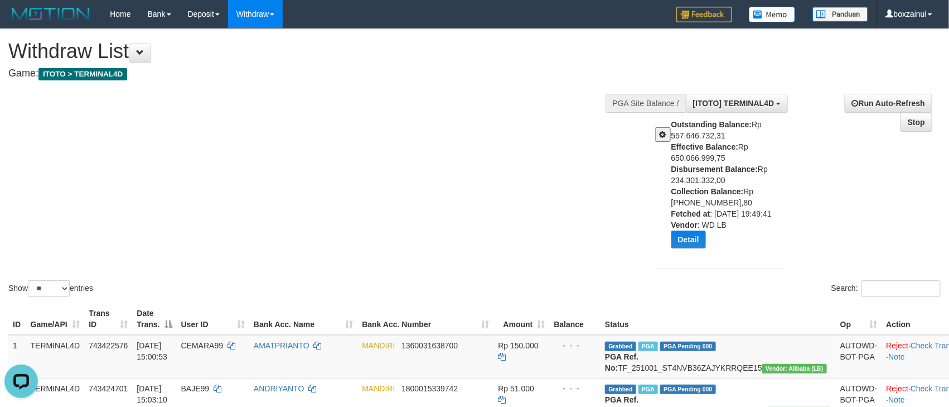
click at [660, 134] on span at bounding box center [663, 135] width 7 height 8
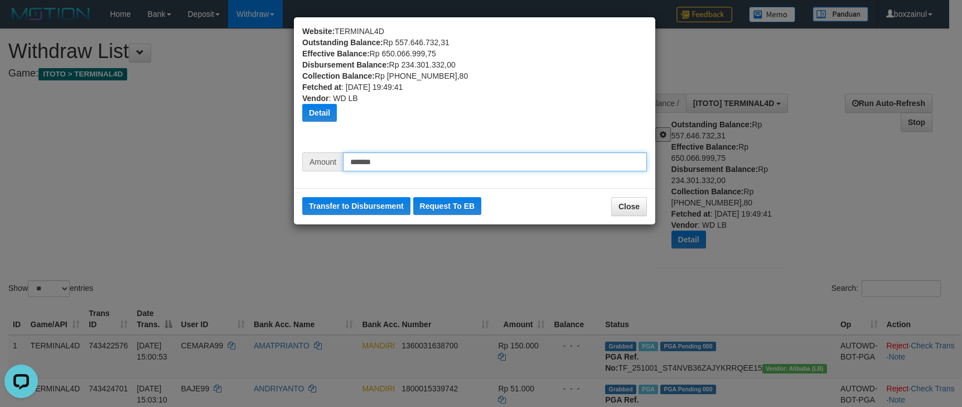
click at [450, 161] on input "*******" at bounding box center [495, 161] width 304 height 19
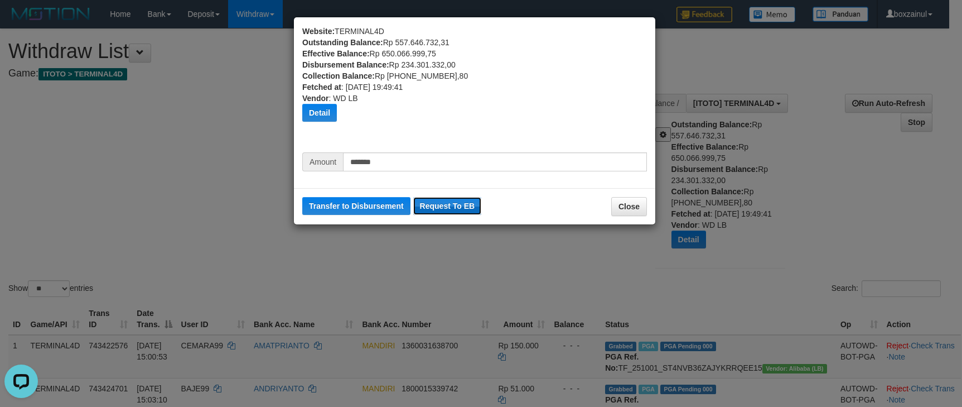
click at [456, 210] on button "Request To EB" at bounding box center [447, 206] width 69 height 18
click at [621, 206] on button "Close" at bounding box center [629, 206] width 36 height 19
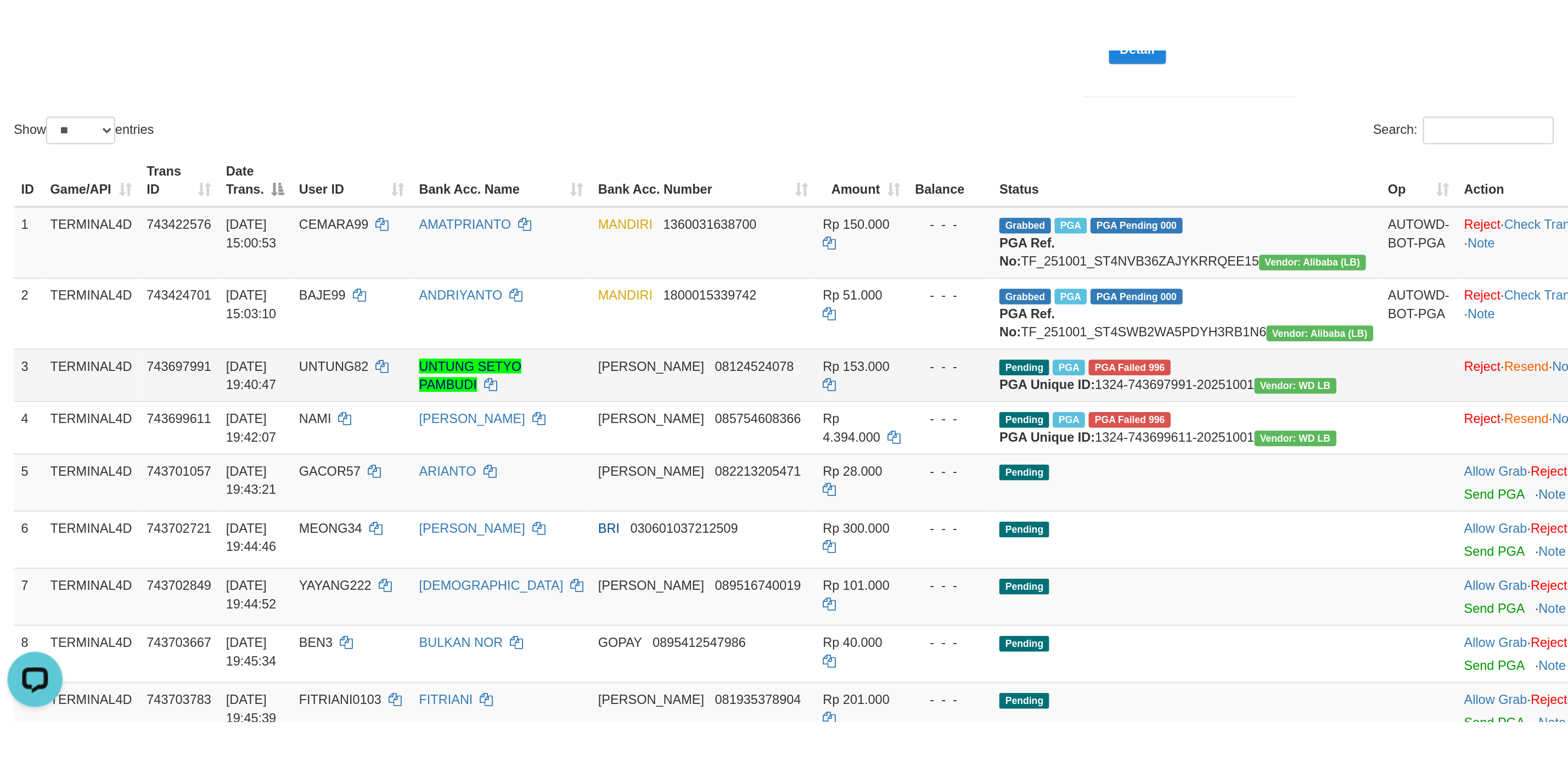
scroll to position [247, 0]
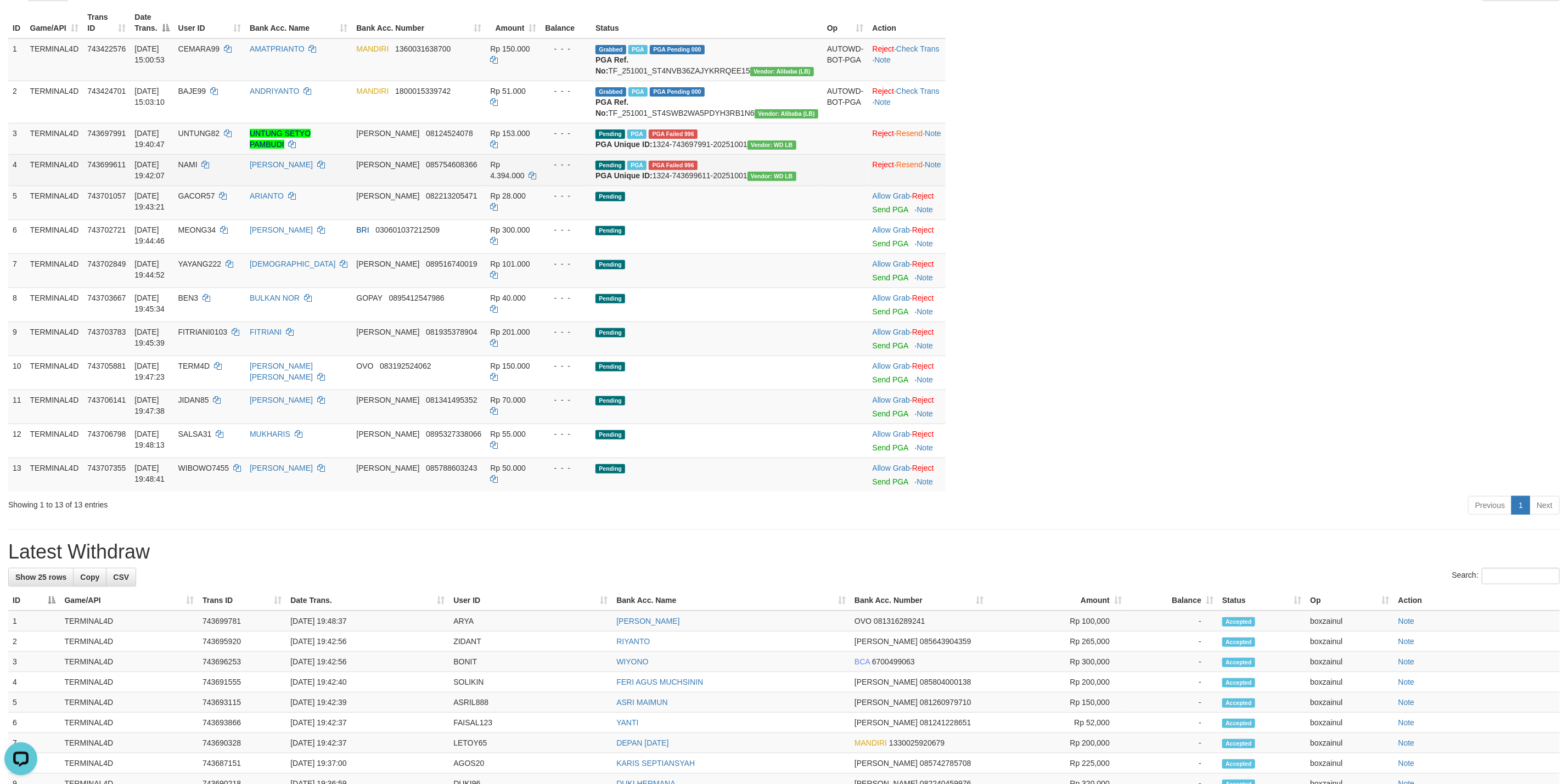
click at [697, 170] on span "PGA Failed 996" at bounding box center [673, 164] width 49 height 9
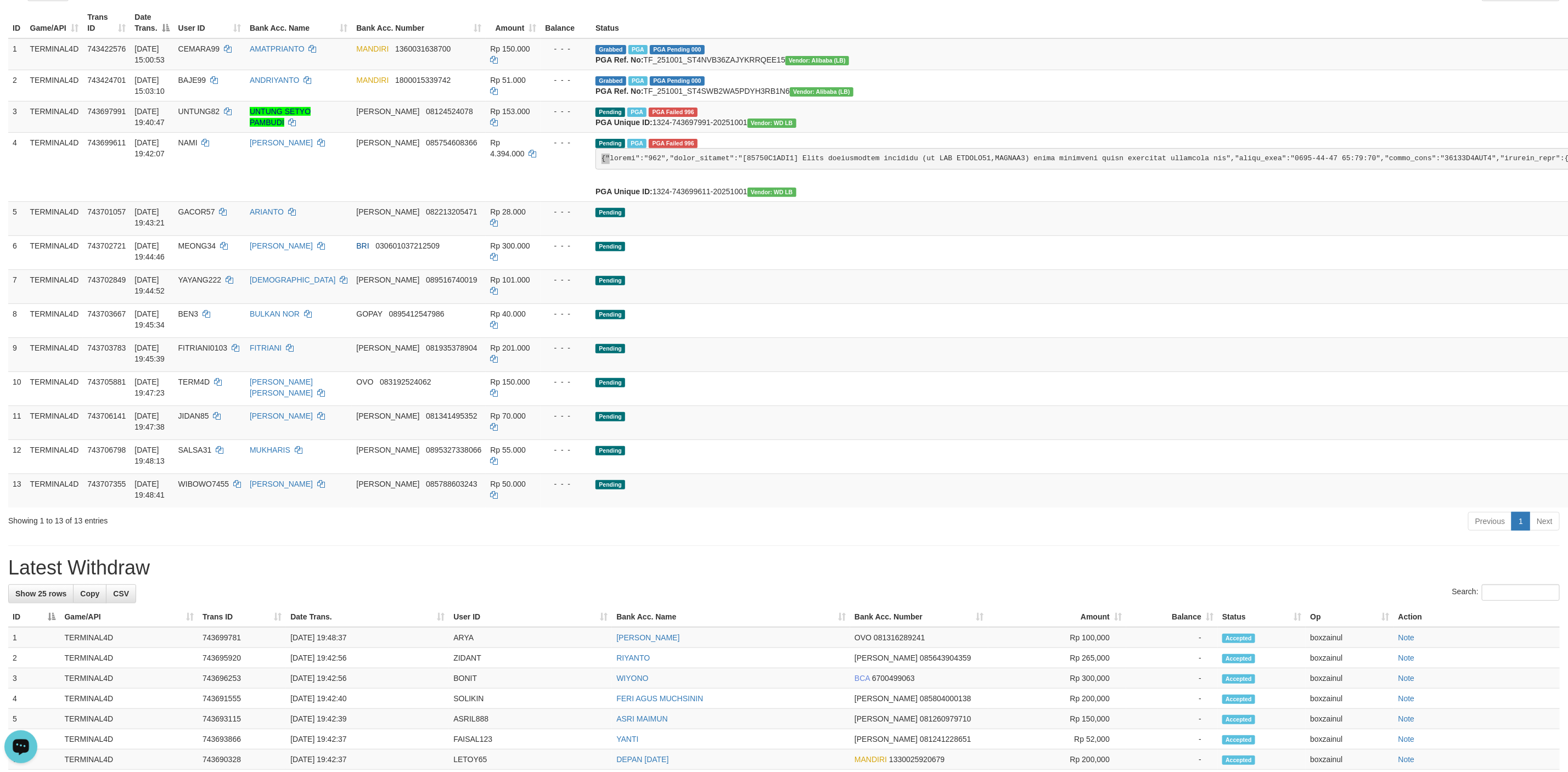
click at [22, 399] on button "Open LiveChat chat widget" at bounding box center [20, 745] width 32 height 32
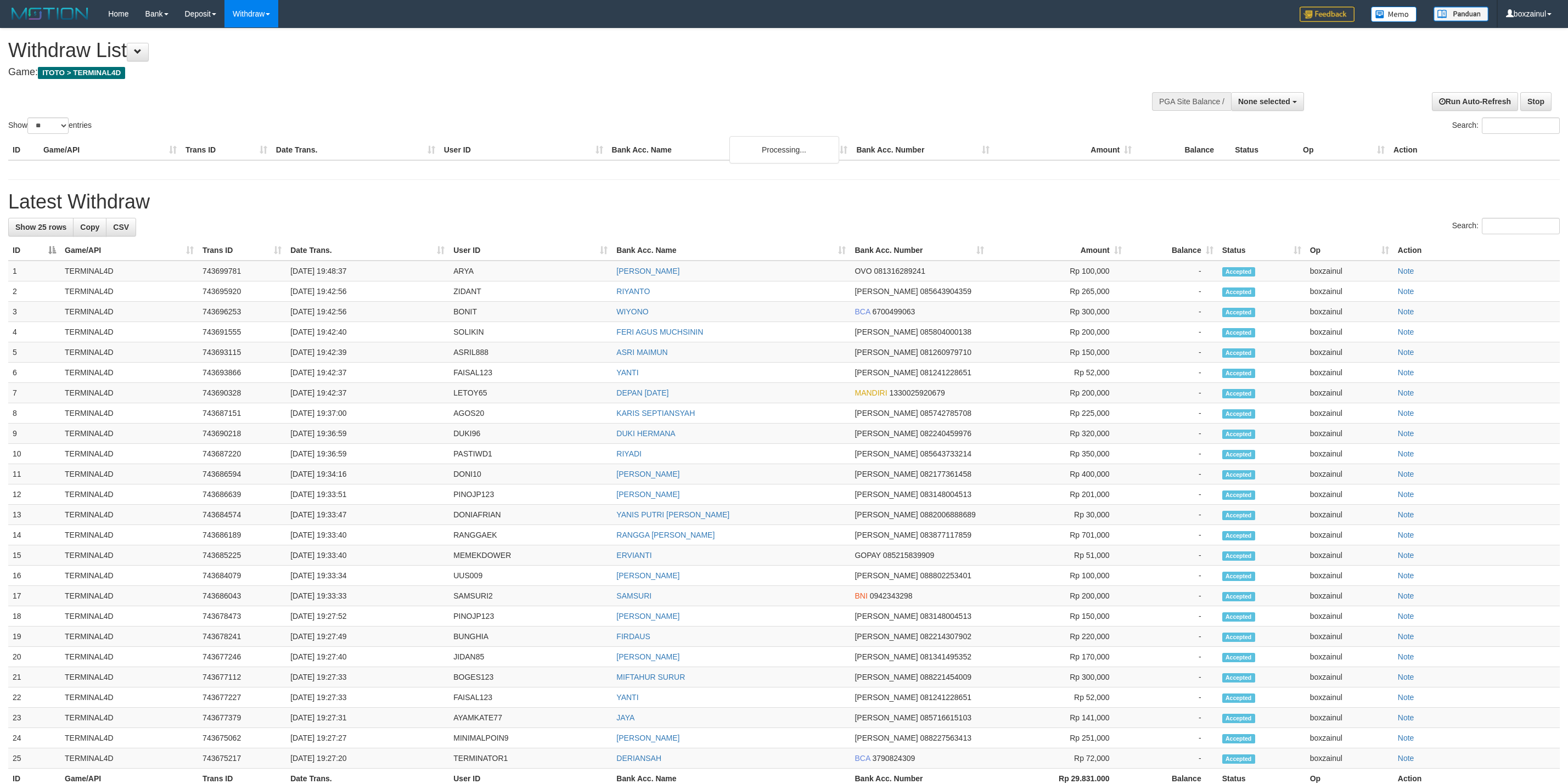
select select
select select "**"
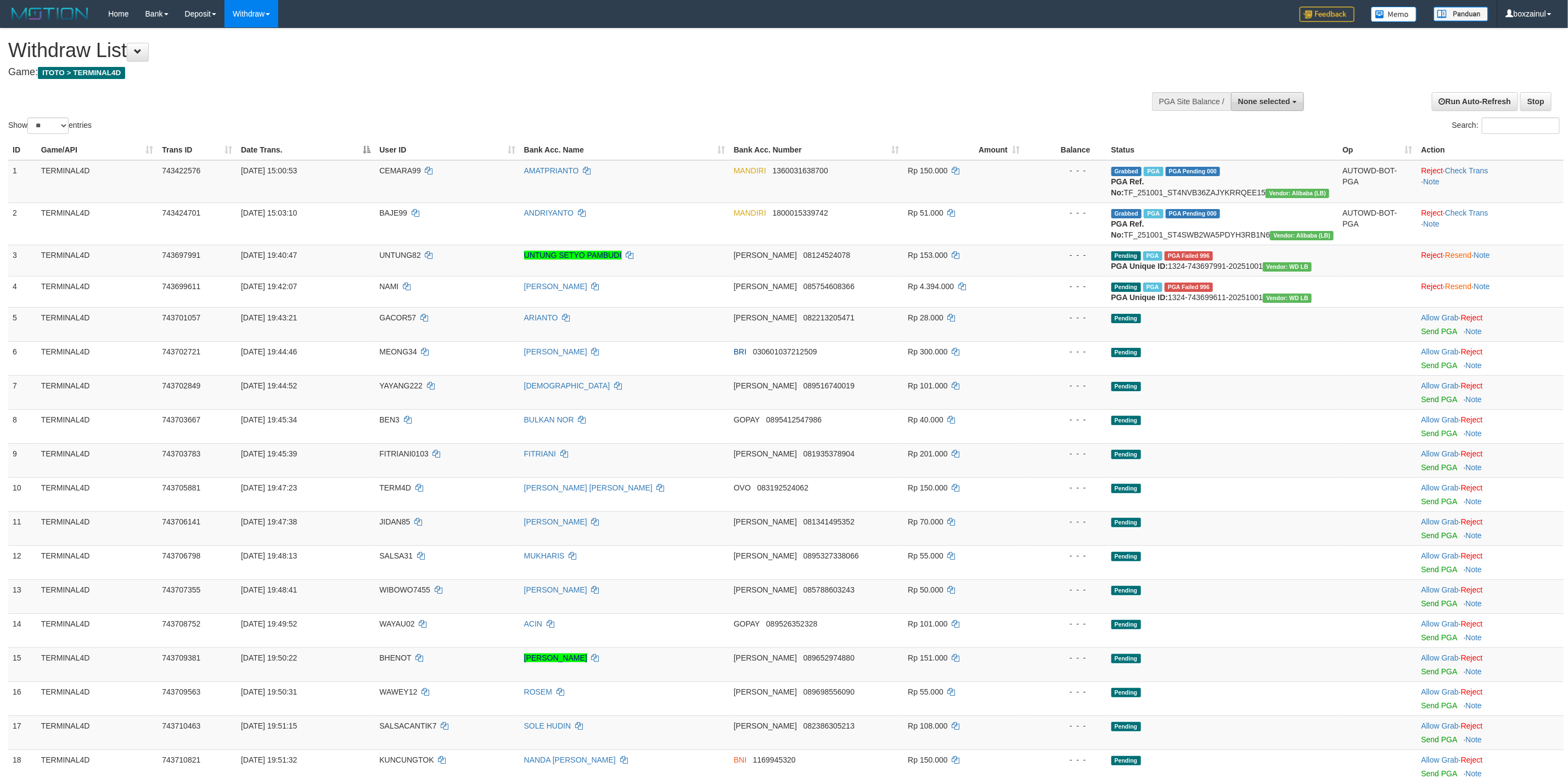
click at [1271, 100] on span "None selected" at bounding box center [1263, 101] width 52 height 9
click at [1251, 158] on label "[ITOTO] TERMINAL4D" at bounding box center [1246, 156] width 111 height 15
select select "****"
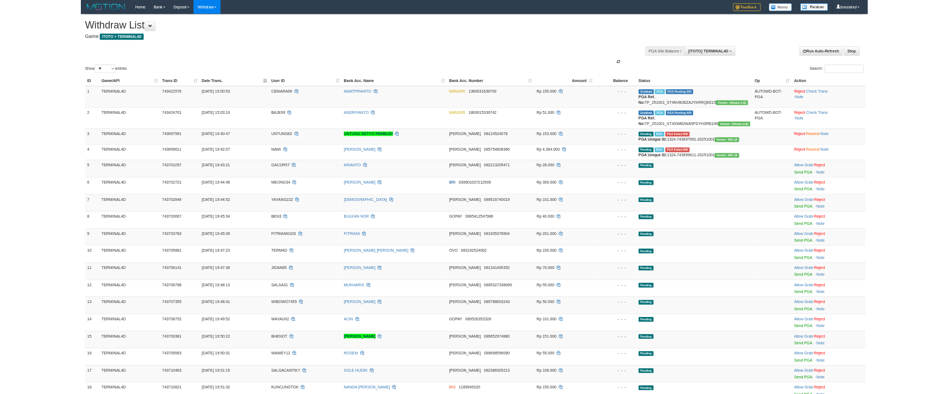
scroll to position [10, 0]
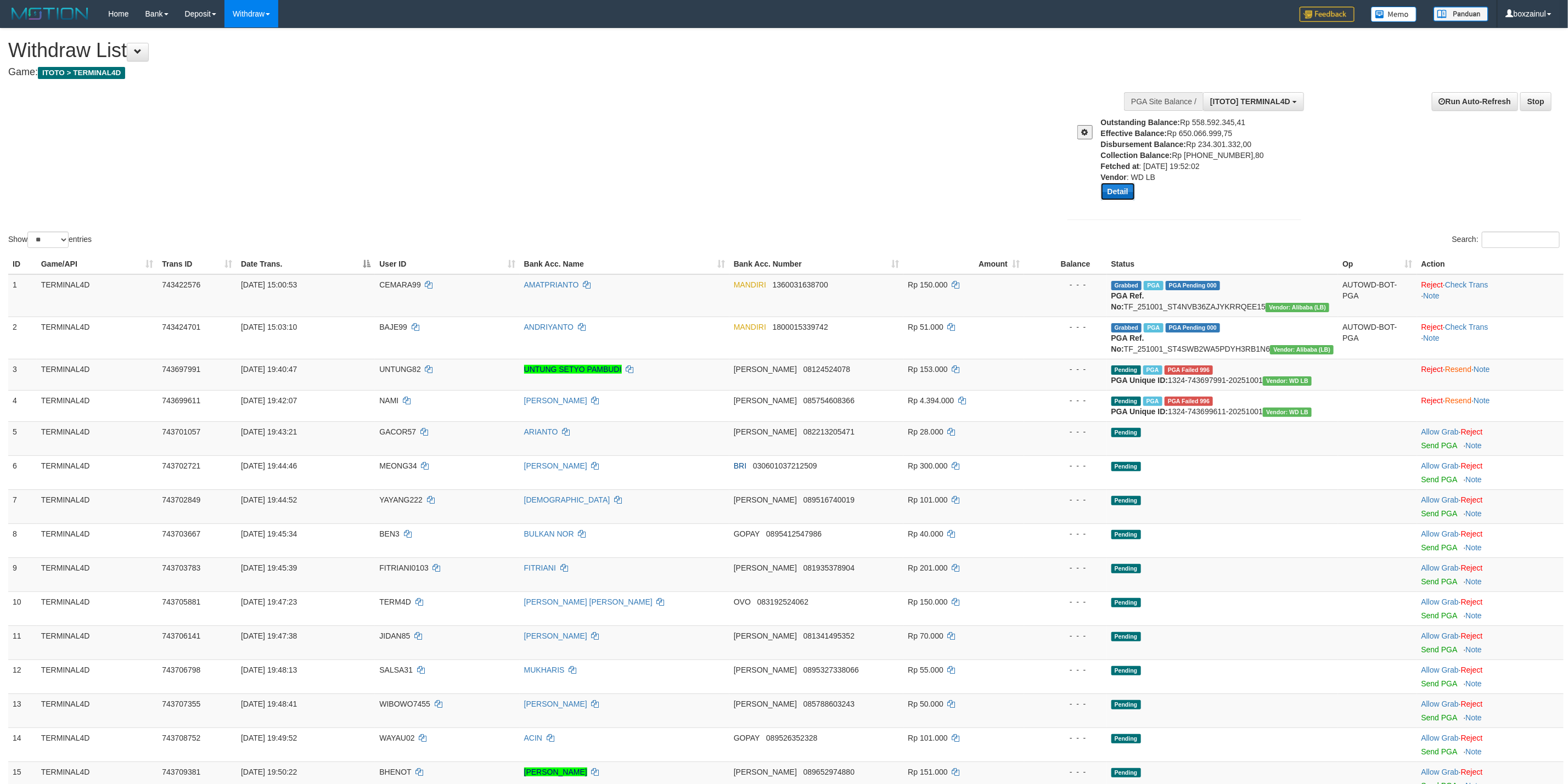
click at [1116, 185] on button "Detail" at bounding box center [1117, 192] width 34 height 18
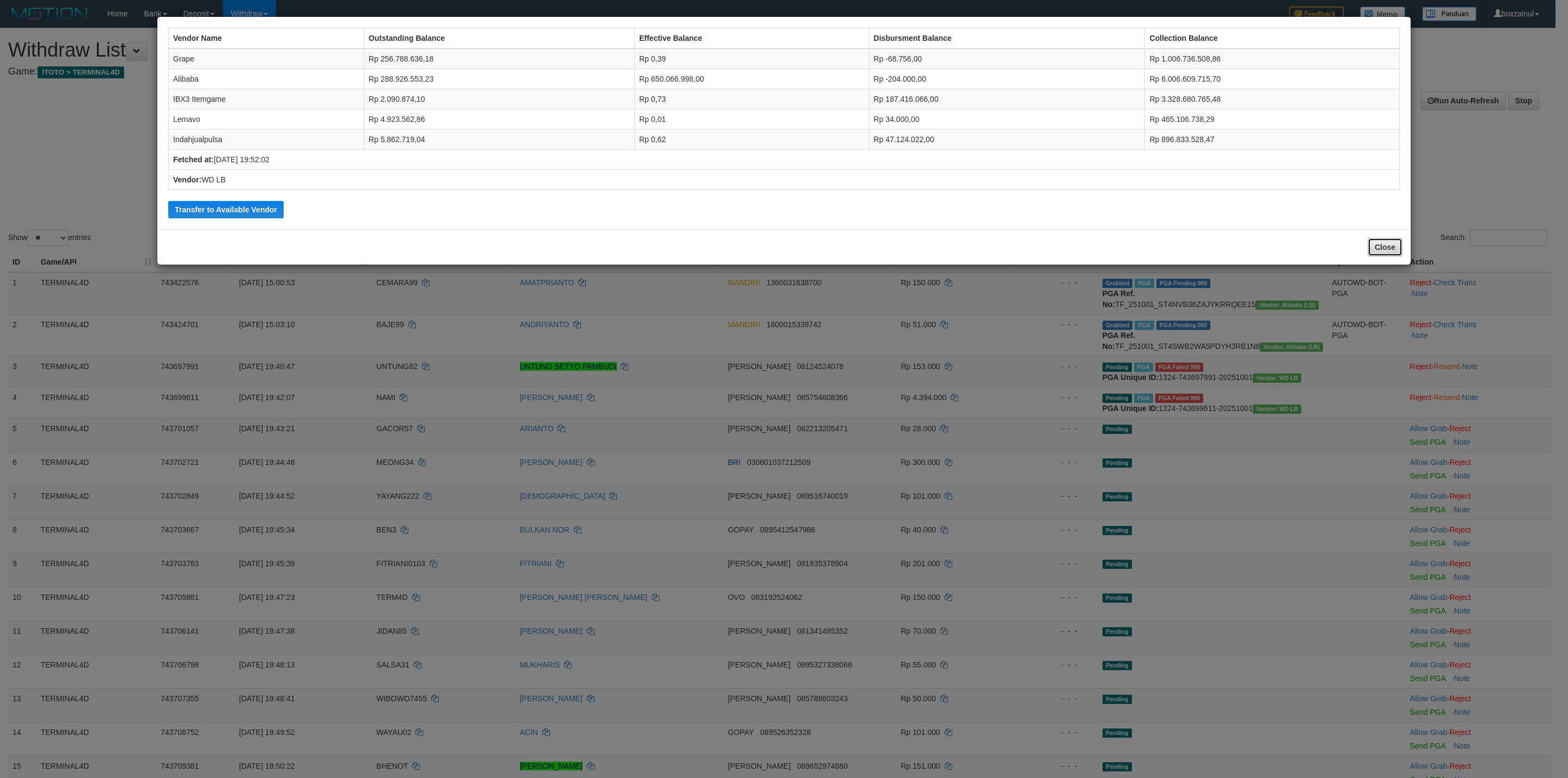
click at [1373, 252] on button "Close" at bounding box center [1385, 247] width 35 height 19
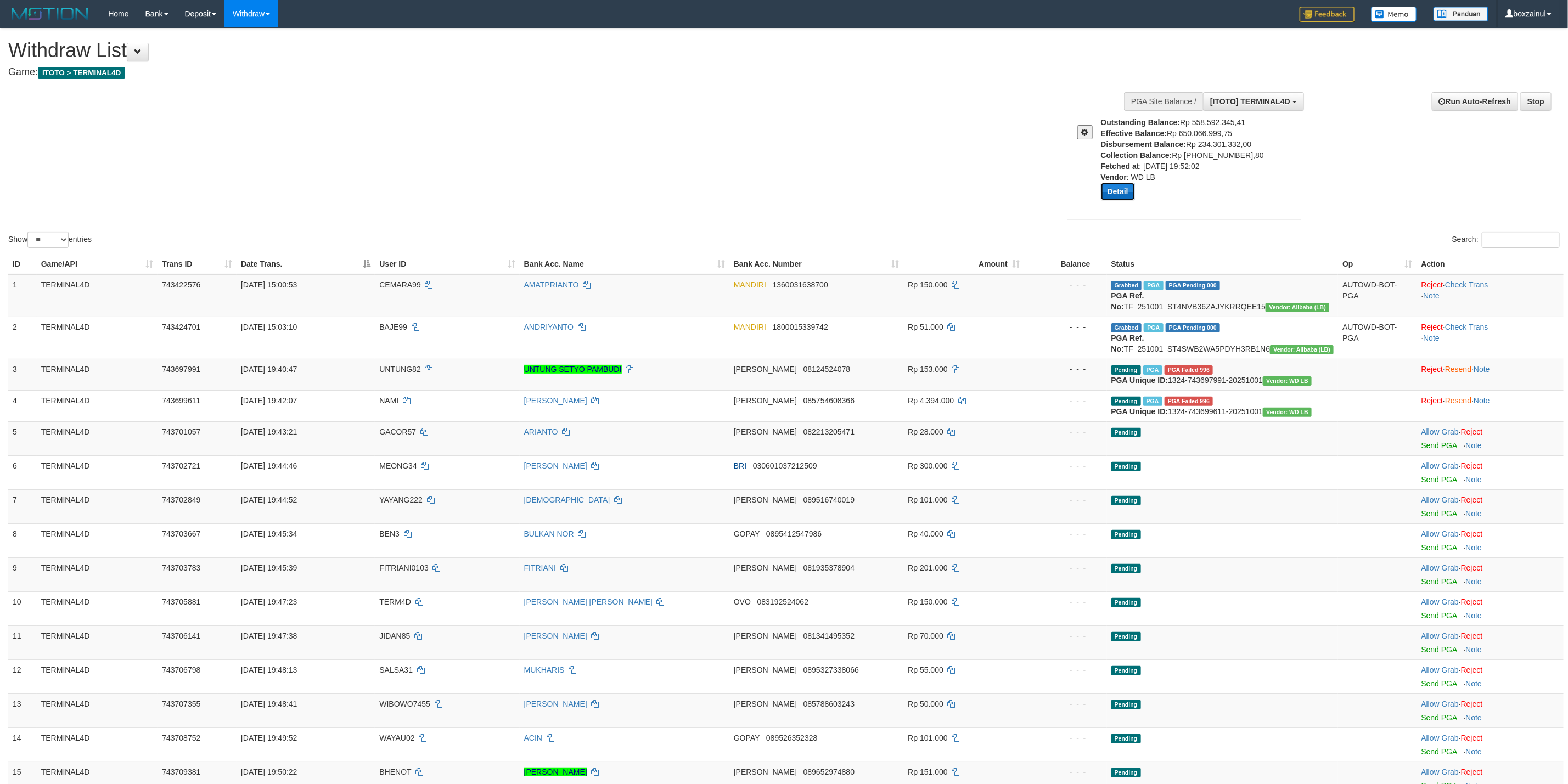
click at [1121, 188] on button "Detail" at bounding box center [1117, 192] width 34 height 18
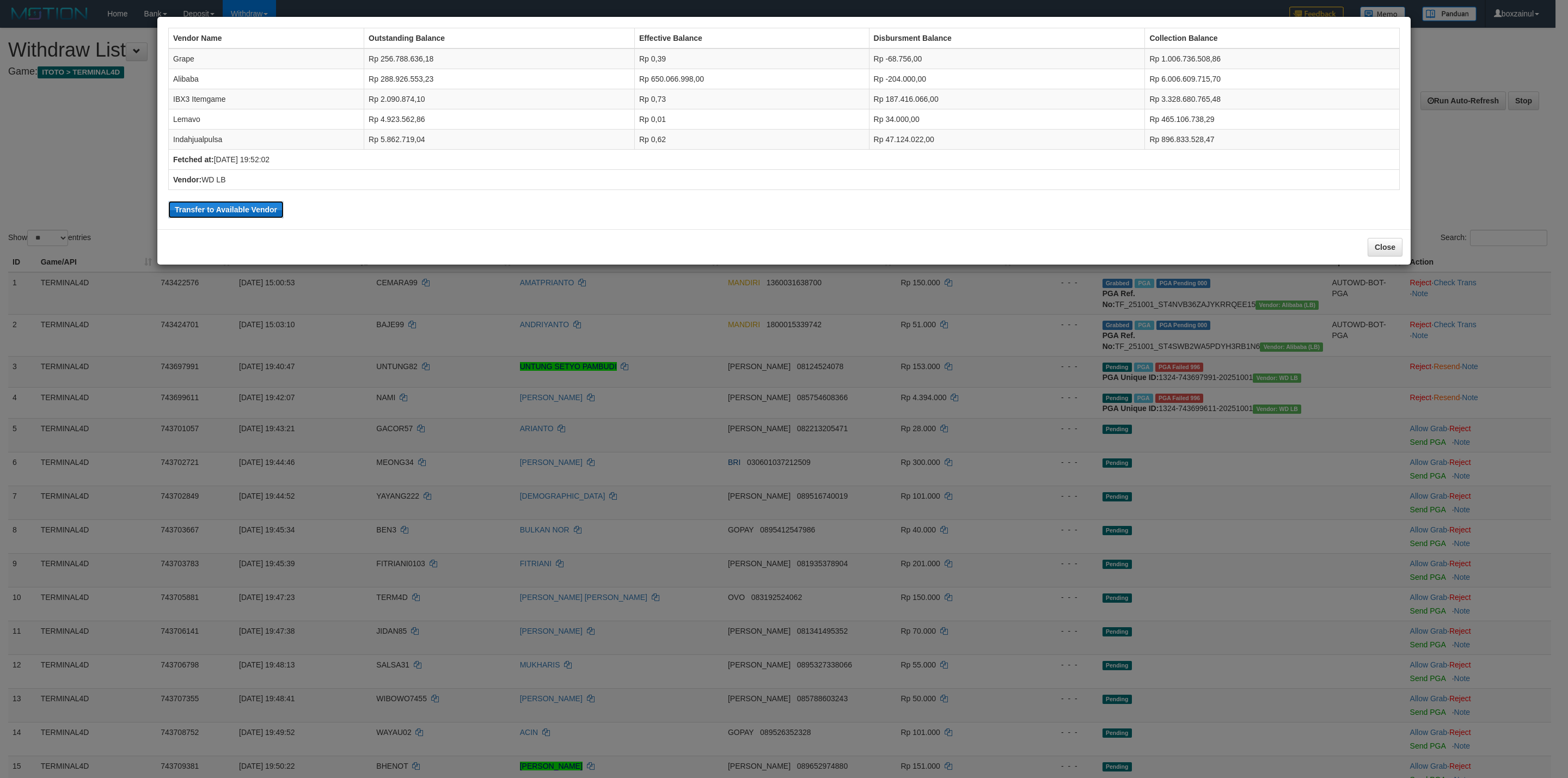
click at [245, 209] on button "Transfer to Available Vendor" at bounding box center [226, 210] width 115 height 18
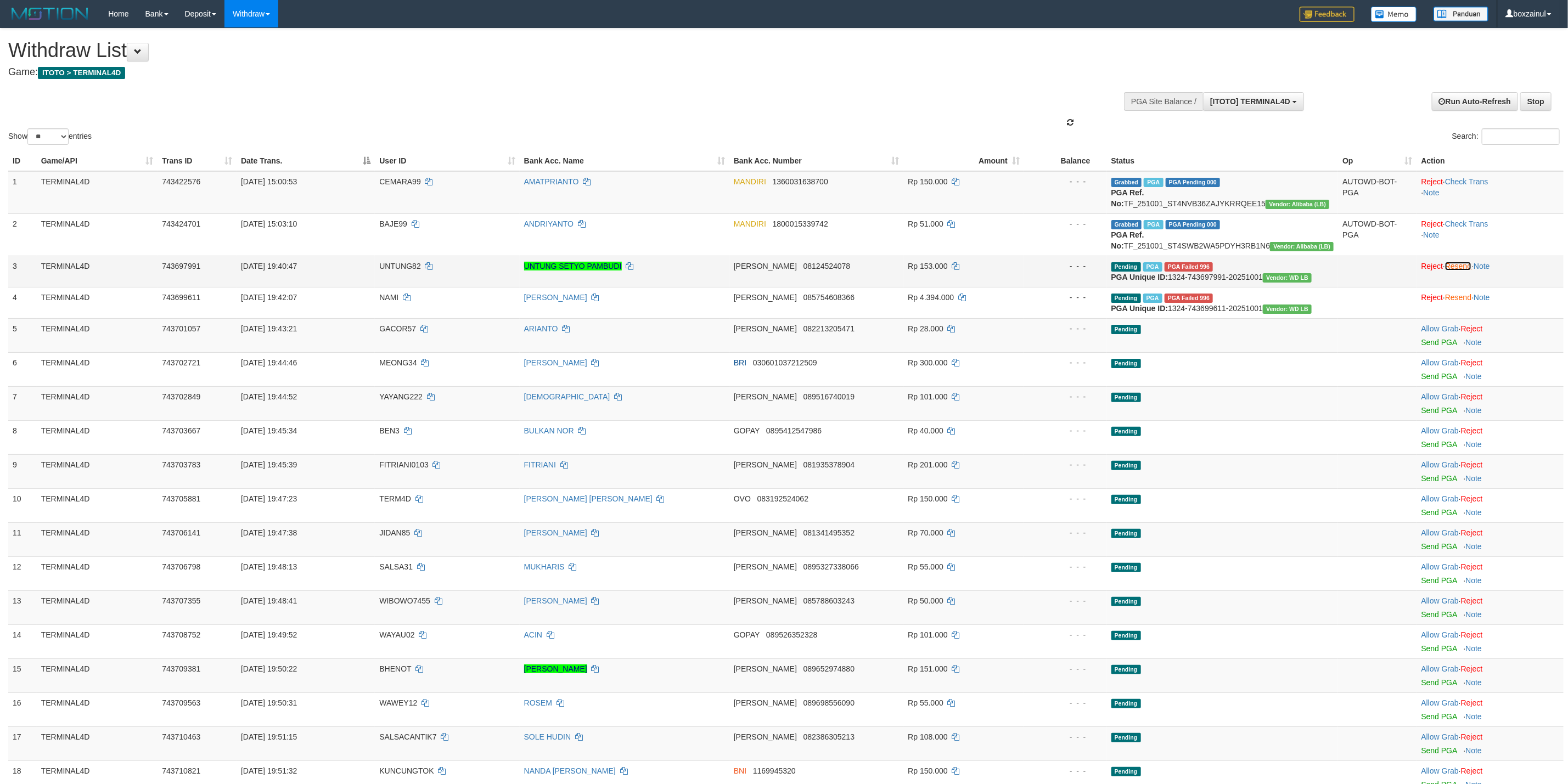
click at [1459, 271] on link "Resend" at bounding box center [1458, 266] width 27 height 9
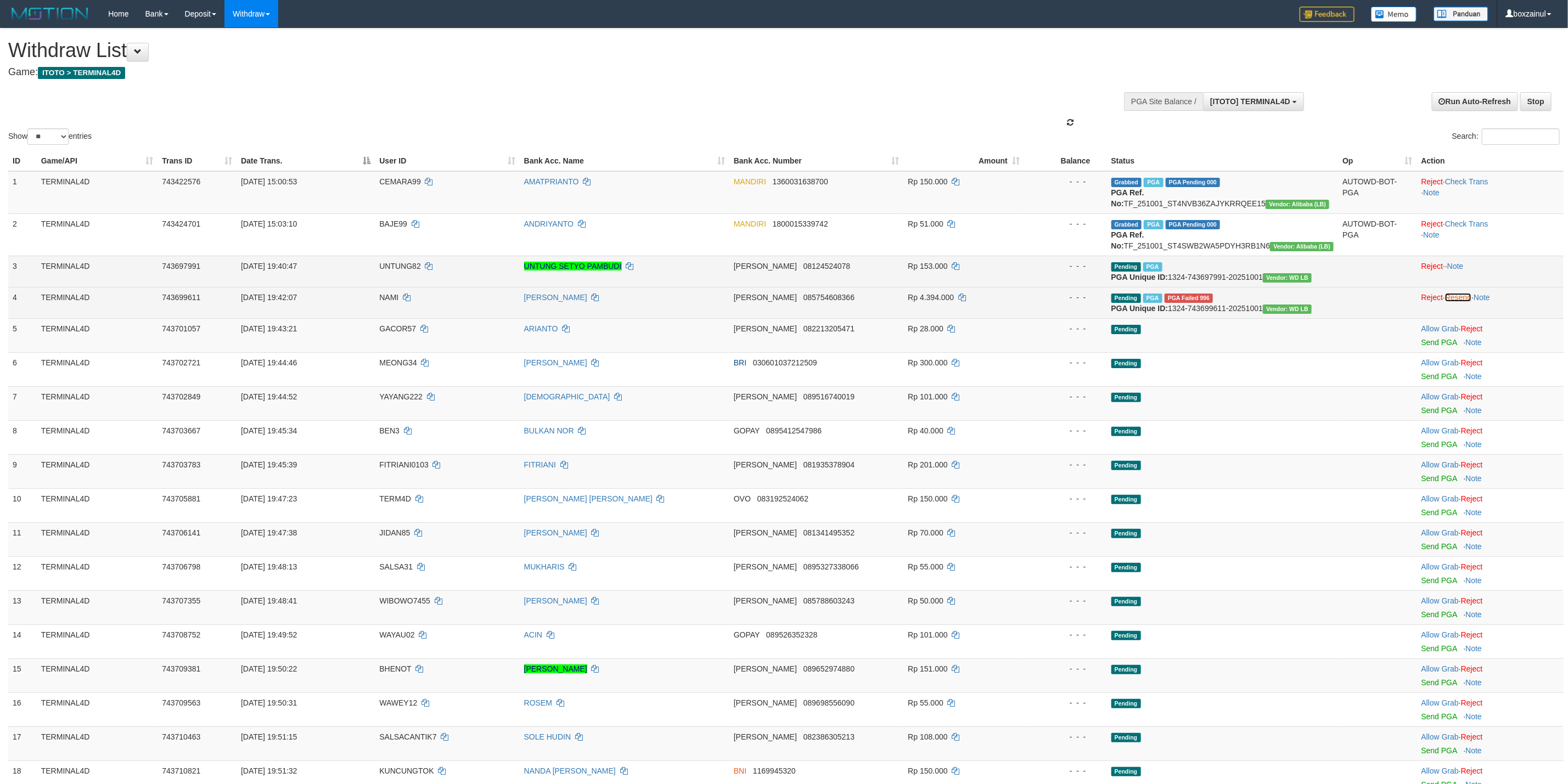
click at [1457, 302] on link "Resend" at bounding box center [1458, 297] width 27 height 9
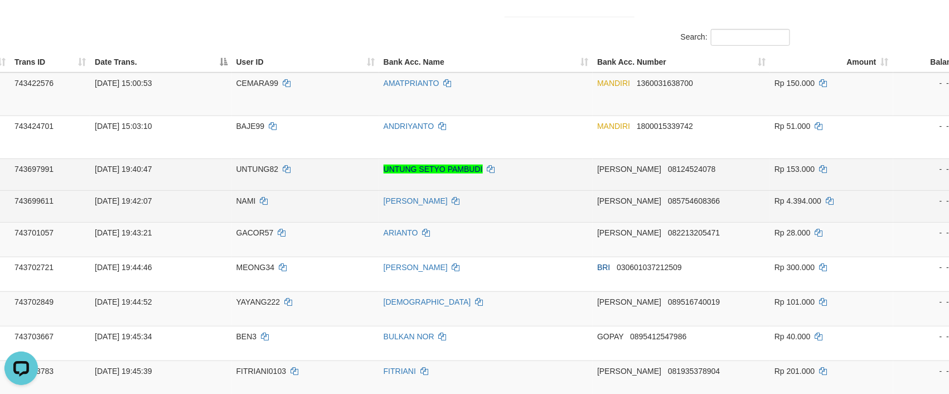
scroll to position [251, 137]
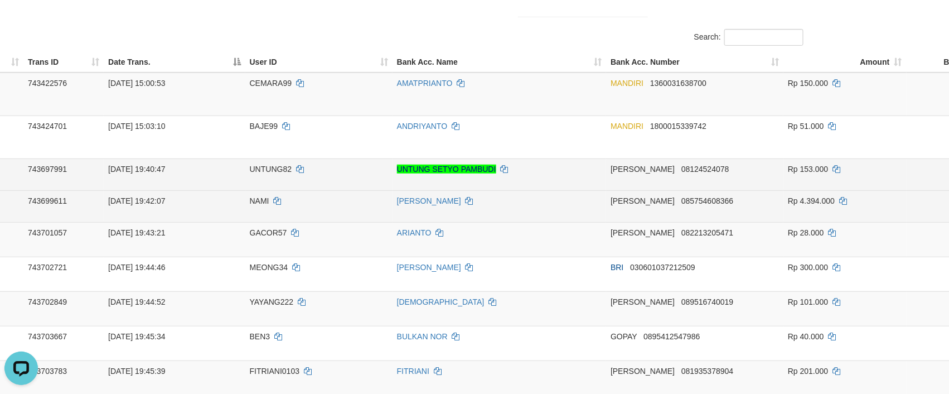
click at [269, 205] on span "NAMI" at bounding box center [260, 200] width 20 height 9
copy td "NAMI"
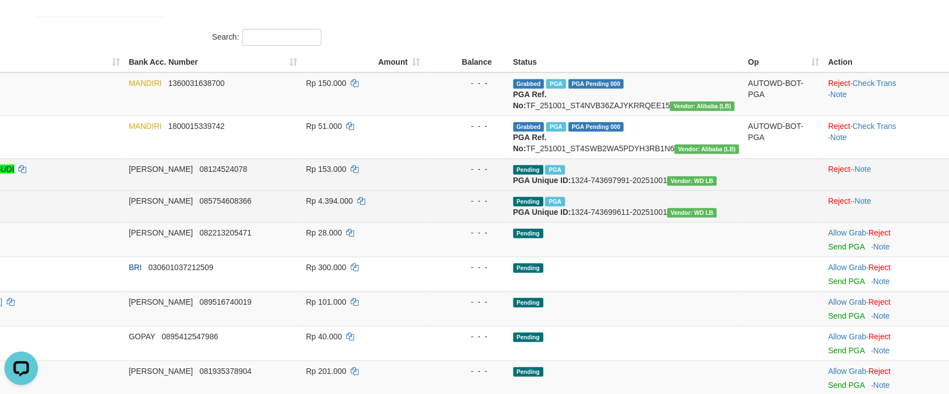
scroll to position [251, 639]
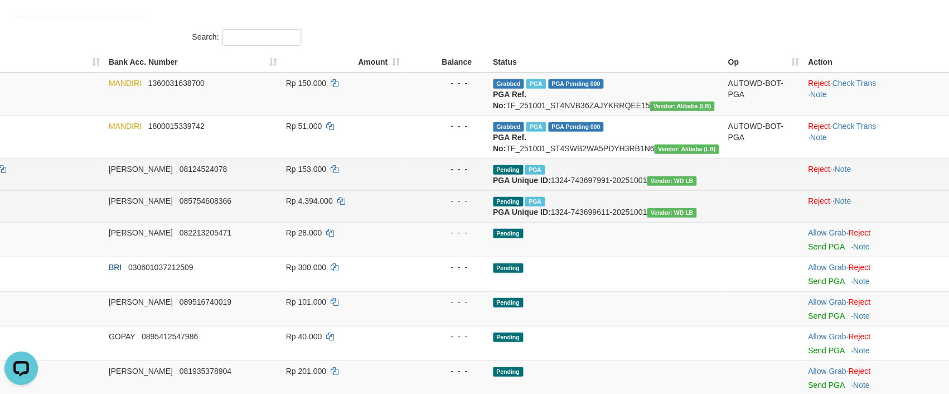
click at [362, 222] on td "Rp 4.394.000" at bounding box center [343, 206] width 123 height 32
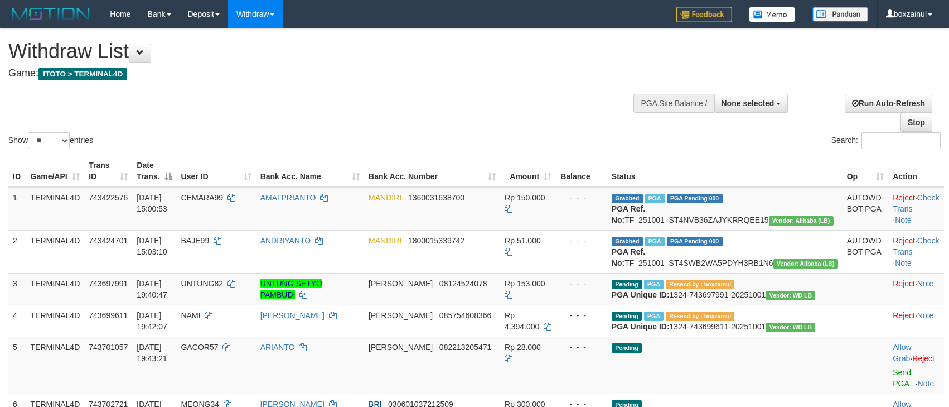
select select
select select "**"
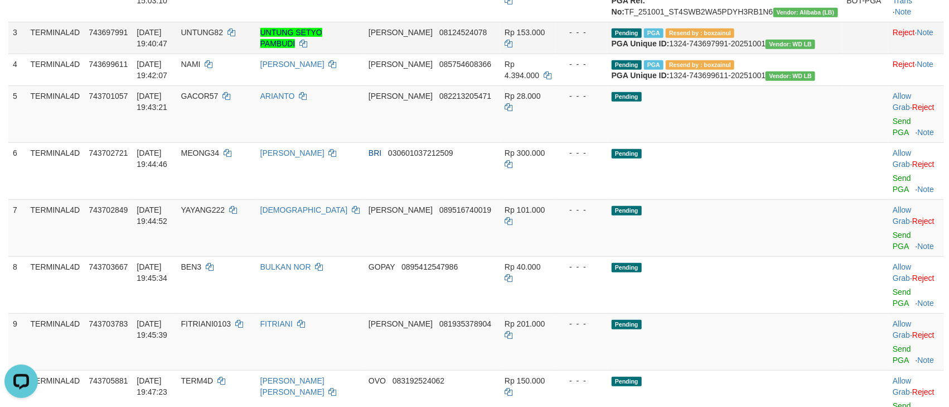
click at [457, 54] on td "[PERSON_NAME] 08124524078" at bounding box center [432, 38] width 136 height 32
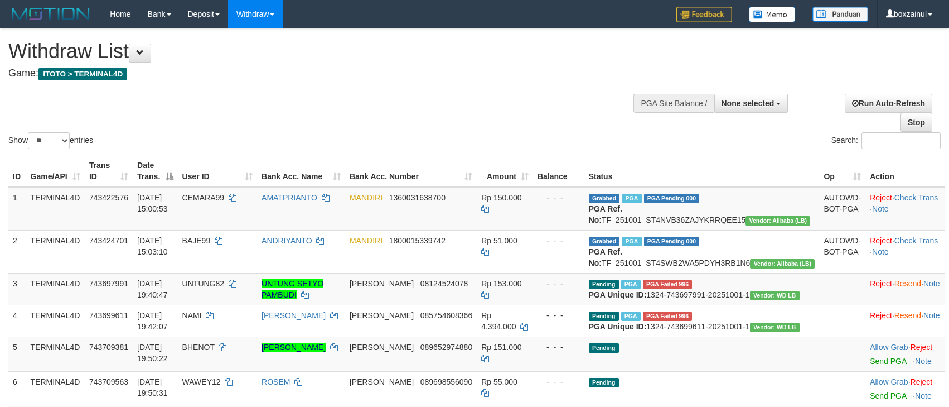
select select
select select "**"
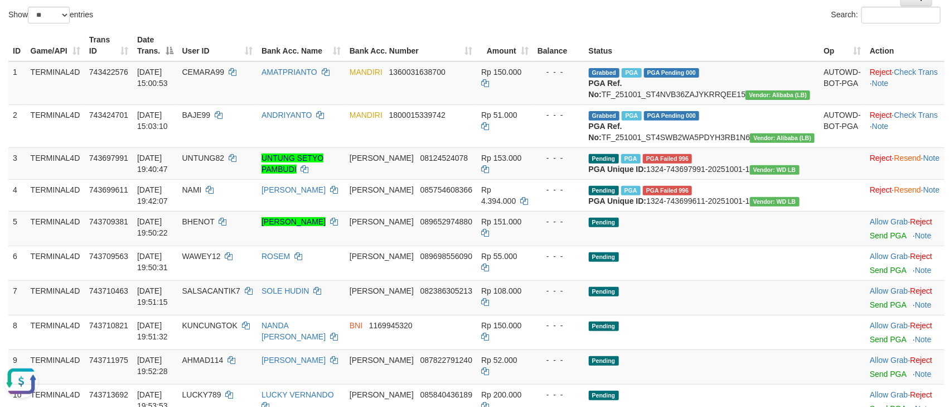
click at [22, 382] on button "Open LiveChat chat widget" at bounding box center [20, 380] width 33 height 33
click at [458, 96] on td "MANDIRI 1360031638700" at bounding box center [411, 83] width 132 height 44
click at [458, 95] on td "MANDIRI 1360031638700" at bounding box center [411, 83] width 132 height 44
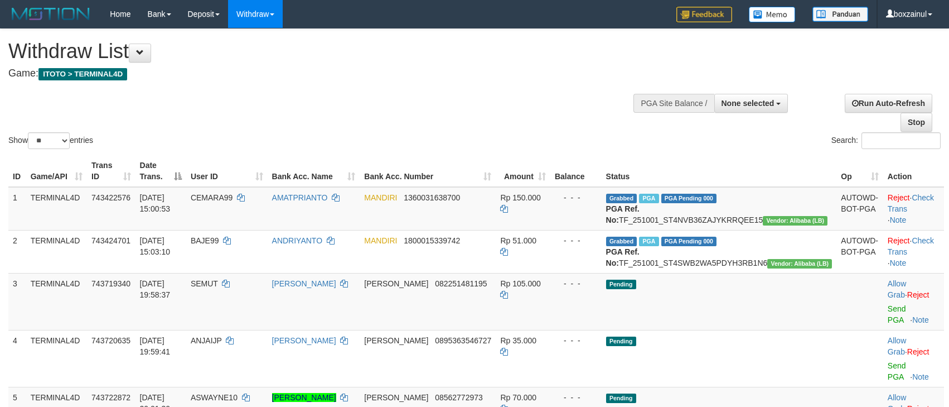
select select
select select "**"
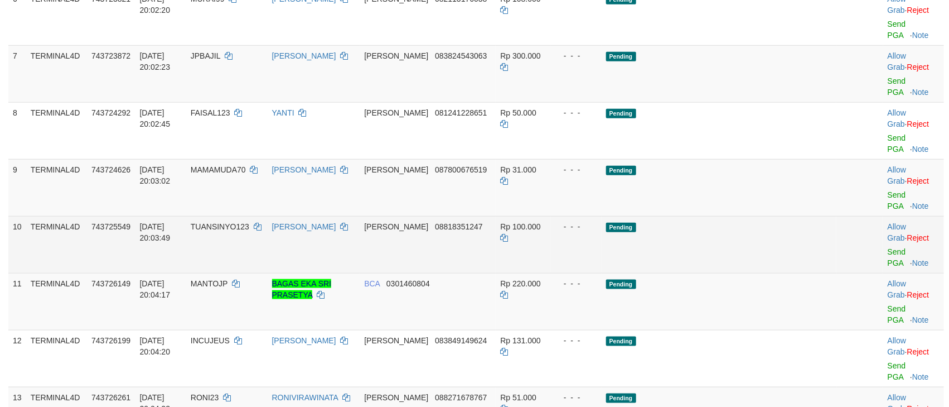
click at [715, 216] on td "Pending" at bounding box center [719, 244] width 235 height 57
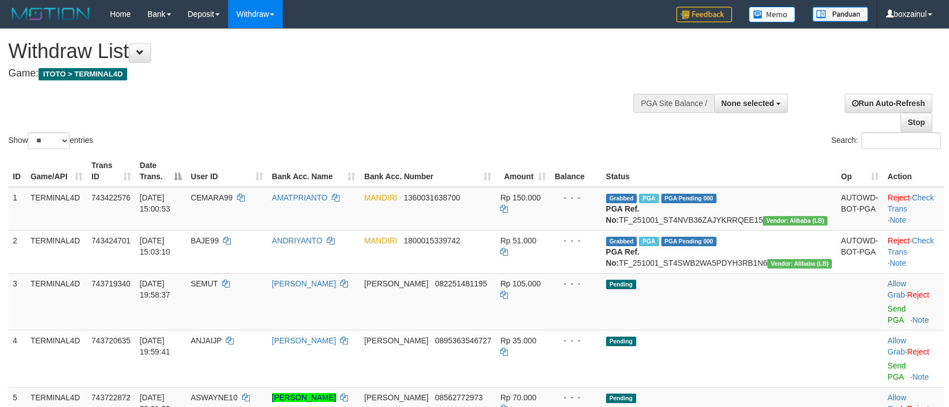
select select
select select "**"
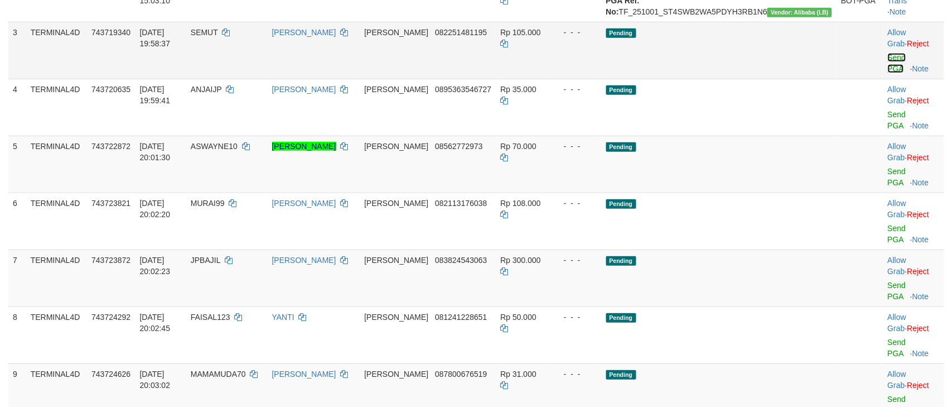
click at [888, 72] on link "Send PGA" at bounding box center [897, 63] width 18 height 20
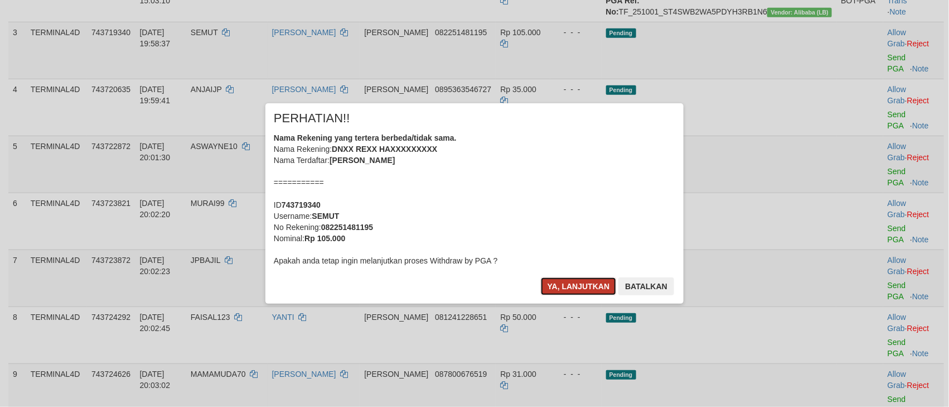
click at [576, 280] on button "Ya, lanjutkan" at bounding box center [579, 286] width 76 height 18
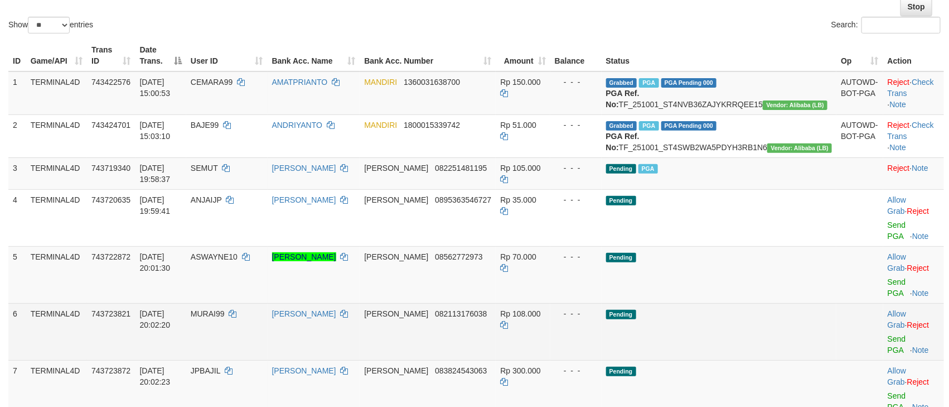
scroll to position [283, 0]
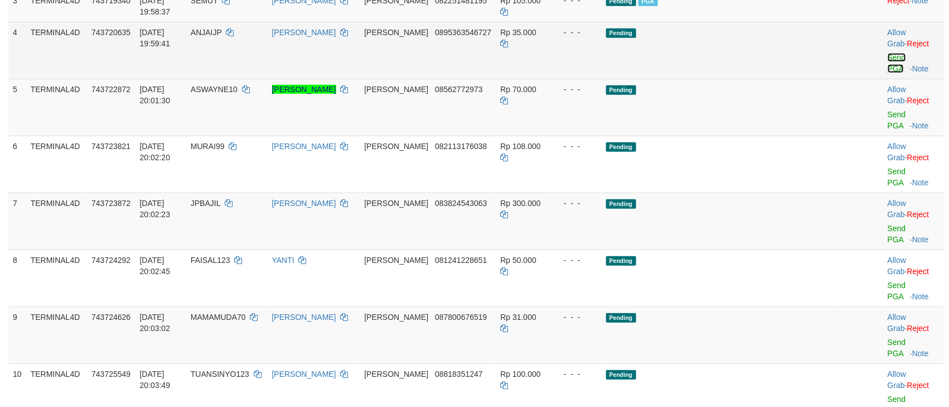
click at [888, 66] on link "Send PGA" at bounding box center [897, 63] width 18 height 20
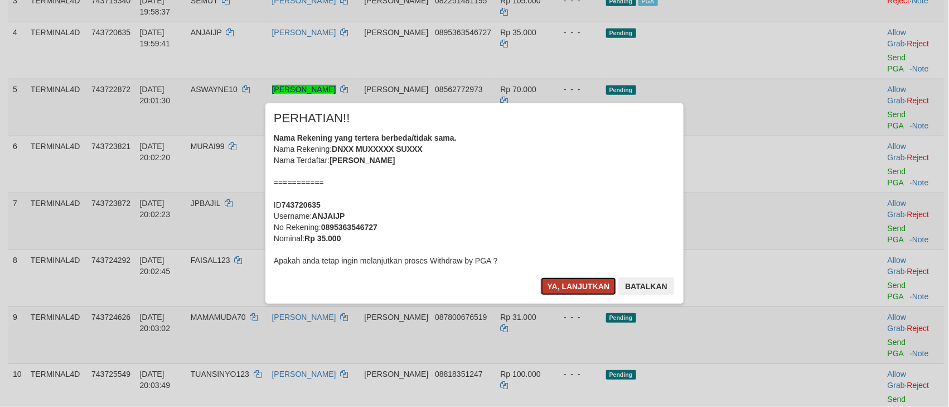
click at [558, 282] on button "Ya, lanjutkan" at bounding box center [579, 286] width 76 height 18
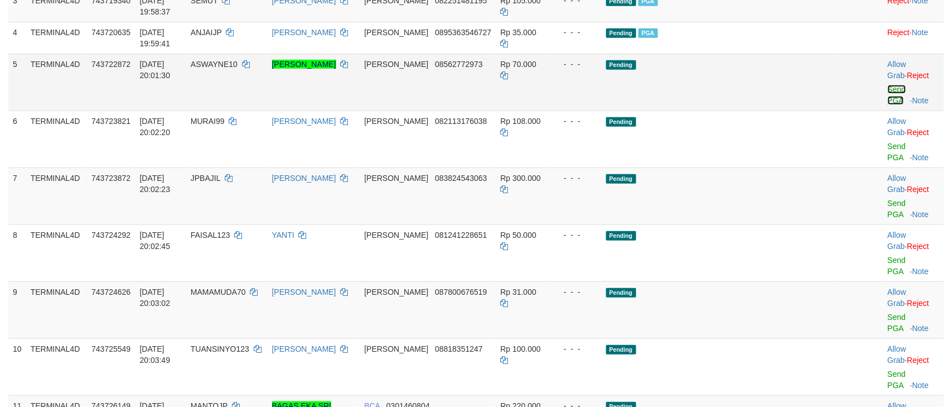
drag, startPoint x: 890, startPoint y: 103, endPoint x: 566, endPoint y: 225, distance: 346.3
click at [889, 103] on link "Send PGA" at bounding box center [897, 95] width 18 height 20
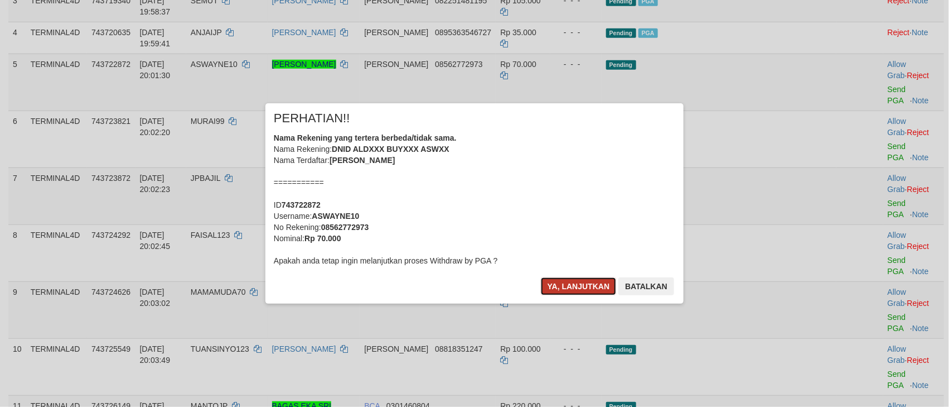
click at [580, 284] on button "Ya, lanjutkan" at bounding box center [579, 286] width 76 height 18
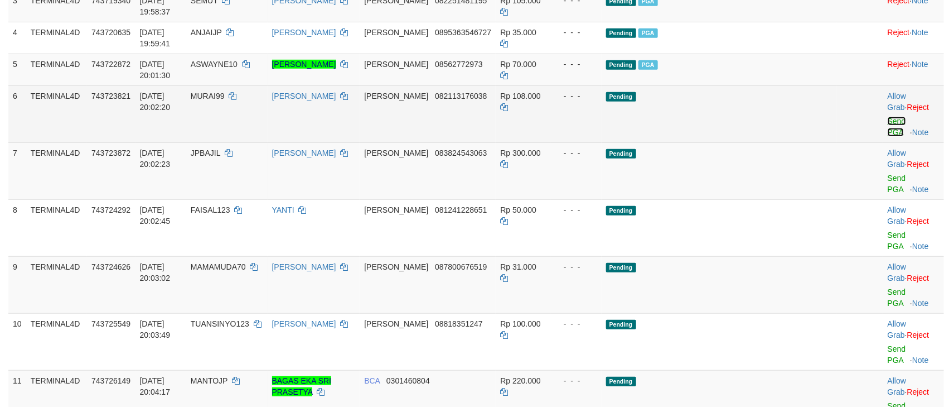
click at [888, 136] on link "Send PGA" at bounding box center [897, 127] width 18 height 20
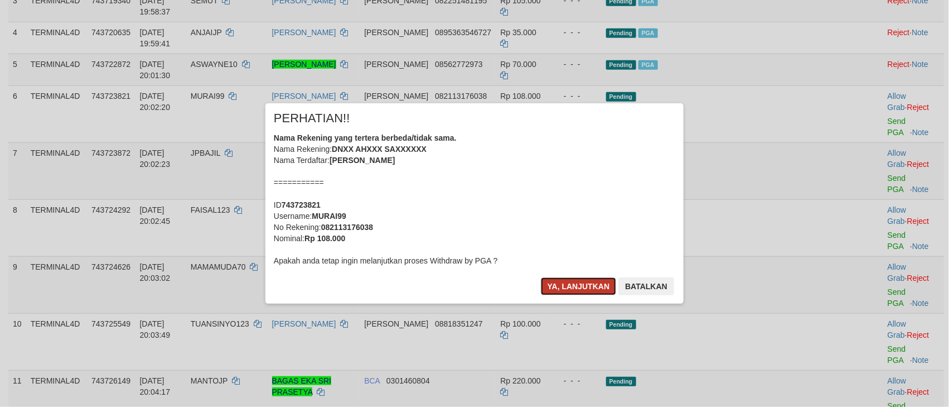
click at [568, 286] on button "Ya, lanjutkan" at bounding box center [579, 286] width 76 height 18
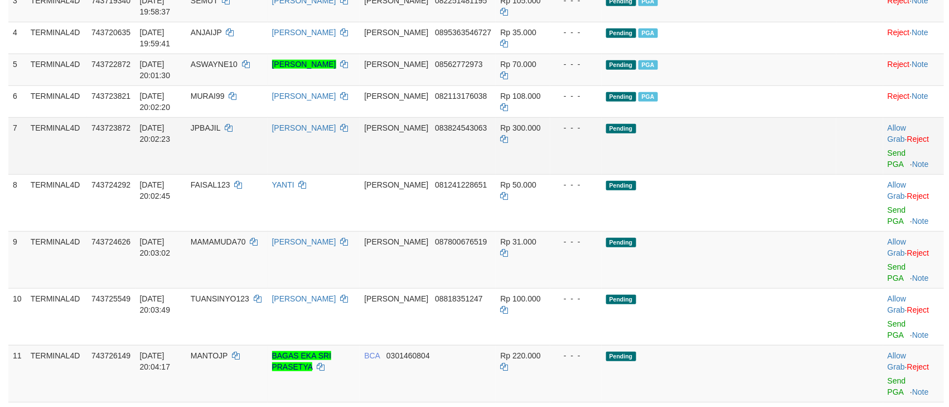
click at [884, 170] on td "Allow Grab · Reject Send PGA · Note" at bounding box center [914, 145] width 61 height 57
click at [888, 163] on link "Send PGA" at bounding box center [897, 158] width 18 height 20
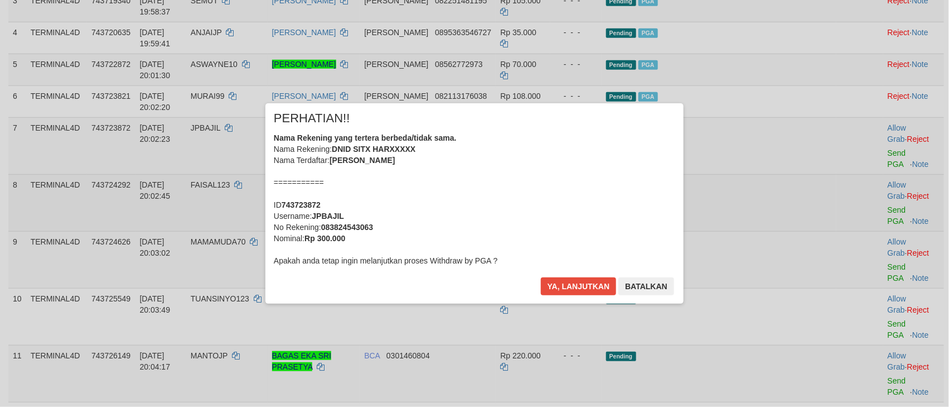
click at [884, 203] on div "× PERHATIAN!! Nama Rekening yang tertera berbeda/tidak sama. Nama Rekening: DNI…" at bounding box center [474, 203] width 949 height 244
click at [562, 288] on button "Ya, lanjutkan" at bounding box center [579, 286] width 76 height 18
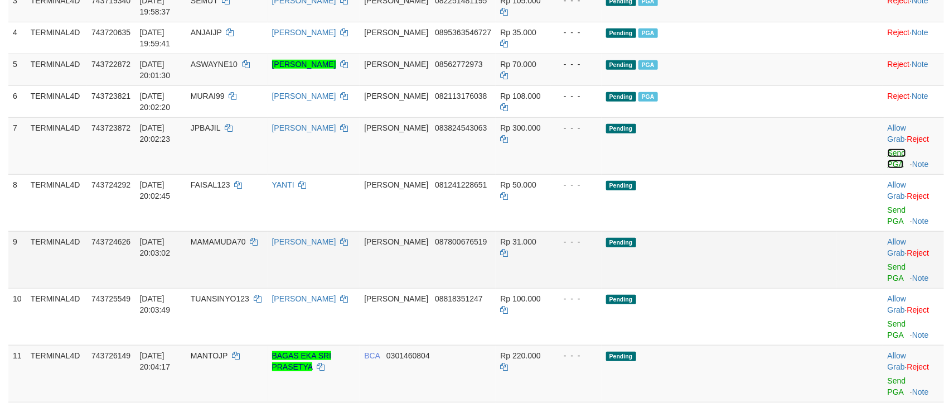
click at [888, 168] on link "Send PGA" at bounding box center [897, 158] width 18 height 20
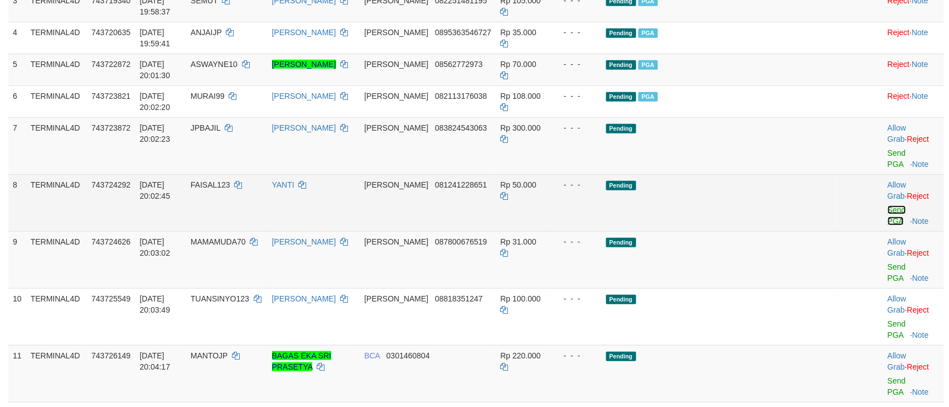
click at [888, 205] on link "Send PGA" at bounding box center [897, 215] width 18 height 20
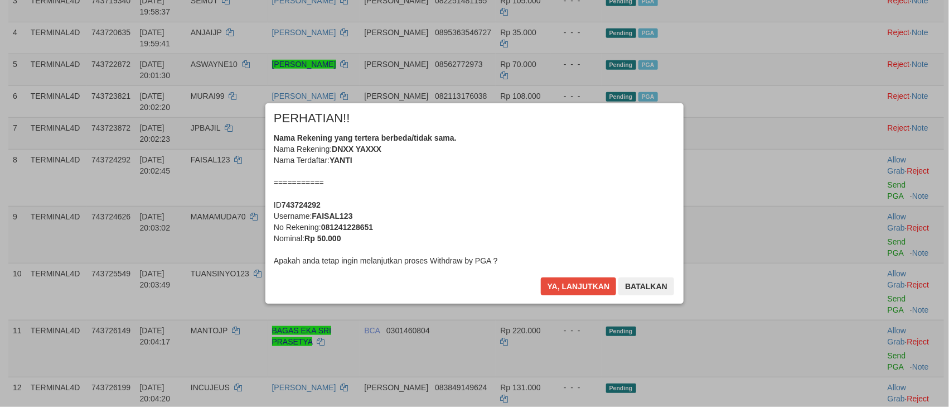
click at [562, 288] on div "× PERHATIAN!! Nama Rekening yang tertera berbeda/tidak sama. Nama Rekening: DNX…" at bounding box center [474, 203] width 435 height 200
click at [569, 282] on button "Ya, lanjutkan" at bounding box center [579, 286] width 76 height 18
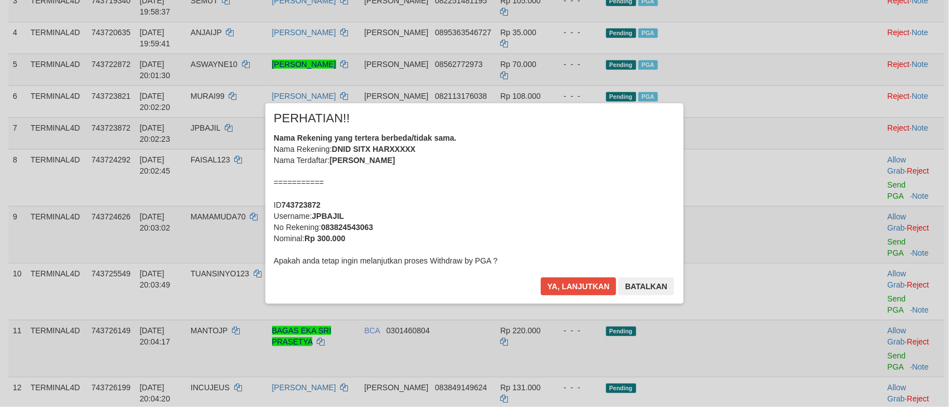
click at [569, 282] on div "× PERHATIAN!! Nama Rekening yang tertera berbeda/tidak sama. Nama Rekening: DNX…" at bounding box center [474, 203] width 435 height 200
click at [569, 282] on button "Ya, lanjutkan" at bounding box center [579, 286] width 76 height 18
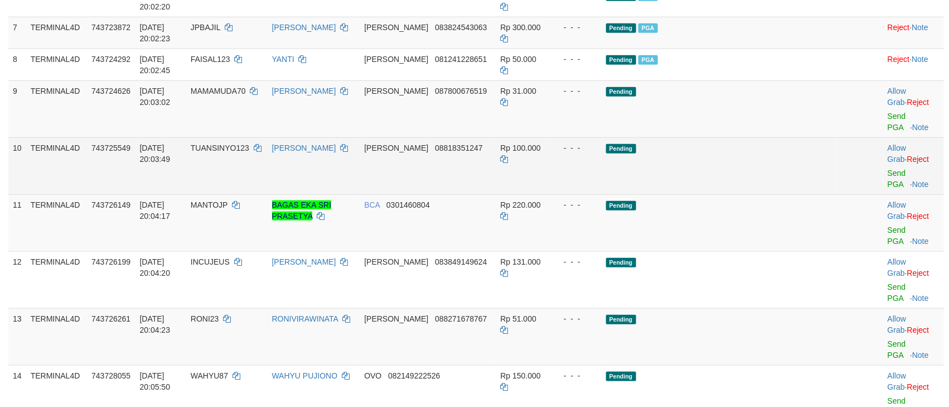
scroll to position [398, 0]
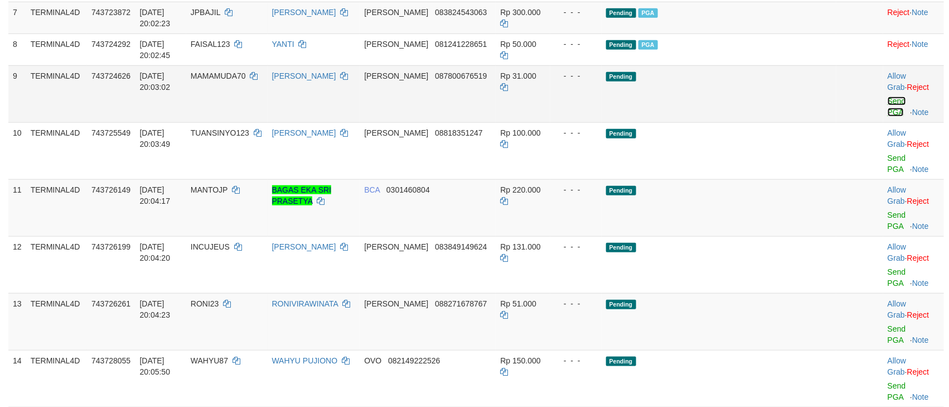
click at [888, 113] on link "Send PGA" at bounding box center [897, 106] width 18 height 20
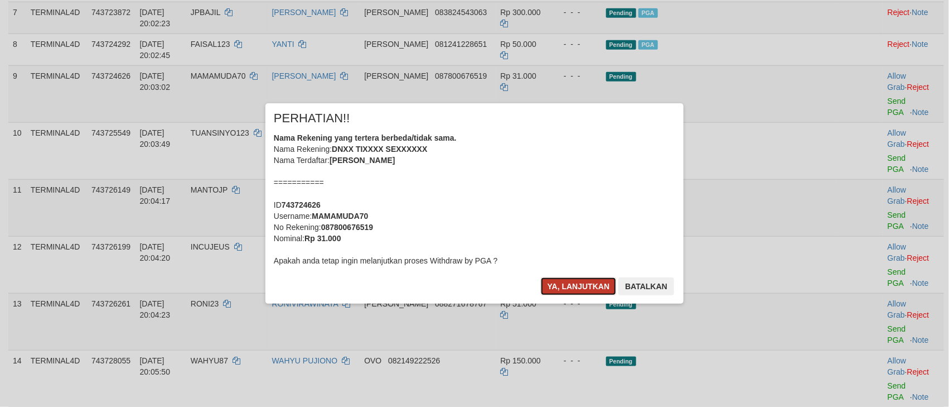
click at [591, 291] on button "Ya, lanjutkan" at bounding box center [579, 286] width 76 height 18
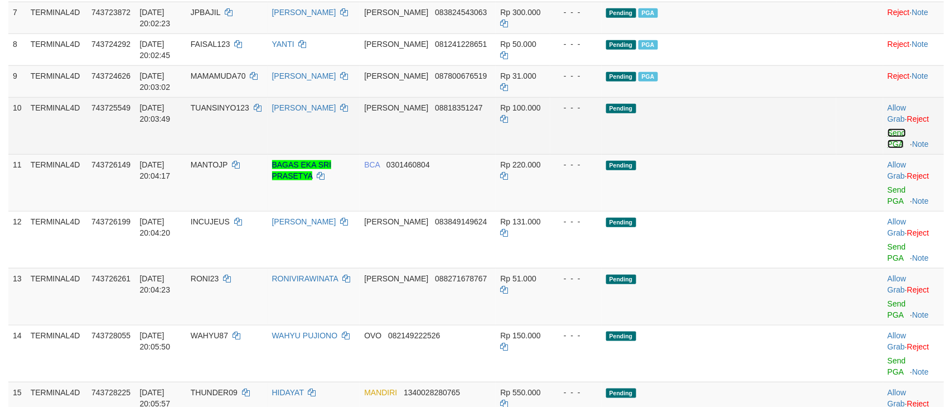
click at [888, 148] on link "Send PGA" at bounding box center [897, 138] width 18 height 20
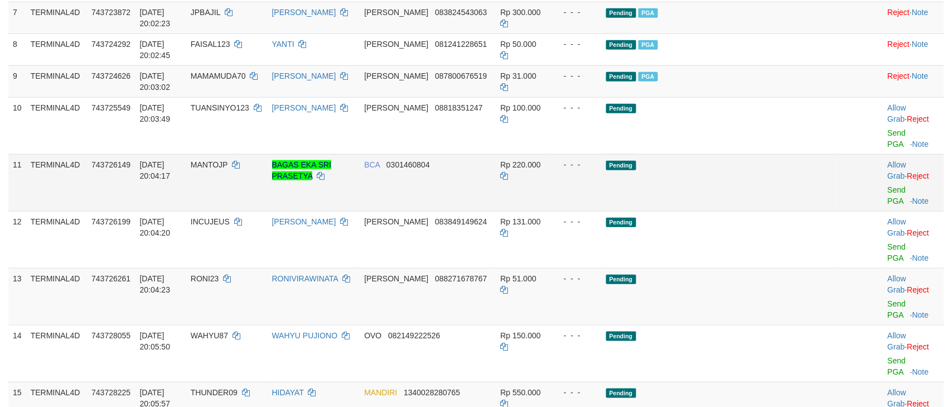
click at [884, 186] on td "Allow Grab · Reject Send PGA · Note" at bounding box center [914, 182] width 61 height 57
click at [888, 185] on link "Send PGA" at bounding box center [897, 195] width 18 height 20
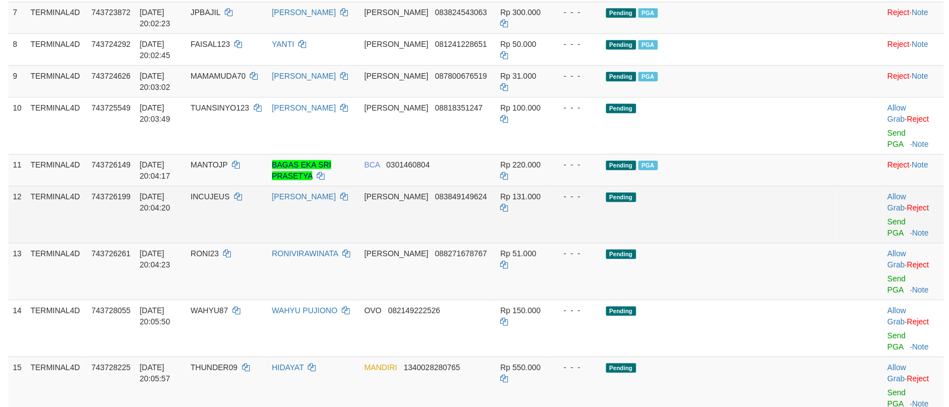
click at [884, 218] on td "Allow Grab · Reject Send PGA · Note" at bounding box center [914, 214] width 61 height 57
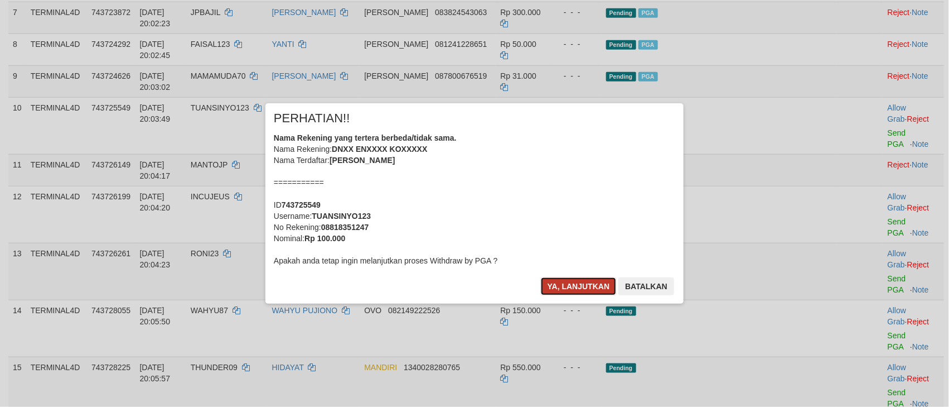
click at [553, 280] on button "Ya, lanjutkan" at bounding box center [579, 286] width 76 height 18
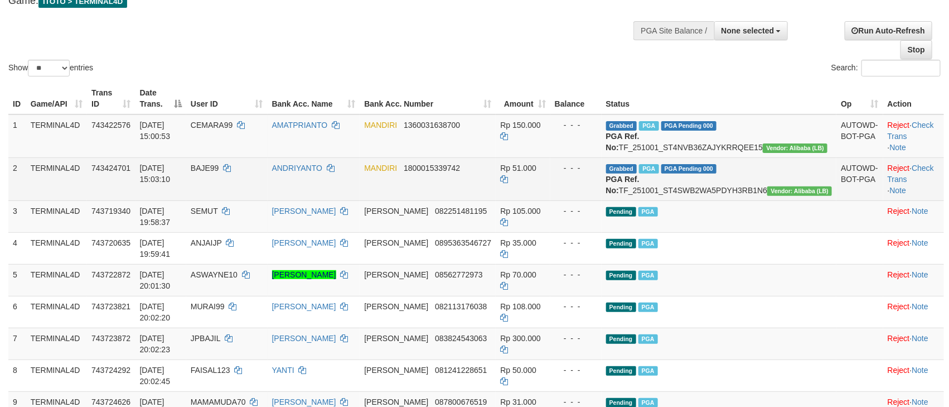
scroll to position [64, 0]
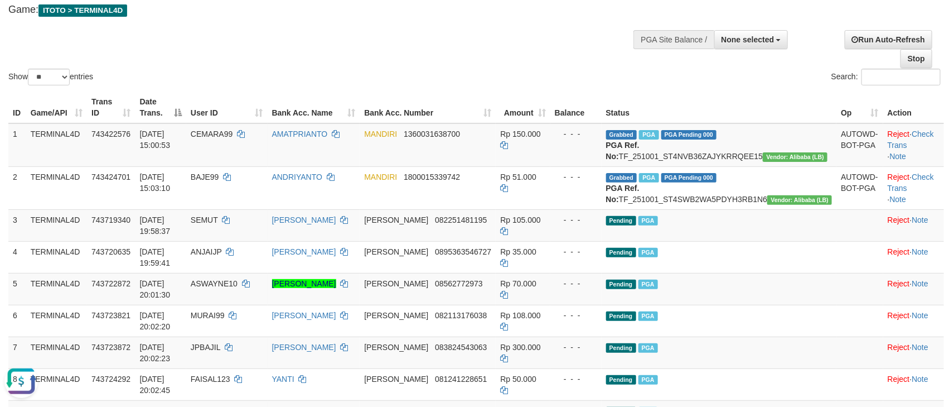
click at [447, 54] on div "Show ** ** ** *** entries Search:" at bounding box center [474, 26] width 949 height 122
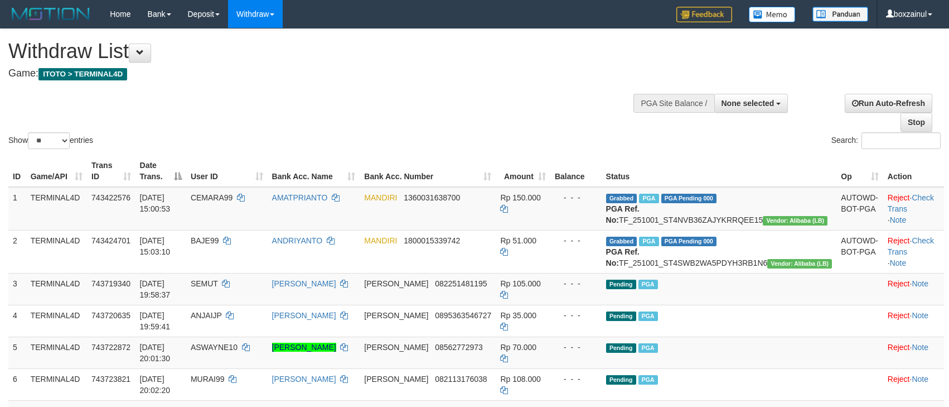
select select
select select "**"
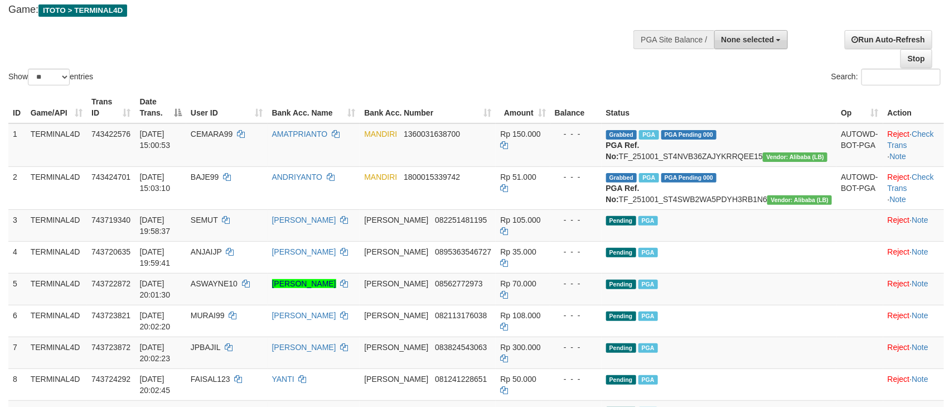
click at [750, 47] on button "None selected" at bounding box center [752, 39] width 74 height 19
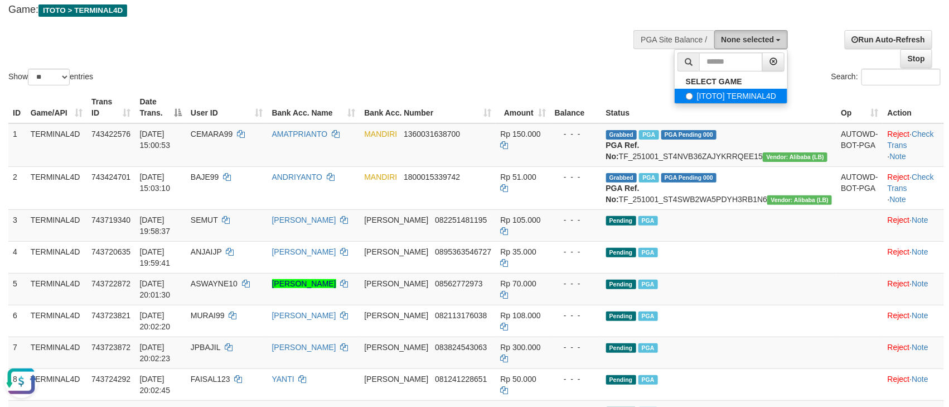
scroll to position [0, 0]
click at [715, 97] on label "[ITOTO] TERMINAL4D" at bounding box center [731, 96] width 113 height 15
select select "****"
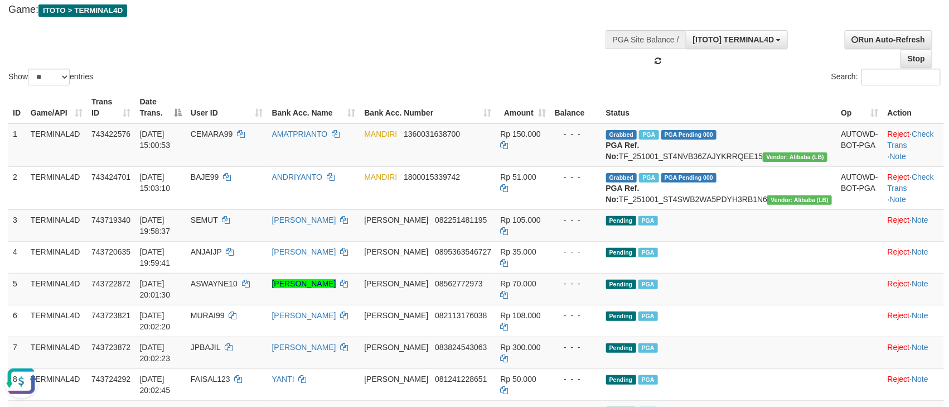
click at [26, 366] on button "Open LiveChat chat widget" at bounding box center [20, 380] width 33 height 33
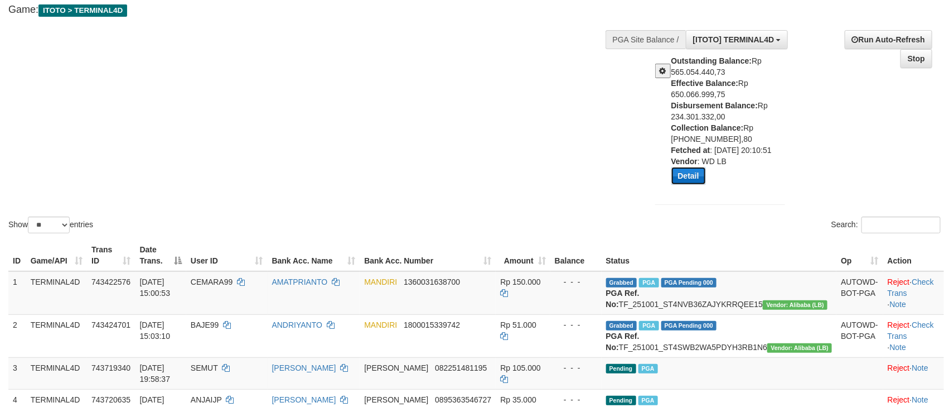
click at [693, 180] on button "Detail" at bounding box center [689, 176] width 35 height 18
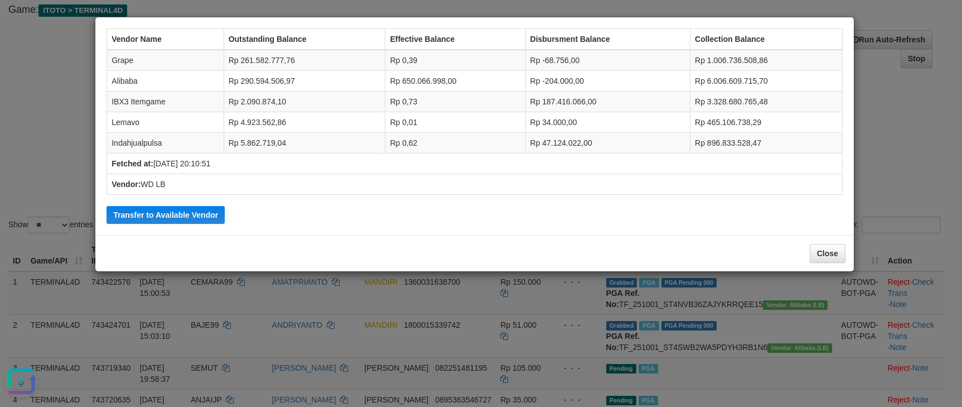
click at [312, 177] on td "Vendor: WD LB" at bounding box center [475, 184] width 736 height 21
click at [820, 254] on button "Close" at bounding box center [828, 253] width 36 height 19
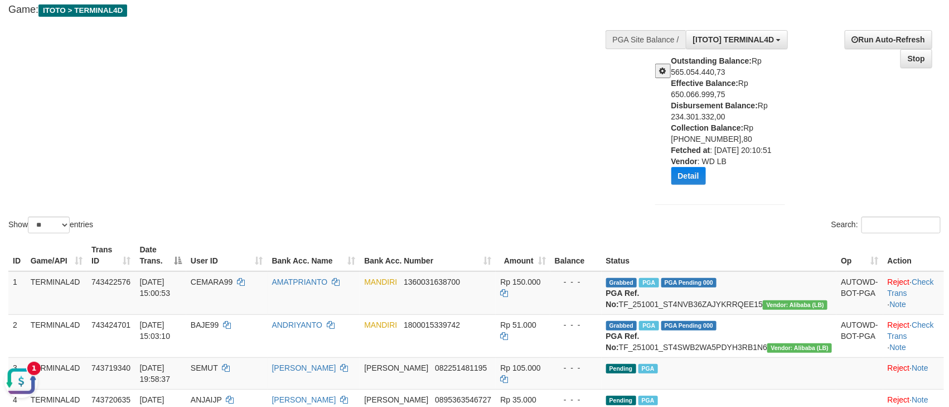
click at [11, 385] on button "Open LiveChat chat widget" at bounding box center [20, 380] width 33 height 33
click at [449, 121] on div "Show ** ** ** *** entries Search:" at bounding box center [474, 100] width 949 height 270
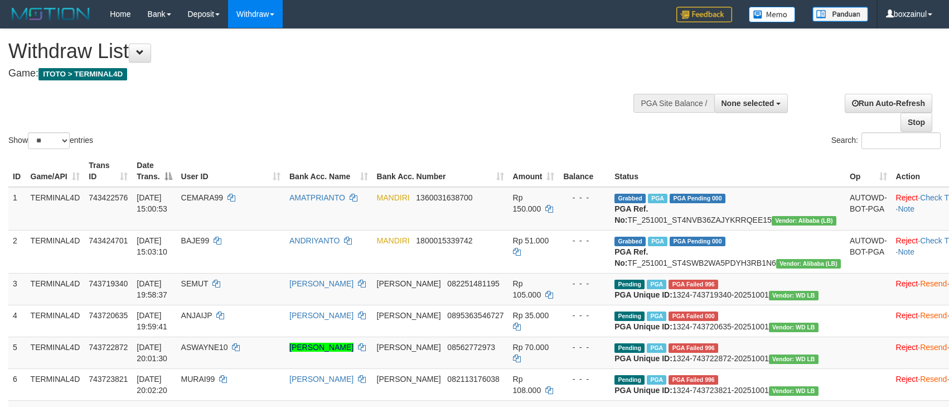
select select
select select "**"
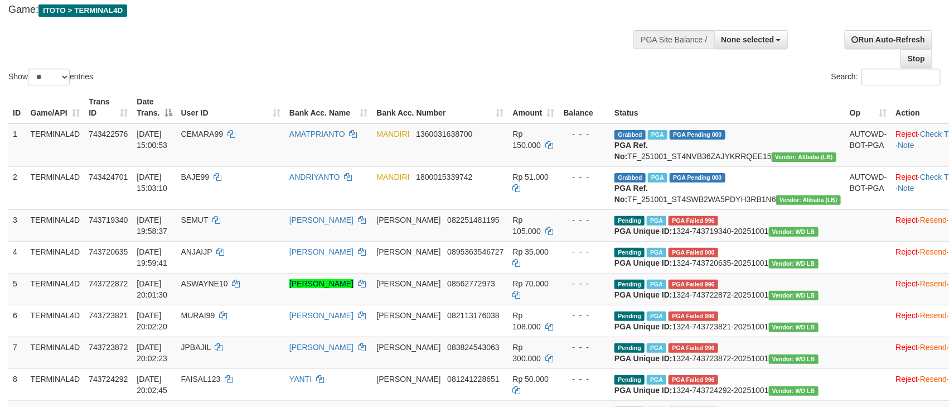
click at [449, 31] on div "Show ** ** ** *** entries Search:" at bounding box center [474, 26] width 949 height 122
